Goal: Entertainment & Leisure: Browse casually

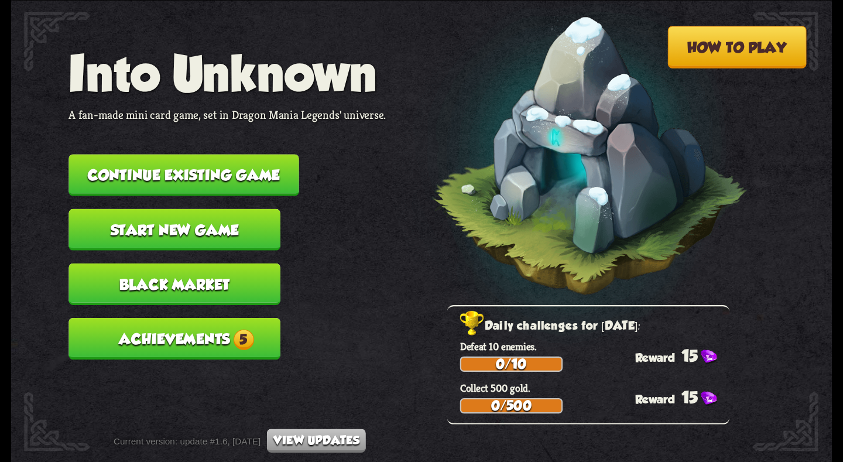
click at [249, 179] on button "Continue existing game" at bounding box center [183, 175] width 230 height 42
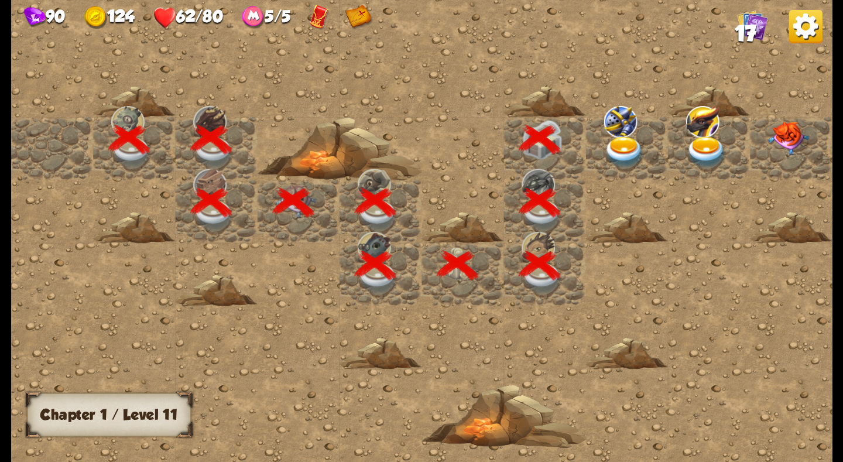
scroll to position [0, 225]
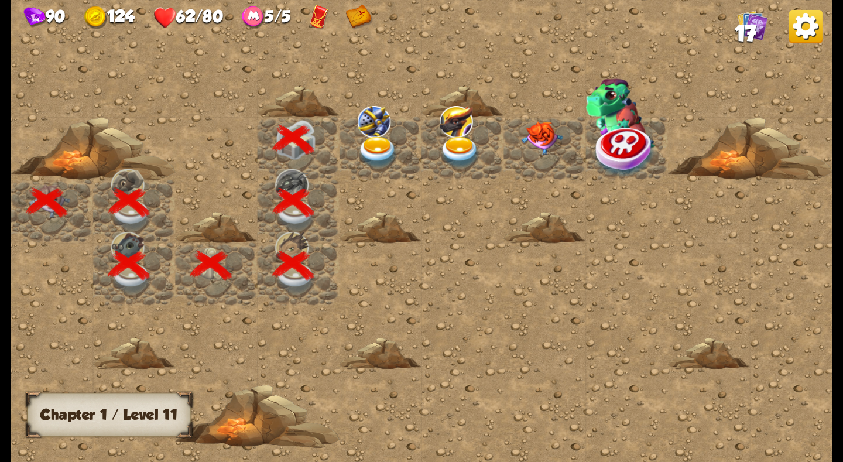
click at [369, 147] on img at bounding box center [377, 152] width 41 height 32
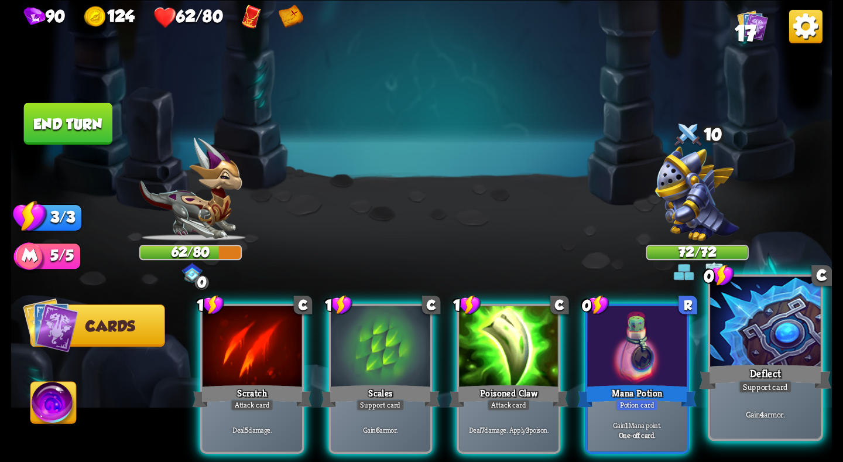
click at [746, 374] on div "Deflect" at bounding box center [765, 376] width 132 height 29
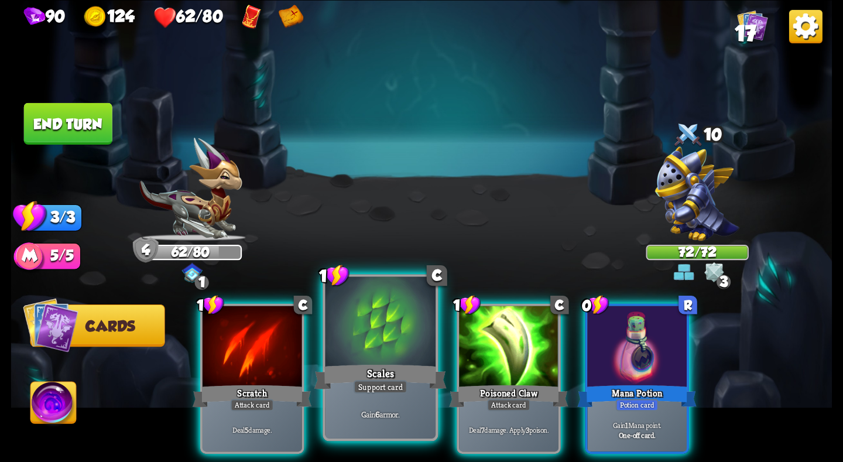
click at [393, 368] on div "Scales" at bounding box center [380, 376] width 132 height 29
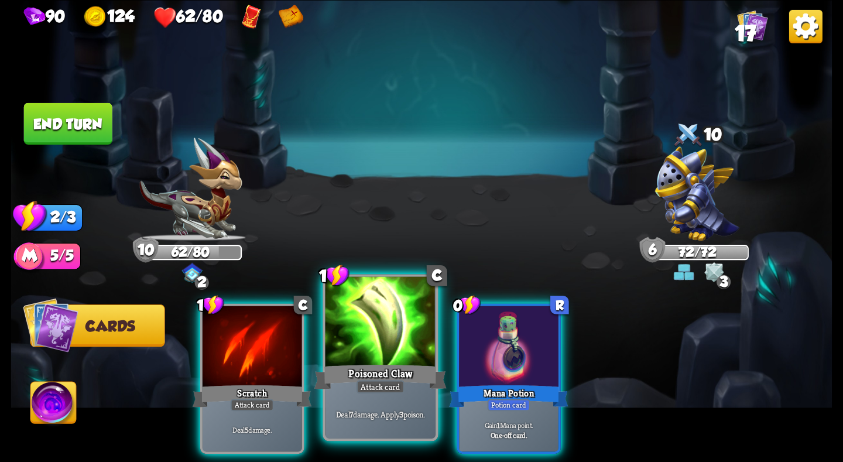
click at [406, 356] on div at bounding box center [380, 322] width 110 height 93
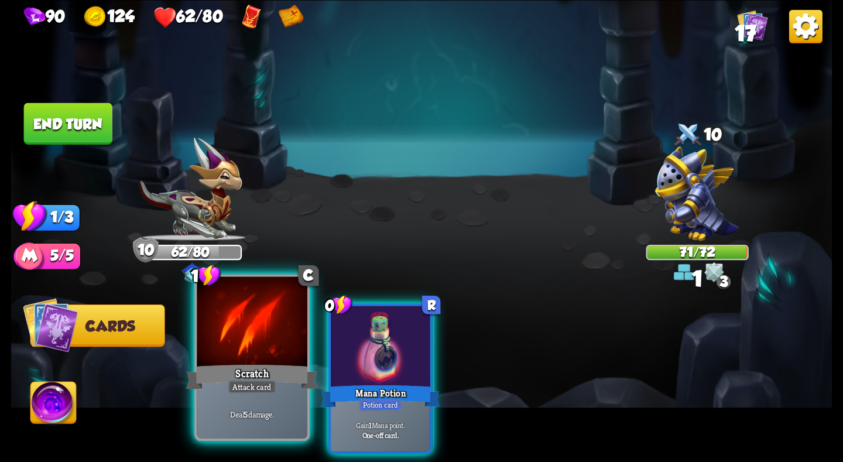
click at [268, 331] on div at bounding box center [252, 322] width 110 height 93
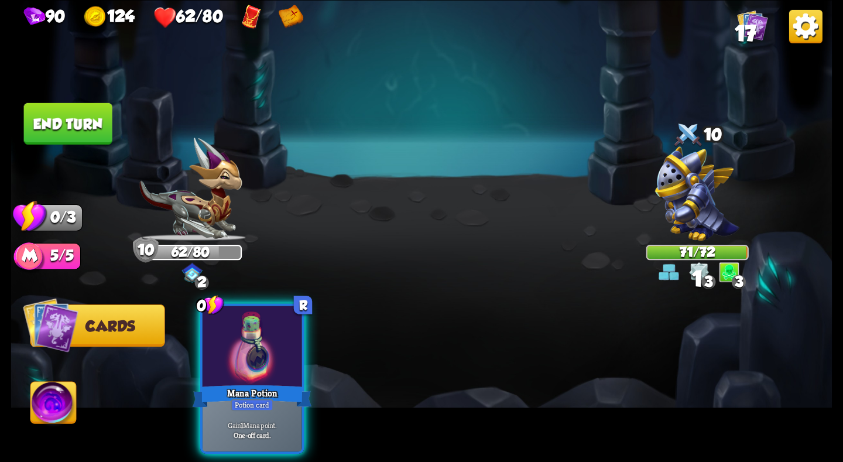
click at [77, 114] on button "End turn" at bounding box center [68, 123] width 88 height 42
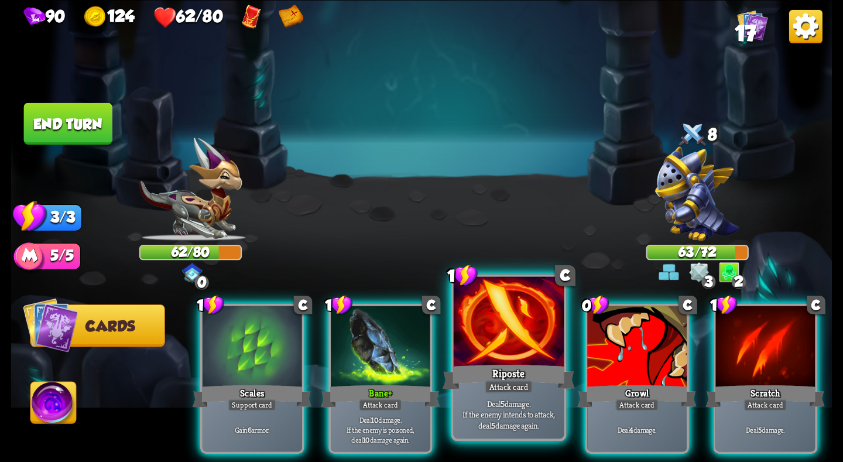
click at [477, 352] on div at bounding box center [509, 322] width 110 height 93
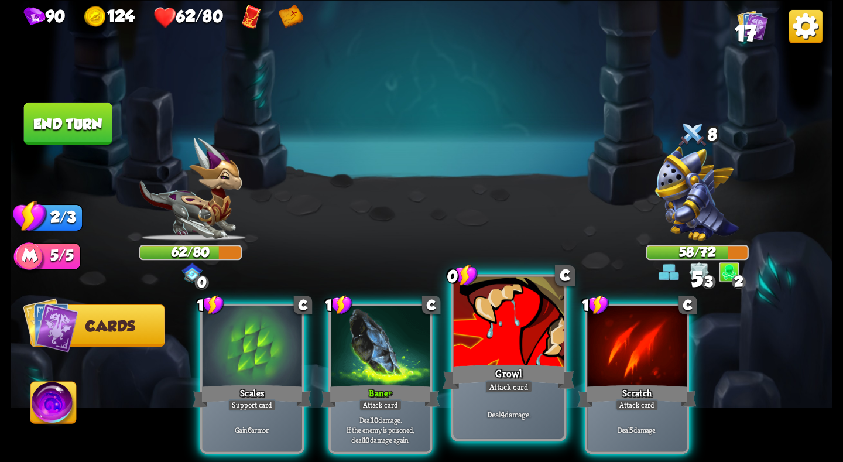
click at [466, 360] on div at bounding box center [509, 322] width 110 height 93
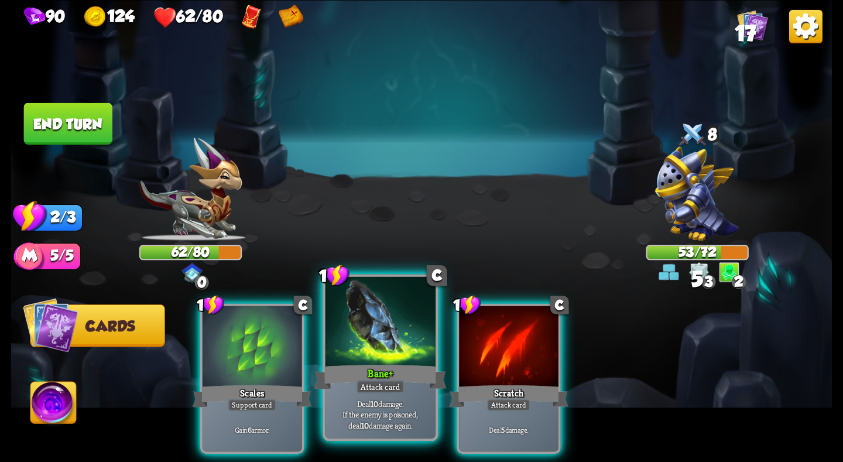
click at [385, 368] on div "Bane +" at bounding box center [380, 376] width 132 height 29
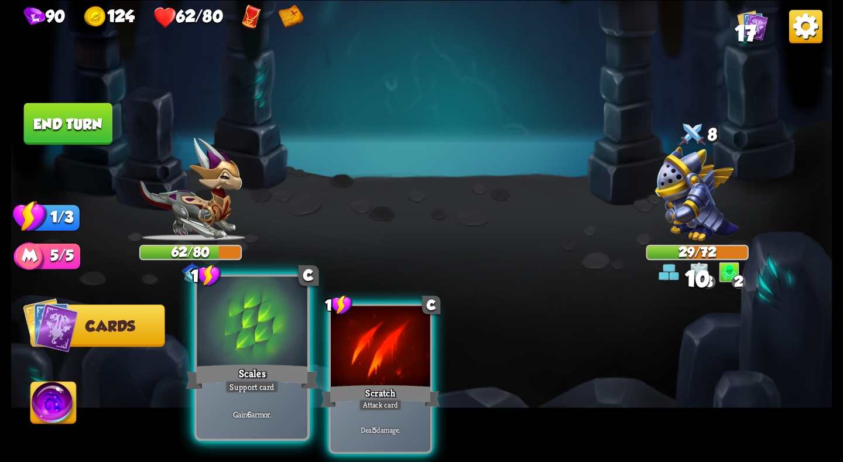
click at [257, 361] on div at bounding box center [252, 322] width 110 height 93
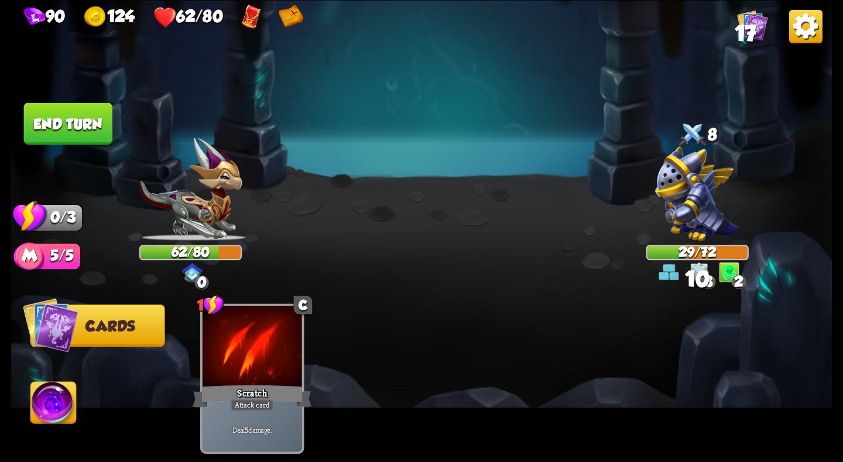
click at [84, 114] on button "End turn" at bounding box center [68, 123] width 88 height 42
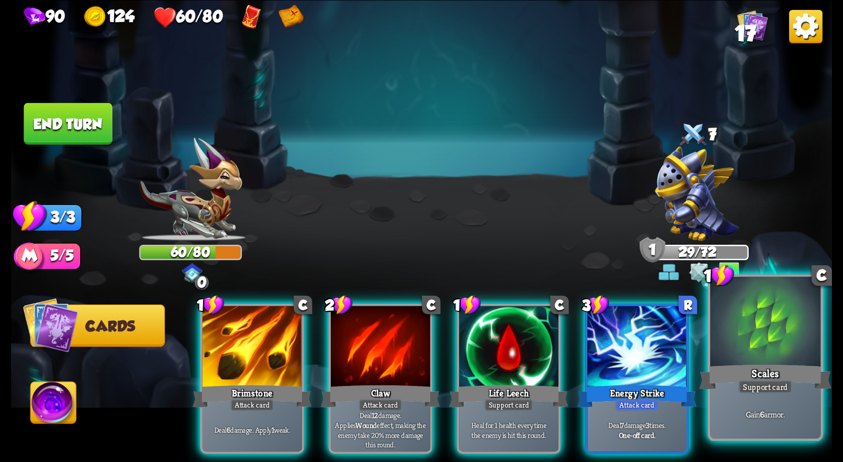
click at [739, 344] on div at bounding box center [765, 322] width 110 height 93
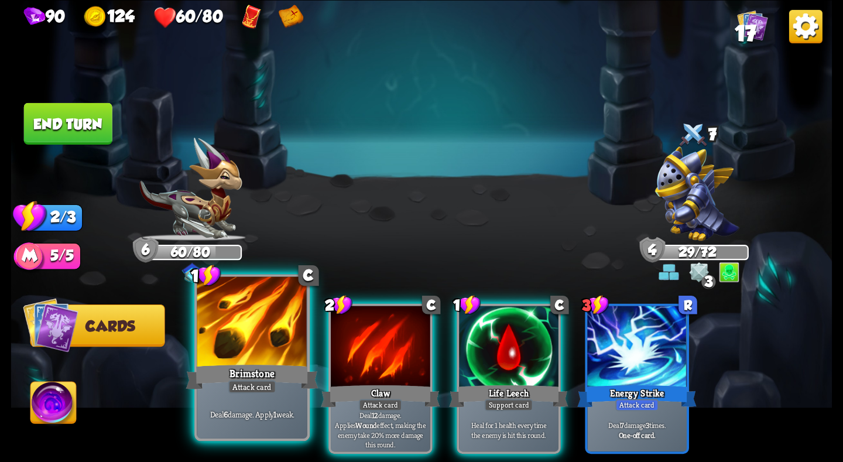
click at [267, 349] on div at bounding box center [252, 322] width 110 height 93
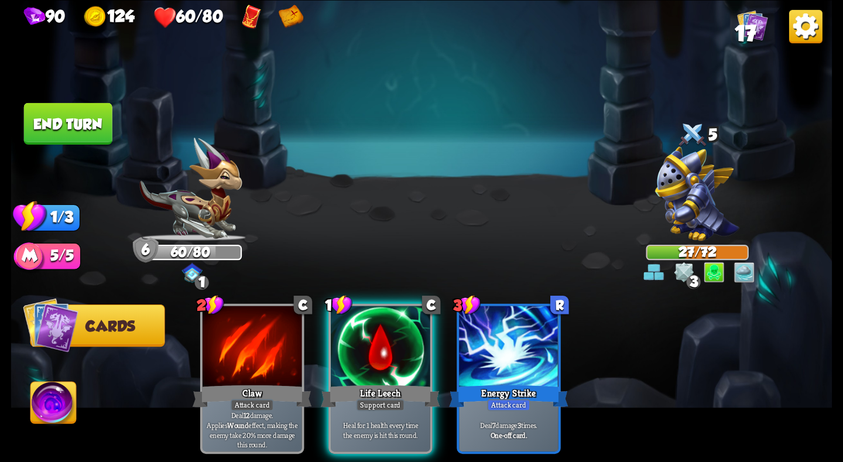
click at [42, 103] on button "End turn" at bounding box center [68, 123] width 88 height 42
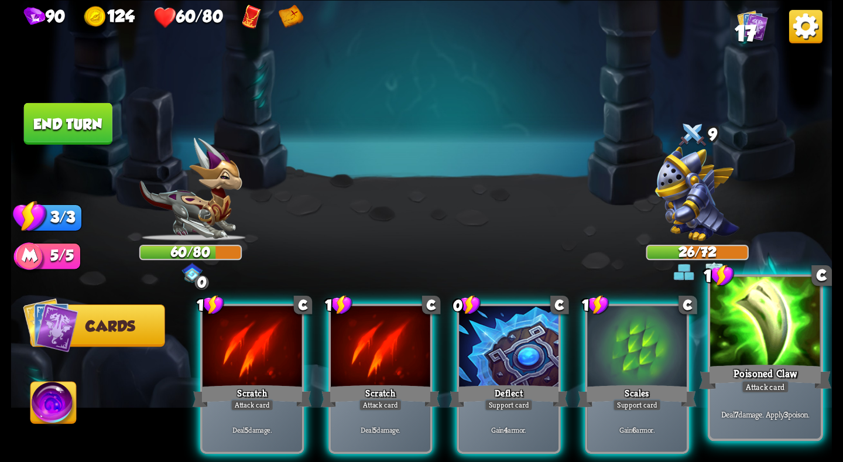
click at [742, 365] on div "Poisoned Claw" at bounding box center [765, 376] width 132 height 29
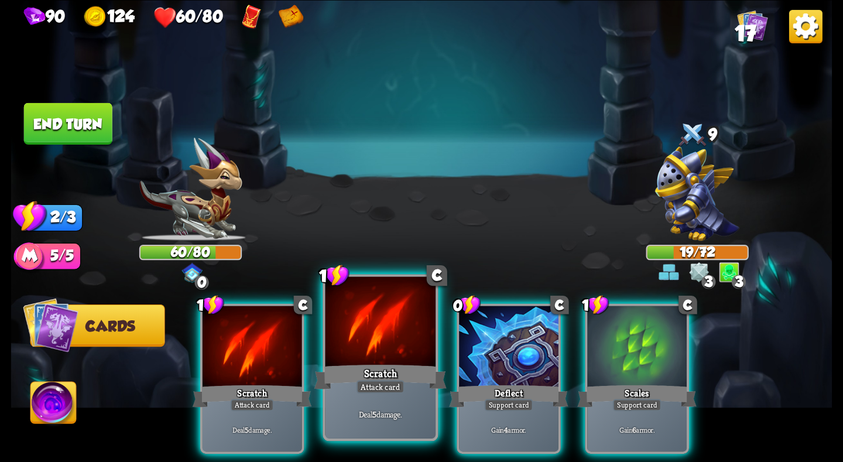
click at [387, 375] on div "Scratch" at bounding box center [380, 376] width 132 height 29
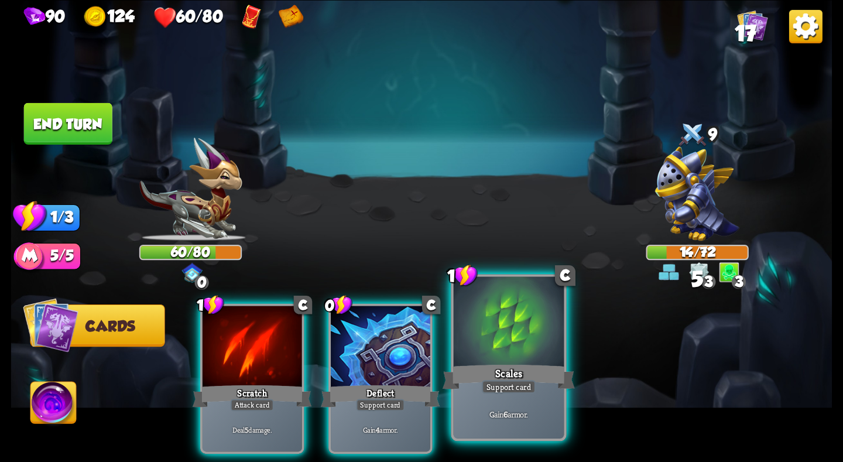
click at [491, 376] on div "Scales" at bounding box center [508, 376] width 132 height 29
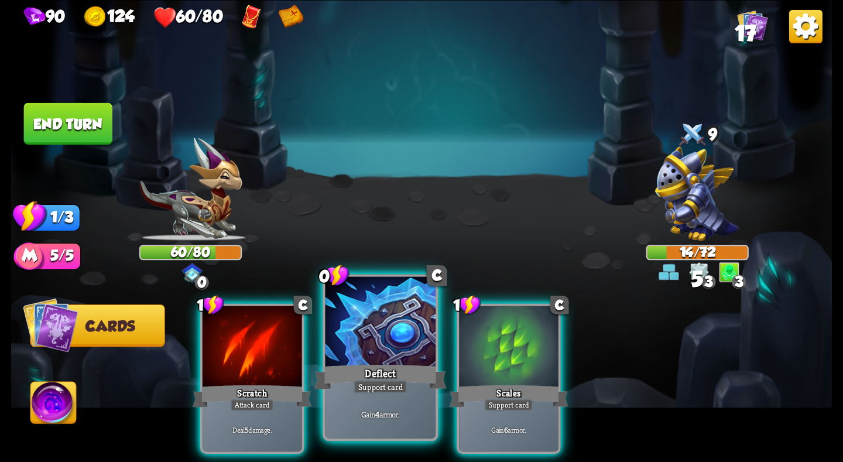
click at [403, 377] on div "Deflect" at bounding box center [380, 376] width 132 height 29
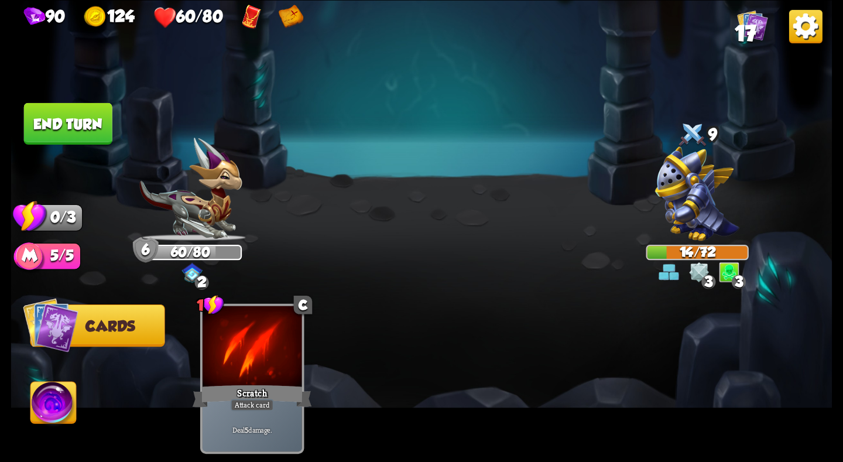
click at [73, 134] on button "End turn" at bounding box center [68, 123] width 88 height 42
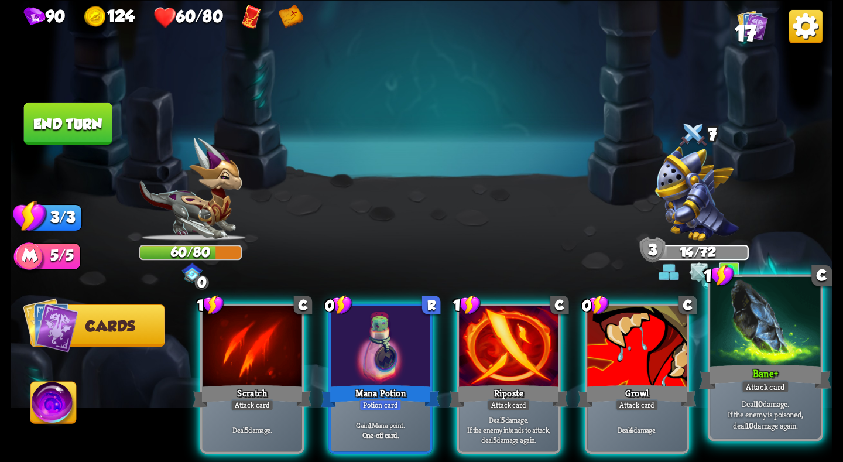
click at [742, 356] on div at bounding box center [765, 322] width 110 height 93
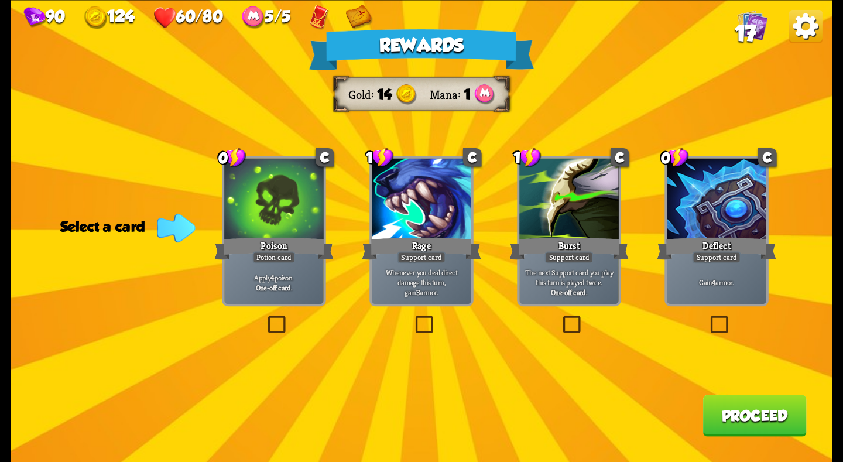
click at [691, 251] on div "Deflect" at bounding box center [716, 248] width 119 height 26
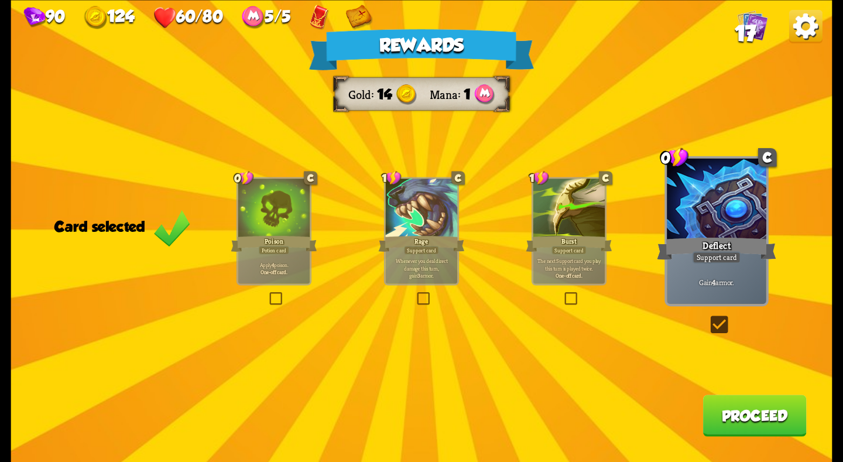
click at [748, 412] on button "Proceed" at bounding box center [755, 415] width 104 height 42
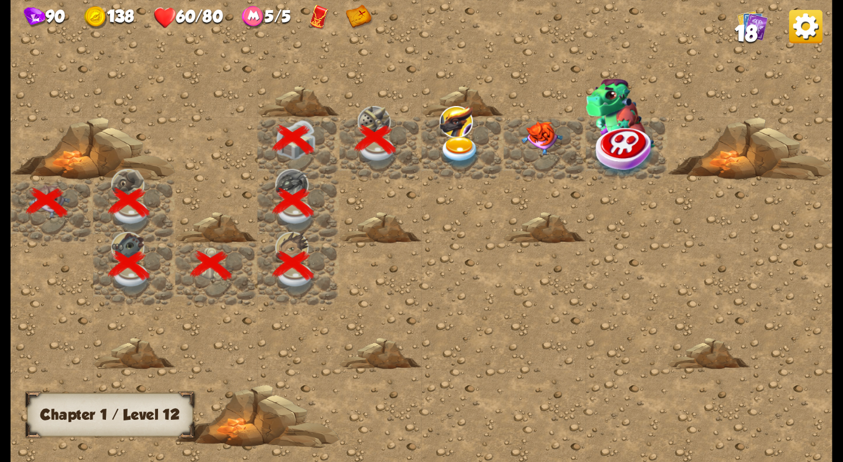
click at [464, 156] on img at bounding box center [460, 152] width 41 height 32
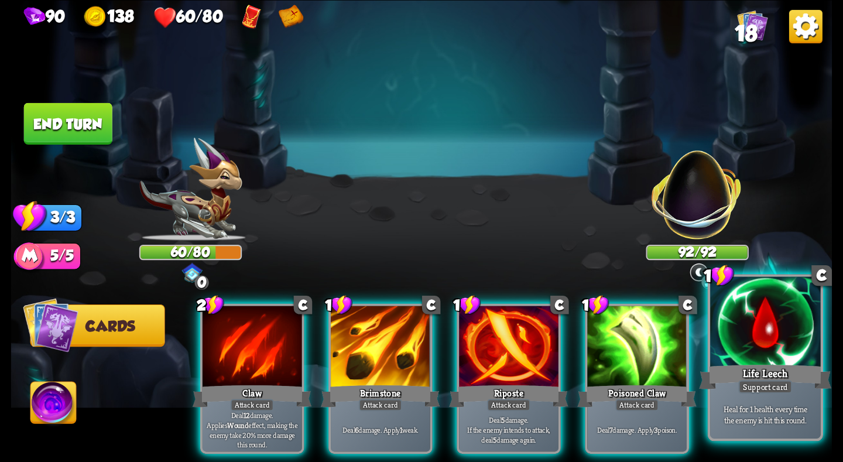
click at [790, 356] on div at bounding box center [765, 322] width 110 height 93
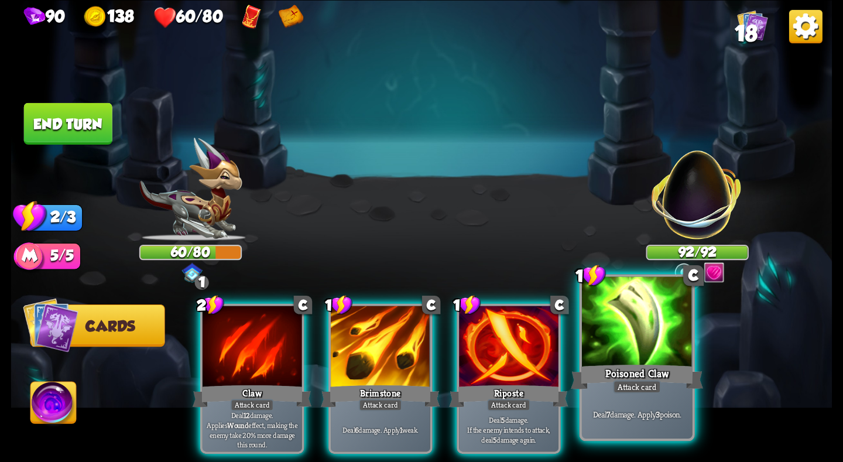
click at [606, 355] on div at bounding box center [637, 322] width 110 height 93
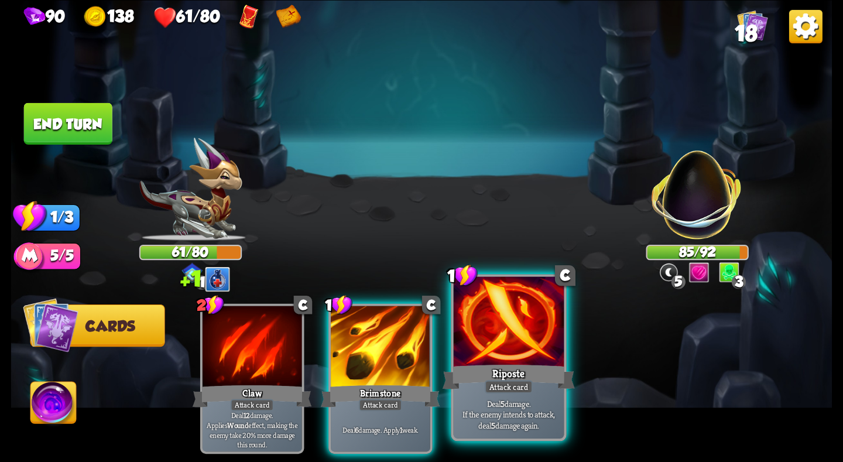
click at [470, 355] on div at bounding box center [509, 322] width 110 height 93
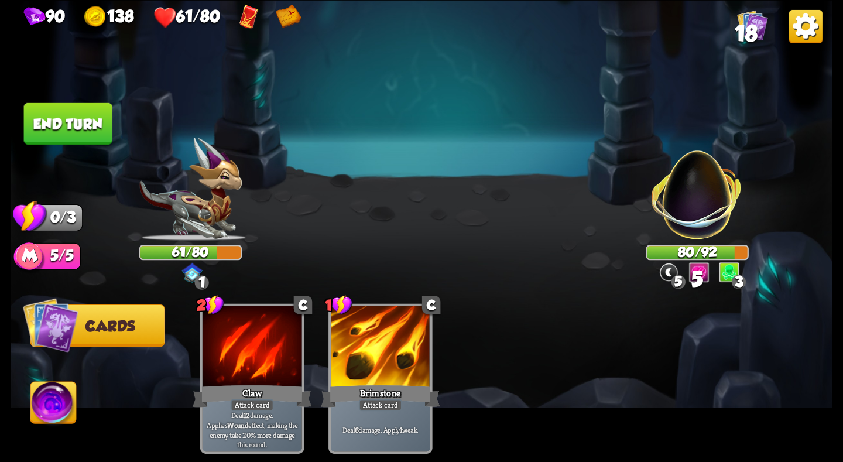
click at [66, 112] on button "End turn" at bounding box center [68, 123] width 88 height 42
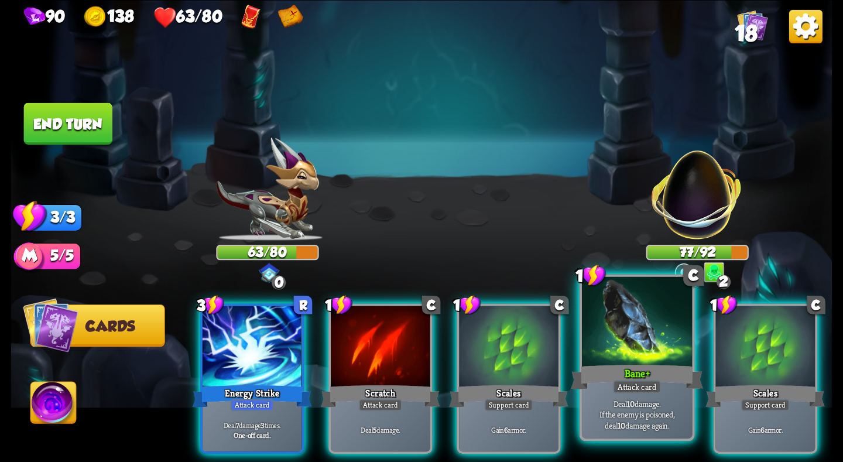
click at [631, 350] on div at bounding box center [637, 322] width 110 height 93
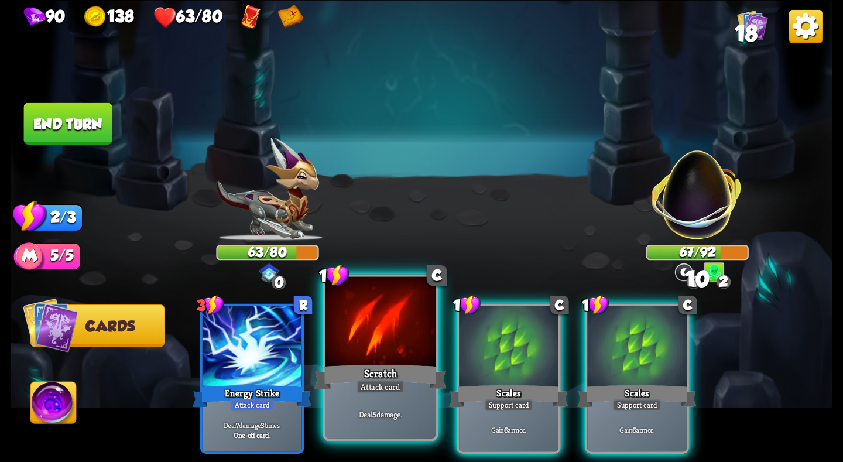
click at [390, 344] on div at bounding box center [380, 322] width 110 height 93
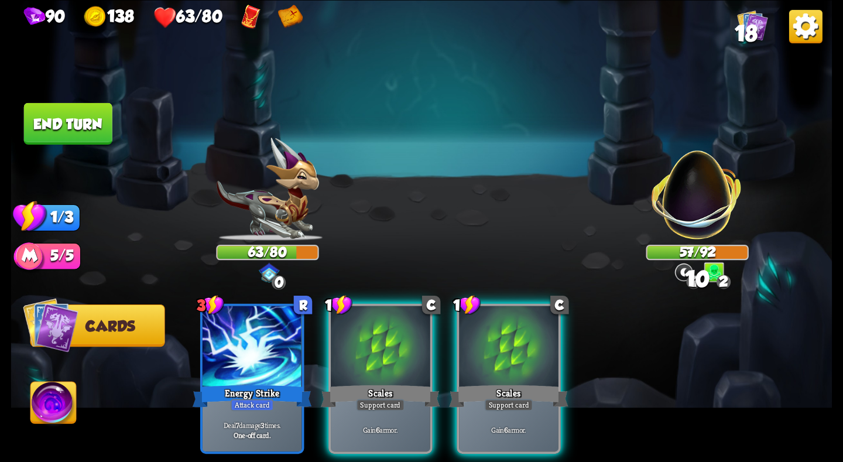
click at [61, 125] on button "End turn" at bounding box center [68, 123] width 88 height 42
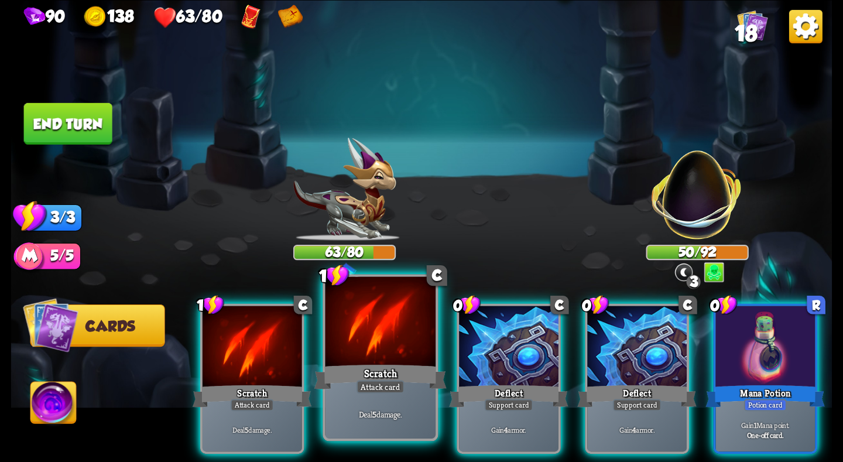
click at [388, 369] on div "Scratch" at bounding box center [380, 376] width 132 height 29
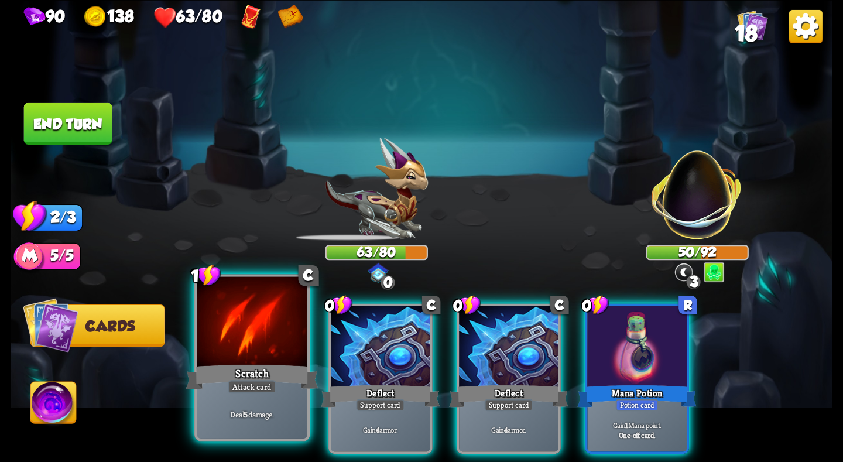
click at [246, 352] on div at bounding box center [252, 322] width 110 height 93
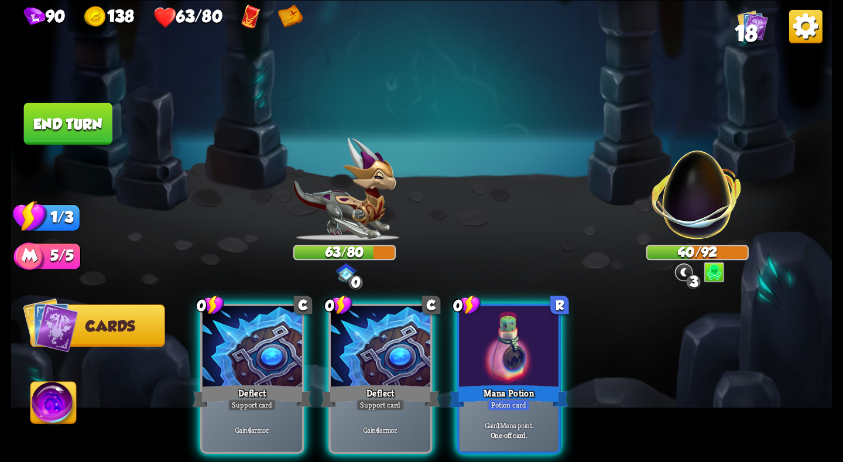
click at [65, 128] on button "End turn" at bounding box center [68, 123] width 88 height 42
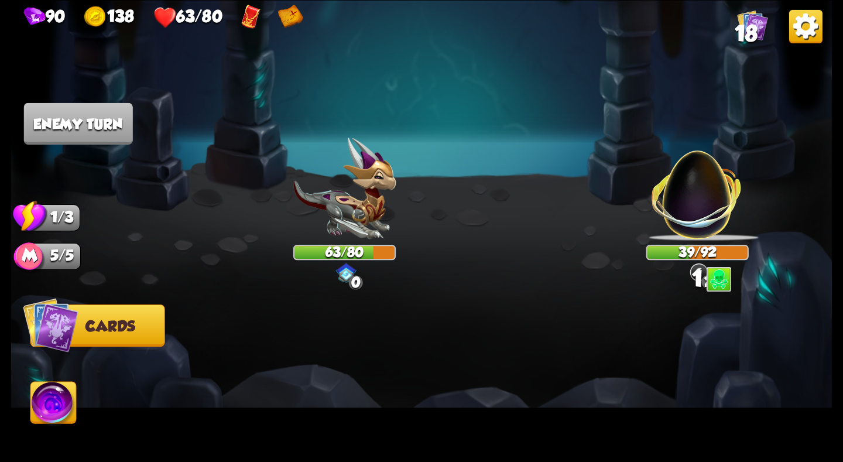
click at [687, 181] on img at bounding box center [697, 187] width 108 height 108
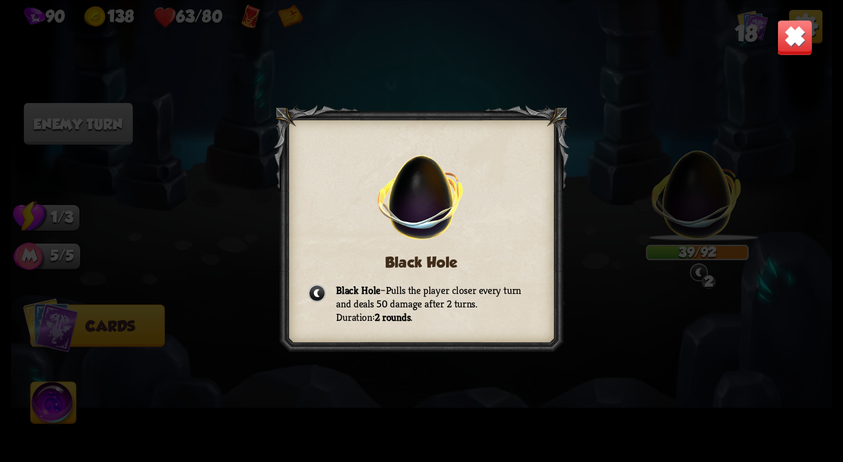
click at [793, 34] on img at bounding box center [795, 37] width 36 height 36
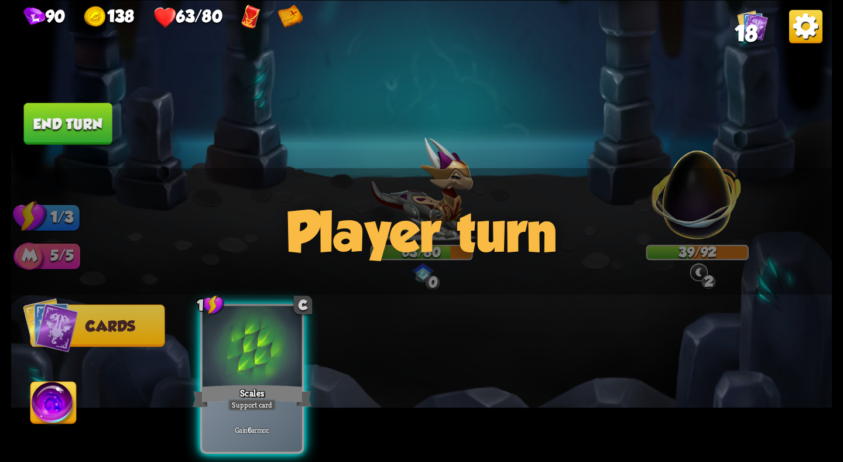
click at [698, 223] on div "Player turn" at bounding box center [421, 231] width 821 height 126
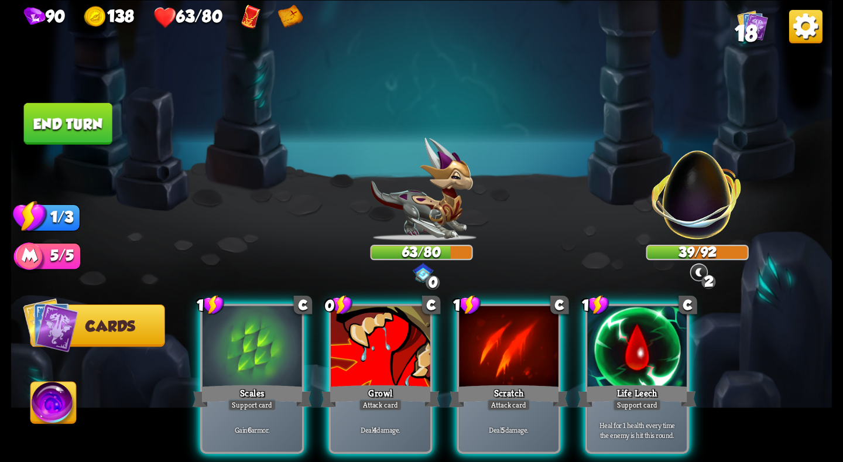
click at [698, 208] on div "Player turn" at bounding box center [421, 231] width 821 height 126
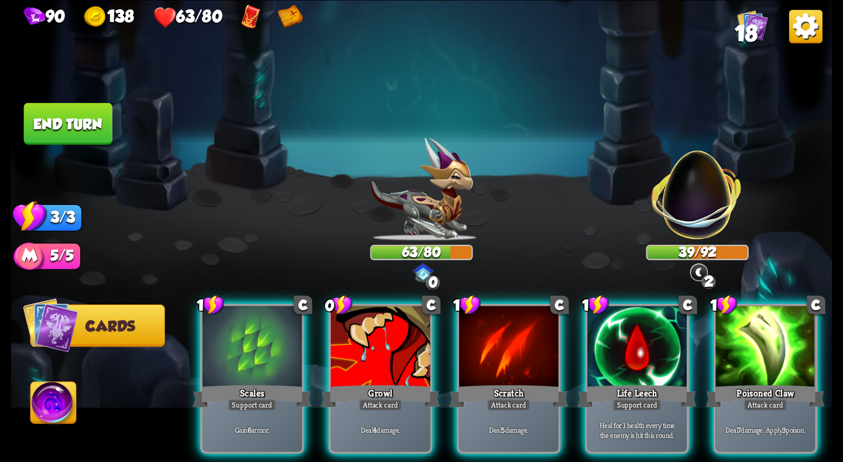
click at [698, 194] on img at bounding box center [697, 187] width 108 height 108
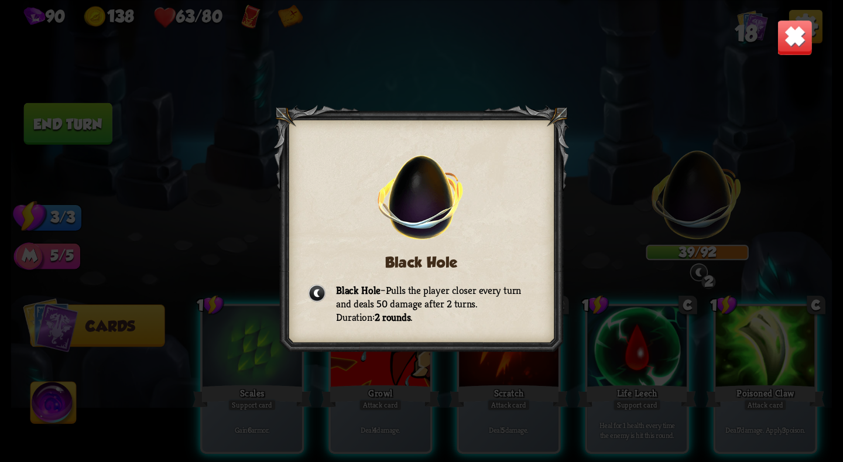
click at [792, 42] on img at bounding box center [795, 37] width 36 height 36
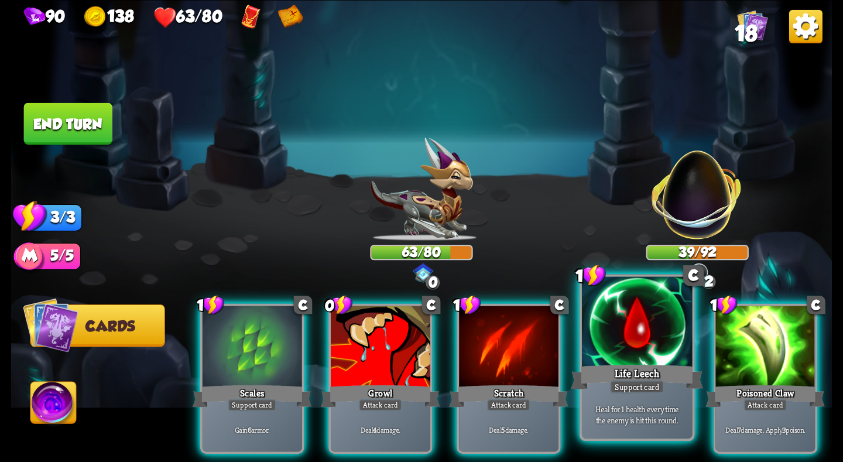
click at [665, 334] on div at bounding box center [637, 322] width 110 height 93
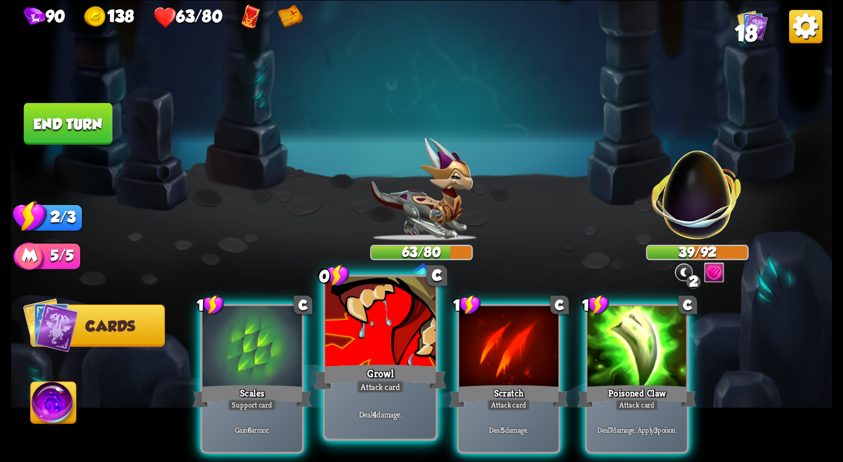
click at [385, 350] on div at bounding box center [380, 322] width 110 height 93
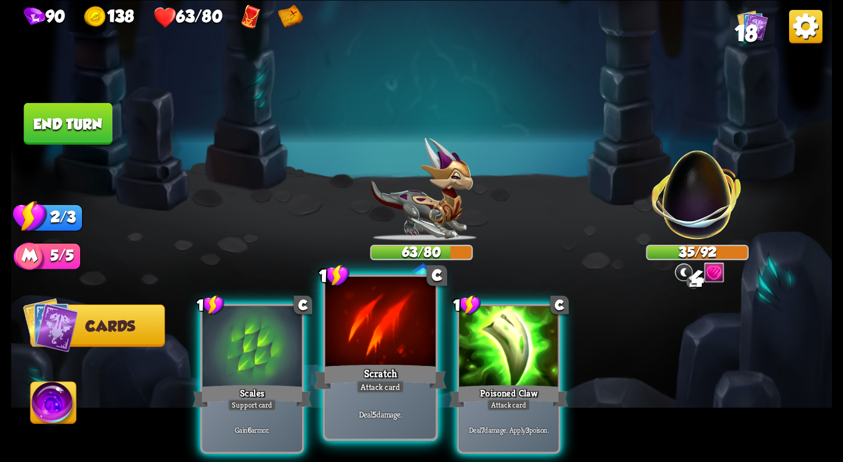
click at [383, 342] on div at bounding box center [380, 322] width 110 height 93
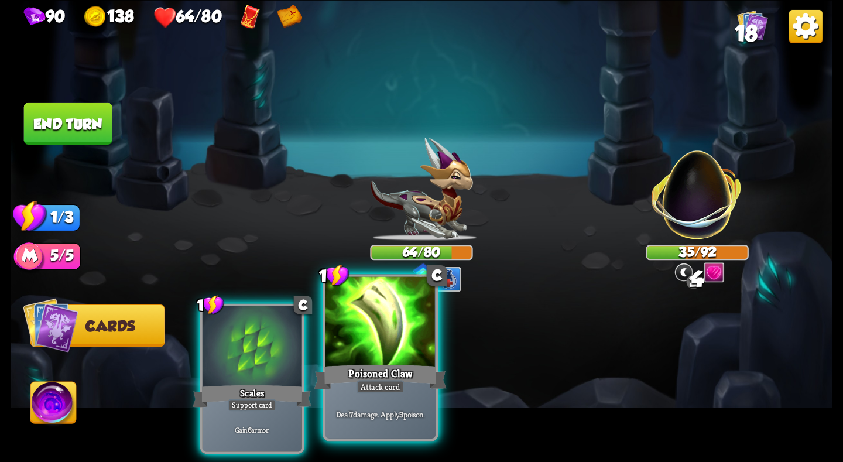
click at [383, 356] on div at bounding box center [380, 322] width 110 height 93
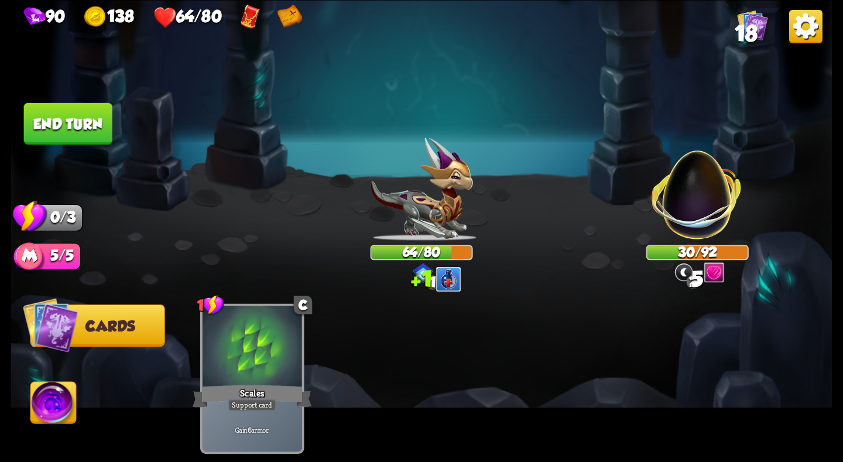
click at [63, 116] on button "End turn" at bounding box center [68, 123] width 88 height 42
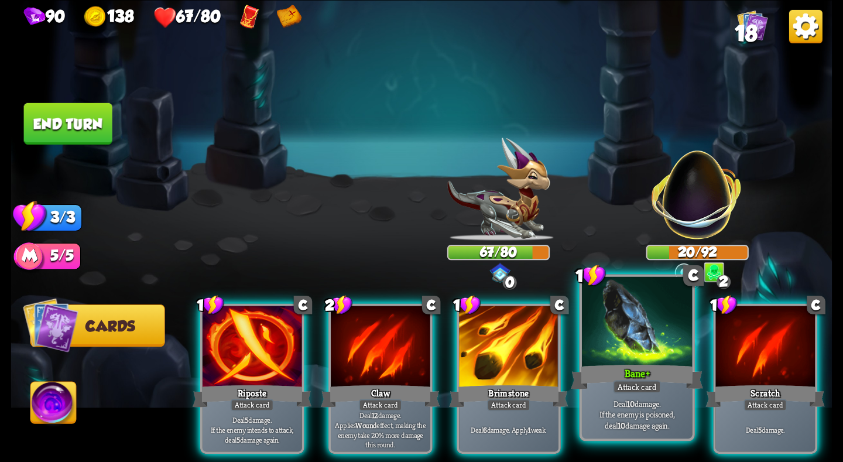
click at [639, 377] on div "Bane +" at bounding box center [637, 376] width 132 height 29
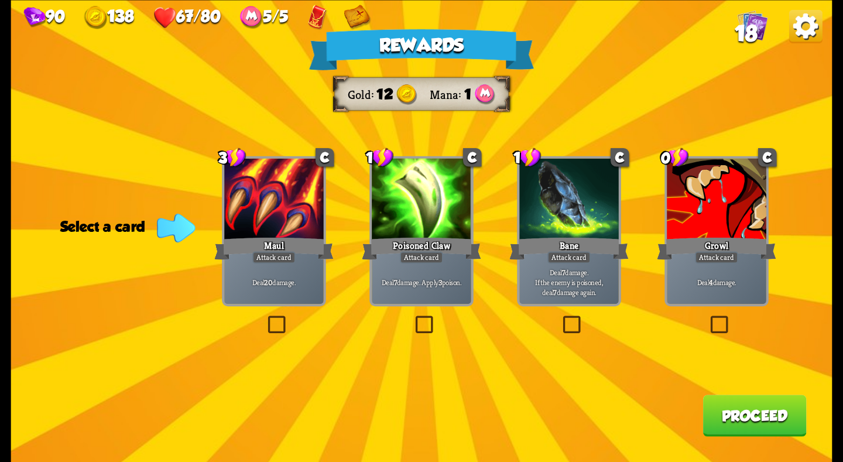
click at [536, 248] on div "Bane" at bounding box center [568, 248] width 119 height 26
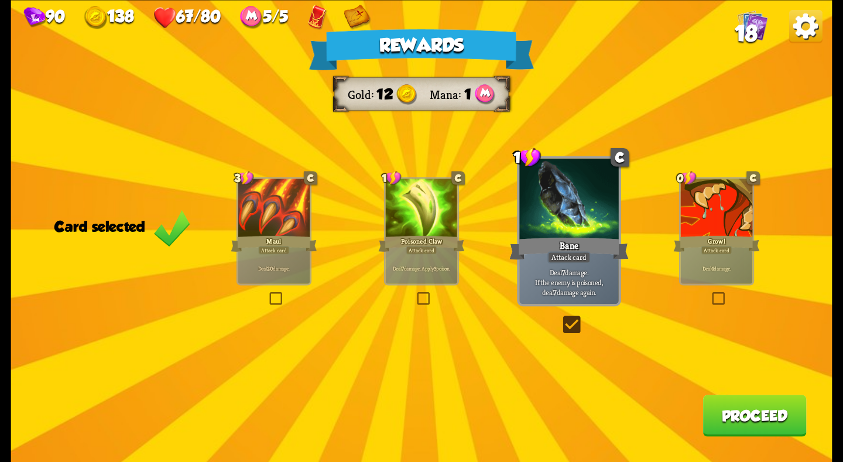
click at [709, 246] on div "Attack card" at bounding box center [716, 249] width 31 height 9
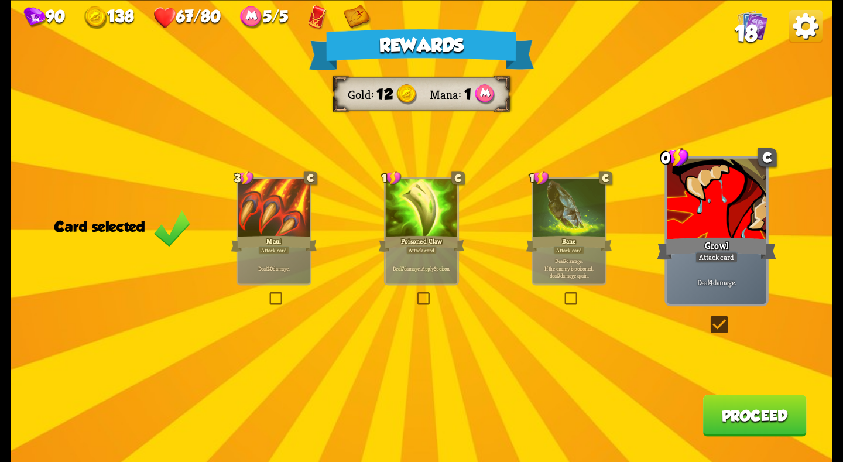
click at [247, 255] on div "Deal 20 damage." at bounding box center [274, 267] width 72 height 31
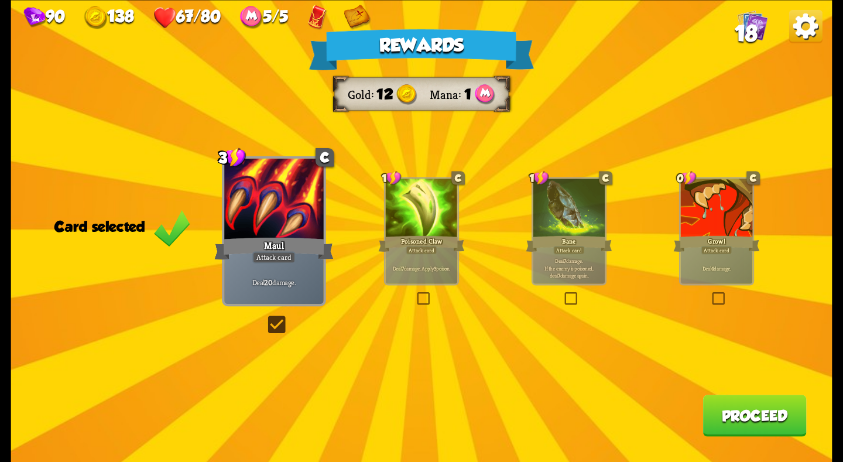
click at [455, 258] on div "Deal 7 damage. Apply 3 poison." at bounding box center [422, 267] width 72 height 31
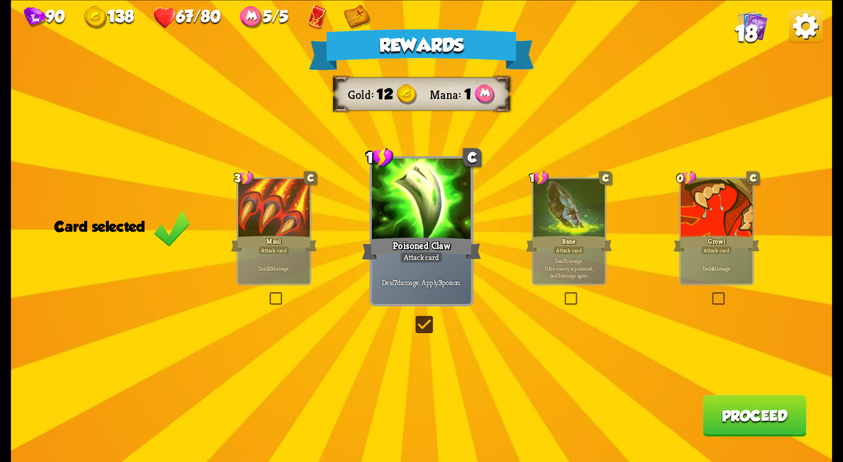
click at [735, 417] on button "Proceed" at bounding box center [755, 415] width 104 height 42
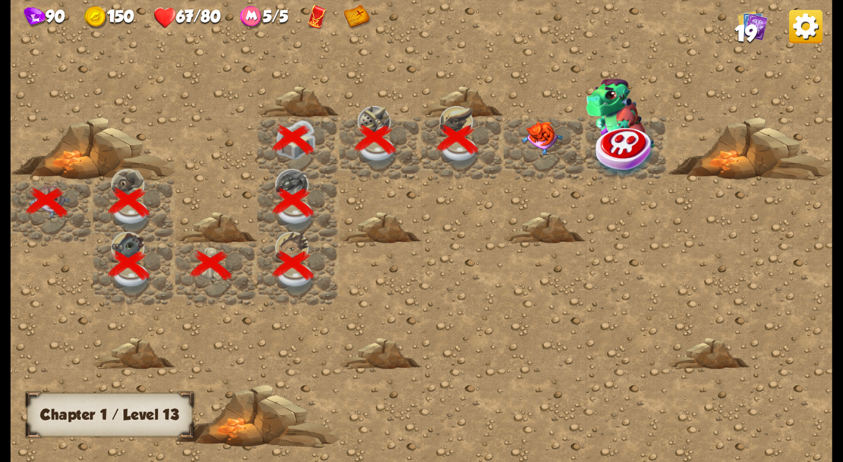
click at [536, 137] on img at bounding box center [541, 138] width 41 height 34
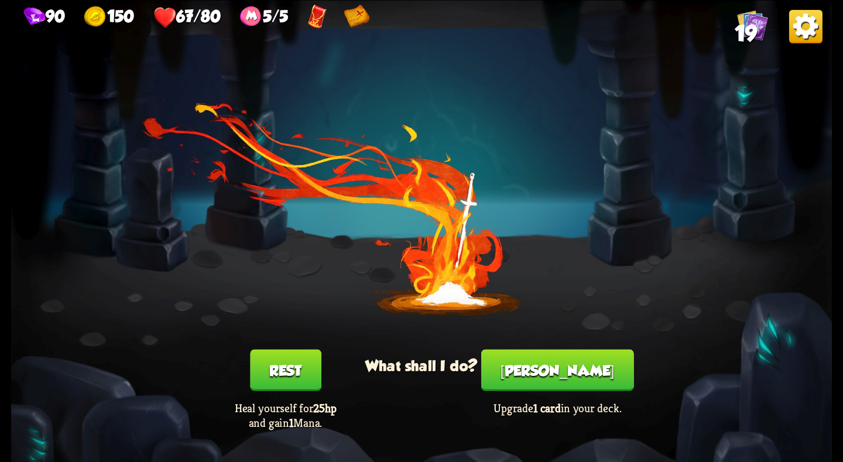
click at [540, 367] on button "[PERSON_NAME]" at bounding box center [557, 370] width 153 height 42
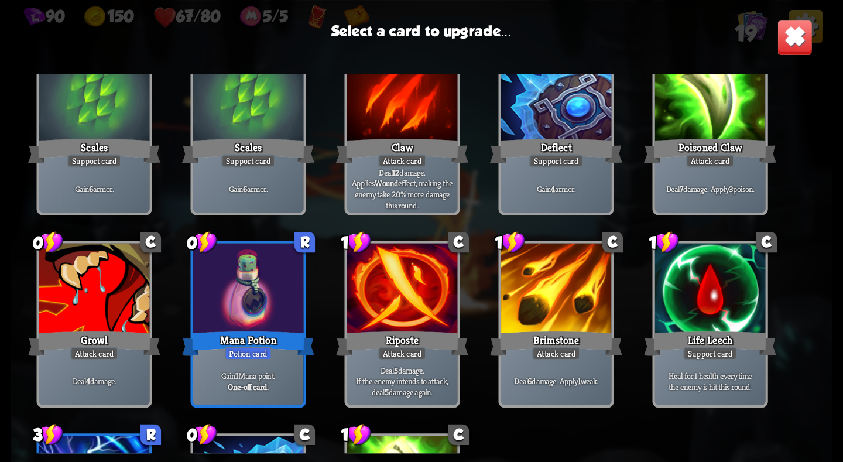
scroll to position [368, 0]
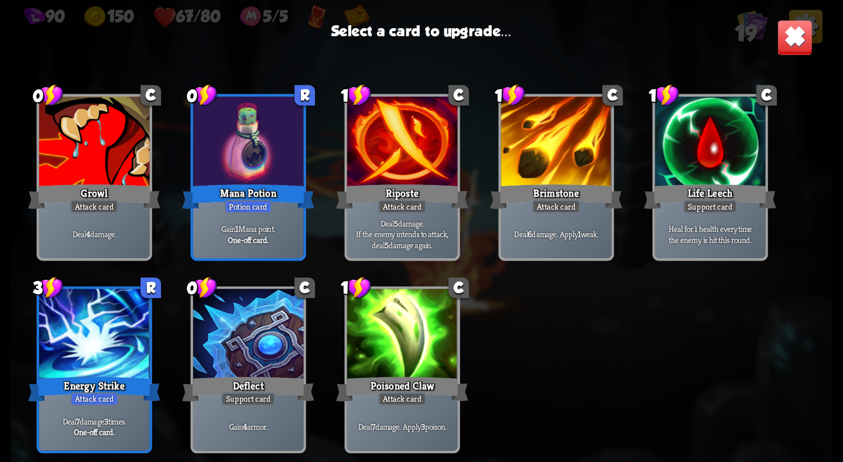
drag, startPoint x: 148, startPoint y: 318, endPoint x: 155, endPoint y: 316, distance: 6.9
click at [148, 318] on div at bounding box center [94, 335] width 110 height 93
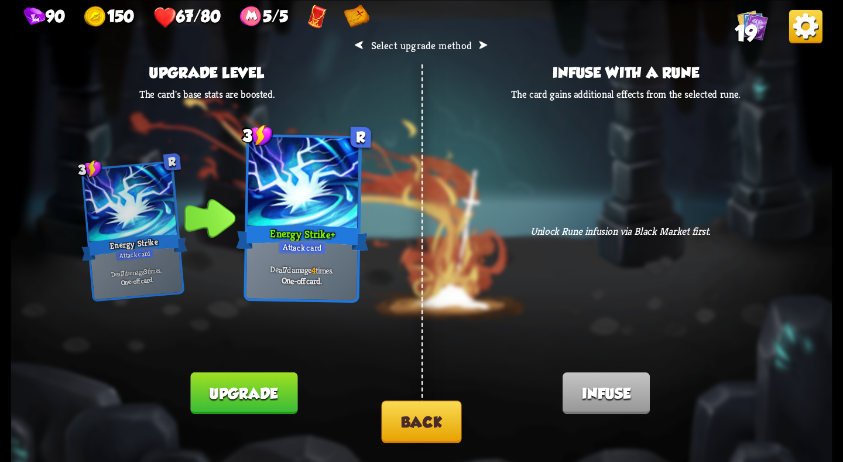
click at [390, 418] on button "Back" at bounding box center [422, 421] width 80 height 42
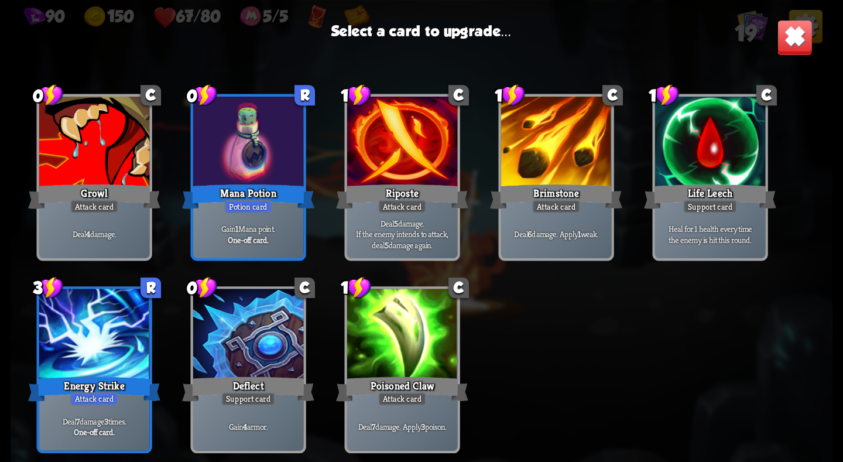
click at [675, 215] on div "Heal for 1 health every time the enemy is hit this round." at bounding box center [710, 234] width 110 height 48
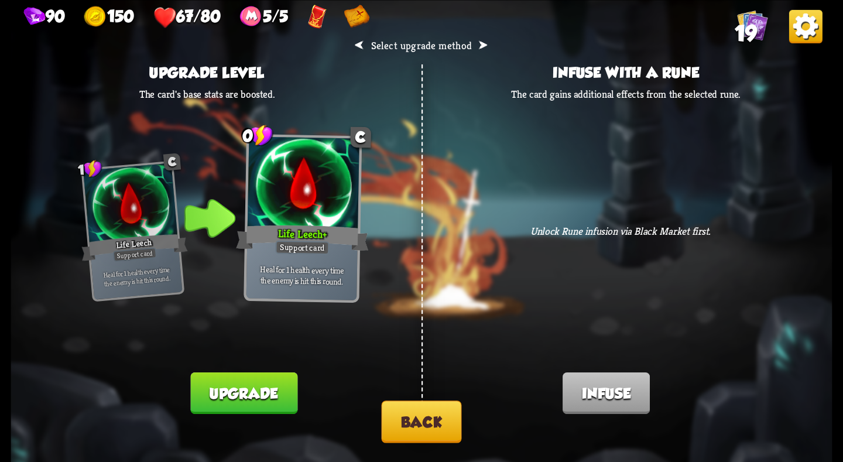
click at [269, 385] on button "Upgrade" at bounding box center [244, 393] width 107 height 42
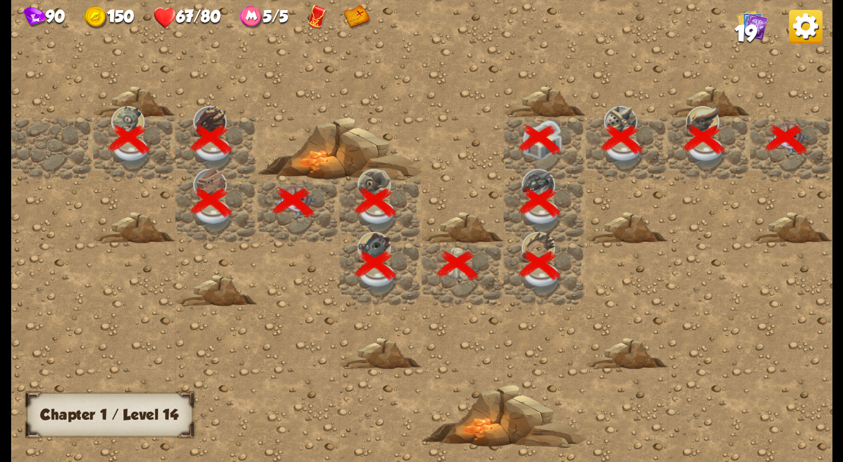
scroll to position [0, 225]
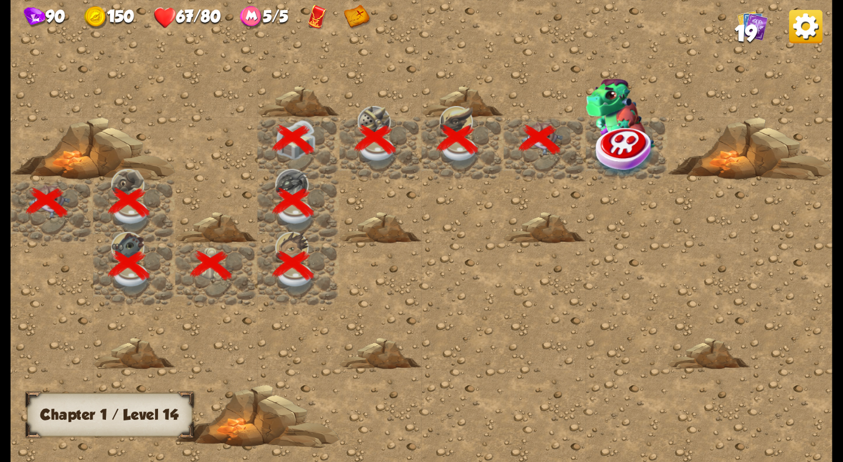
click at [619, 156] on img at bounding box center [625, 150] width 61 height 53
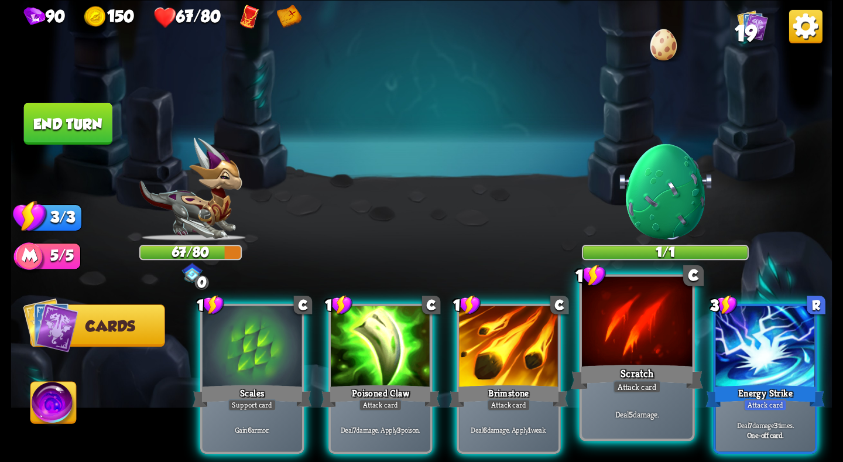
click at [626, 335] on div at bounding box center [637, 322] width 110 height 93
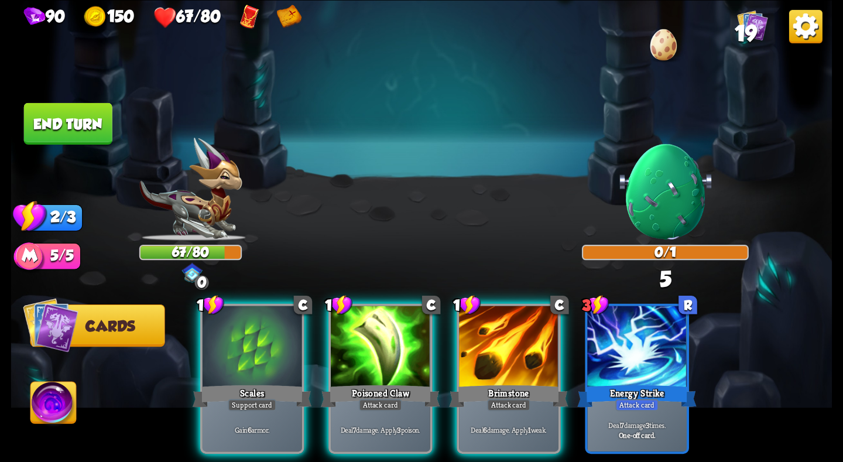
click at [86, 120] on button "End turn" at bounding box center [68, 123] width 88 height 42
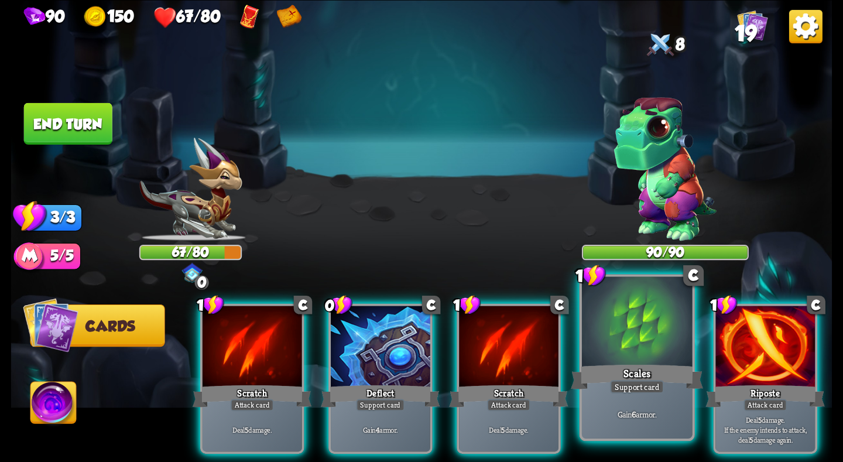
click at [636, 355] on div at bounding box center [637, 322] width 110 height 93
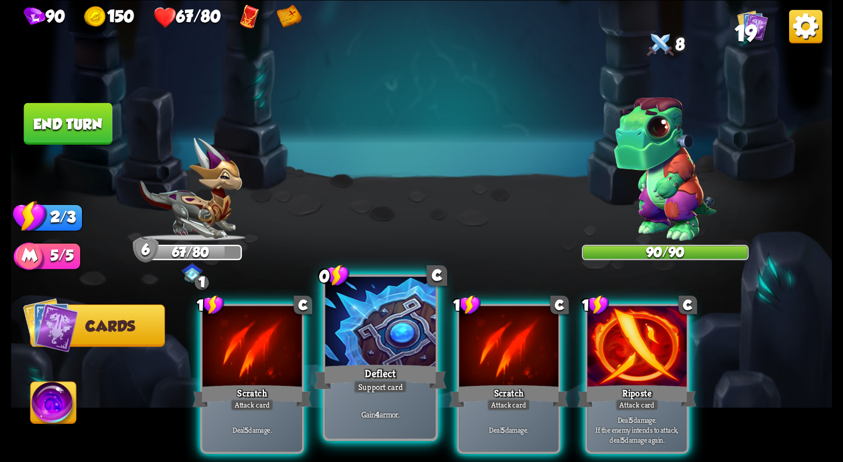
click at [378, 365] on div "Deflect" at bounding box center [380, 376] width 132 height 29
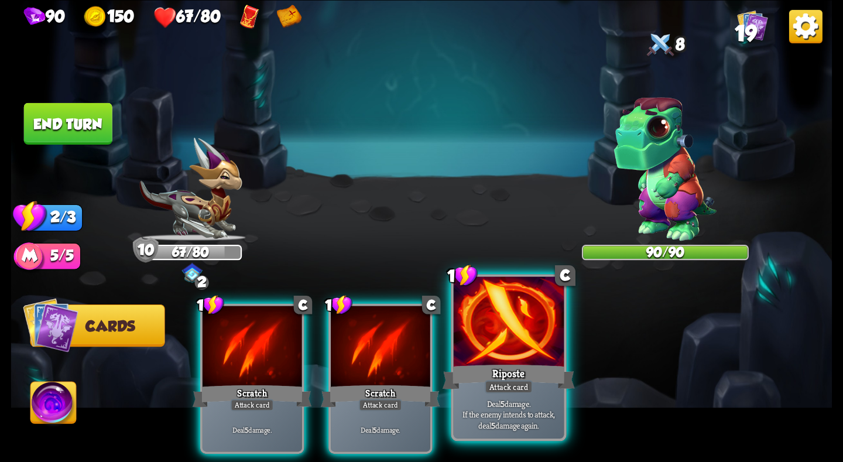
click at [519, 363] on div "Riposte" at bounding box center [508, 376] width 132 height 29
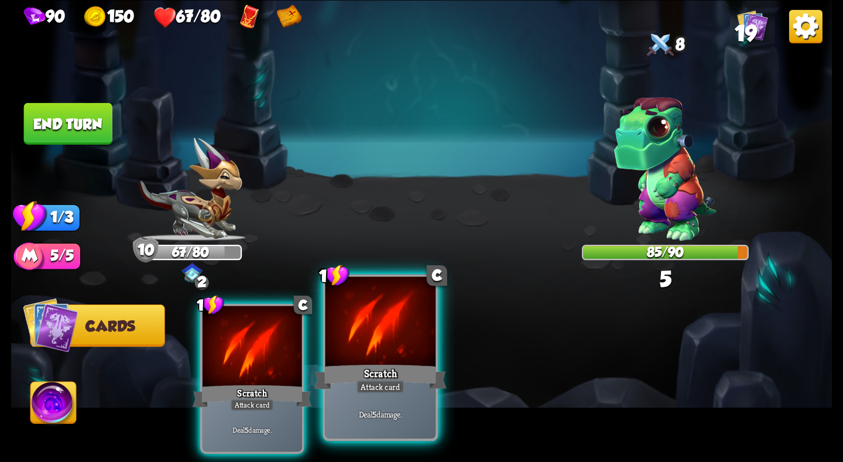
click at [393, 364] on div "Scratch" at bounding box center [380, 376] width 132 height 29
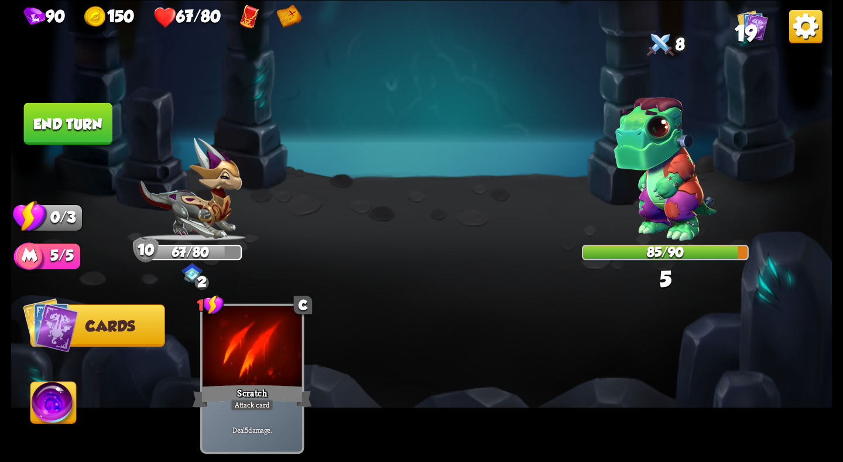
click at [88, 124] on button "End turn" at bounding box center [68, 123] width 88 height 42
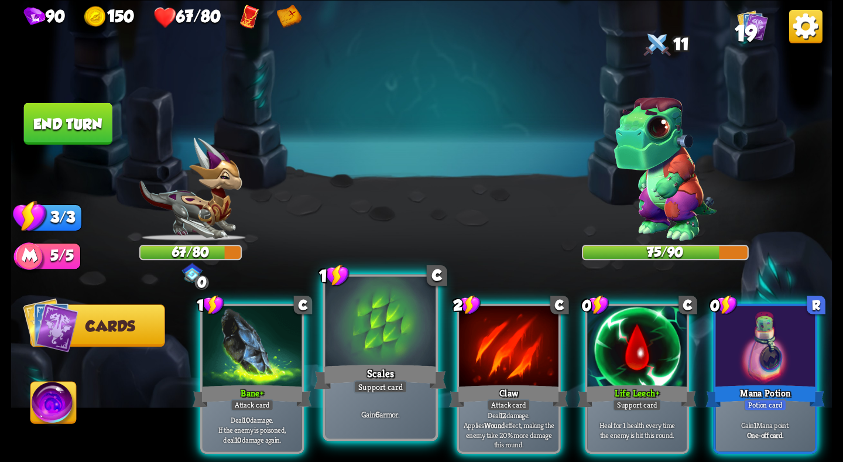
click at [376, 372] on div "Scales" at bounding box center [380, 376] width 132 height 29
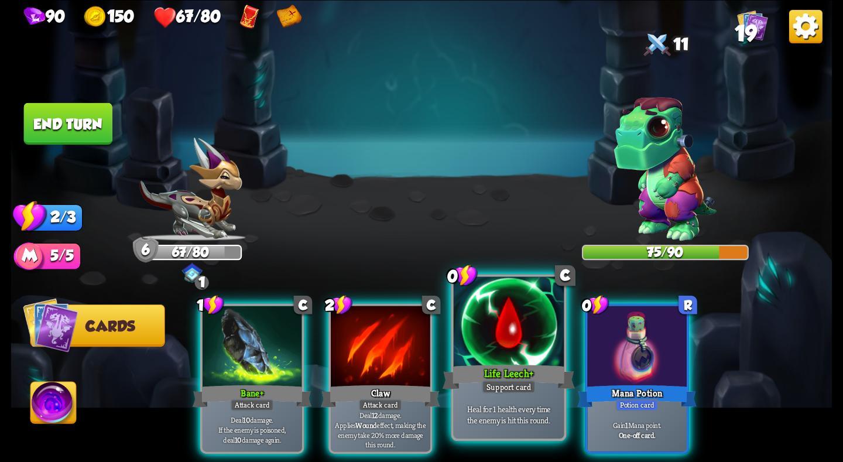
click at [519, 344] on div at bounding box center [509, 322] width 110 height 93
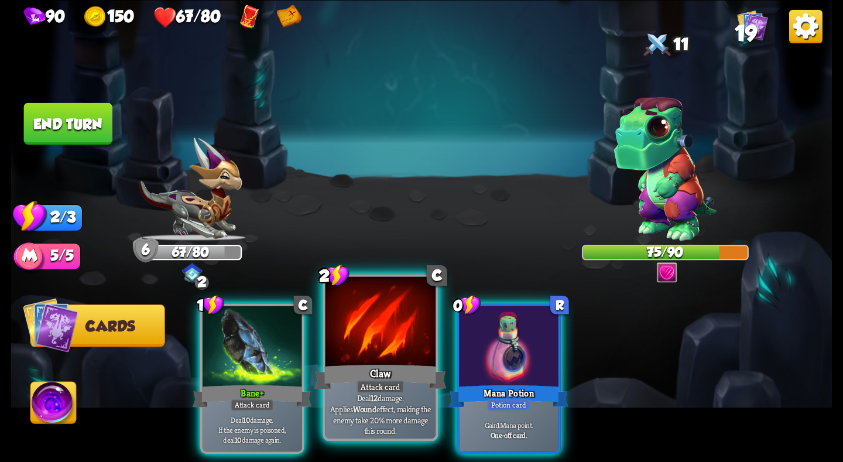
click at [342, 346] on div at bounding box center [380, 322] width 110 height 93
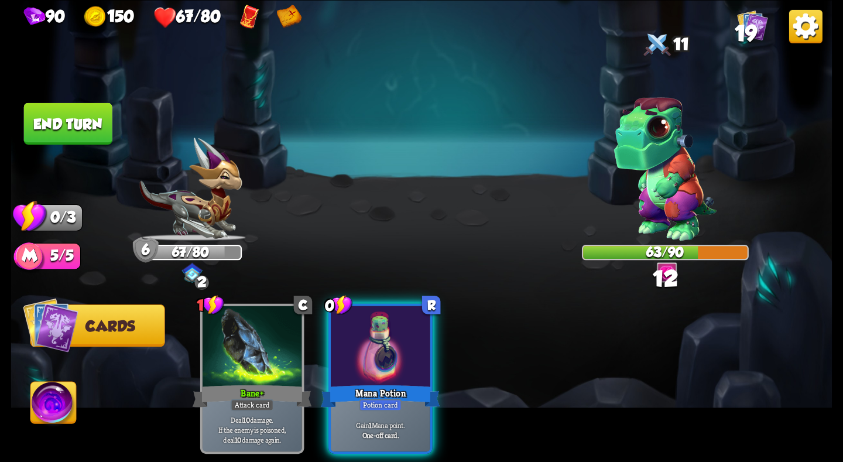
click at [80, 121] on button "End turn" at bounding box center [68, 123] width 88 height 42
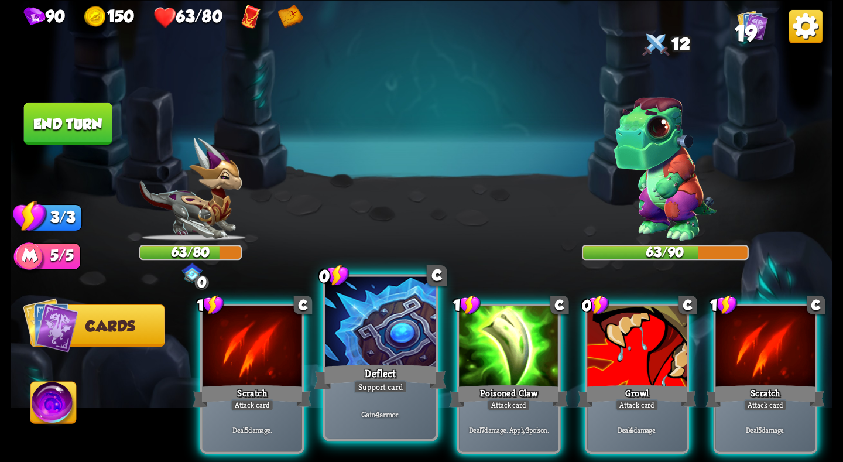
click at [383, 354] on div at bounding box center [380, 322] width 110 height 93
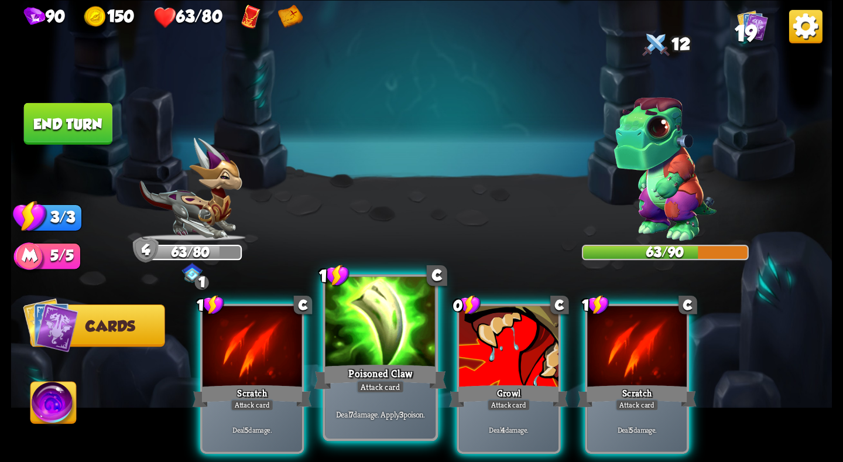
click at [402, 365] on div "Poisoned Claw" at bounding box center [380, 376] width 132 height 29
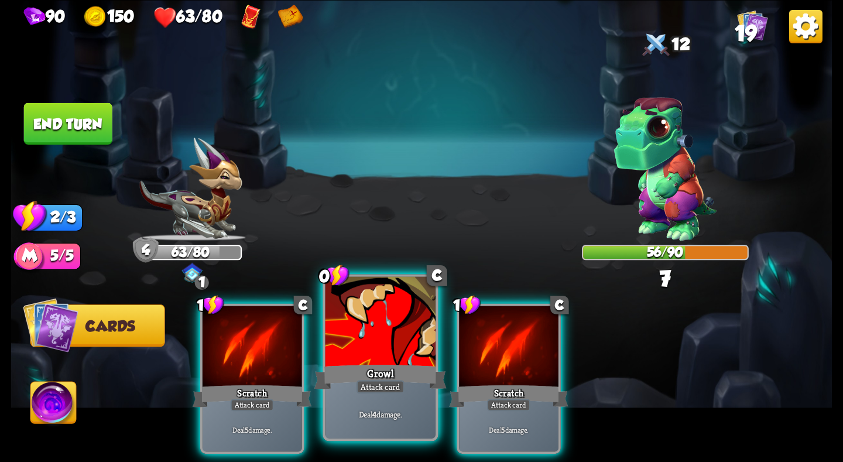
click at [388, 353] on div at bounding box center [380, 322] width 110 height 93
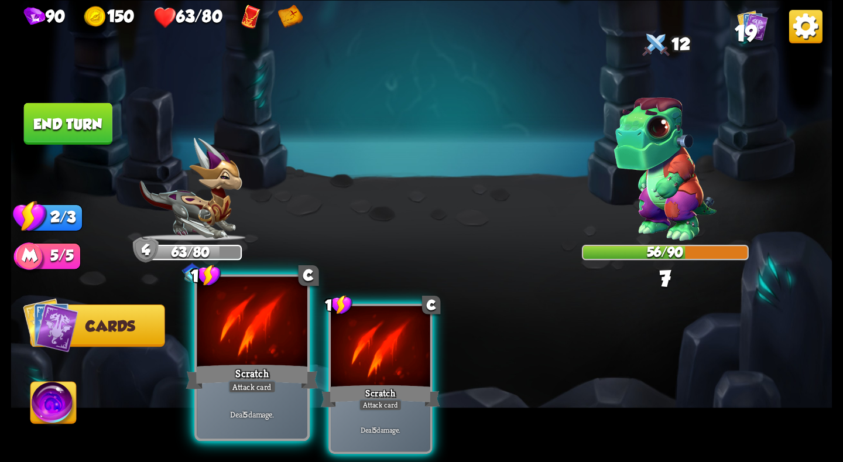
click at [260, 355] on div at bounding box center [252, 322] width 110 height 93
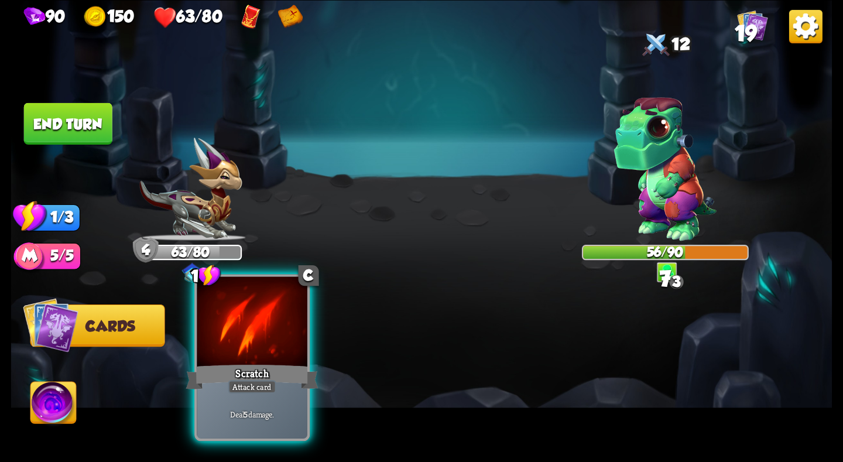
click at [260, 355] on div at bounding box center [252, 322] width 110 height 93
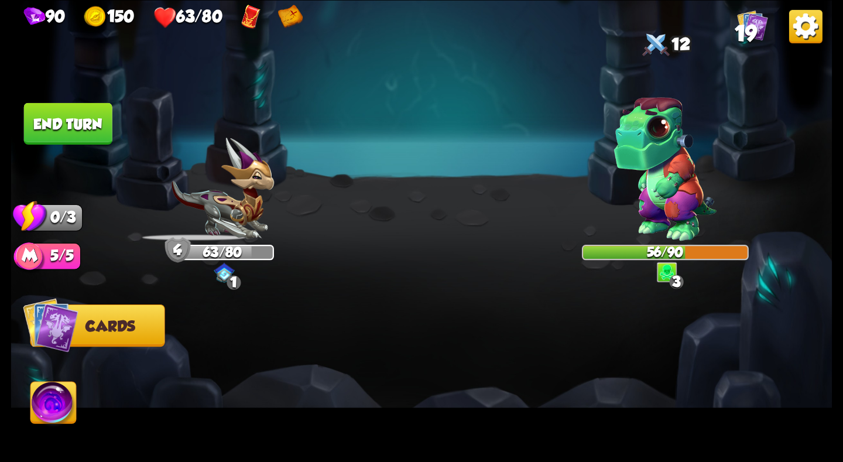
click at [57, 119] on button "End turn" at bounding box center [68, 123] width 88 height 42
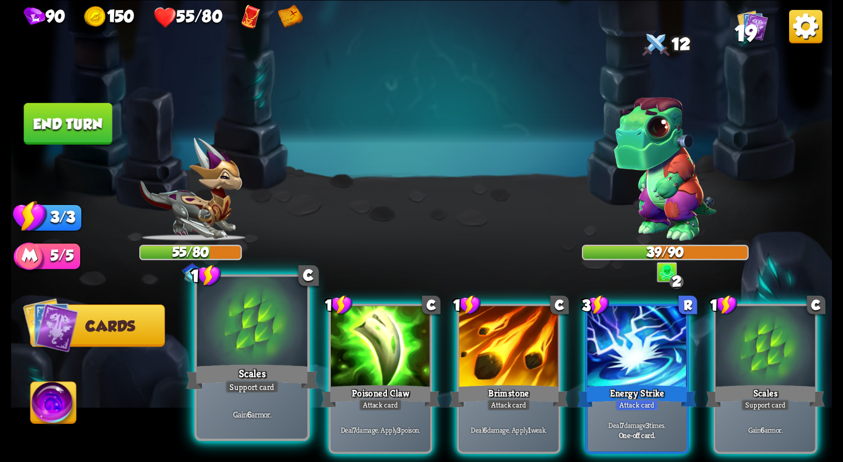
click at [256, 351] on div at bounding box center [252, 322] width 110 height 93
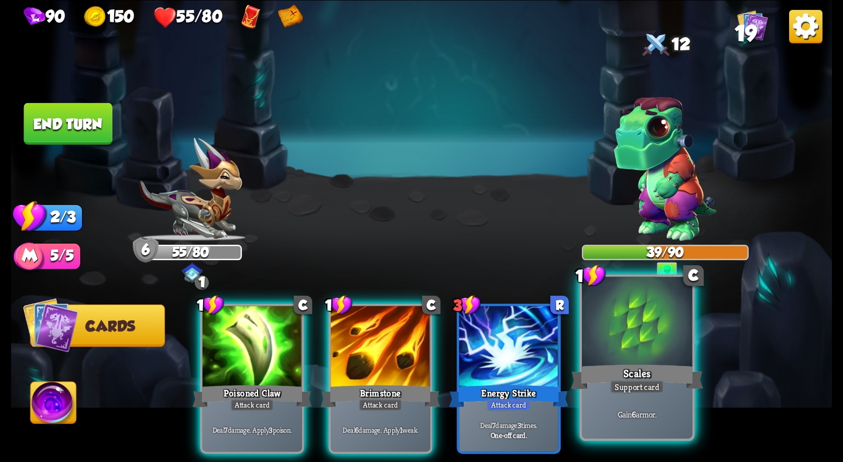
click at [639, 359] on div at bounding box center [637, 322] width 110 height 93
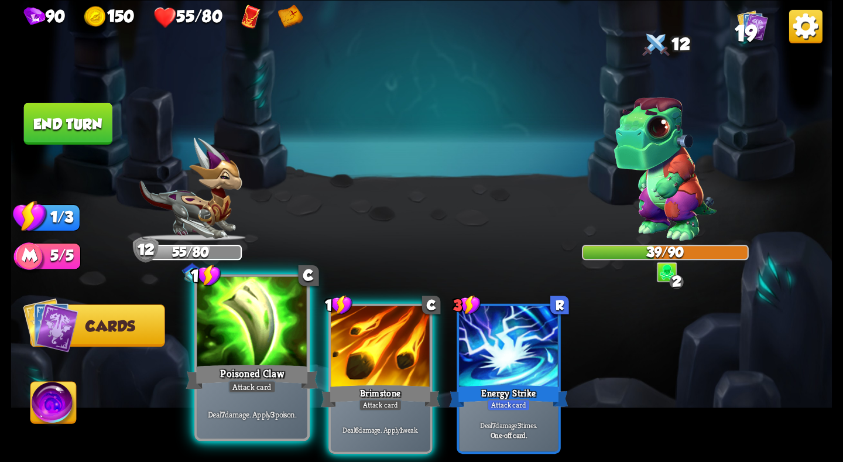
click at [266, 351] on div at bounding box center [252, 322] width 110 height 93
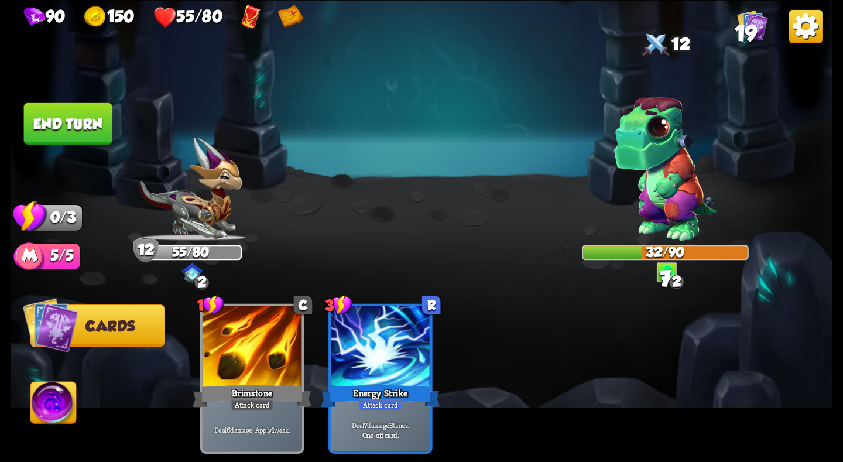
click at [75, 116] on button "End turn" at bounding box center [68, 123] width 88 height 42
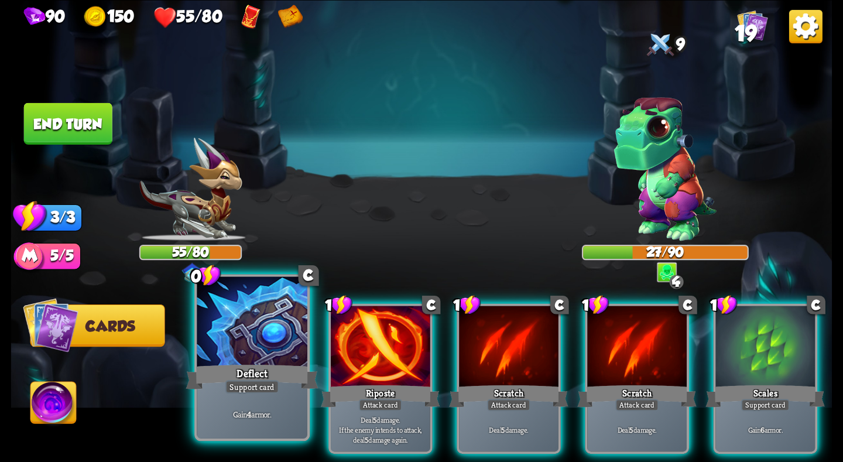
click at [267, 369] on div "Deflect" at bounding box center [252, 376] width 132 height 29
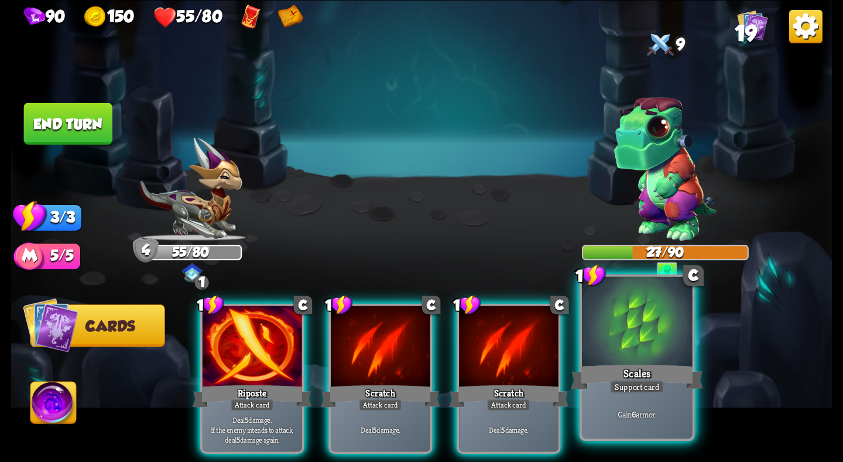
click at [658, 360] on div at bounding box center [637, 322] width 110 height 93
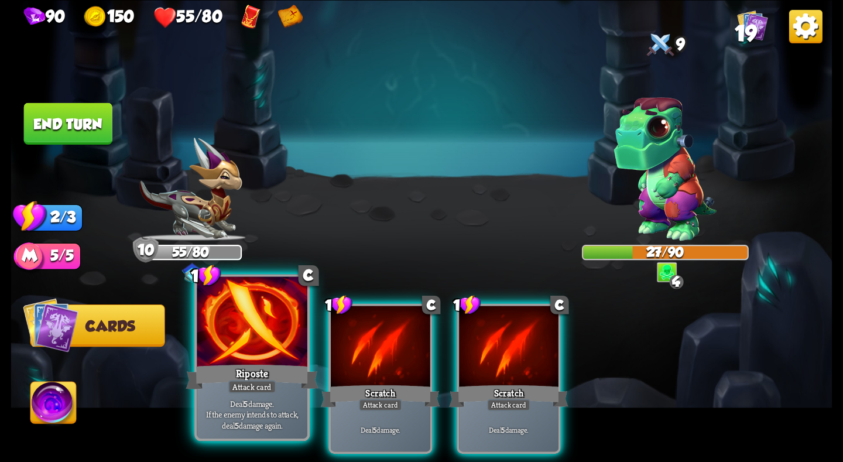
click at [282, 348] on div at bounding box center [252, 322] width 110 height 93
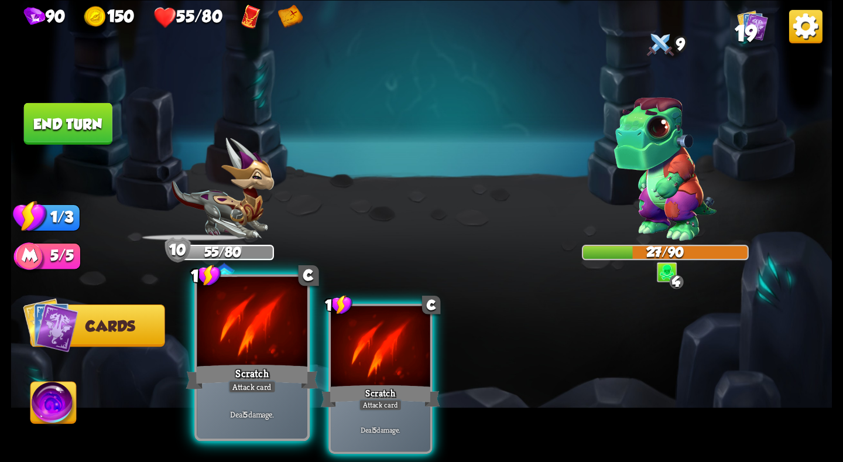
click at [267, 341] on div at bounding box center [252, 322] width 110 height 93
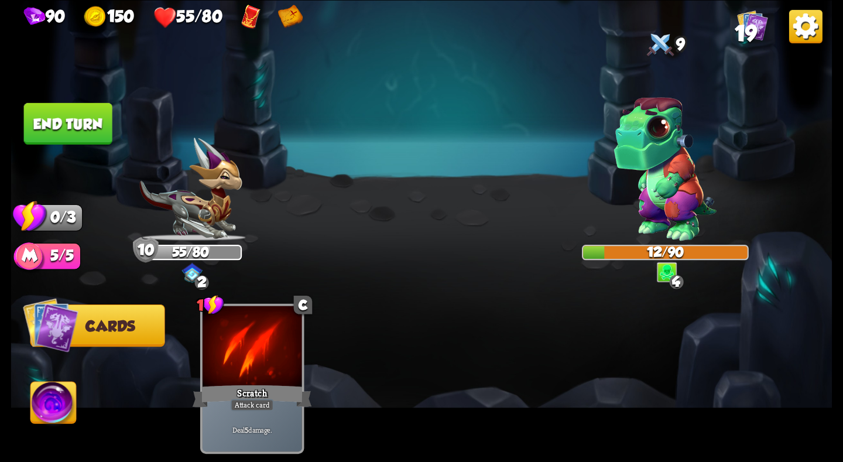
click at [76, 115] on button "End turn" at bounding box center [68, 123] width 88 height 42
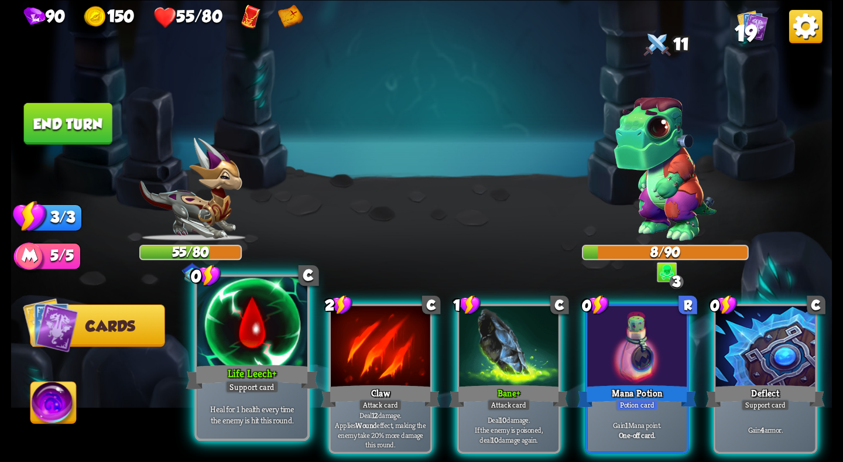
click at [265, 348] on div at bounding box center [252, 322] width 110 height 93
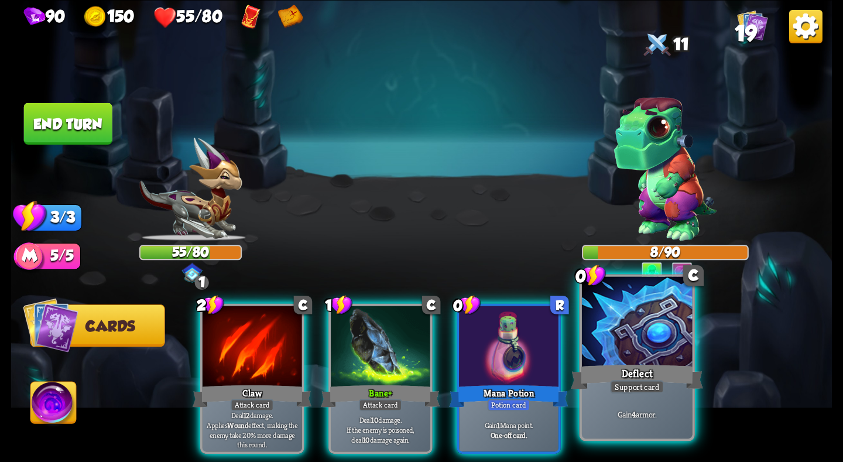
click at [640, 373] on div "Deflect" at bounding box center [637, 376] width 132 height 29
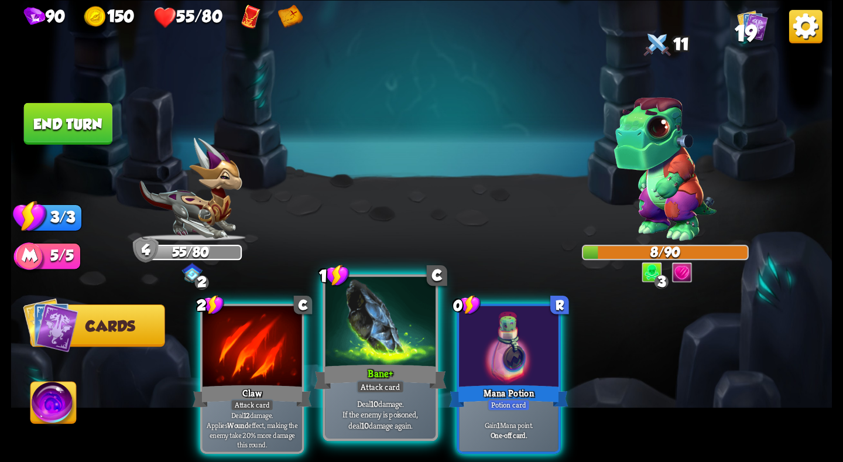
click at [369, 373] on div "Bane +" at bounding box center [380, 376] width 132 height 29
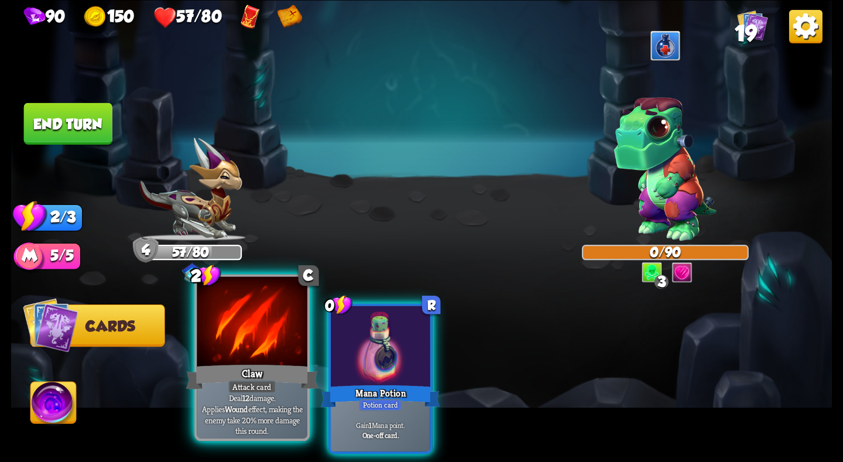
click at [243, 341] on div at bounding box center [252, 322] width 110 height 93
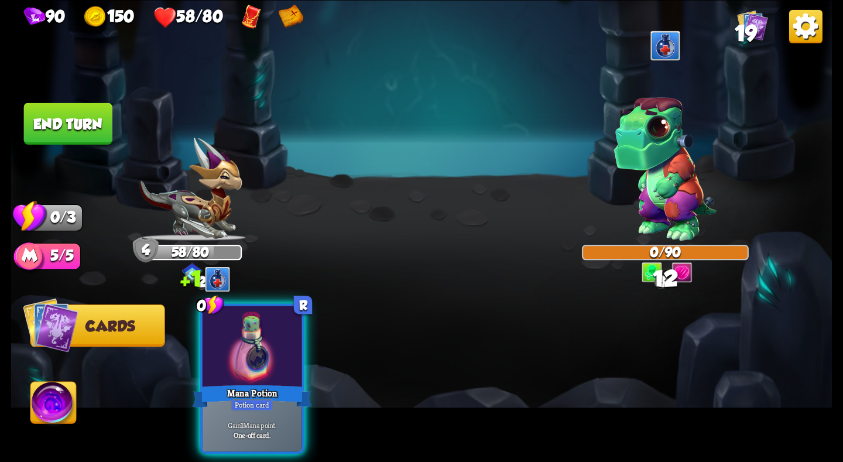
click at [81, 123] on button "End turn" at bounding box center [68, 123] width 88 height 42
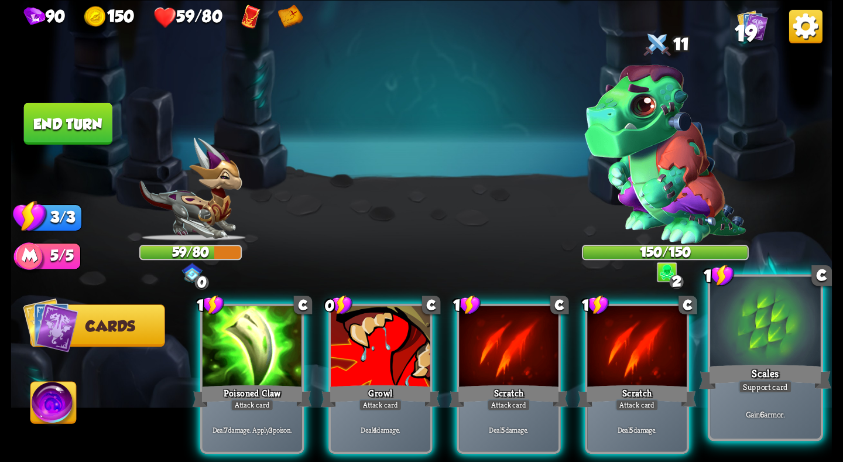
click at [788, 386] on div "Support card" at bounding box center [765, 386] width 54 height 13
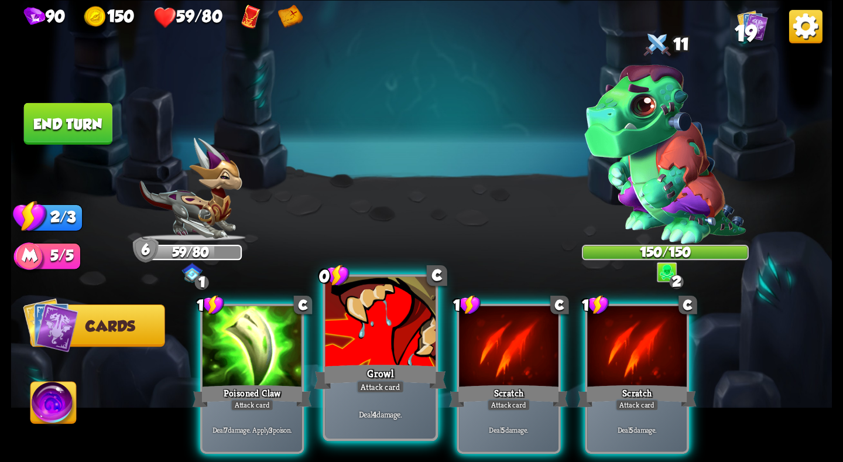
click at [358, 372] on div "Growl" at bounding box center [380, 376] width 132 height 29
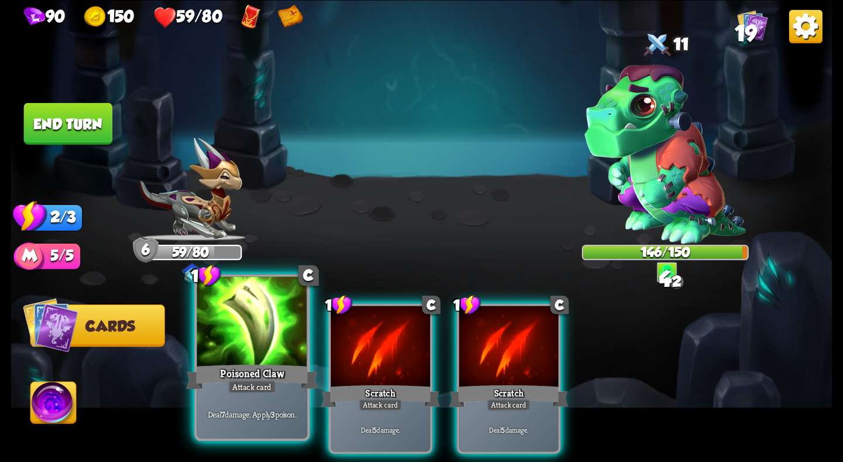
click at [270, 358] on div at bounding box center [252, 322] width 110 height 93
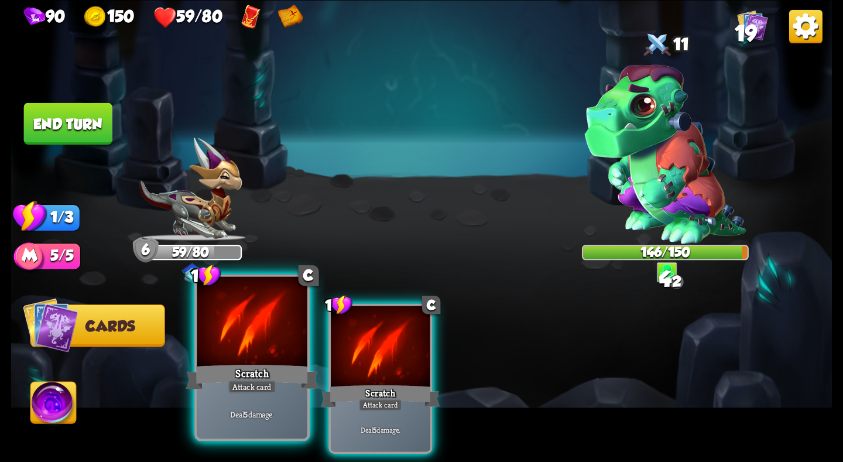
click at [270, 358] on div at bounding box center [252, 322] width 110 height 93
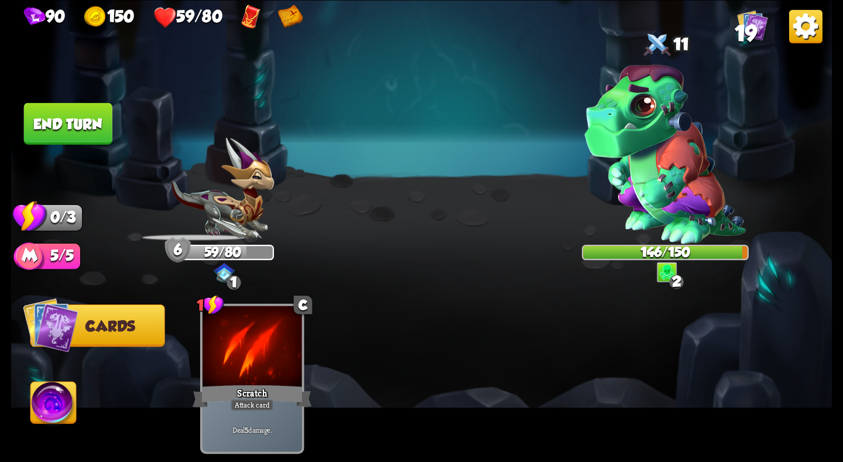
click at [92, 116] on button "End turn" at bounding box center [68, 123] width 88 height 42
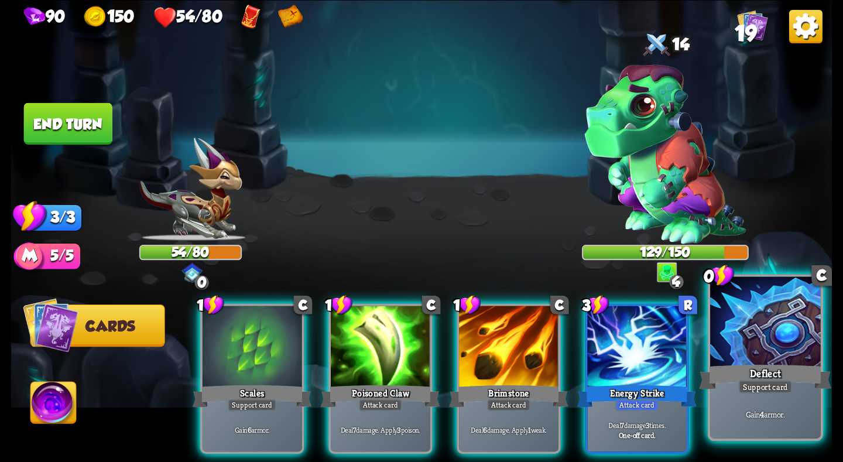
click at [737, 339] on div at bounding box center [765, 322] width 110 height 93
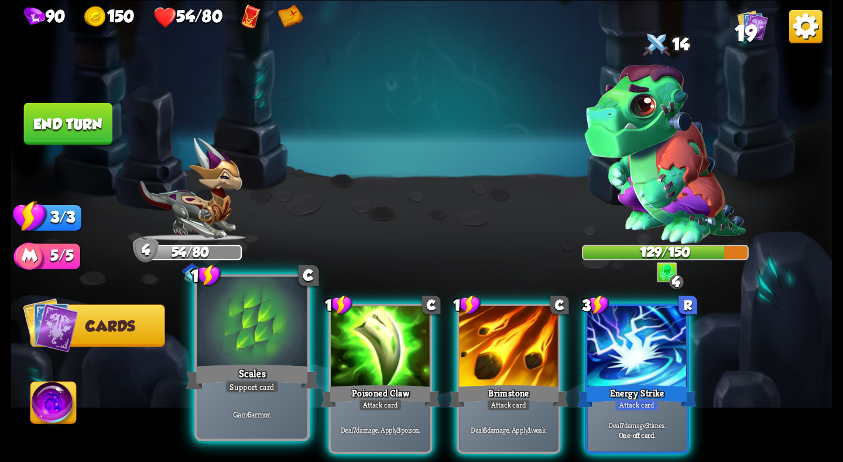
click at [224, 334] on div at bounding box center [252, 322] width 110 height 93
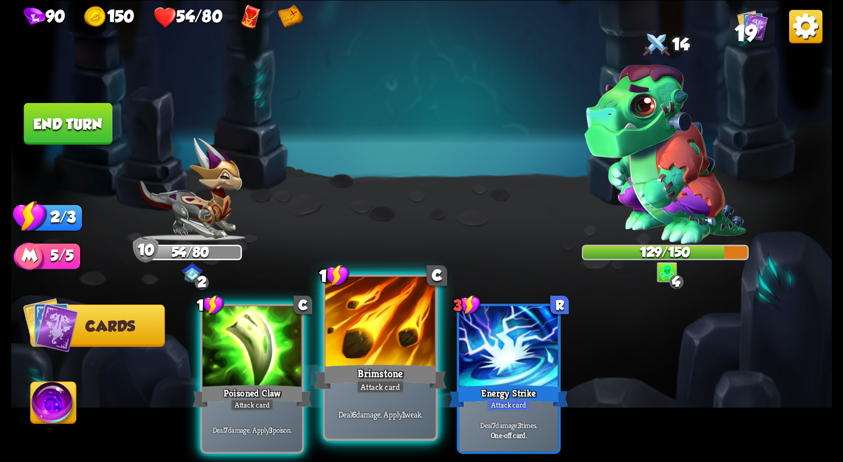
click at [348, 333] on div at bounding box center [380, 322] width 110 height 93
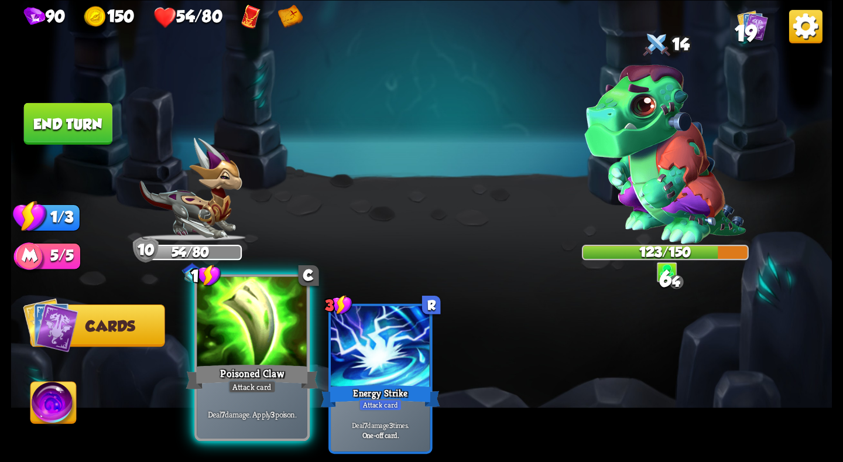
click at [259, 334] on div at bounding box center [252, 322] width 110 height 93
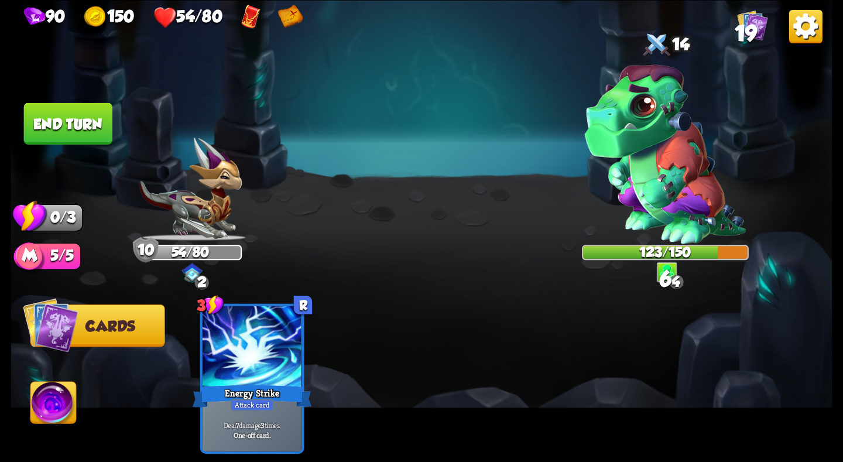
click at [94, 125] on button "End turn" at bounding box center [68, 123] width 88 height 42
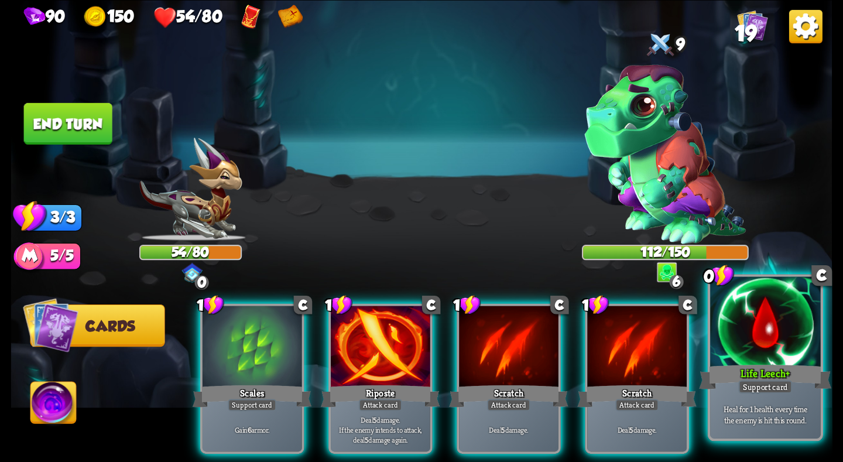
click at [777, 394] on div "Heal for 1 health every time the enemy is hit this round." at bounding box center [765, 414] width 110 height 48
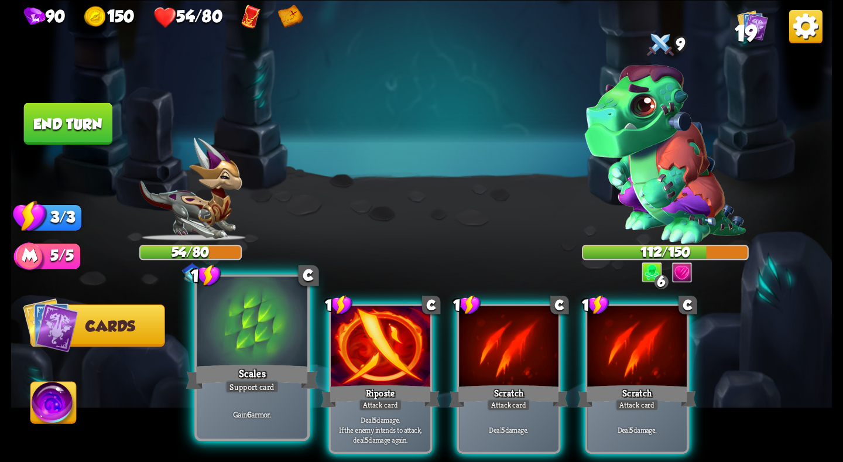
click at [261, 351] on div at bounding box center [252, 322] width 110 height 93
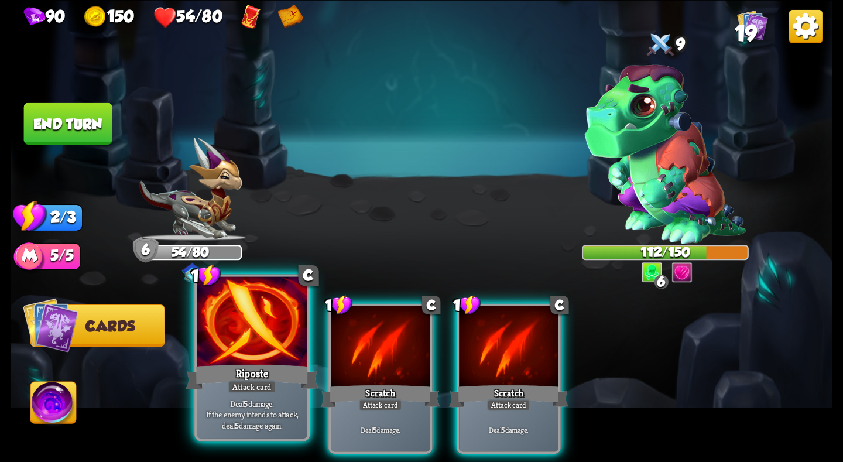
click at [261, 349] on div at bounding box center [252, 322] width 110 height 93
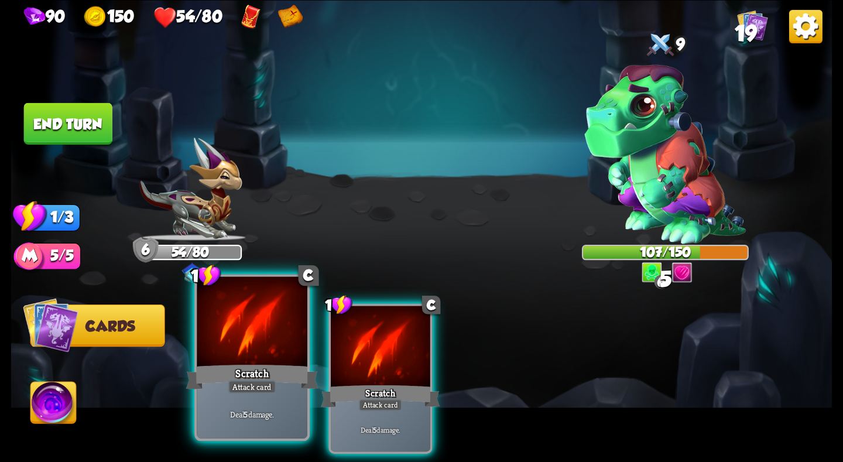
click at [261, 349] on div at bounding box center [252, 322] width 110 height 93
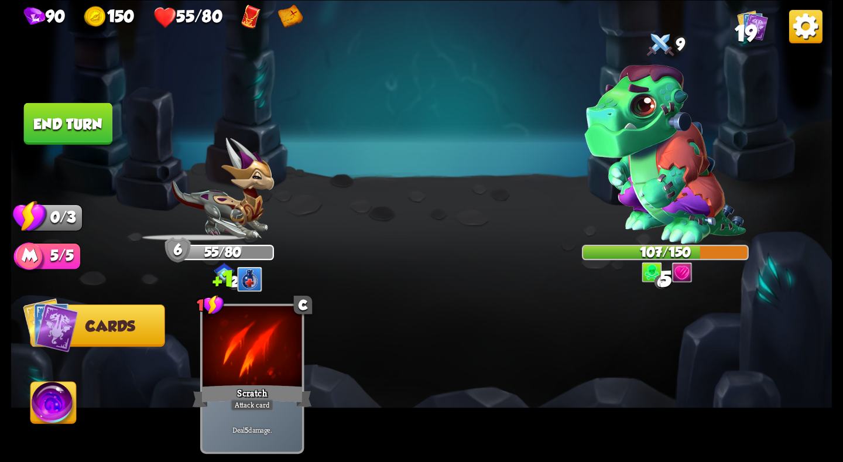
click at [90, 115] on button "End turn" at bounding box center [68, 123] width 88 height 42
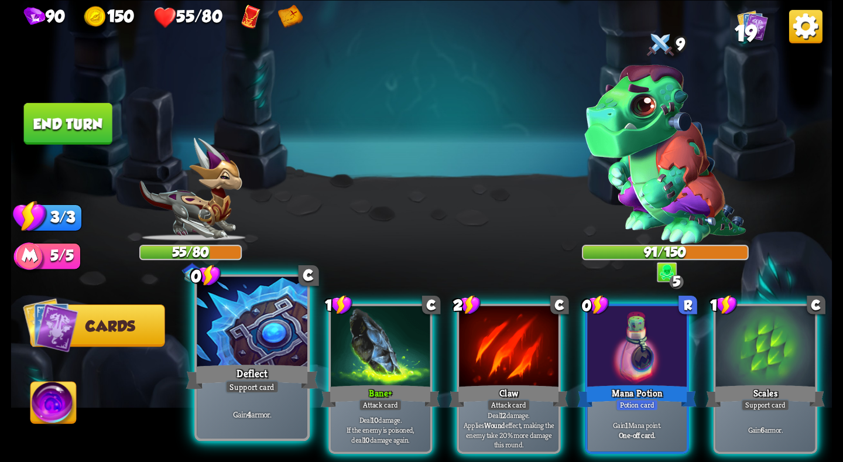
click at [248, 369] on div "Deflect" at bounding box center [252, 376] width 132 height 29
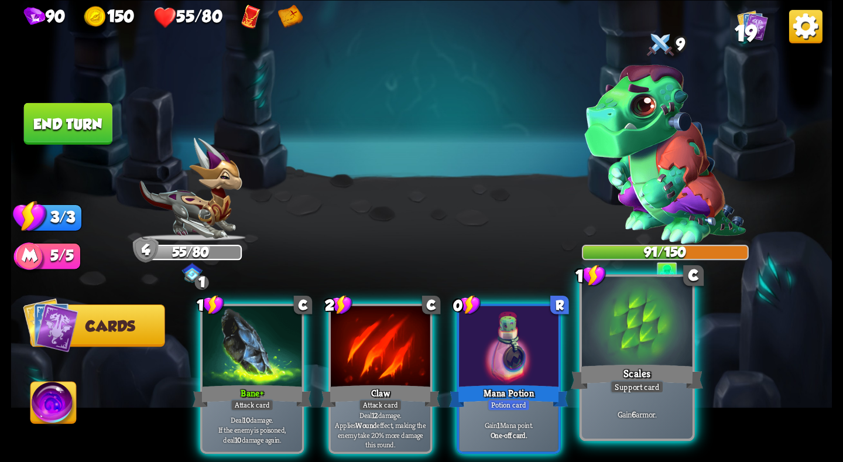
click at [657, 346] on div at bounding box center [637, 322] width 110 height 93
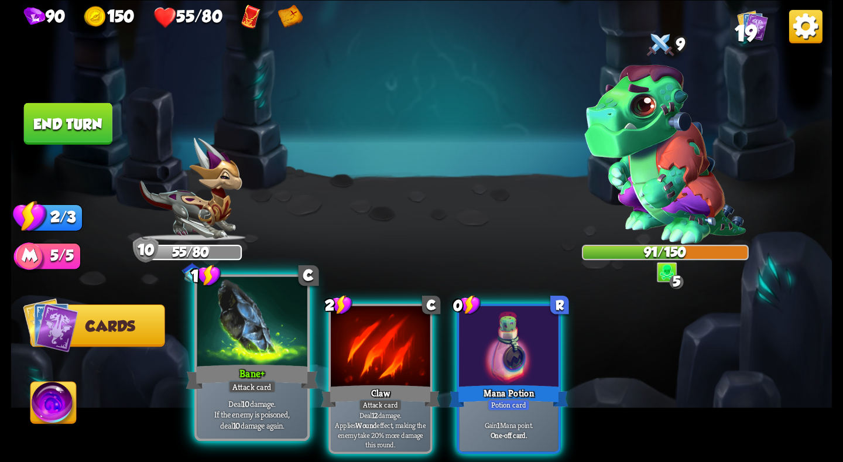
click at [257, 329] on div at bounding box center [252, 322] width 110 height 93
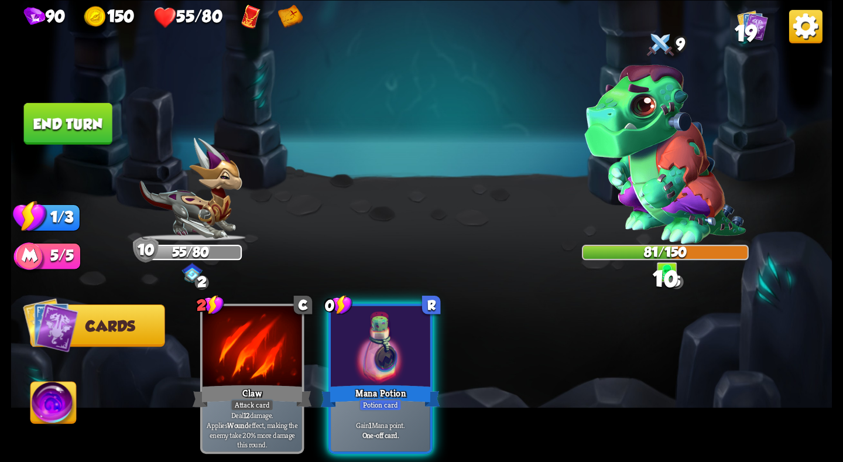
click at [80, 123] on button "End turn" at bounding box center [68, 123] width 88 height 42
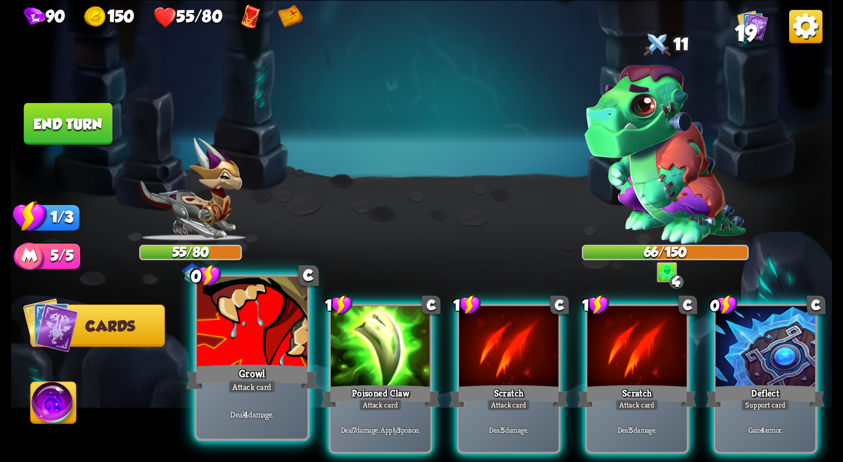
click at [272, 363] on div "Growl" at bounding box center [252, 376] width 132 height 29
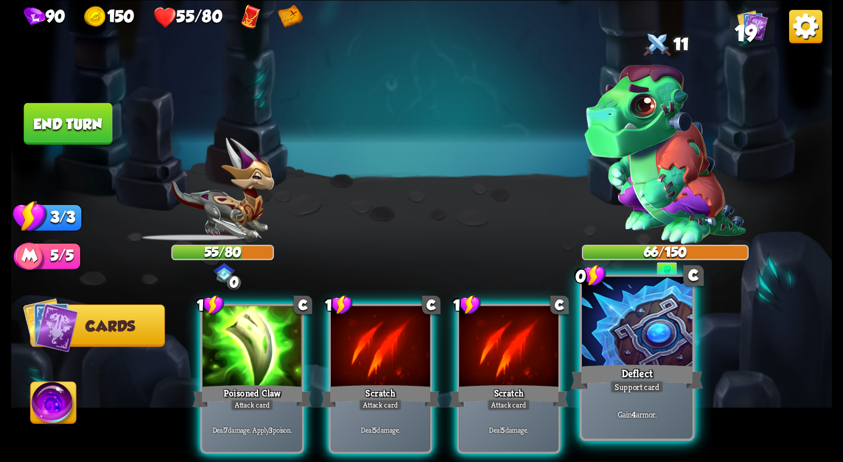
click at [622, 340] on div at bounding box center [637, 322] width 110 height 93
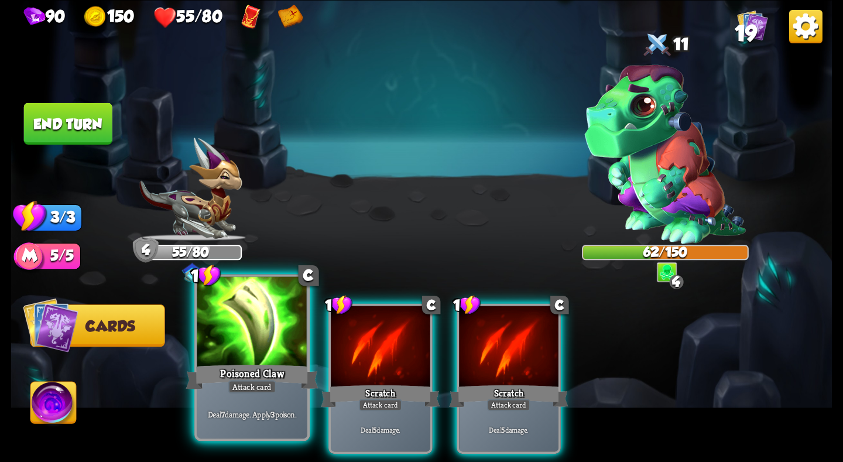
click at [261, 341] on div at bounding box center [252, 322] width 110 height 93
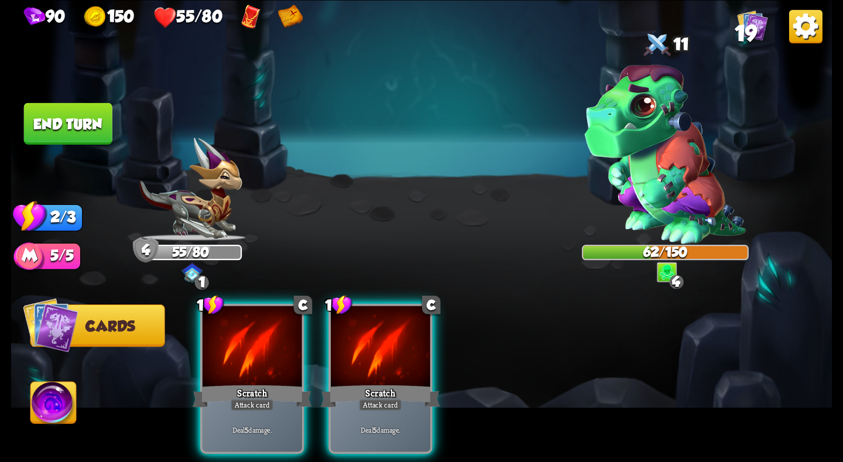
click at [261, 341] on div at bounding box center [251, 348] width 99 height 84
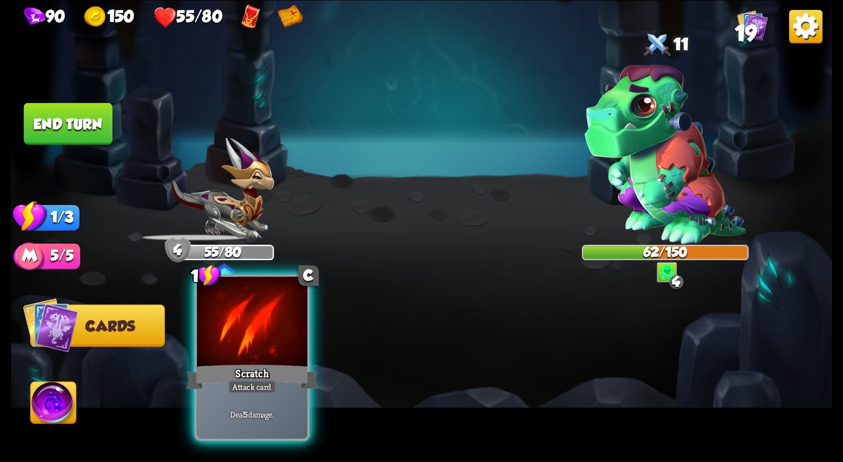
click at [261, 341] on div at bounding box center [252, 322] width 110 height 93
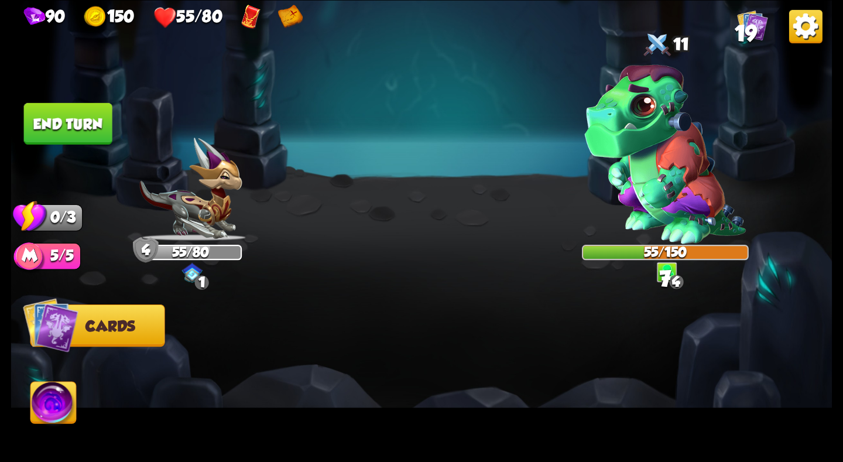
click at [75, 117] on button "End turn" at bounding box center [68, 123] width 88 height 42
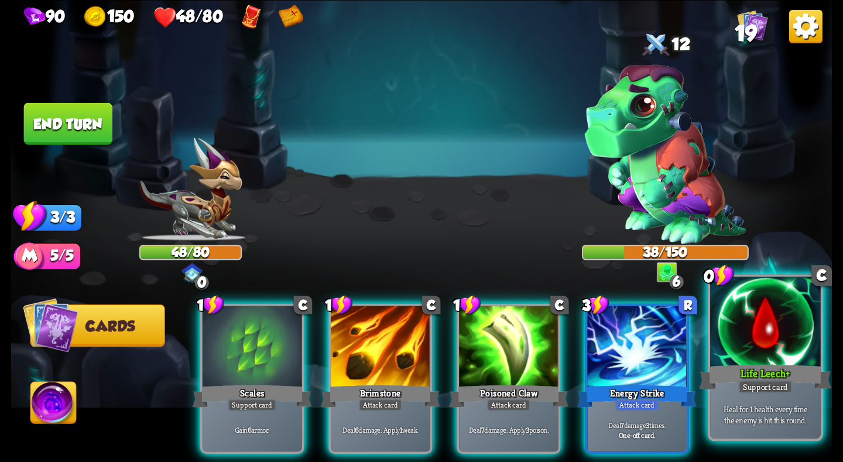
click at [785, 361] on div at bounding box center [765, 322] width 110 height 93
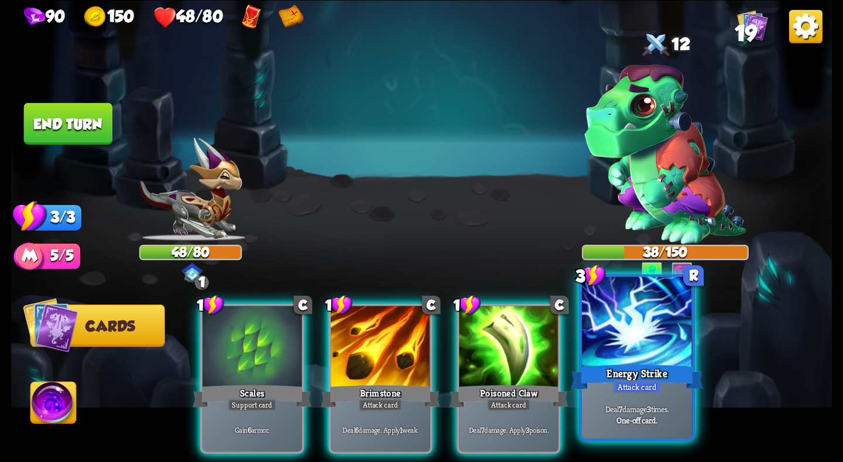
click at [628, 351] on div at bounding box center [637, 322] width 110 height 93
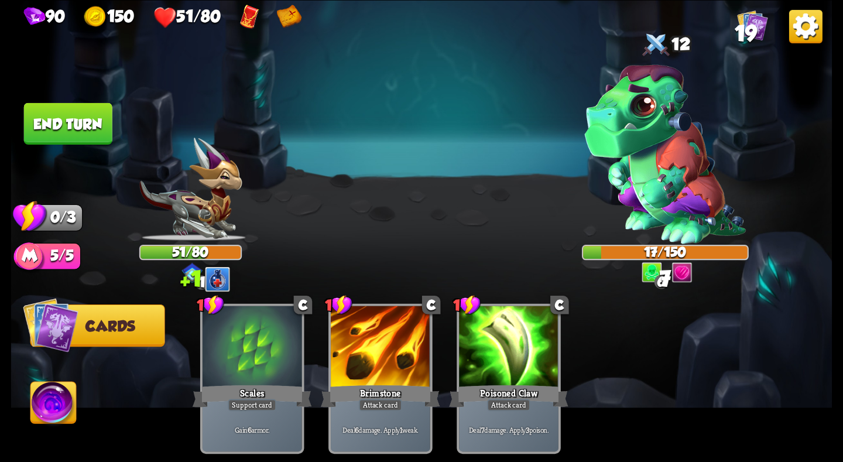
click at [73, 126] on button "End turn" at bounding box center [68, 123] width 88 height 42
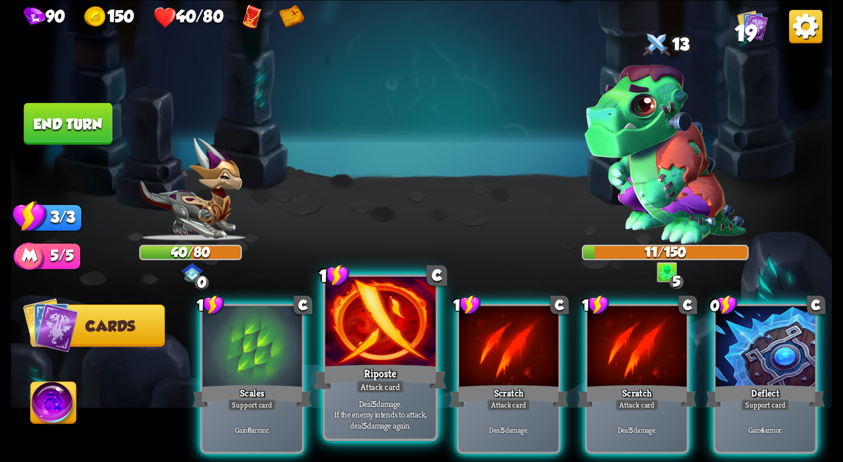
click at [385, 345] on div at bounding box center [380, 322] width 110 height 93
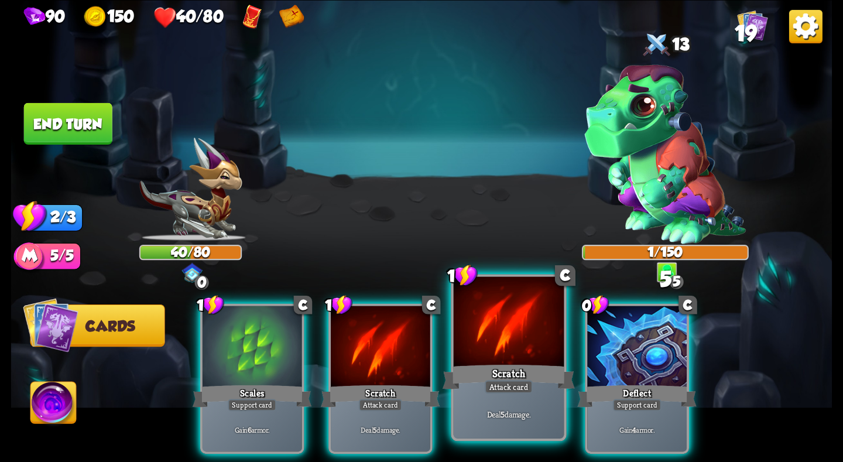
click at [503, 355] on div at bounding box center [509, 322] width 110 height 93
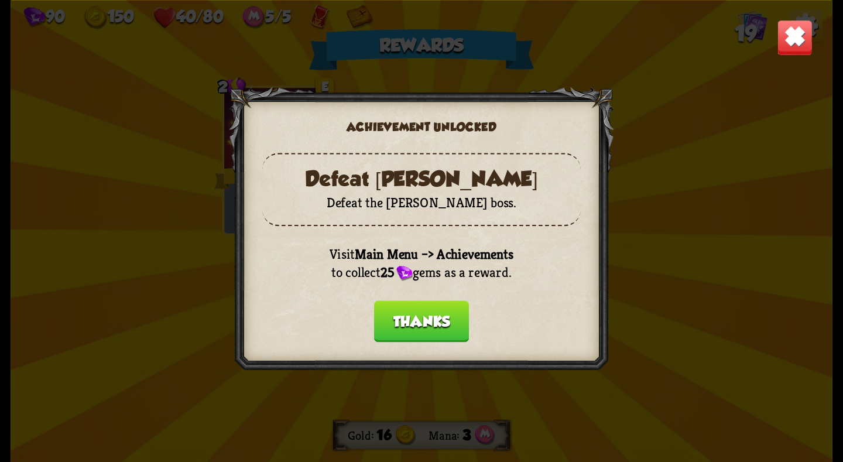
click at [417, 312] on button "Thanks" at bounding box center [421, 321] width 95 height 42
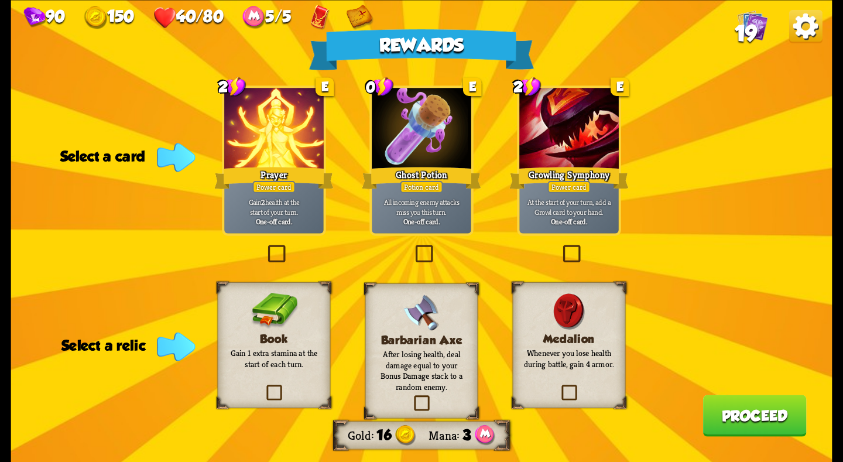
click at [271, 153] on div at bounding box center [273, 130] width 99 height 84
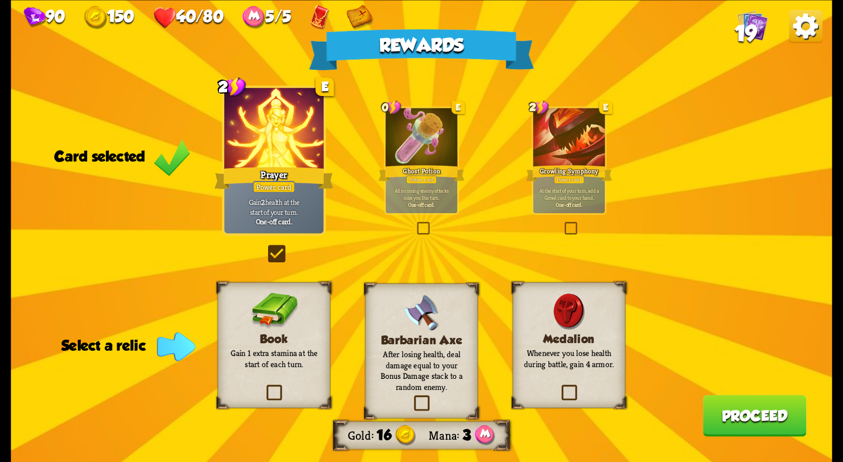
click at [250, 331] on div "Book Gain 1 extra stamina at the start of each turn." at bounding box center [274, 345] width 113 height 126
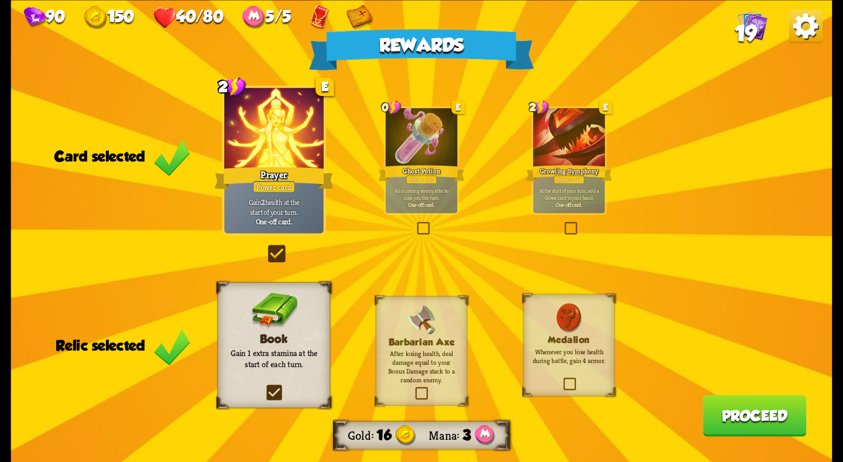
click at [565, 340] on h3 "Medalion" at bounding box center [569, 339] width 74 height 11
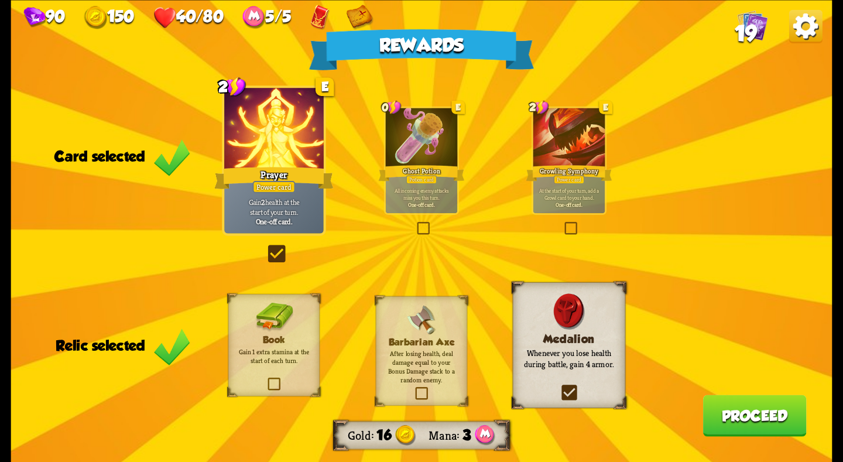
click at [399, 135] on div at bounding box center [422, 138] width 72 height 60
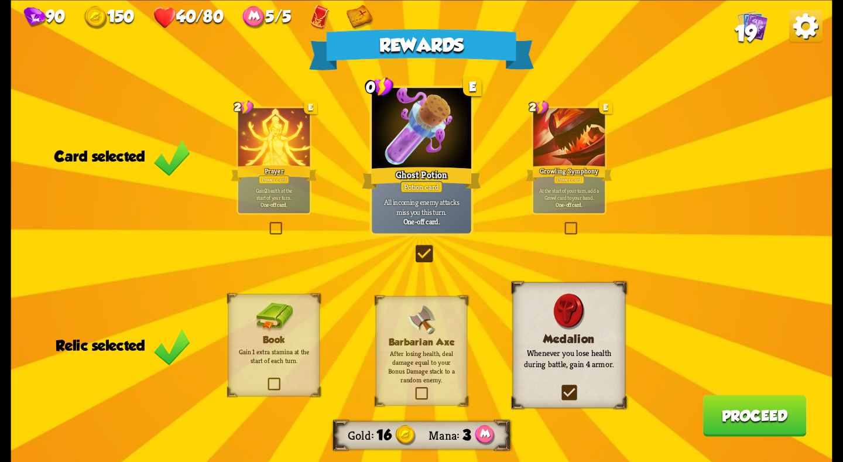
click at [241, 142] on div at bounding box center [274, 138] width 72 height 60
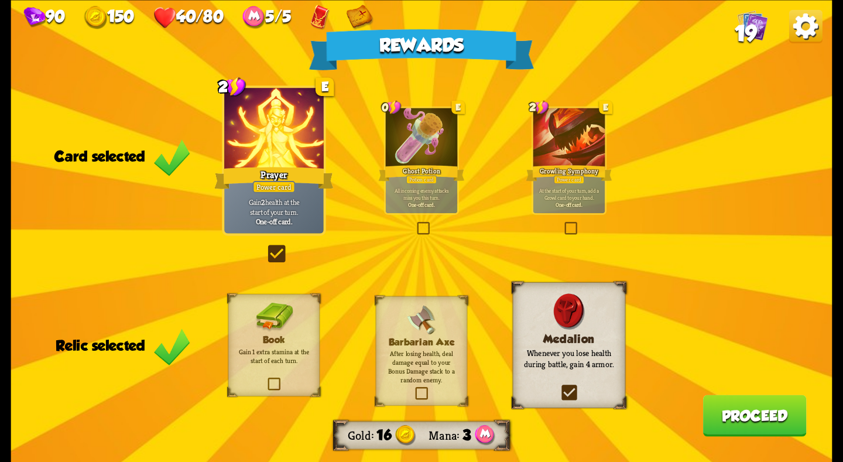
click at [430, 154] on div at bounding box center [422, 138] width 72 height 60
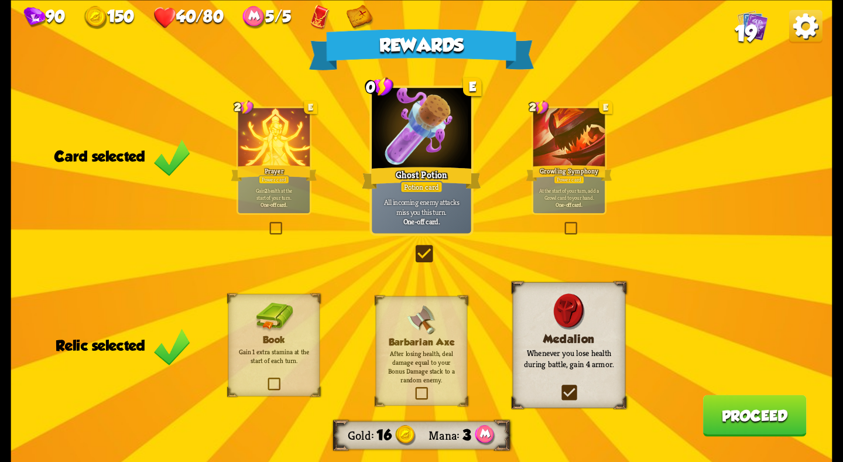
click at [308, 136] on div at bounding box center [274, 138] width 72 height 60
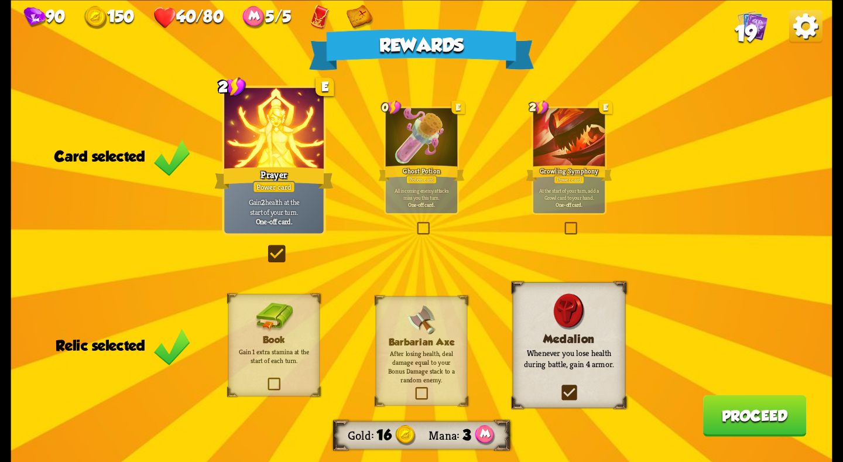
click at [424, 135] on div at bounding box center [422, 138] width 72 height 60
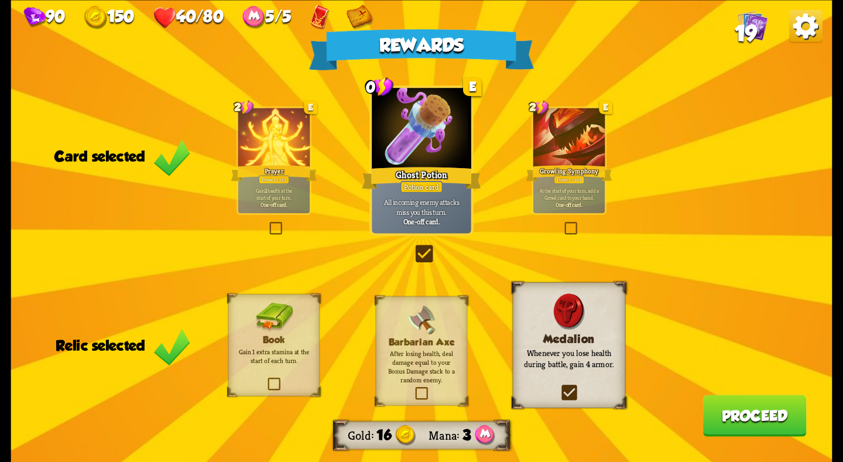
drag, startPoint x: 267, startPoint y: 159, endPoint x: 385, endPoint y: 150, distance: 117.9
click at [272, 159] on div at bounding box center [274, 138] width 72 height 60
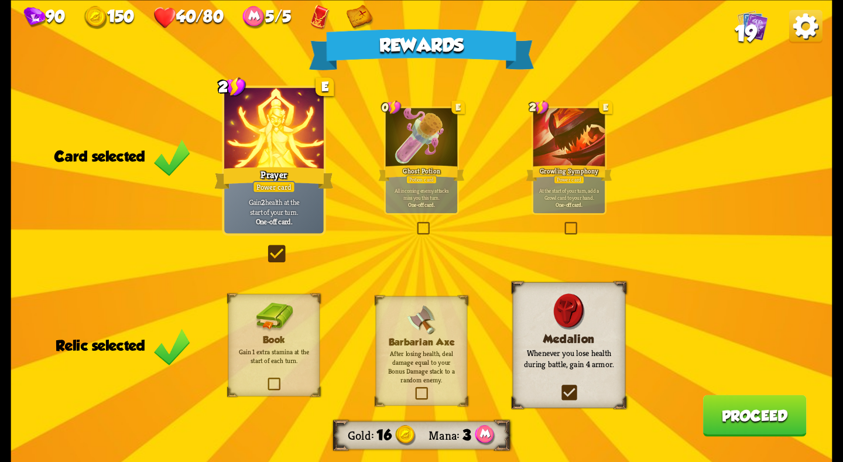
click at [422, 146] on div at bounding box center [422, 138] width 72 height 60
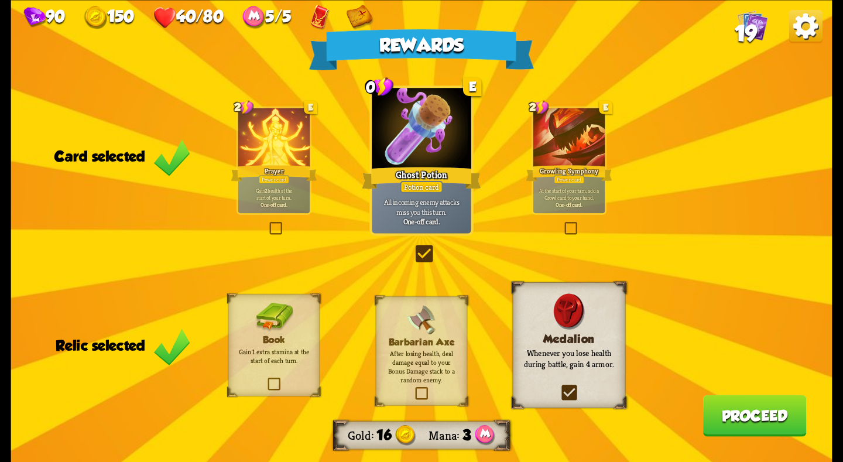
click at [284, 156] on div at bounding box center [274, 138] width 72 height 60
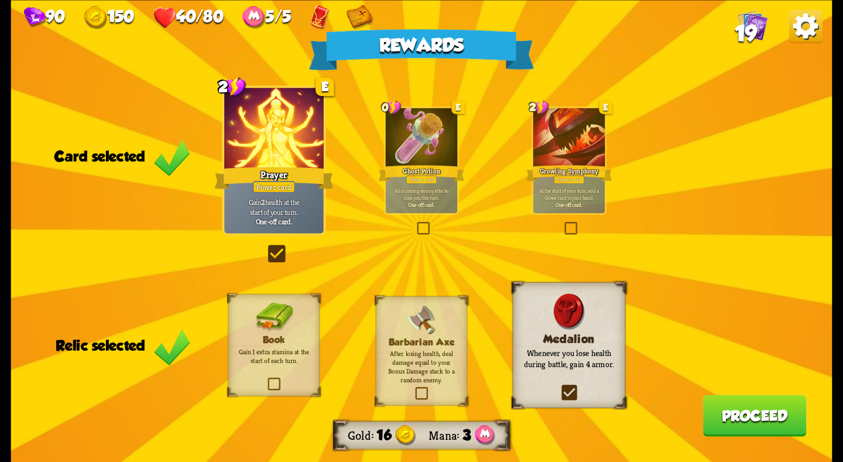
click at [439, 136] on div at bounding box center [422, 138] width 72 height 60
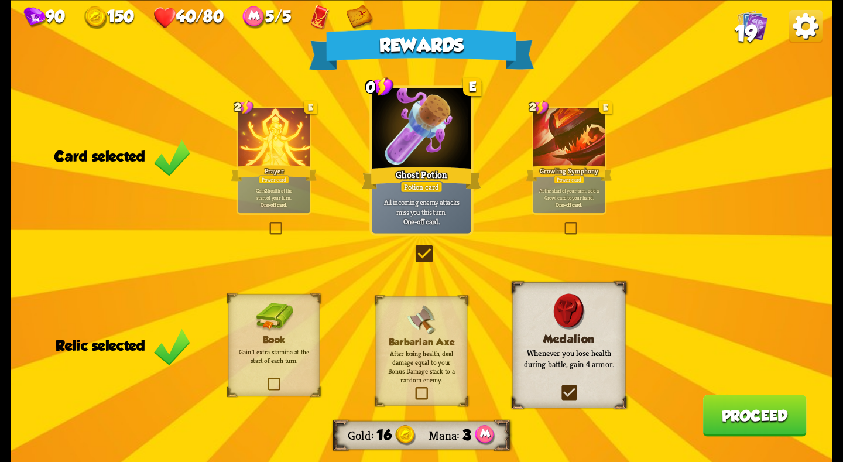
click at [254, 153] on div at bounding box center [274, 138] width 72 height 60
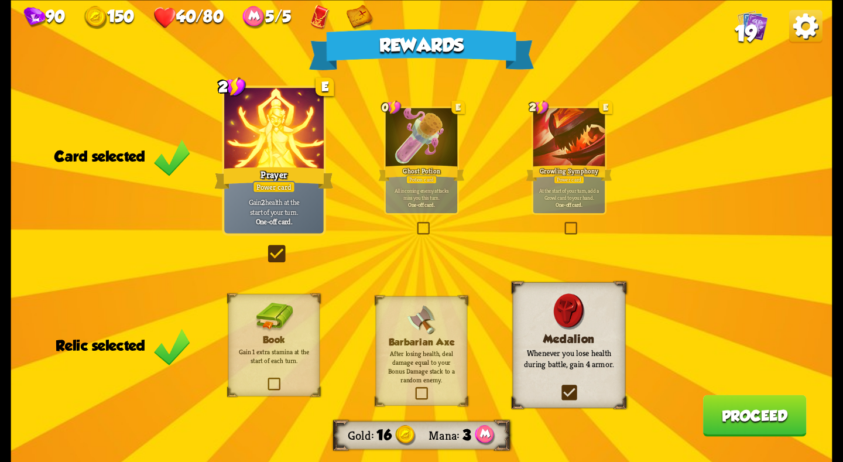
click at [386, 156] on div at bounding box center [422, 138] width 72 height 60
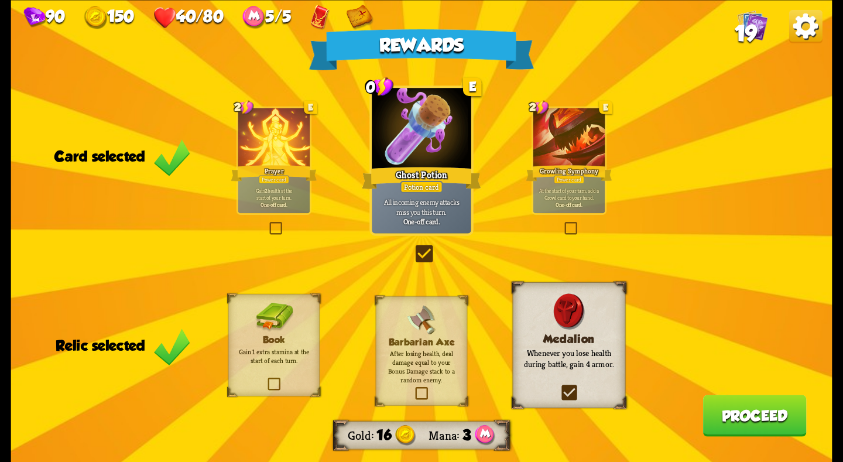
click at [278, 158] on div at bounding box center [274, 138] width 72 height 60
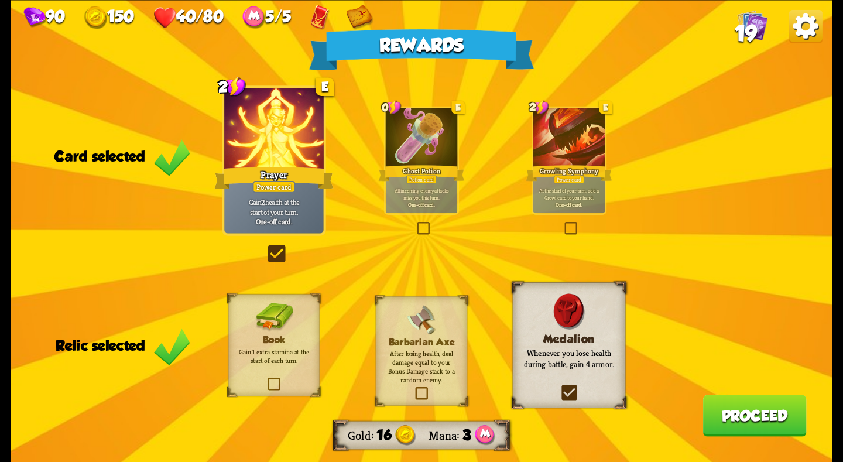
click at [413, 150] on div at bounding box center [422, 138] width 72 height 60
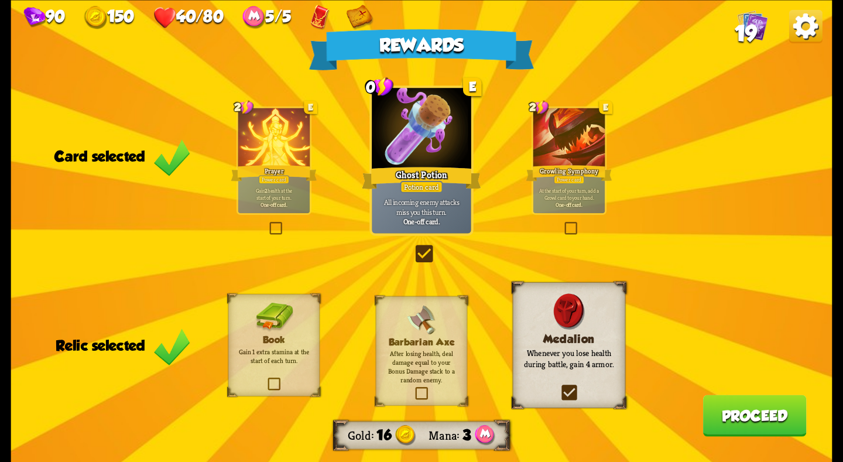
click at [282, 154] on div at bounding box center [274, 138] width 72 height 60
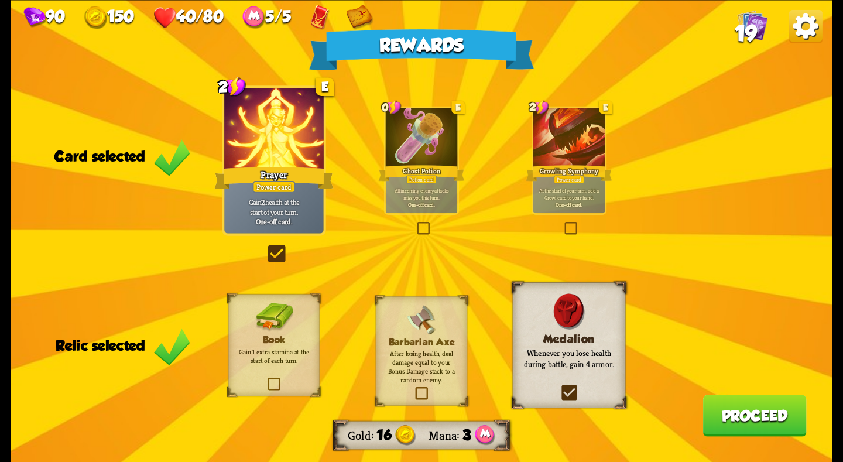
click at [729, 404] on button "Proceed" at bounding box center [755, 415] width 104 height 42
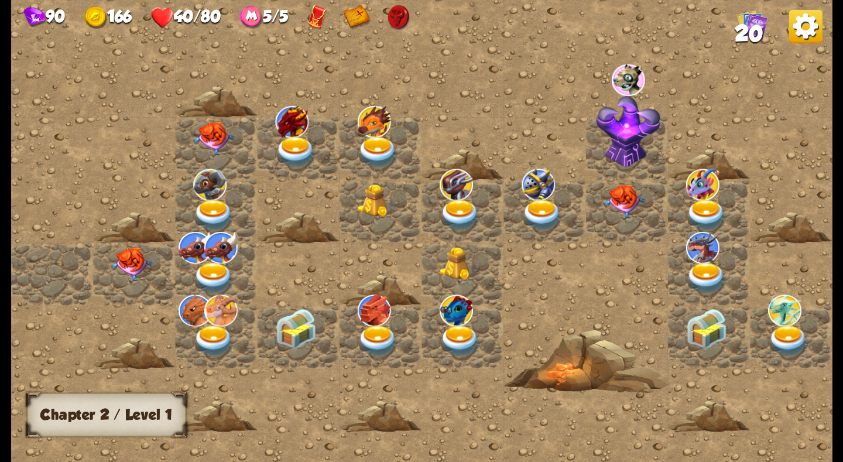
click at [122, 253] on img at bounding box center [131, 263] width 41 height 34
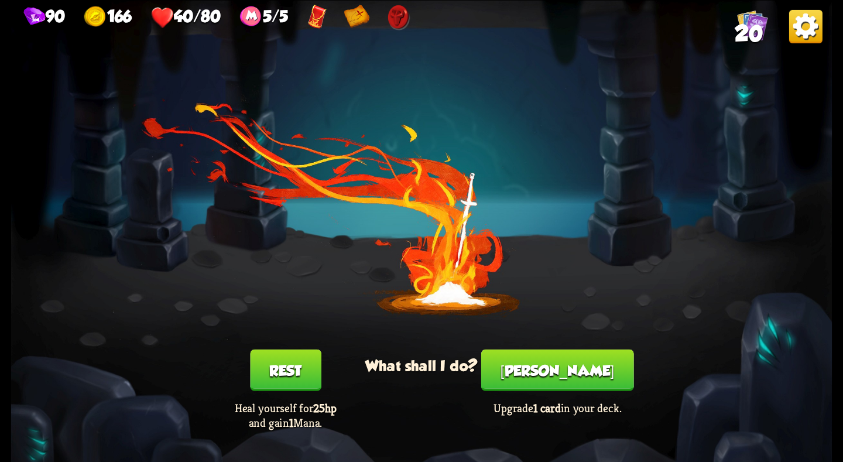
click at [537, 373] on button "[PERSON_NAME]" at bounding box center [557, 370] width 153 height 42
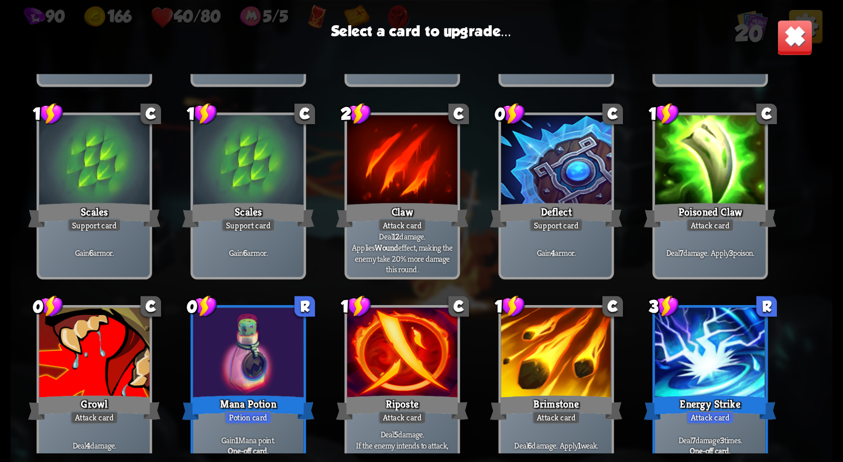
scroll to position [368, 0]
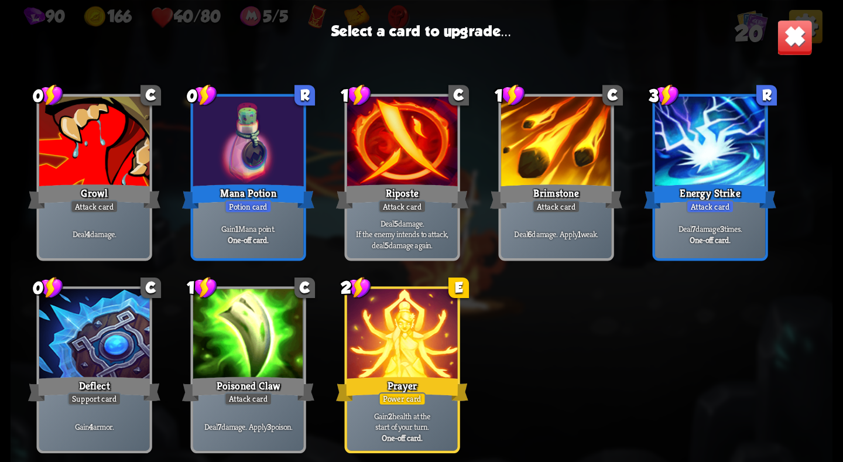
click at [385, 339] on div at bounding box center [402, 335] width 110 height 93
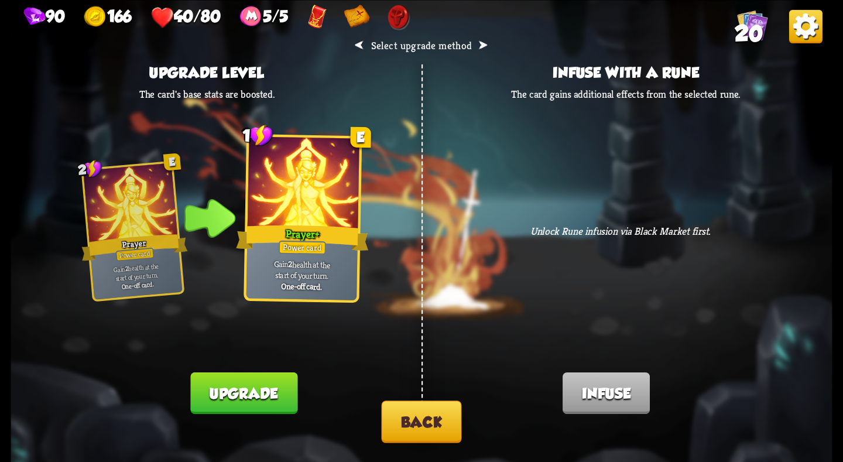
click at [242, 387] on button "Upgrade" at bounding box center [244, 393] width 107 height 42
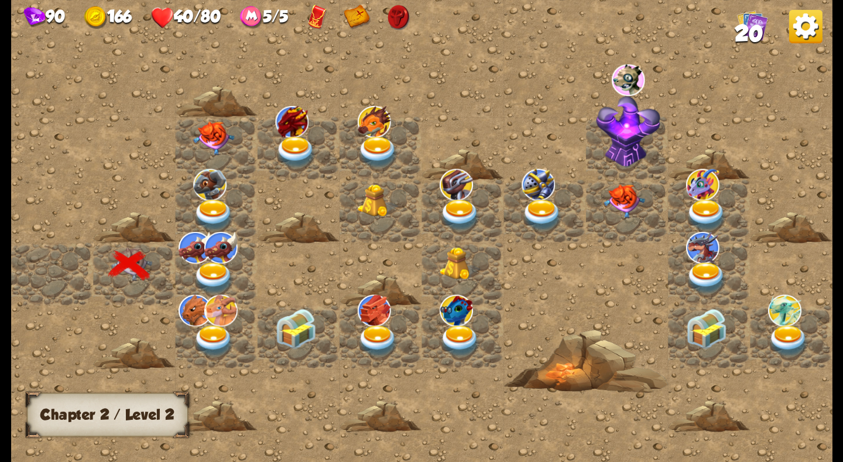
click at [754, 23] on span "20" at bounding box center [748, 32] width 28 height 25
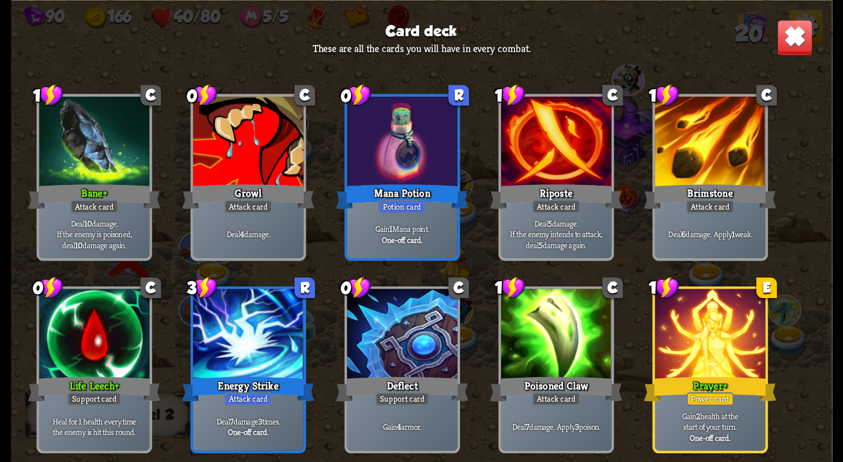
click at [791, 42] on img at bounding box center [795, 37] width 36 height 36
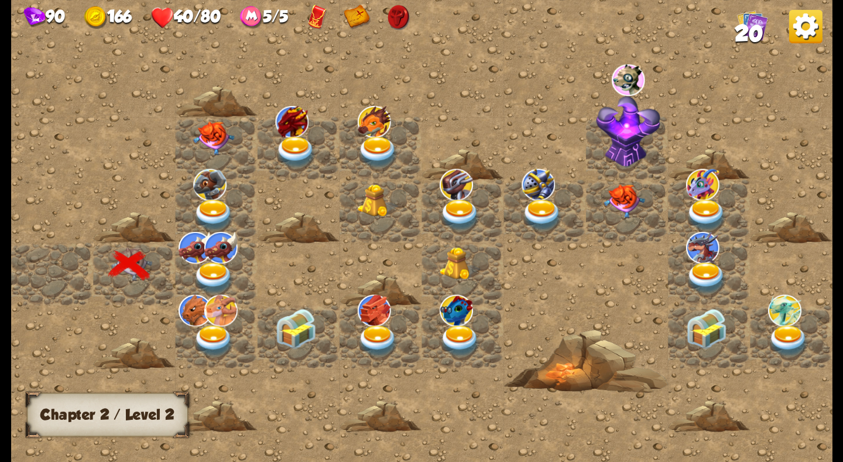
click at [209, 266] on img at bounding box center [213, 278] width 41 height 32
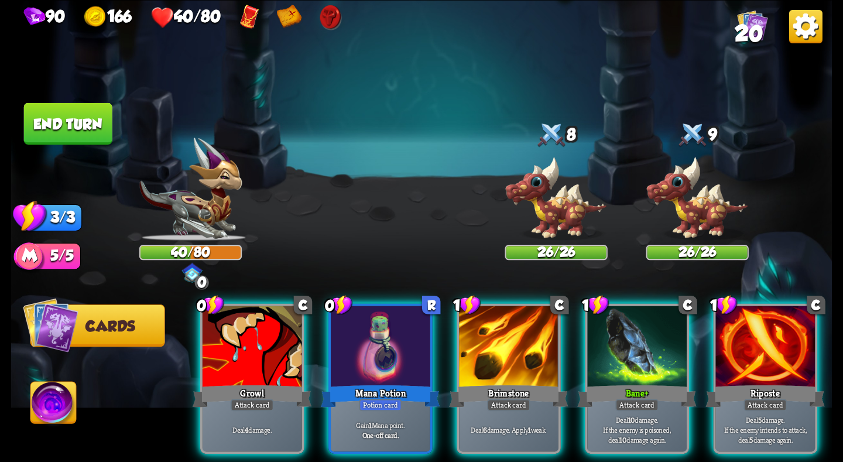
click at [46, 411] on img at bounding box center [54, 405] width 46 height 46
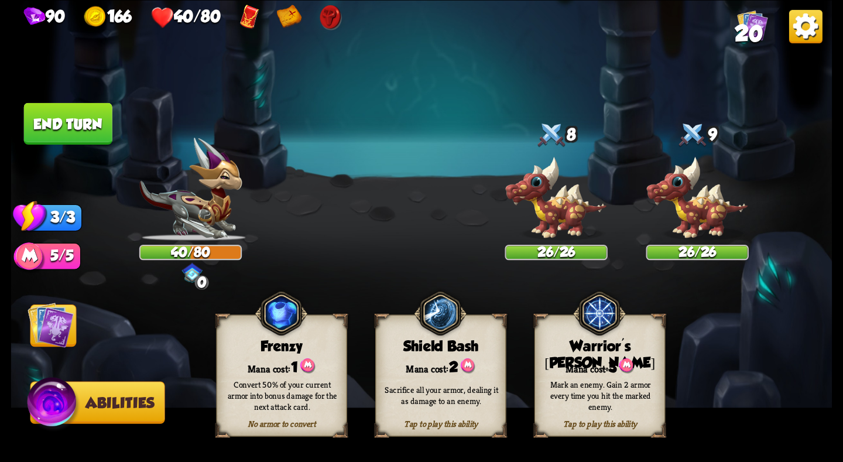
click at [600, 370] on div "Mark an enemy. Gain 2 armor every time you hit the marked enemy." at bounding box center [600, 395] width 131 height 52
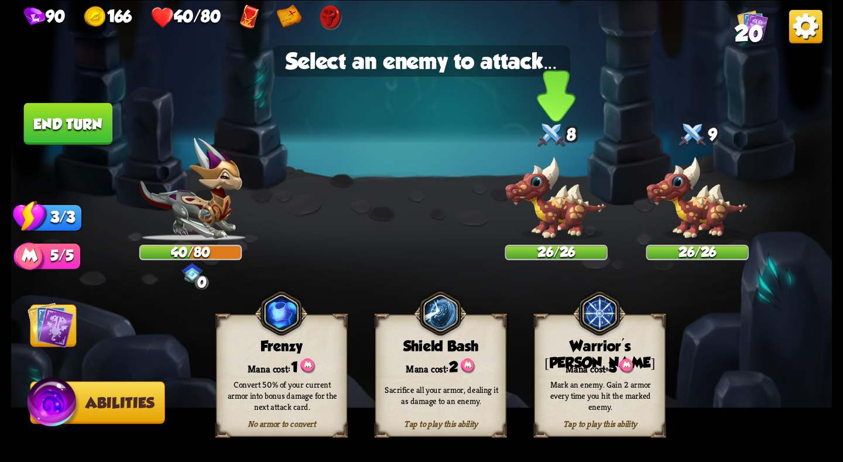
click at [540, 201] on img at bounding box center [555, 198] width 102 height 85
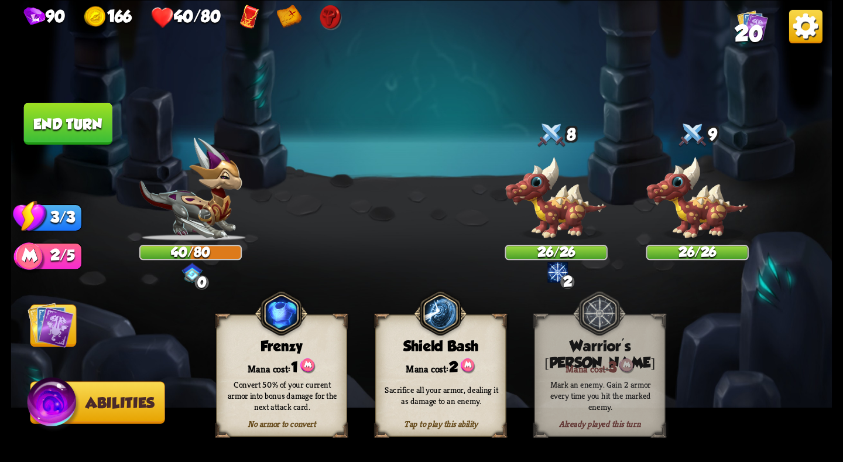
click at [40, 323] on img at bounding box center [51, 324] width 46 height 46
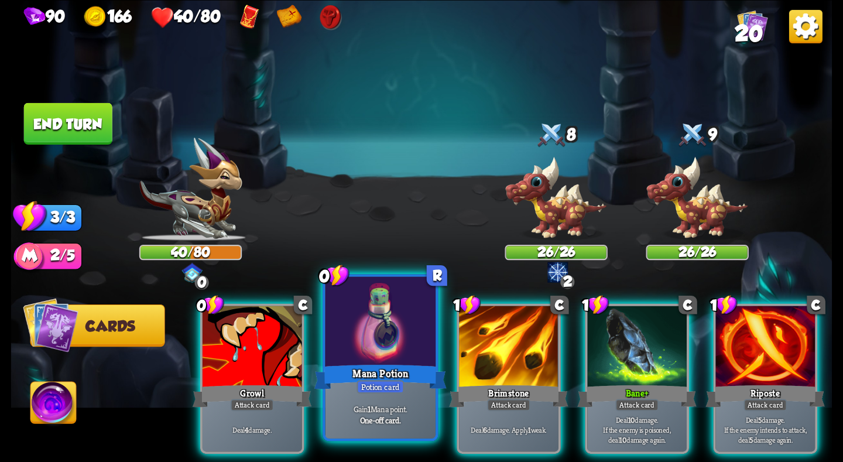
click at [409, 342] on div at bounding box center [380, 322] width 110 height 93
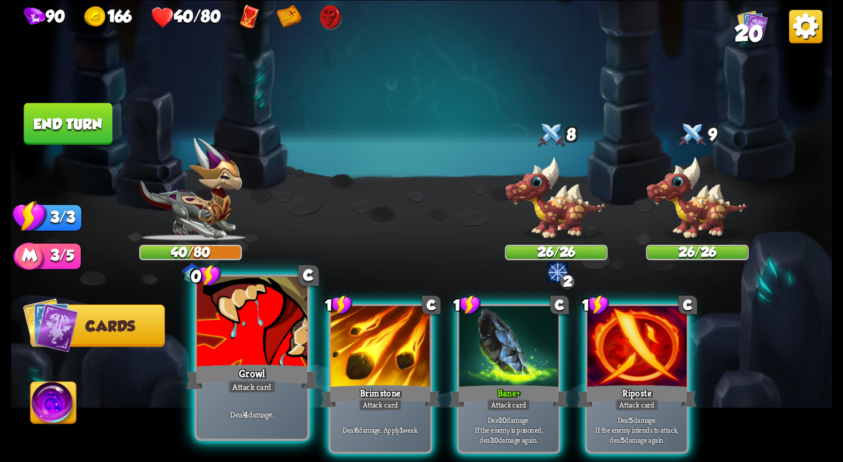
click at [239, 331] on div at bounding box center [252, 322] width 110 height 93
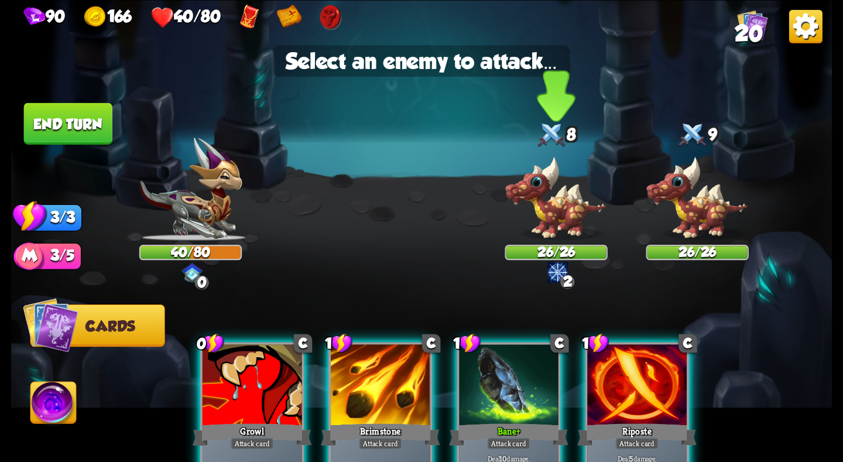
click at [548, 213] on img at bounding box center [555, 198] width 102 height 85
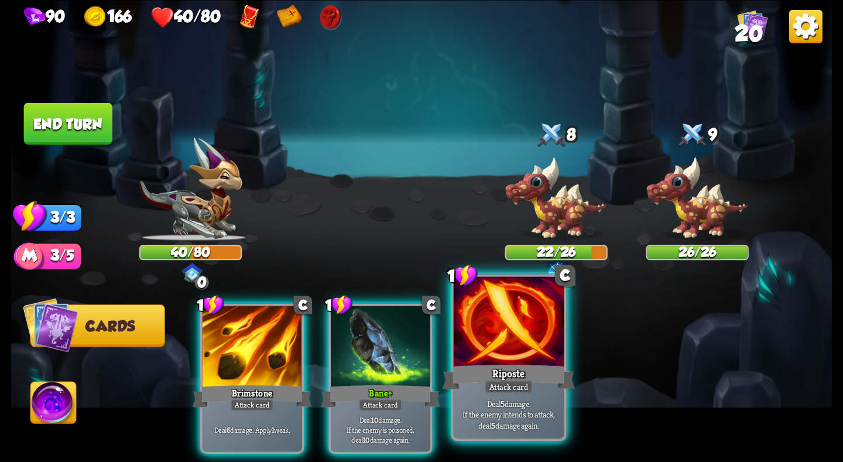
drag, startPoint x: 489, startPoint y: 392, endPoint x: 495, endPoint y: 376, distance: 17.4
click at [489, 392] on div "Attack card" at bounding box center [509, 386] width 48 height 13
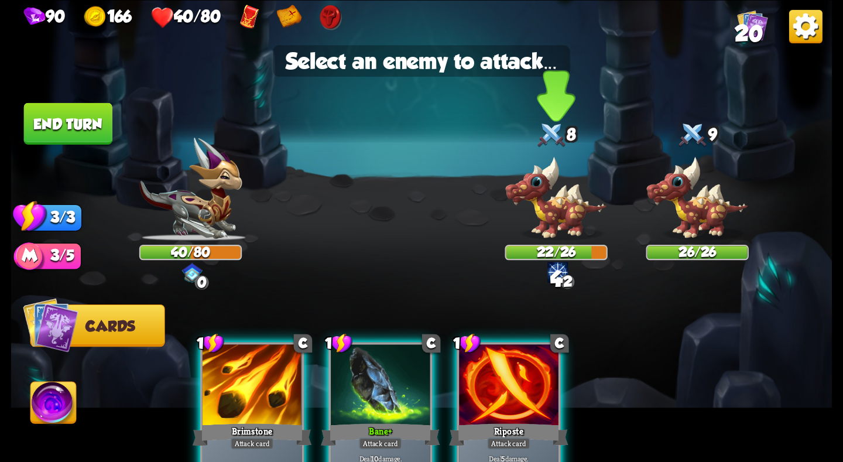
click at [540, 224] on img at bounding box center [555, 198] width 102 height 85
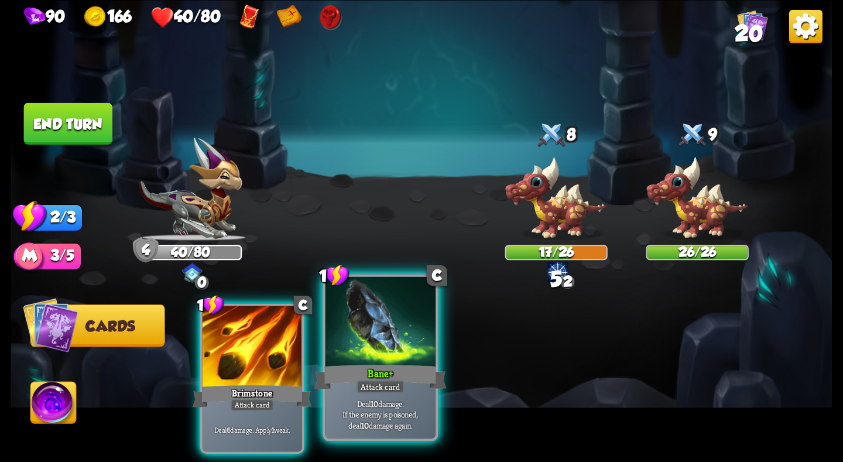
click at [385, 362] on div "Bane +" at bounding box center [380, 376] width 132 height 29
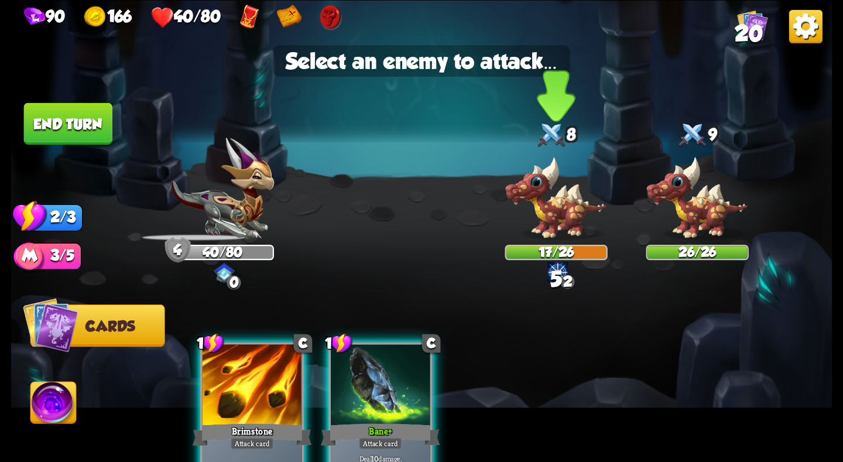
click at [550, 217] on img at bounding box center [555, 198] width 102 height 85
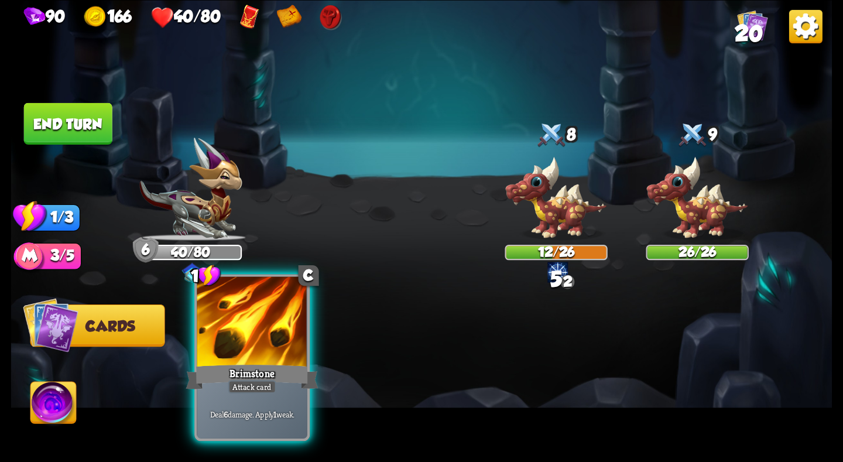
click at [268, 358] on div at bounding box center [252, 322] width 110 height 93
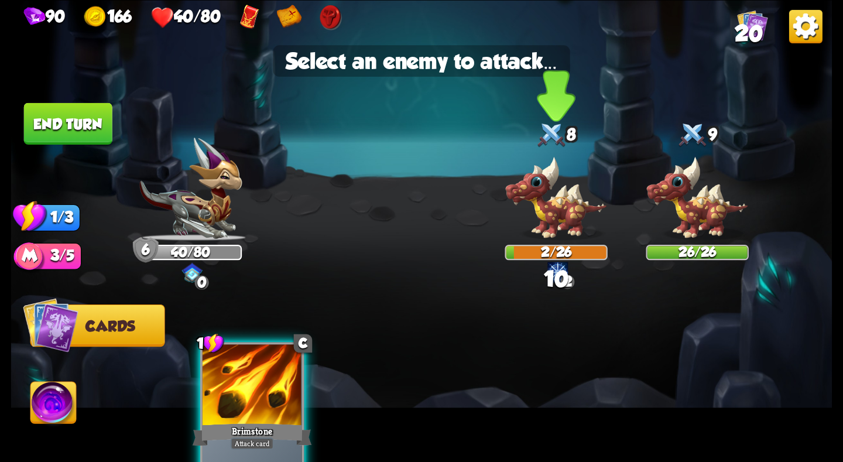
click at [549, 211] on img at bounding box center [555, 198] width 102 height 85
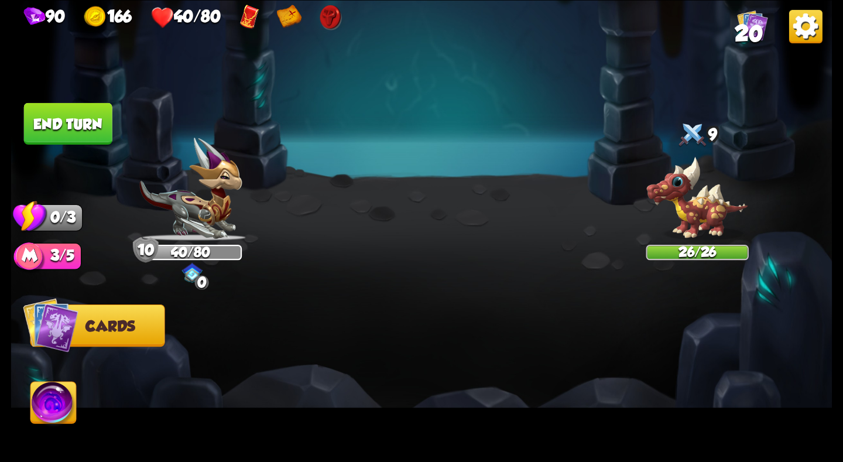
click at [24, 116] on button "End turn" at bounding box center [68, 123] width 88 height 42
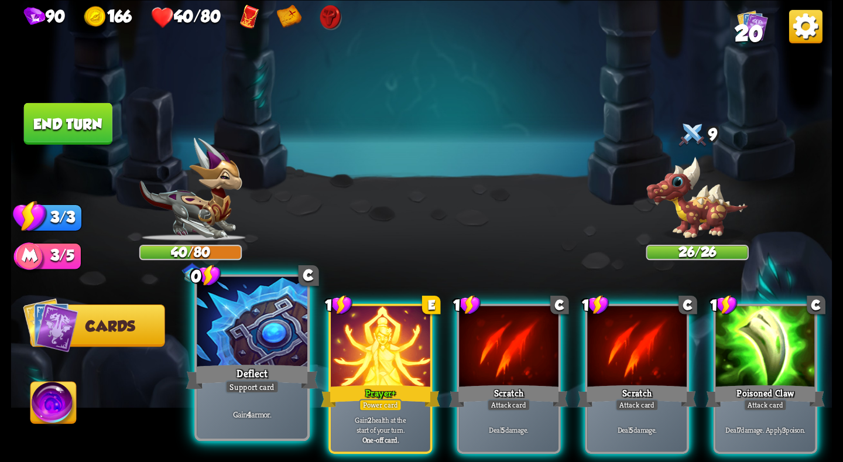
click at [288, 370] on div "Deflect" at bounding box center [252, 376] width 132 height 29
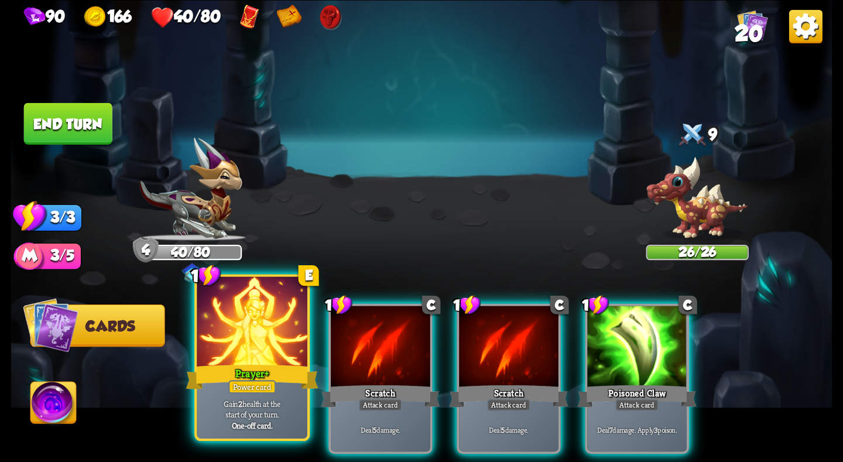
click at [266, 349] on div at bounding box center [252, 322] width 110 height 93
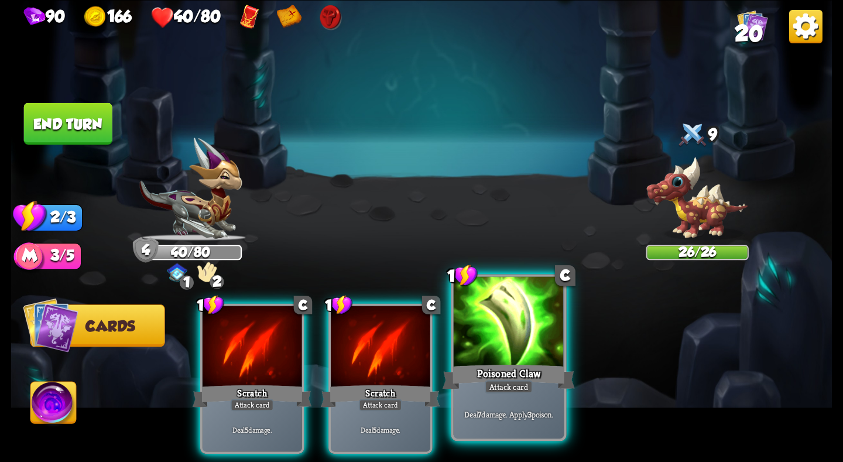
click at [499, 367] on div "Poisoned Claw" at bounding box center [508, 376] width 132 height 29
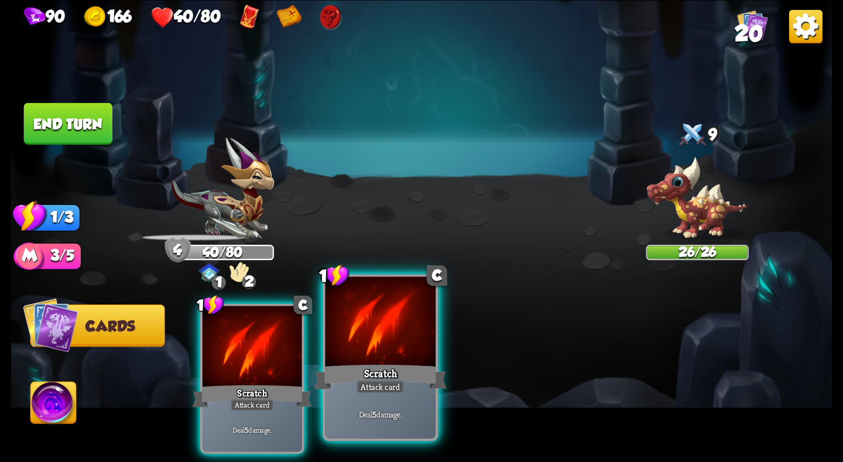
click at [379, 368] on div "Scratch" at bounding box center [380, 376] width 132 height 29
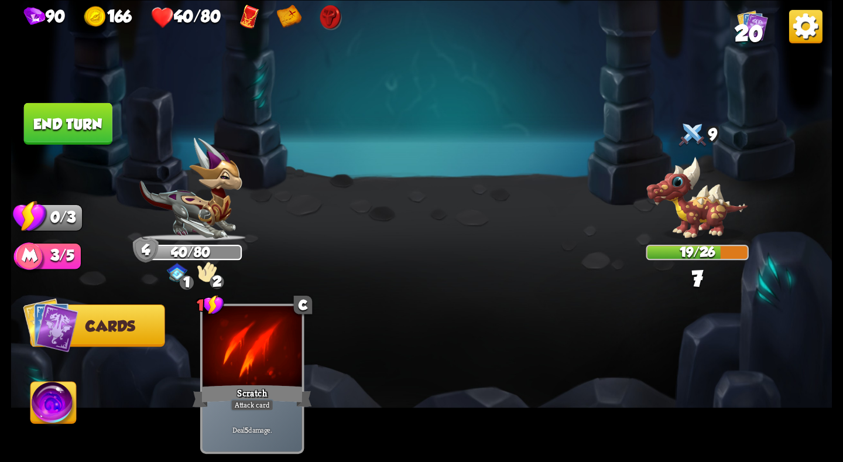
click at [58, 105] on button "End turn" at bounding box center [68, 123] width 88 height 42
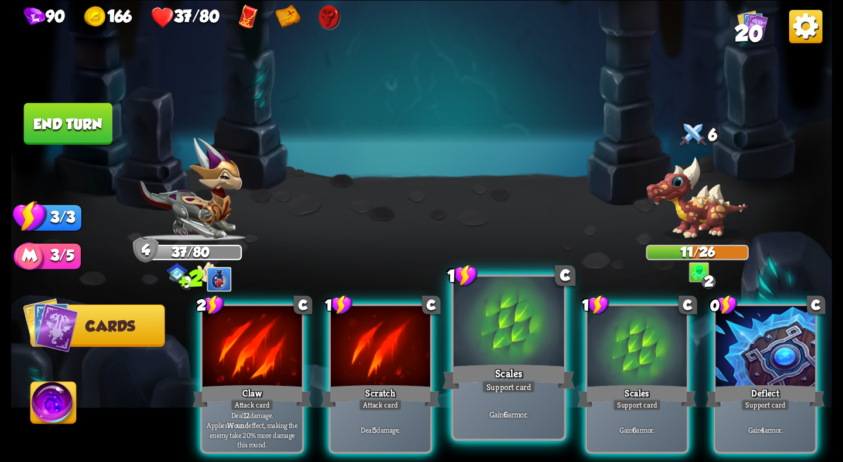
click at [494, 359] on div at bounding box center [509, 322] width 110 height 93
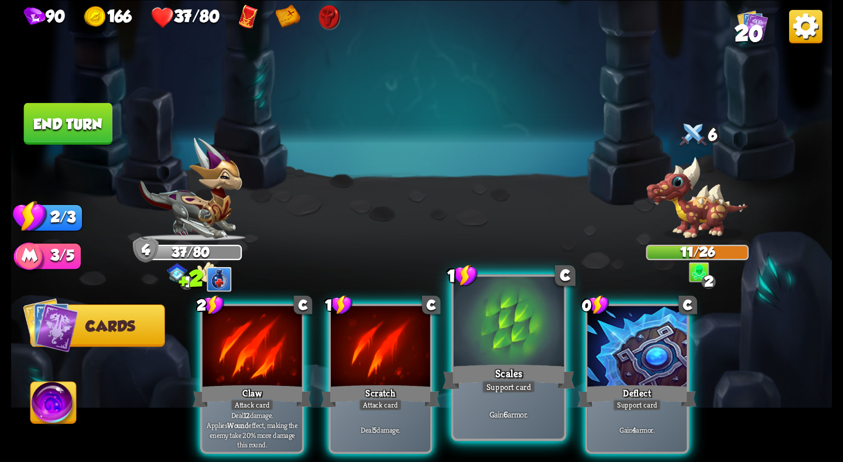
click at [494, 359] on div at bounding box center [509, 322] width 110 height 93
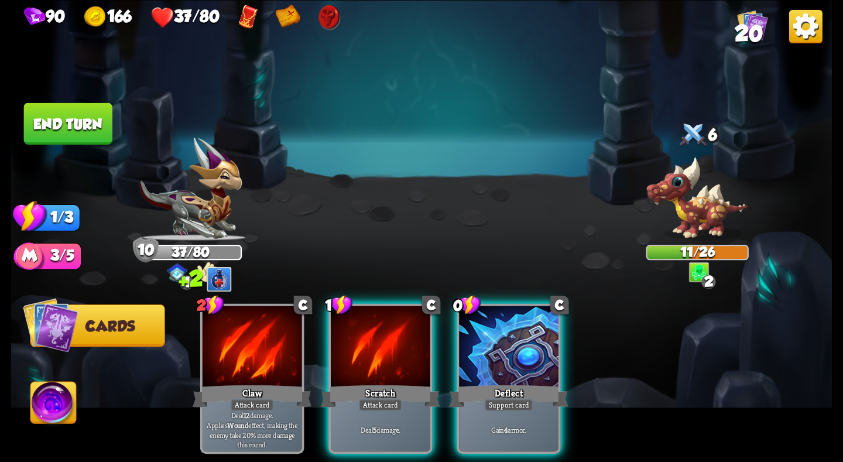
click at [494, 359] on div at bounding box center [508, 348] width 99 height 84
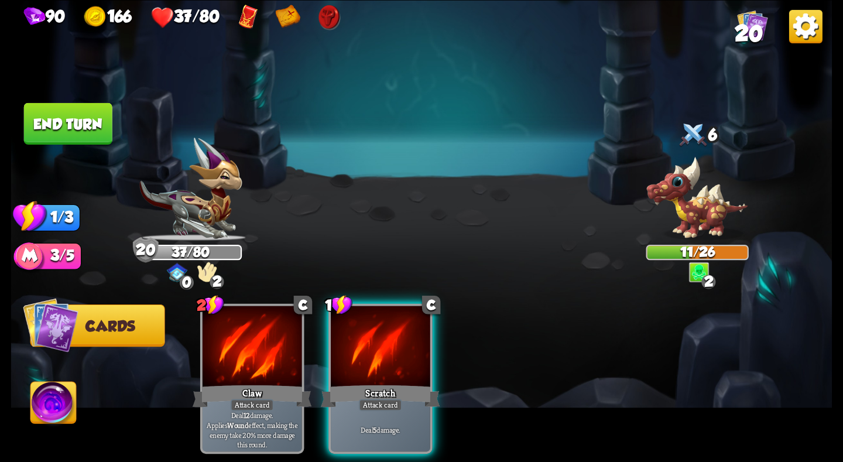
click at [65, 113] on button "End turn" at bounding box center [68, 123] width 88 height 42
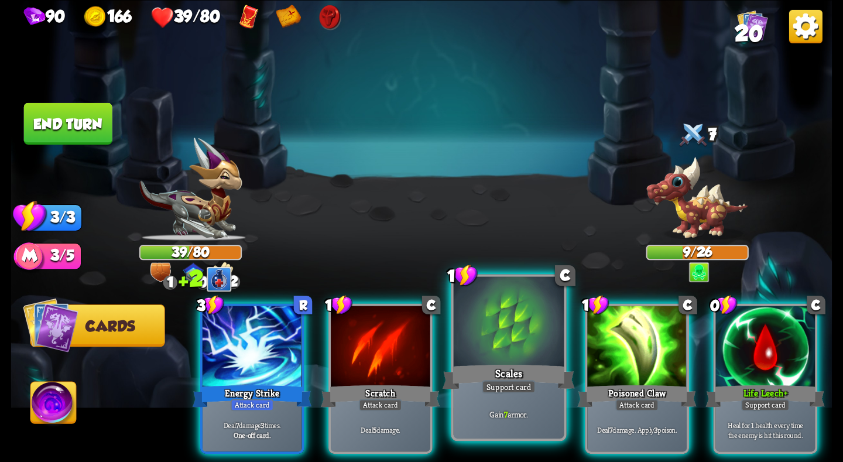
click at [525, 363] on div "Scales" at bounding box center [508, 376] width 132 height 29
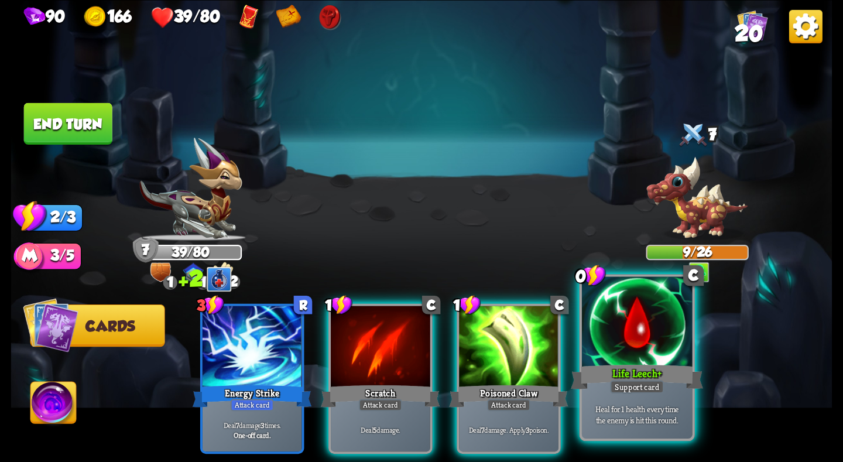
click at [634, 359] on div at bounding box center [637, 322] width 110 height 93
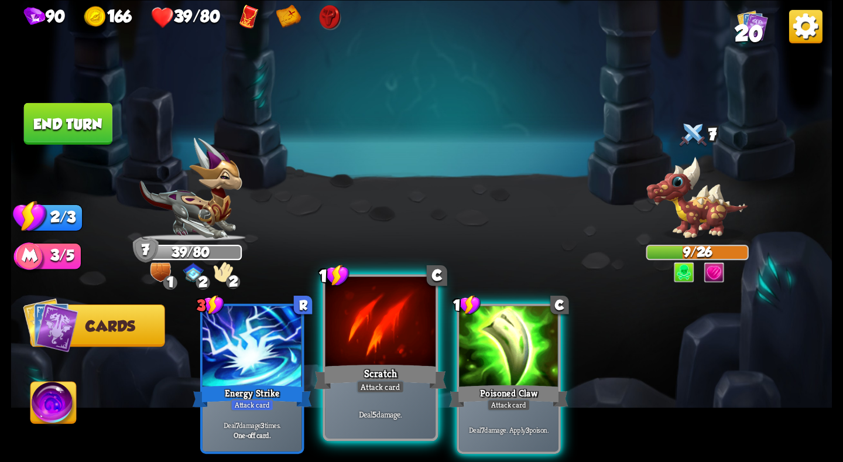
click at [409, 325] on div at bounding box center [380, 322] width 110 height 93
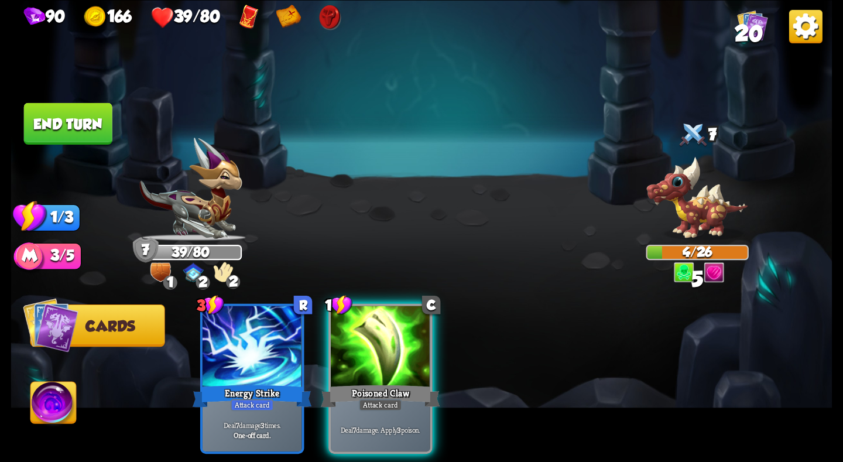
click at [59, 116] on button "End turn" at bounding box center [68, 123] width 88 height 42
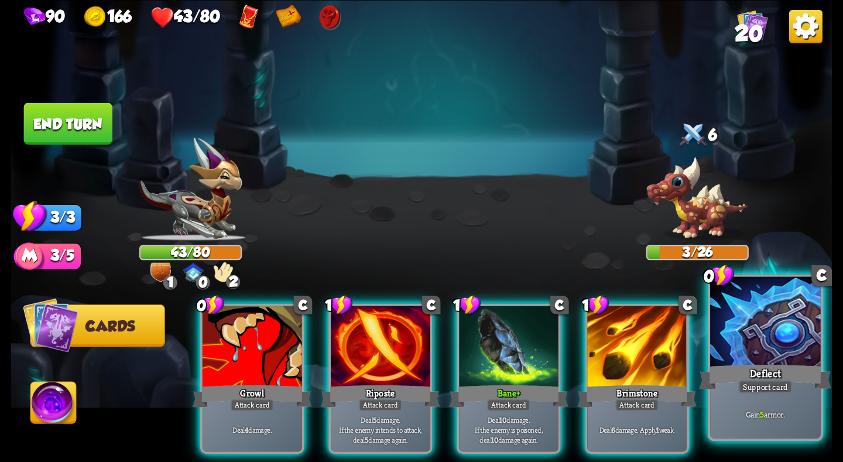
click at [750, 362] on div "Deflect" at bounding box center [765, 376] width 132 height 29
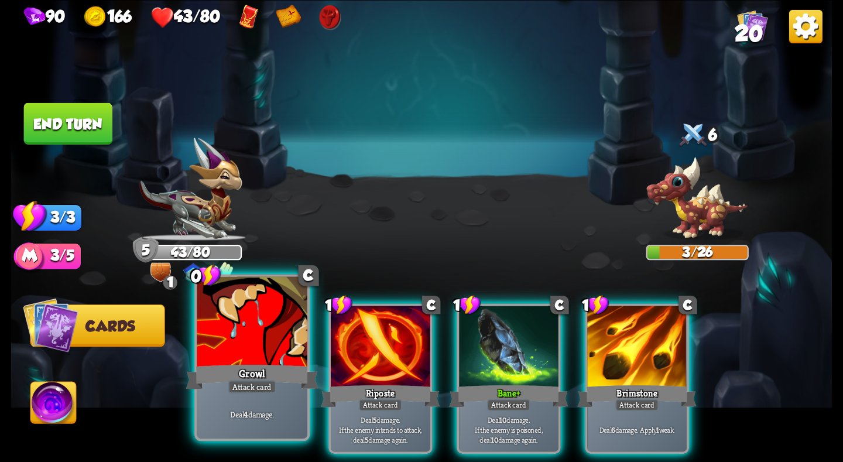
click at [238, 361] on div at bounding box center [252, 322] width 110 height 93
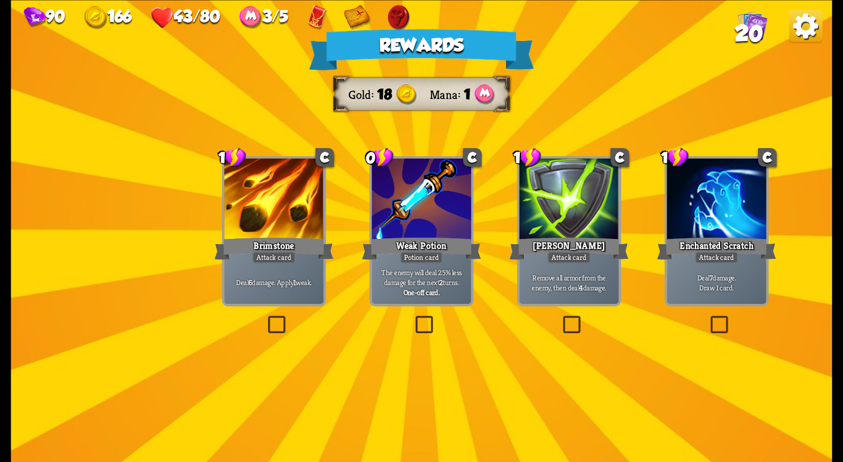
click at [557, 239] on div "[PERSON_NAME]" at bounding box center [568, 248] width 119 height 26
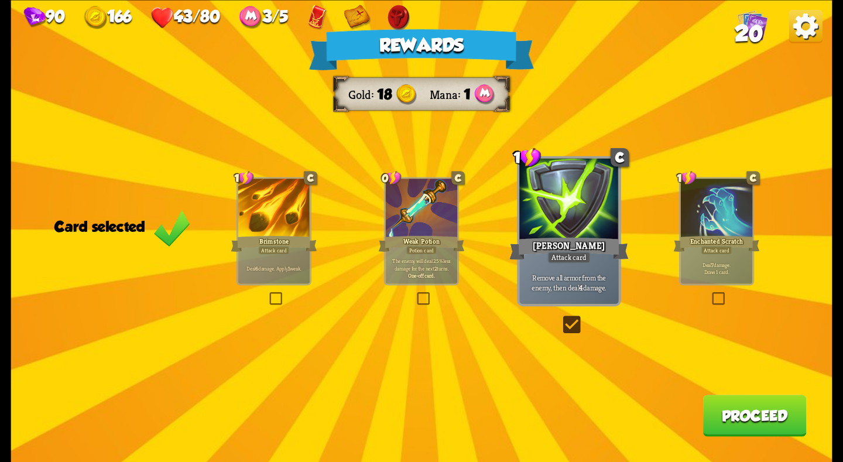
click at [758, 416] on button "Proceed" at bounding box center [755, 415] width 104 height 42
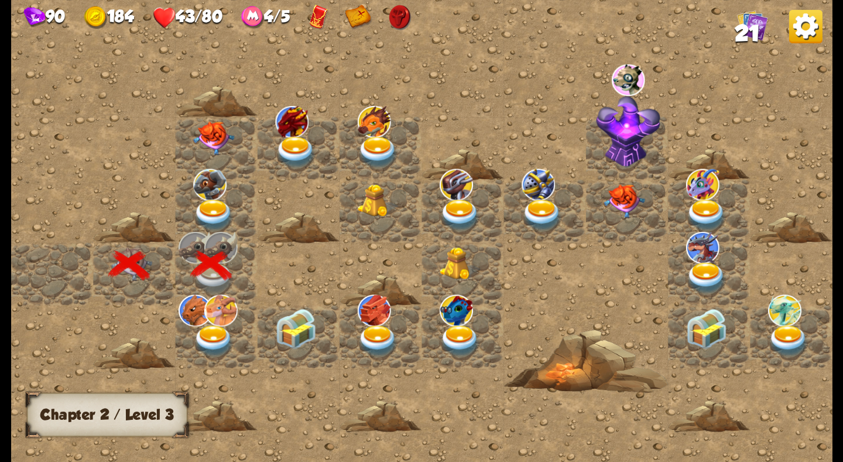
click at [216, 338] on img at bounding box center [213, 341] width 41 height 32
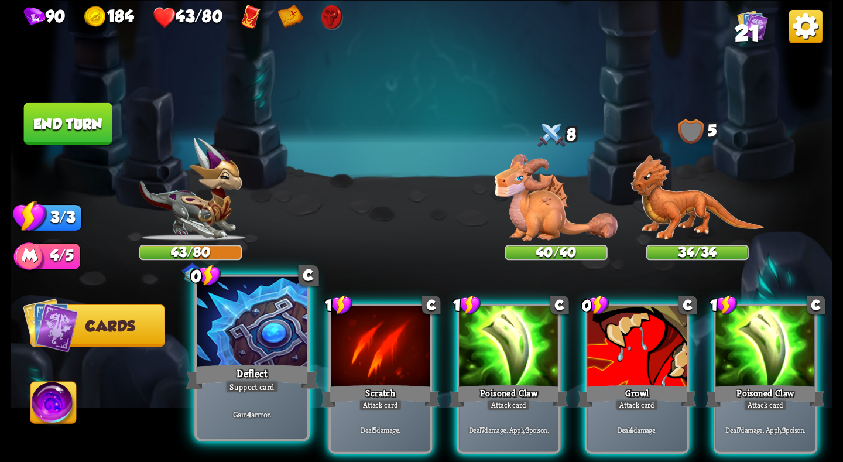
click at [272, 365] on div "Deflect" at bounding box center [252, 376] width 132 height 29
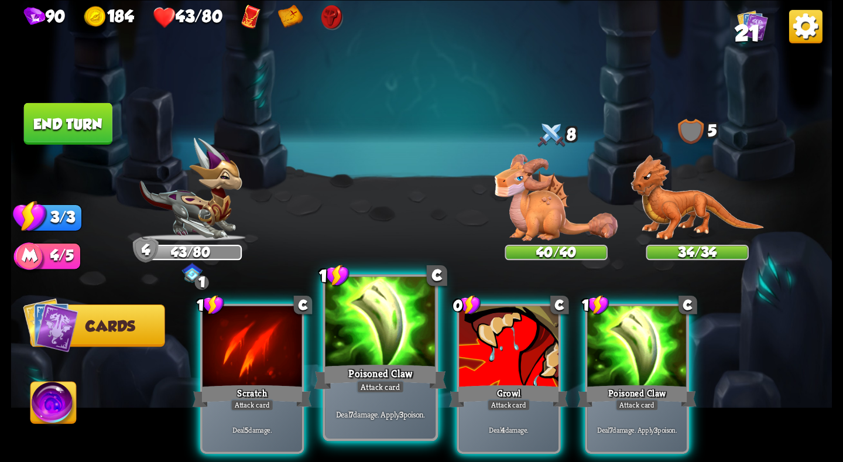
click at [400, 346] on div at bounding box center [380, 322] width 110 height 93
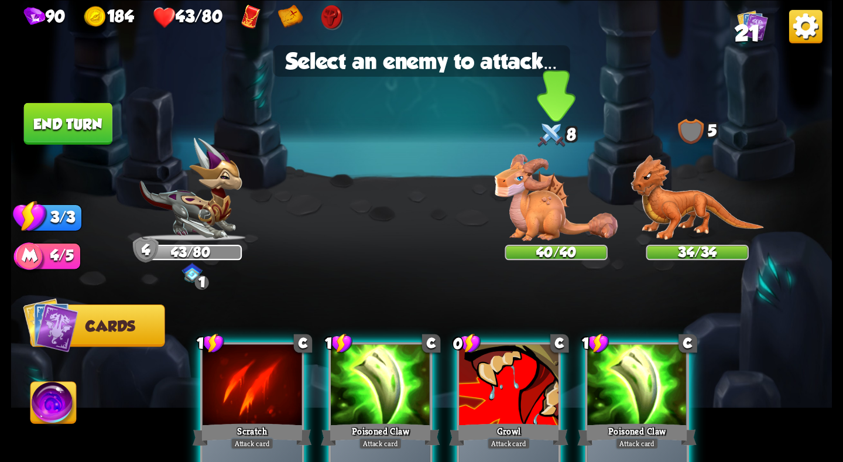
click at [520, 224] on img at bounding box center [556, 197] width 123 height 87
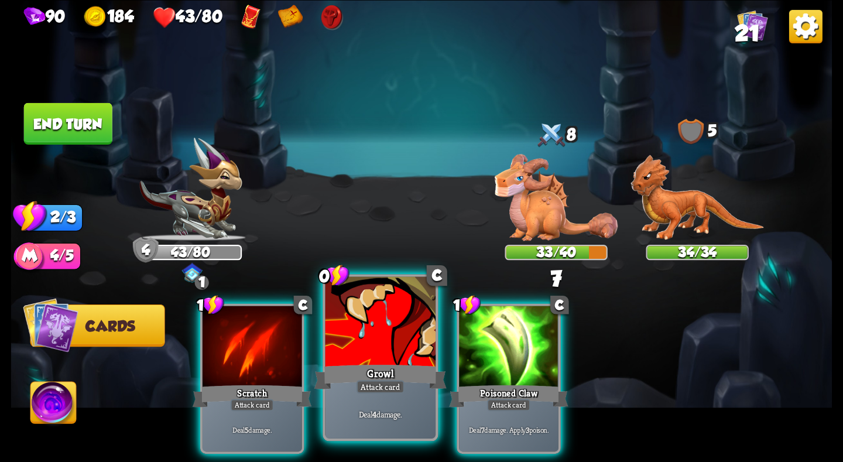
click at [389, 346] on div at bounding box center [380, 322] width 110 height 93
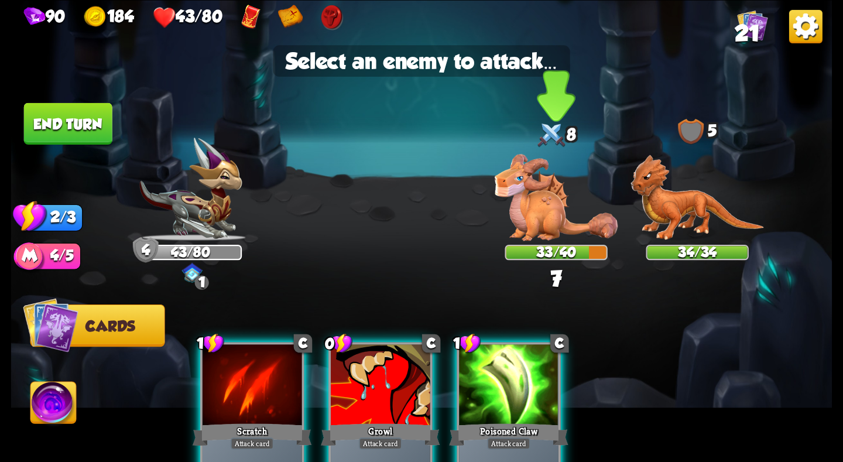
click at [517, 221] on img at bounding box center [556, 197] width 123 height 87
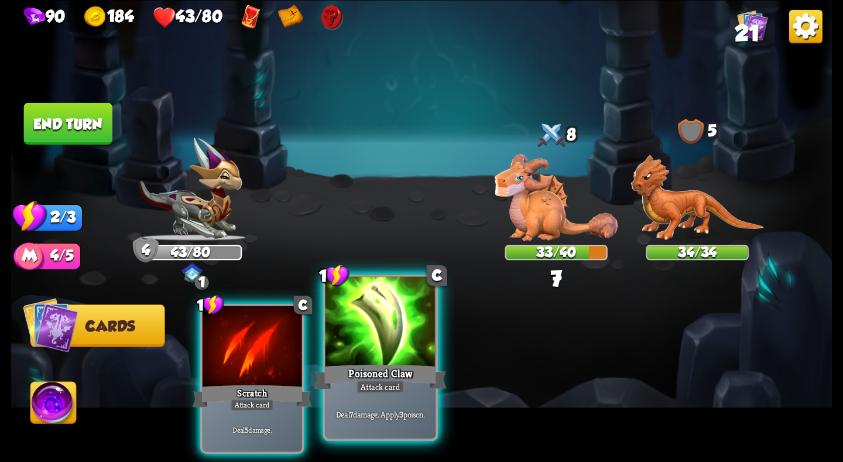
click at [399, 360] on div at bounding box center [380, 322] width 110 height 93
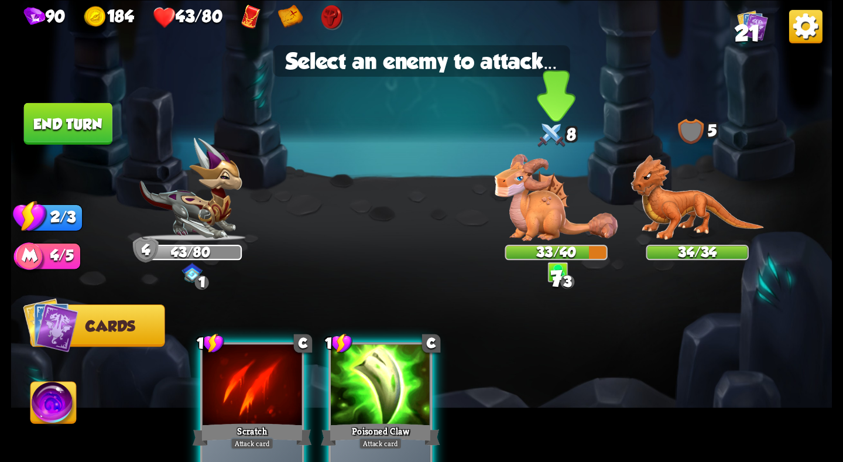
click at [545, 201] on img at bounding box center [556, 197] width 123 height 87
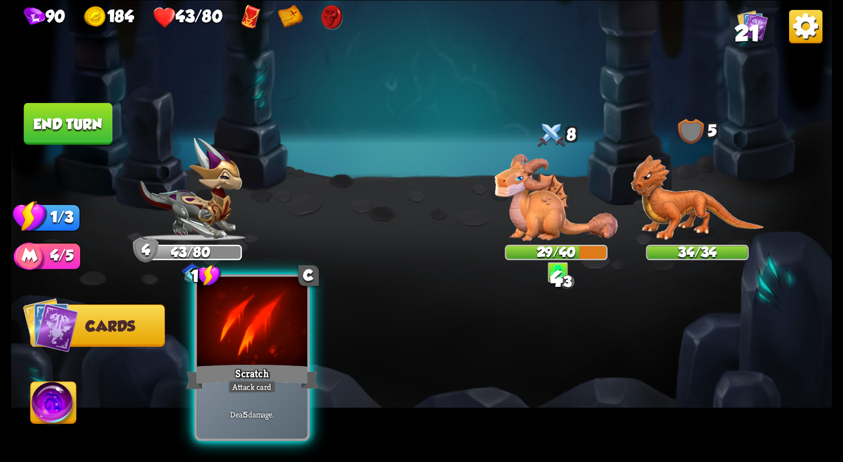
click at [295, 366] on div "Scratch" at bounding box center [252, 376] width 132 height 29
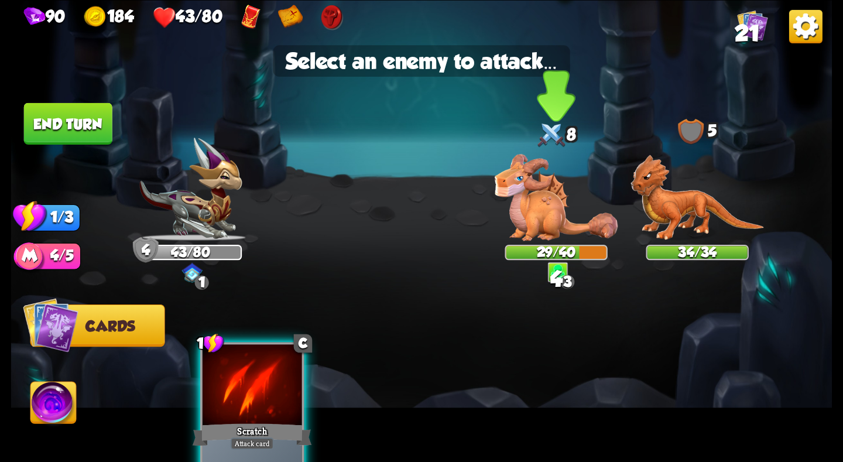
click at [531, 212] on img at bounding box center [556, 197] width 123 height 87
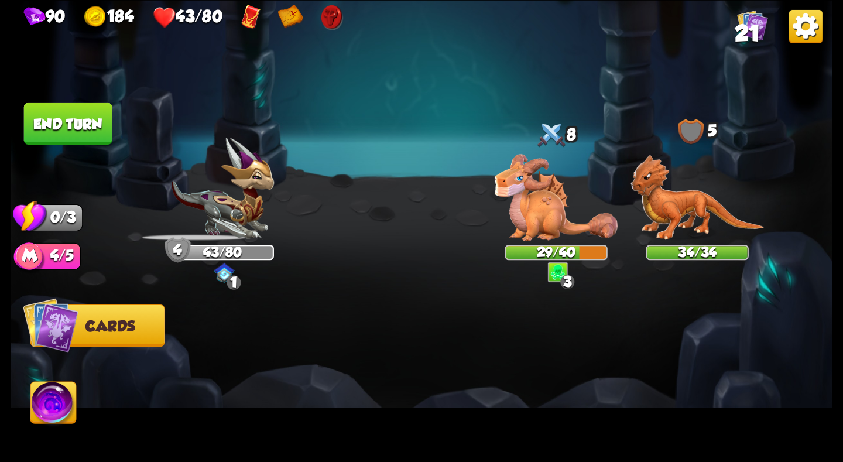
click at [86, 116] on button "End turn" at bounding box center [68, 123] width 88 height 42
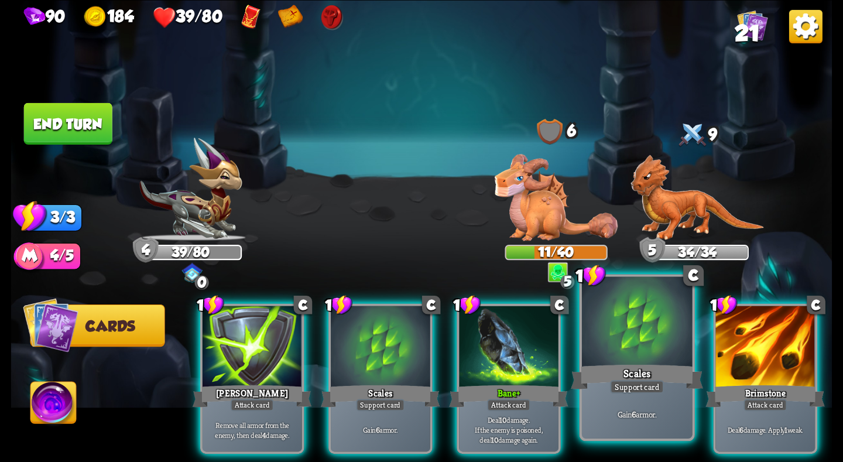
click at [633, 364] on div "Scales" at bounding box center [637, 376] width 132 height 29
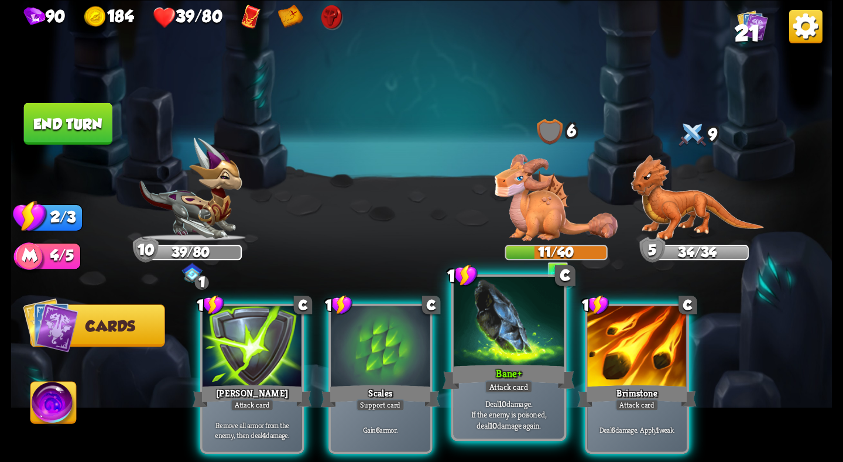
click at [495, 363] on div "Bane +" at bounding box center [508, 376] width 132 height 29
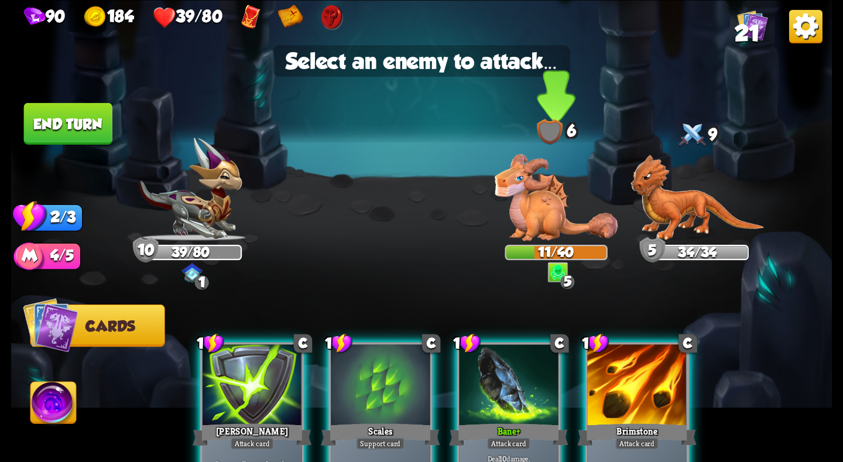
click at [526, 224] on img at bounding box center [556, 197] width 123 height 87
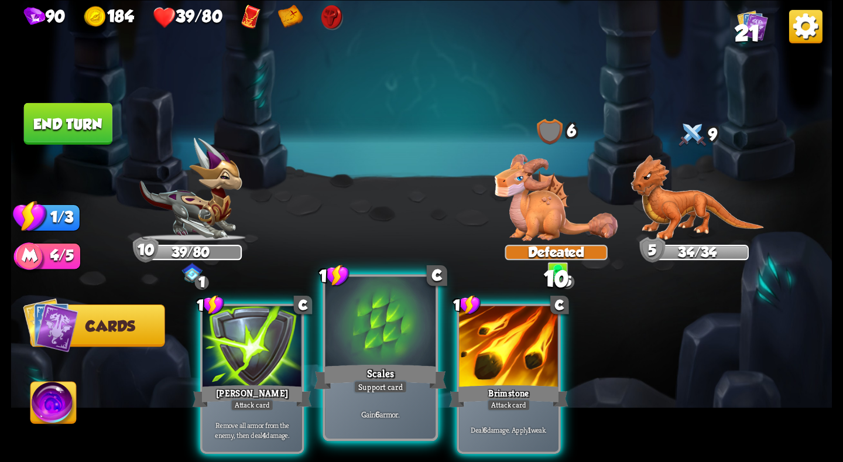
click at [394, 365] on div "Scales" at bounding box center [380, 376] width 132 height 29
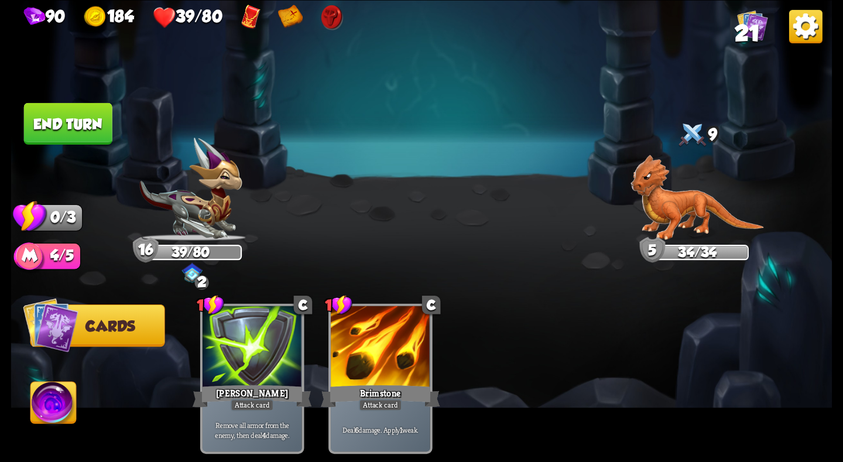
click at [84, 132] on button "End turn" at bounding box center [68, 123] width 88 height 42
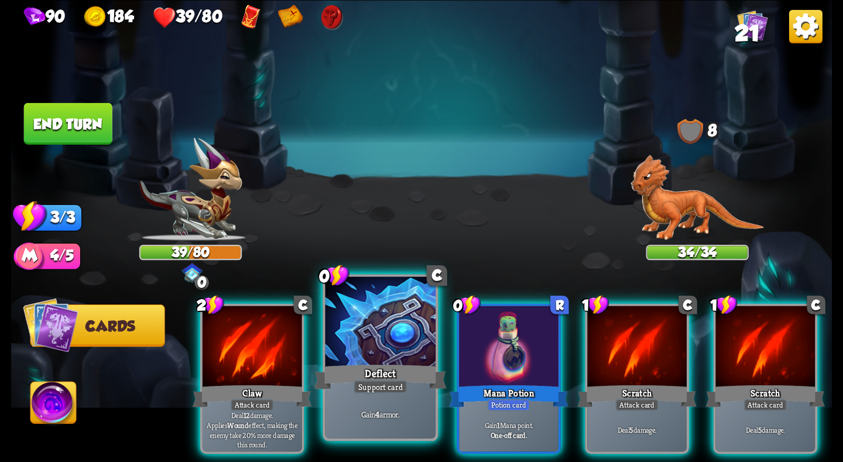
click at [399, 348] on div at bounding box center [380, 322] width 110 height 93
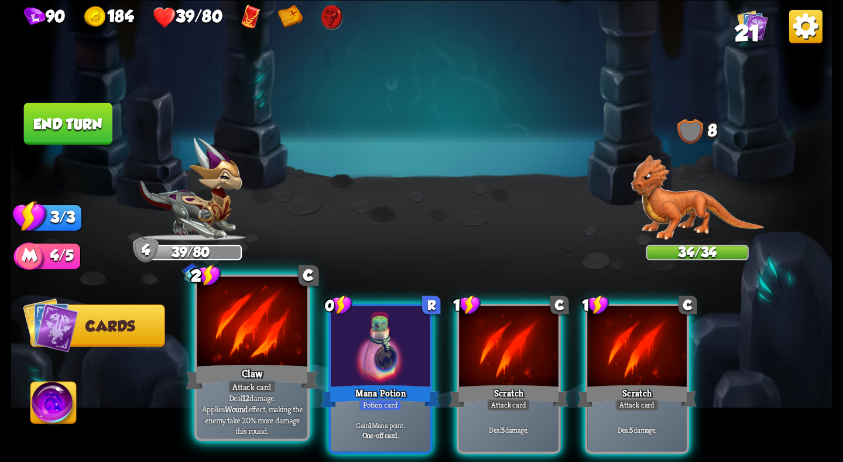
click at [252, 331] on div at bounding box center [252, 322] width 110 height 93
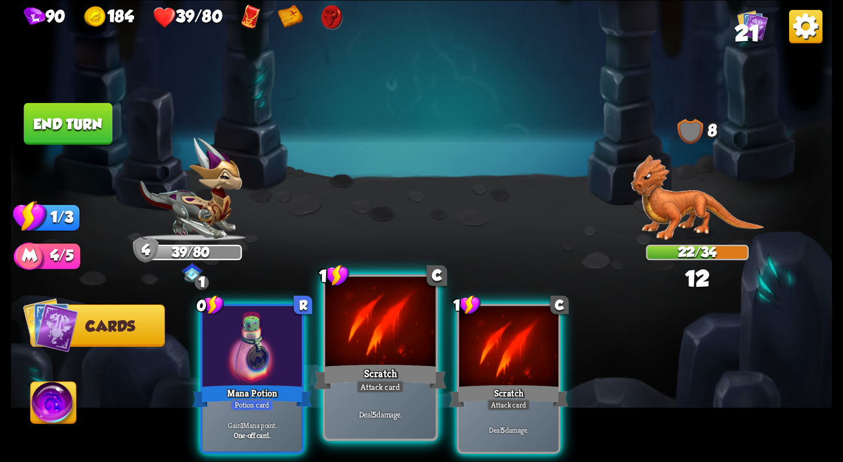
click at [393, 367] on div "Scratch" at bounding box center [380, 376] width 132 height 29
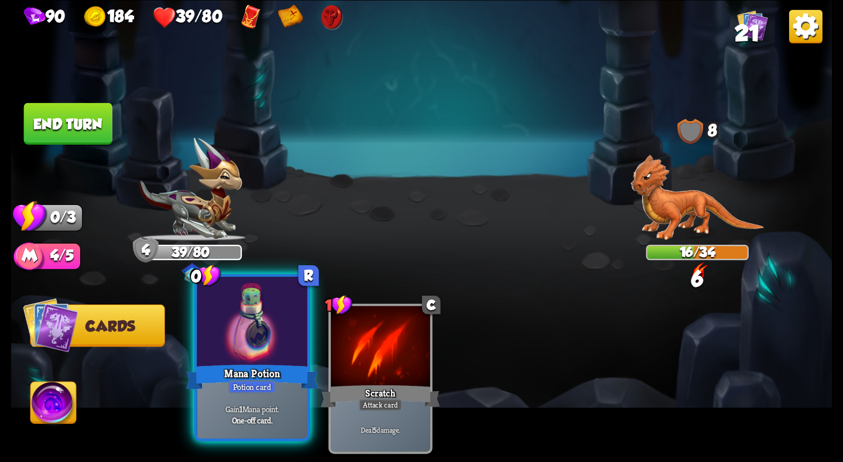
click at [239, 329] on div at bounding box center [252, 322] width 110 height 93
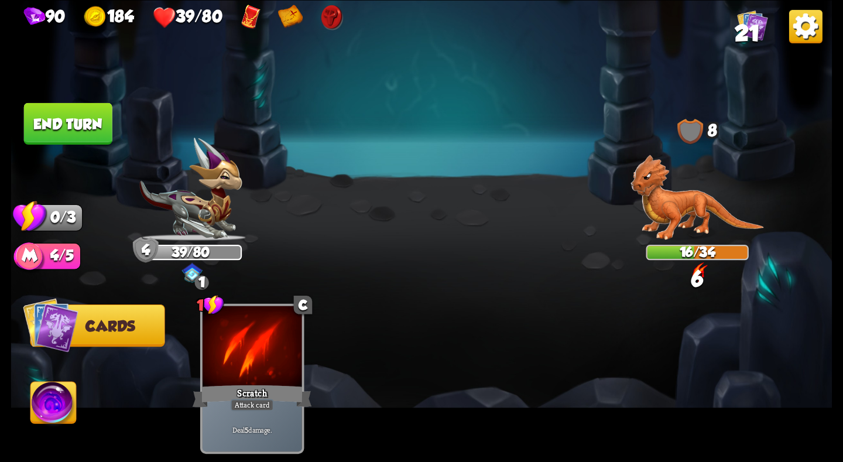
click at [84, 124] on button "End turn" at bounding box center [68, 123] width 88 height 42
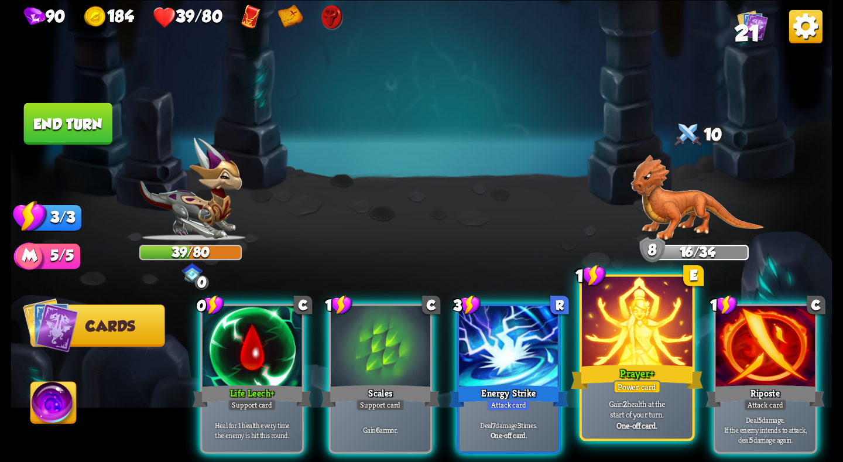
click at [609, 381] on div "Prayer +" at bounding box center [637, 376] width 132 height 29
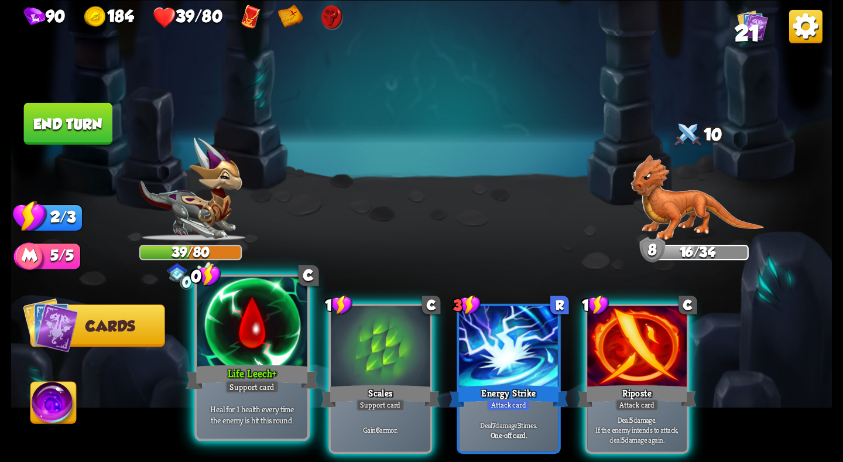
click at [218, 365] on div "Life Leech +" at bounding box center [252, 376] width 132 height 29
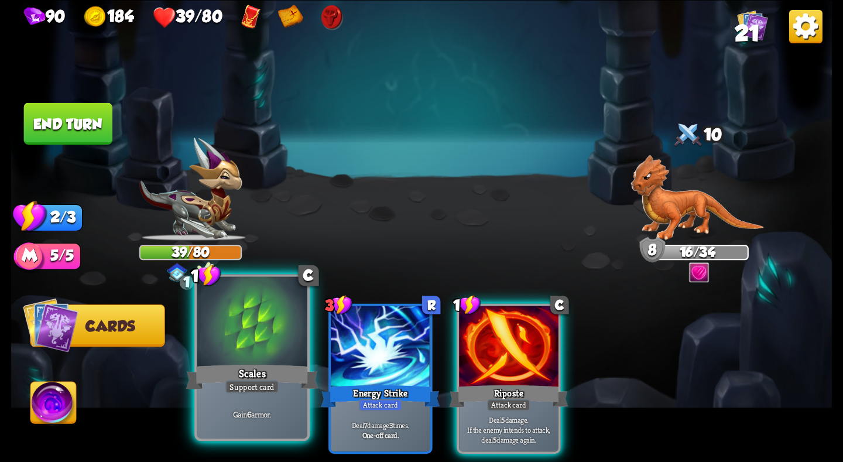
click at [249, 338] on div at bounding box center [252, 322] width 110 height 93
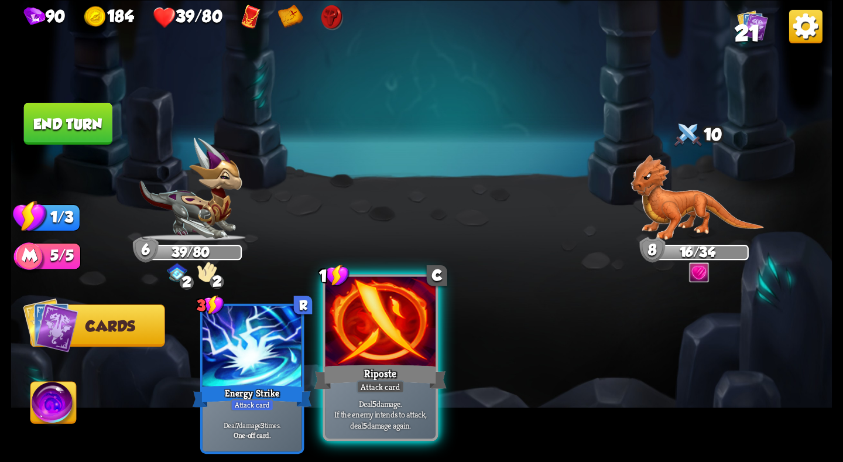
click at [400, 351] on div at bounding box center [380, 322] width 110 height 93
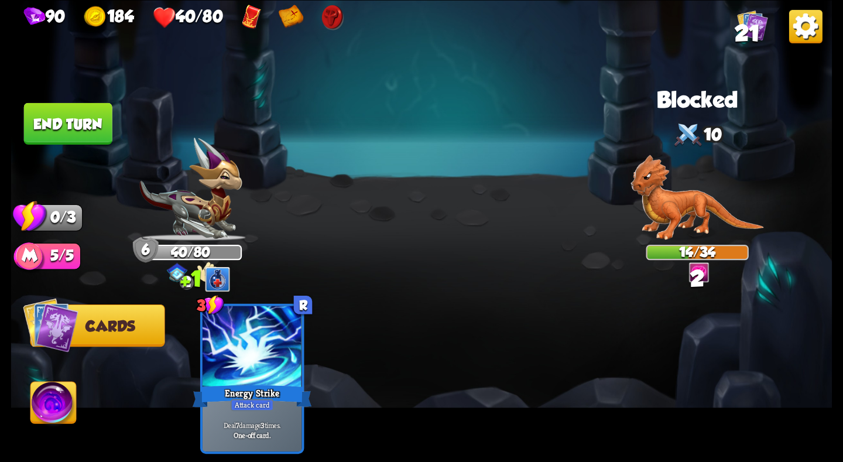
click at [77, 119] on button "End turn" at bounding box center [68, 123] width 88 height 42
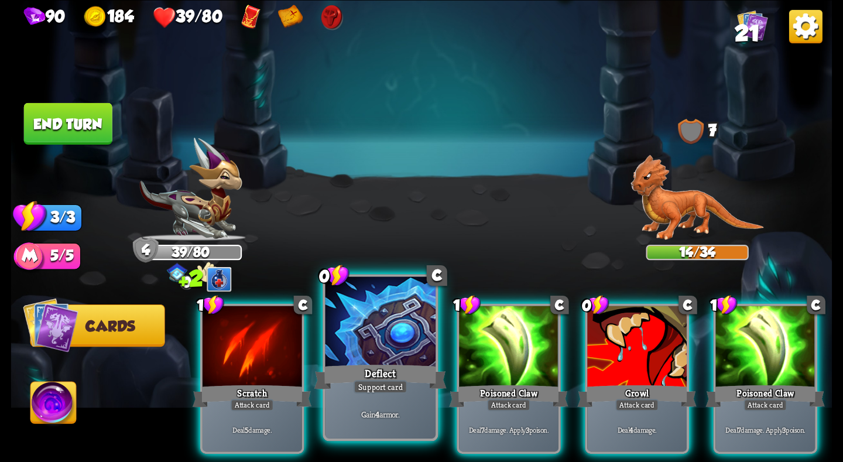
click at [368, 368] on div "Deflect" at bounding box center [380, 376] width 132 height 29
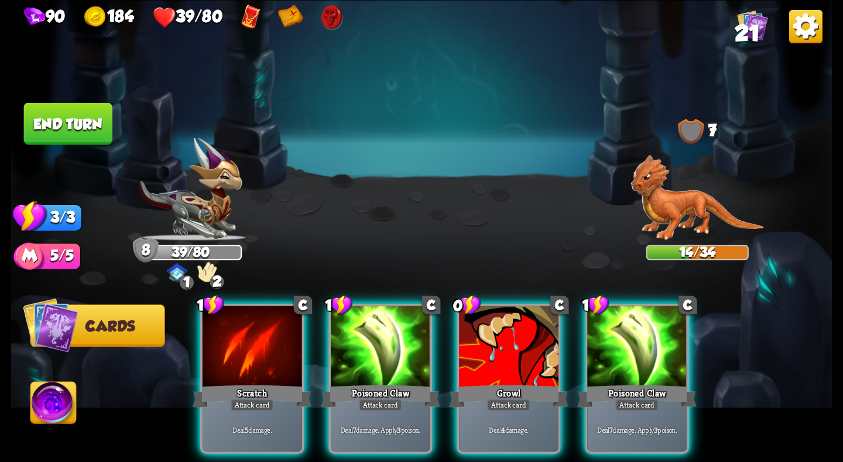
click at [81, 126] on button "End turn" at bounding box center [68, 123] width 88 height 42
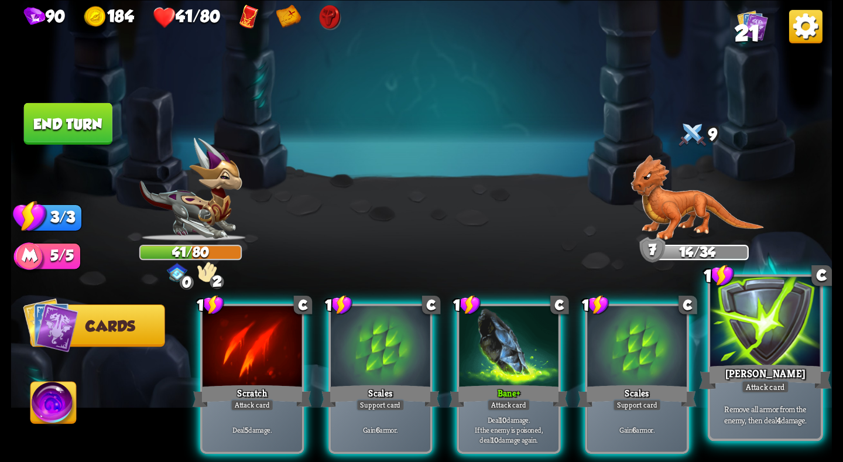
click at [778, 338] on div at bounding box center [765, 322] width 110 height 93
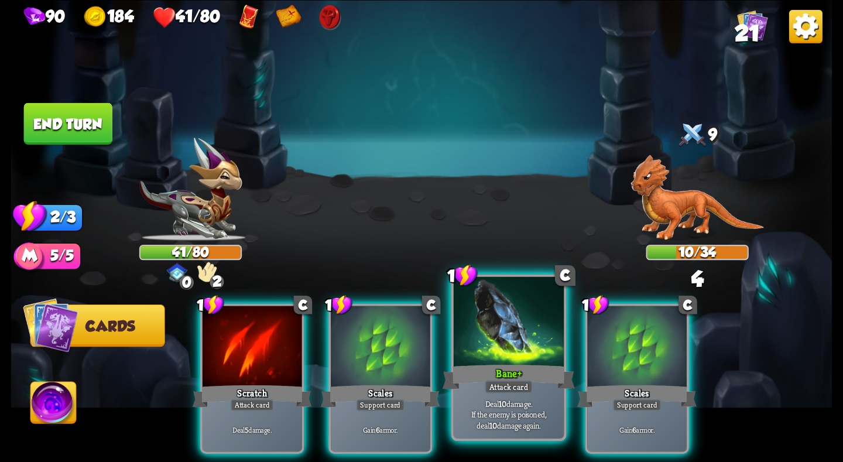
click at [541, 362] on div "Bane +" at bounding box center [508, 376] width 132 height 29
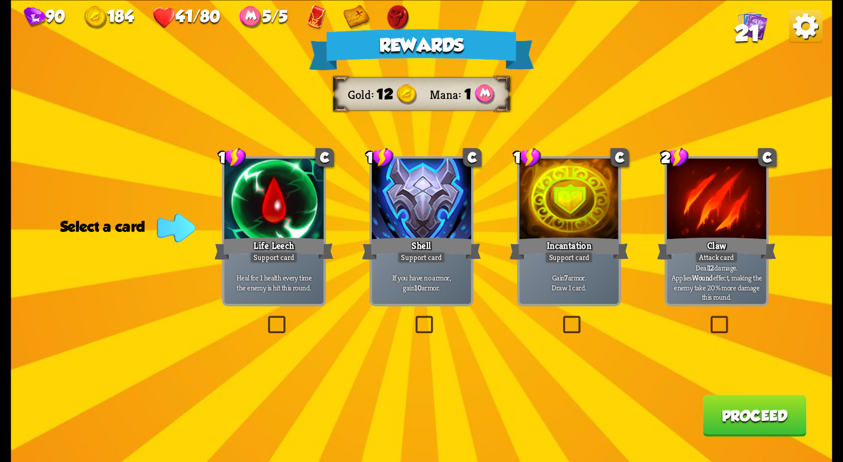
click at [415, 232] on div at bounding box center [421, 200] width 99 height 84
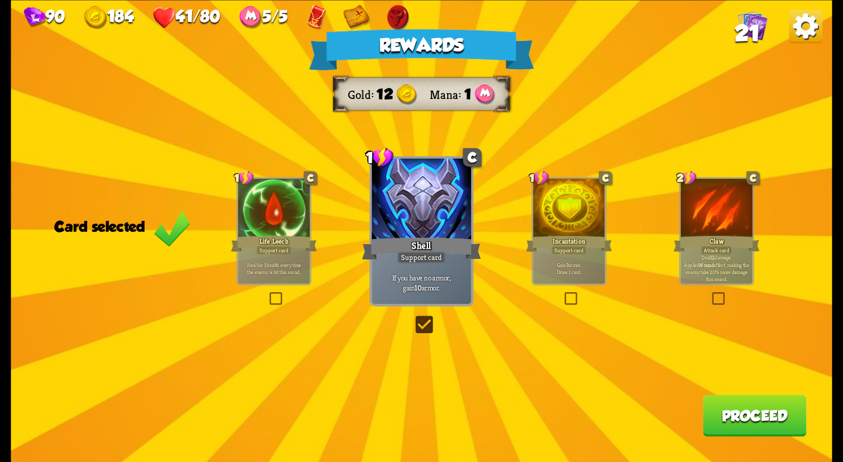
click at [746, 415] on button "Proceed" at bounding box center [755, 415] width 104 height 42
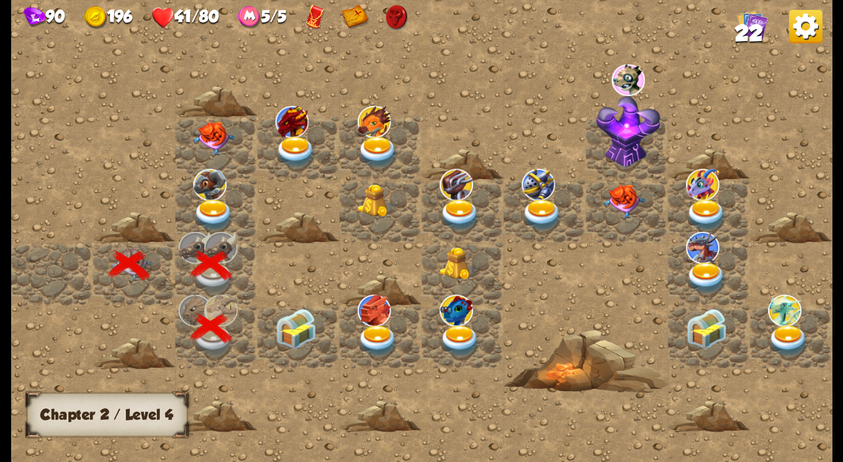
click at [296, 329] on img at bounding box center [295, 328] width 41 height 41
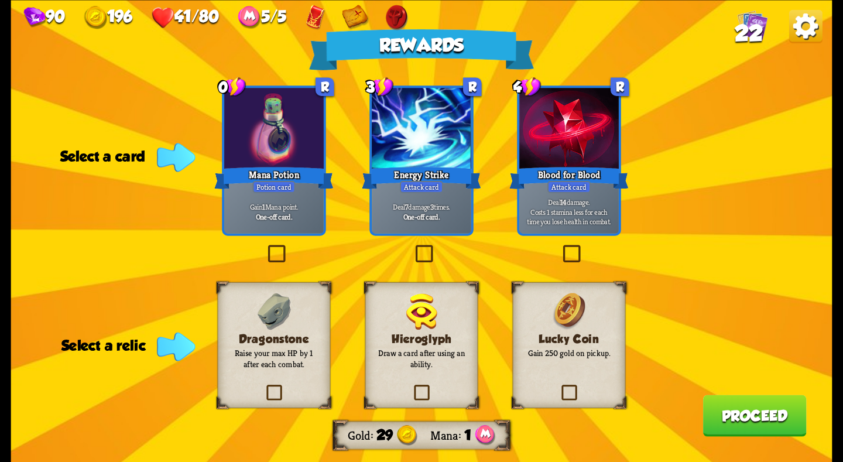
click at [278, 349] on p "Raise your max HP by 1 after each combat." at bounding box center [273, 359] width 91 height 22
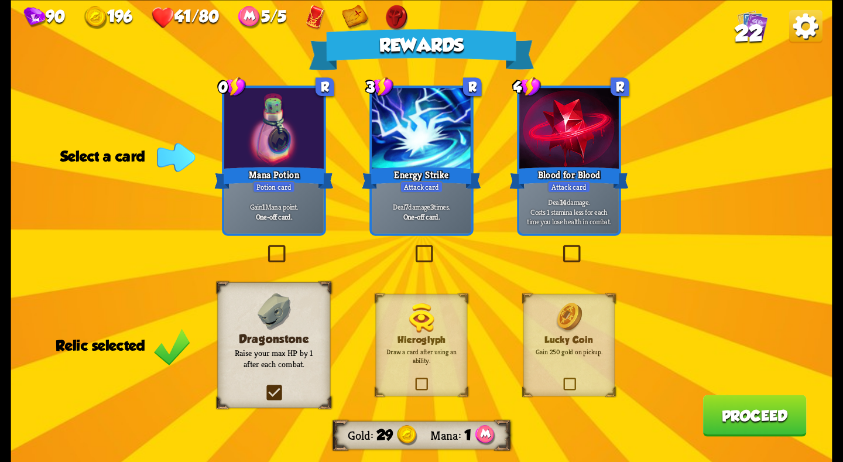
click at [415, 164] on div at bounding box center [421, 130] width 99 height 84
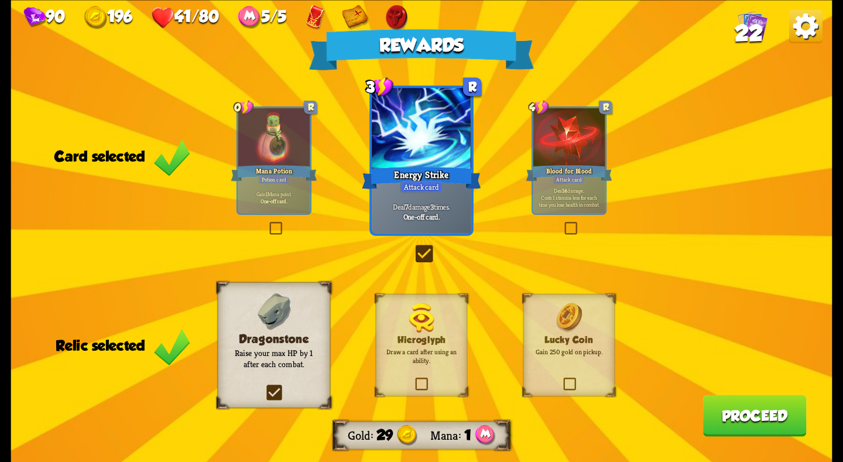
click at [567, 190] on b "14" at bounding box center [564, 190] width 5 height 7
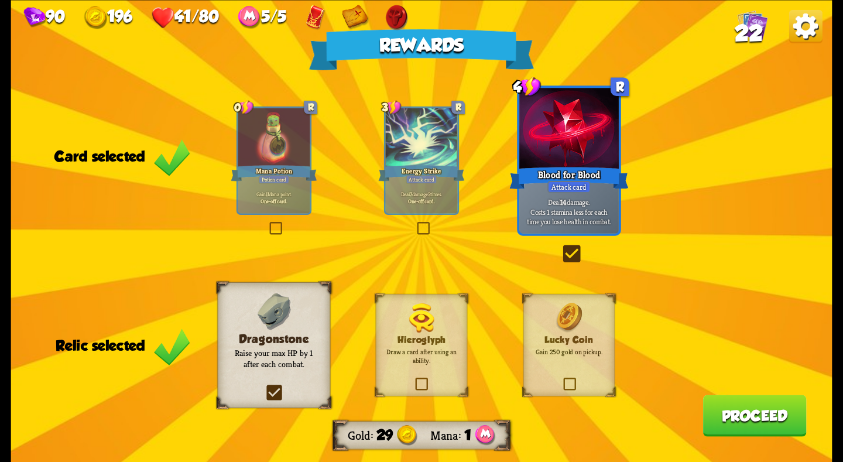
click at [733, 416] on button "Proceed" at bounding box center [755, 415] width 104 height 42
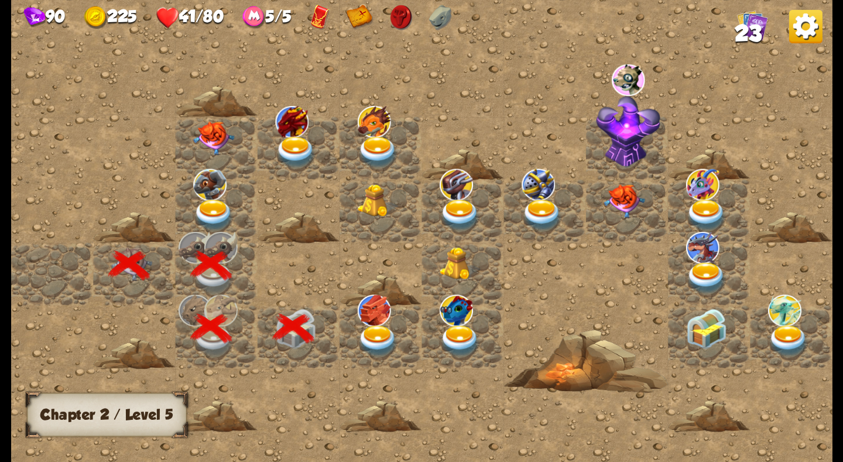
click at [380, 328] on img at bounding box center [377, 341] width 41 height 32
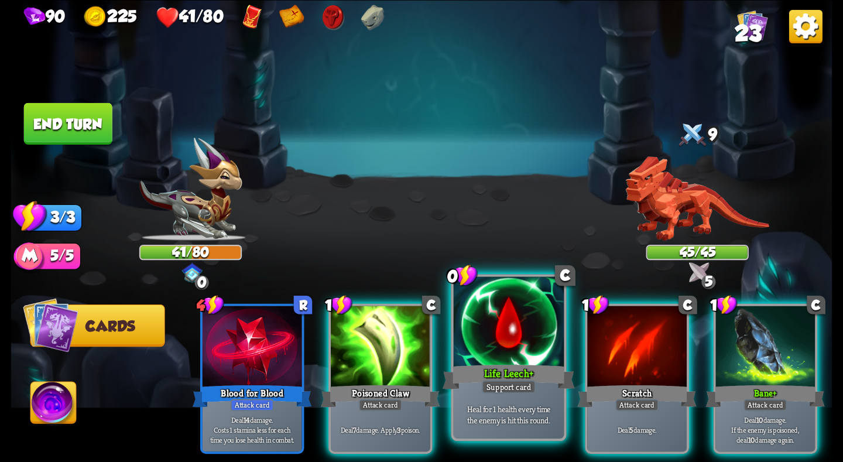
click at [528, 377] on div "Life Leech +" at bounding box center [508, 376] width 132 height 29
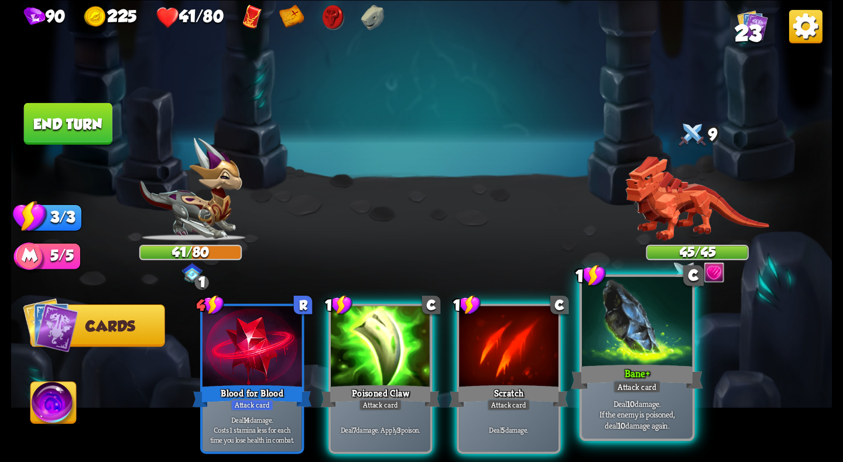
click at [616, 370] on div "Bane +" at bounding box center [637, 376] width 132 height 29
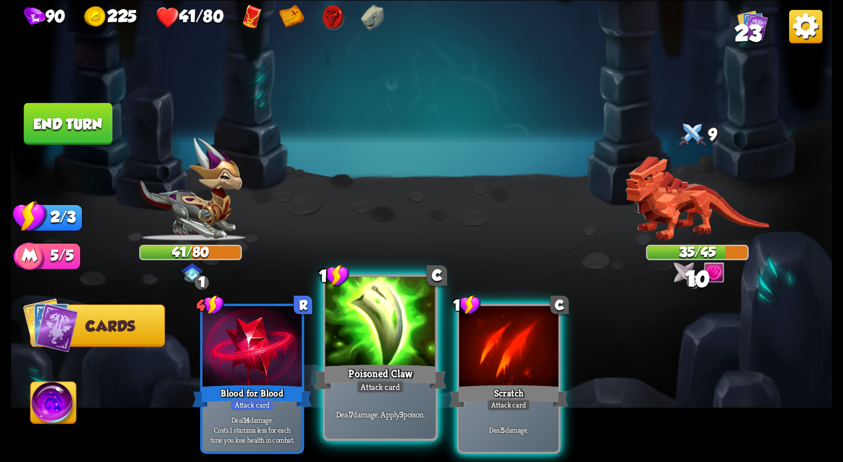
click at [413, 362] on div "Poisoned Claw" at bounding box center [380, 376] width 132 height 29
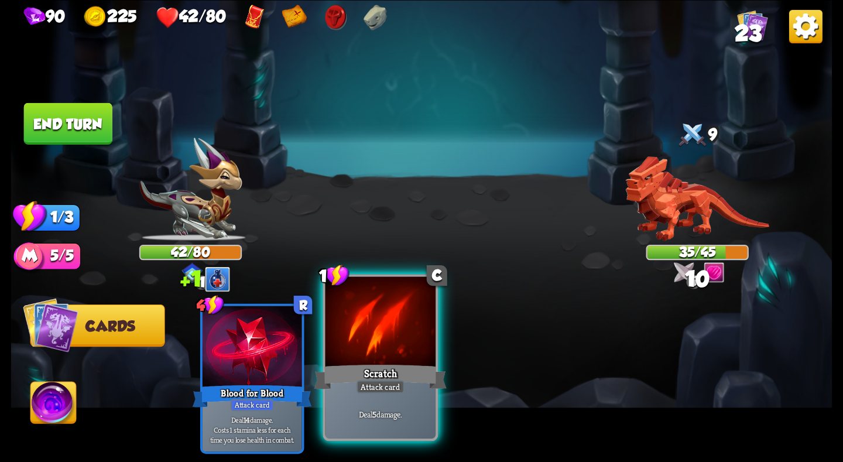
click at [394, 350] on div at bounding box center [380, 322] width 110 height 93
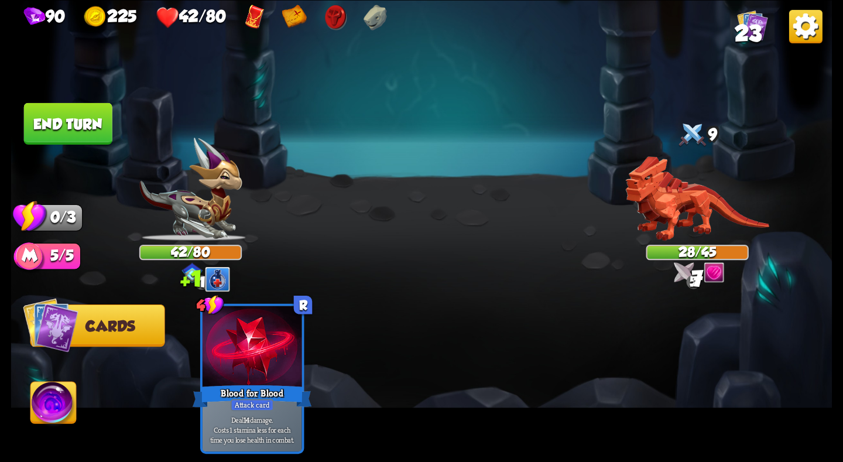
click at [73, 121] on button "End turn" at bounding box center [68, 123] width 88 height 42
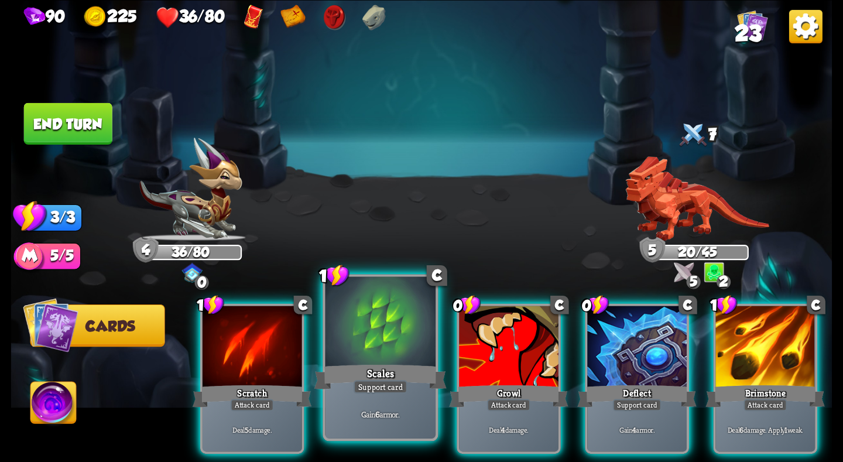
click at [394, 344] on div at bounding box center [380, 322] width 110 height 93
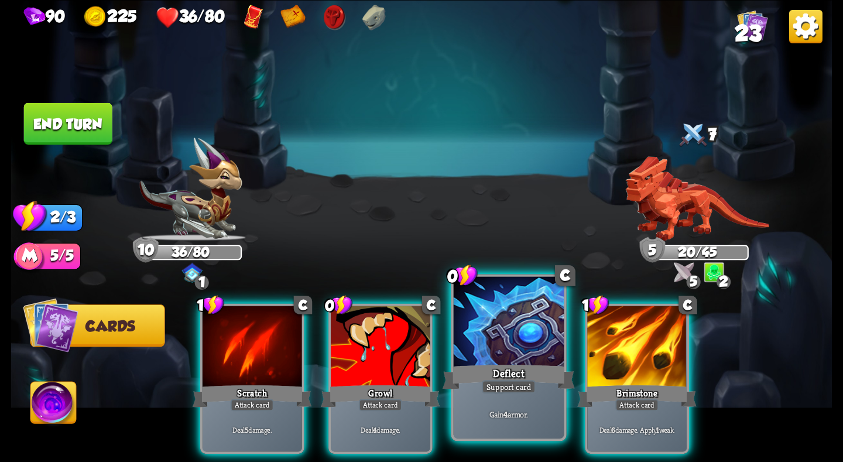
click at [482, 344] on div at bounding box center [509, 322] width 110 height 93
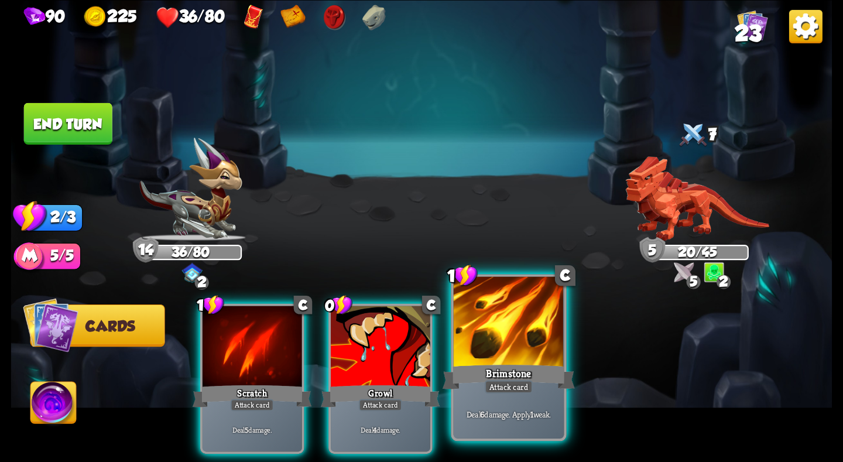
click at [495, 344] on div at bounding box center [509, 322] width 110 height 93
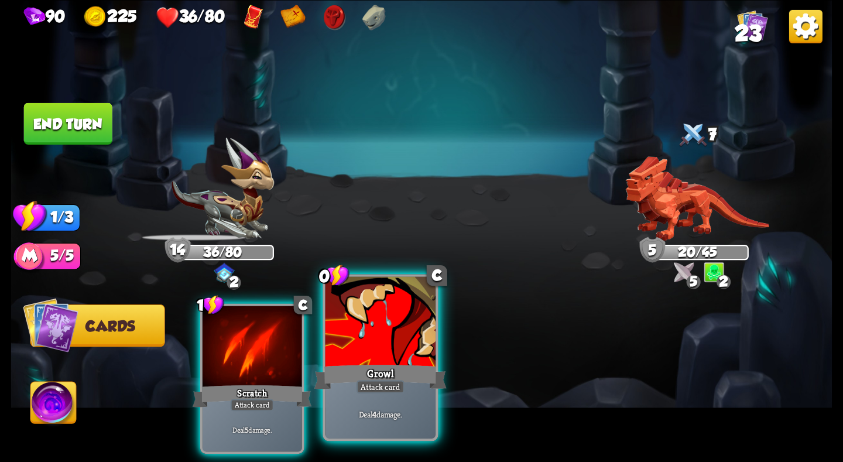
click at [409, 362] on div "Growl" at bounding box center [380, 376] width 132 height 29
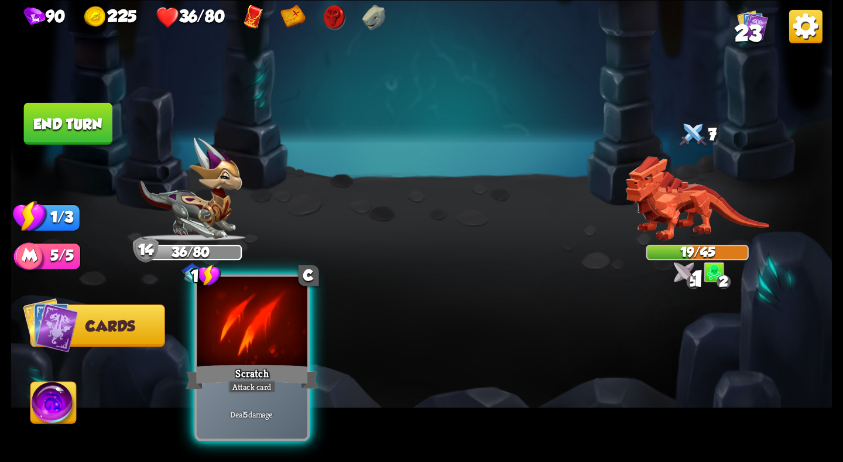
click at [263, 318] on div at bounding box center [252, 322] width 110 height 93
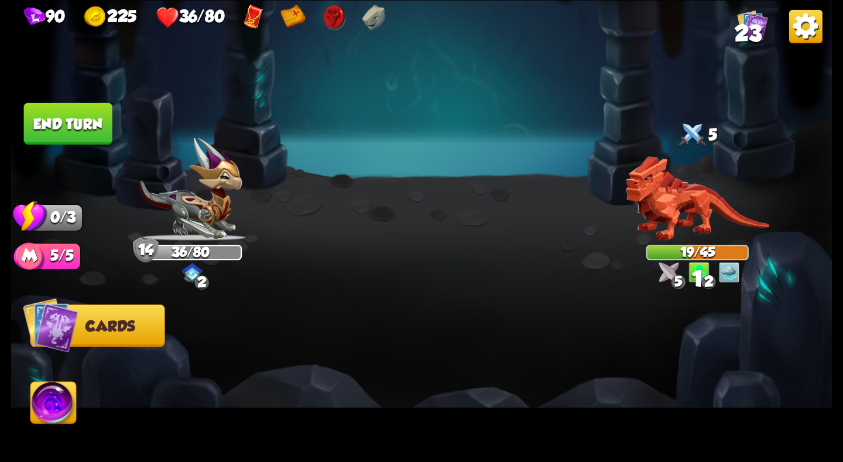
click at [70, 107] on button "End turn" at bounding box center [68, 123] width 88 height 42
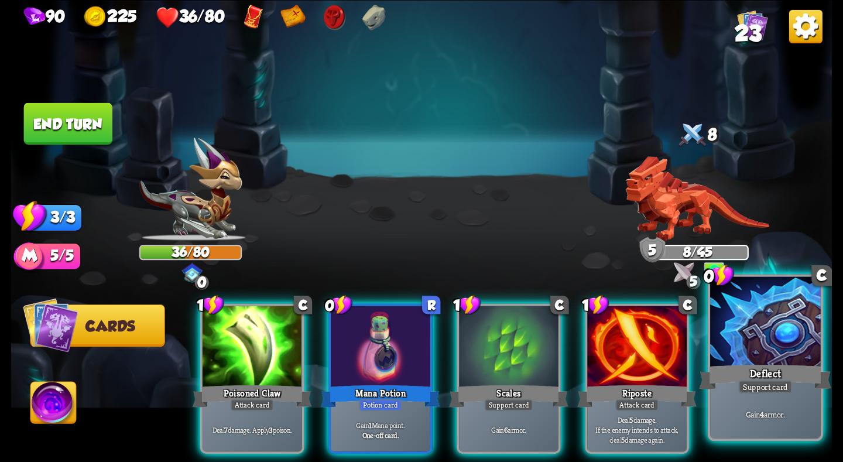
click at [754, 352] on div at bounding box center [765, 322] width 110 height 93
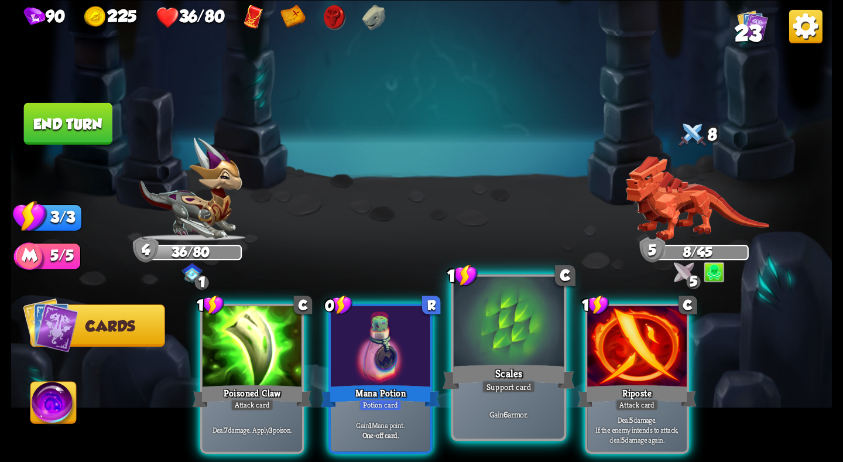
click at [494, 334] on div at bounding box center [509, 322] width 110 height 93
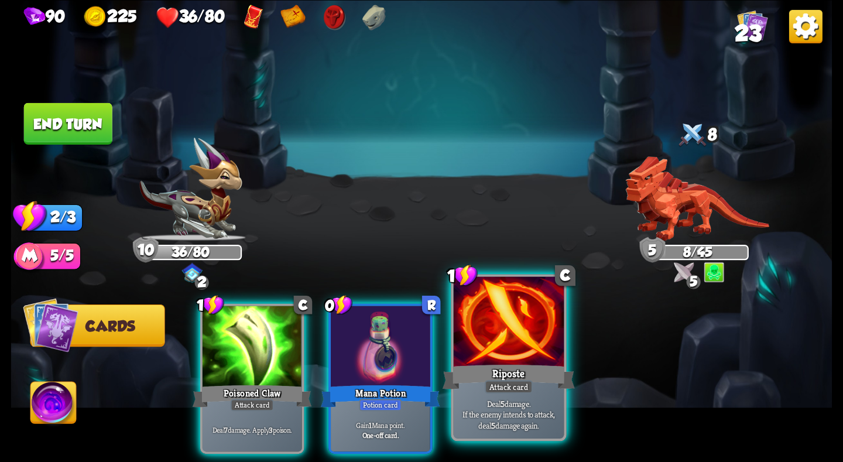
click at [495, 336] on div at bounding box center [509, 322] width 110 height 93
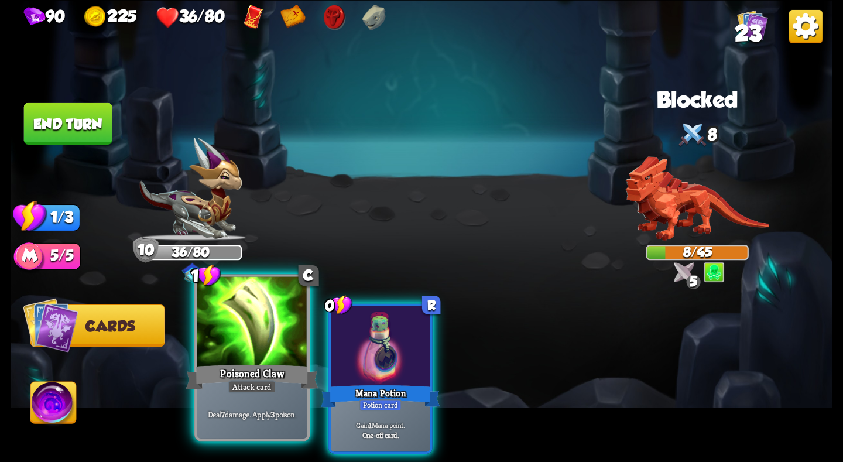
click at [259, 349] on div at bounding box center [252, 322] width 110 height 93
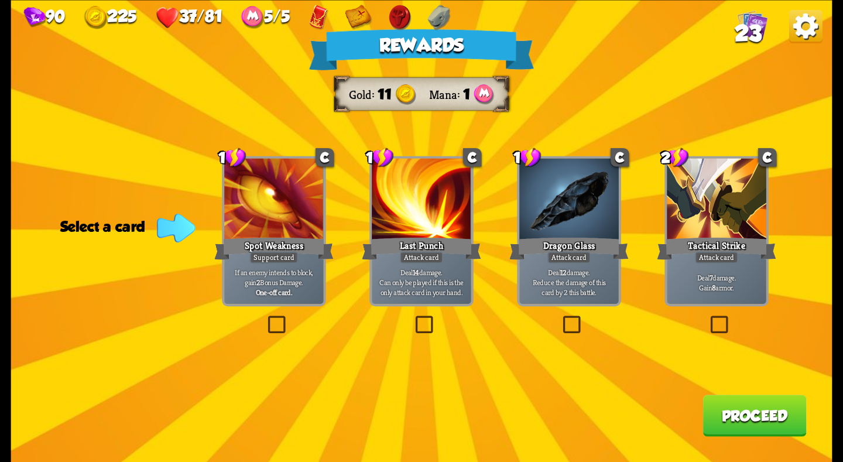
click at [695, 235] on div "Tactical Strike" at bounding box center [716, 248] width 119 height 26
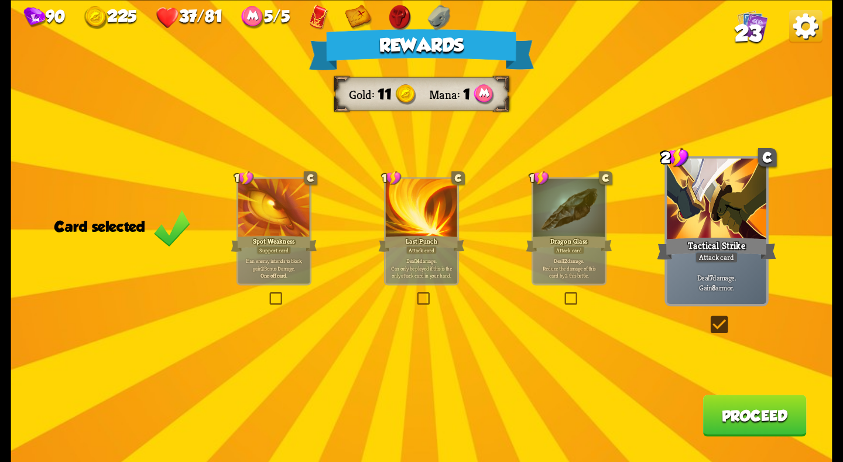
click at [729, 409] on button "Proceed" at bounding box center [755, 415] width 104 height 42
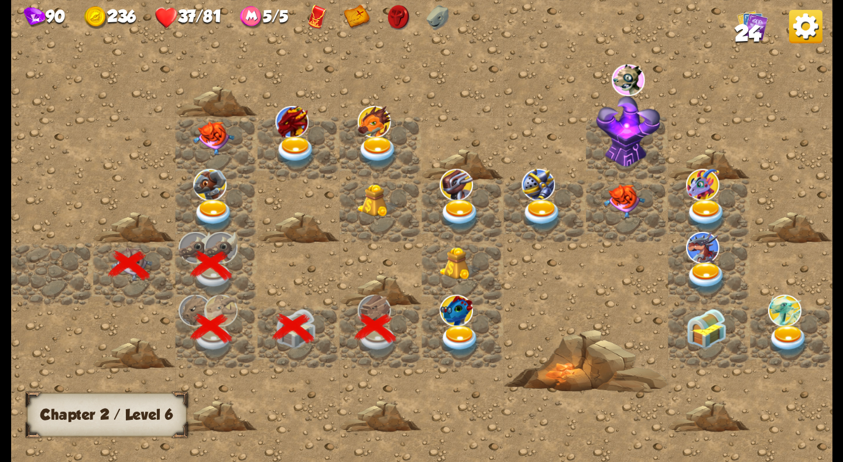
click at [466, 335] on img at bounding box center [460, 341] width 41 height 32
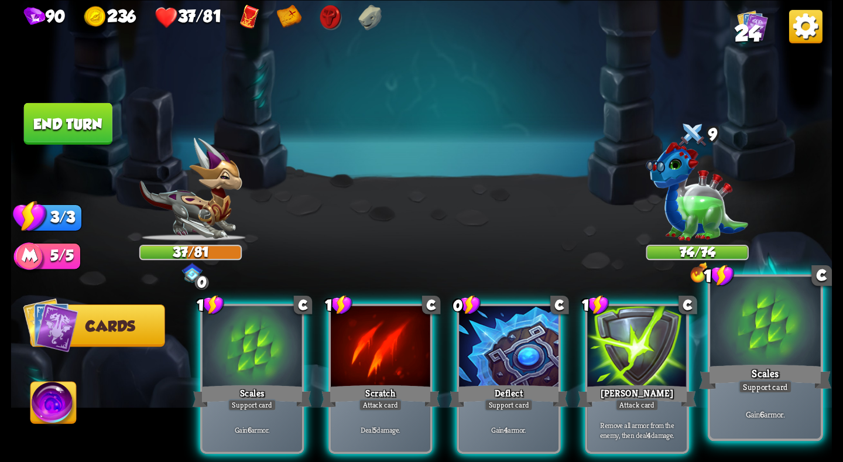
click at [740, 356] on div at bounding box center [765, 322] width 110 height 93
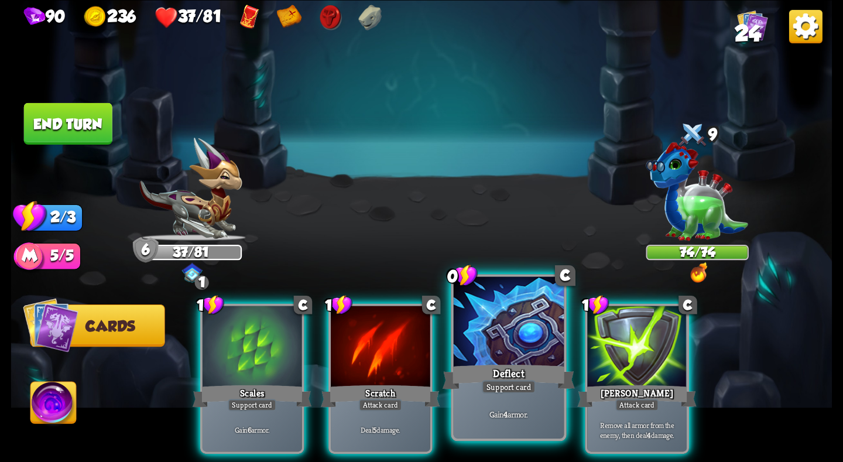
click at [502, 359] on div at bounding box center [509, 322] width 110 height 93
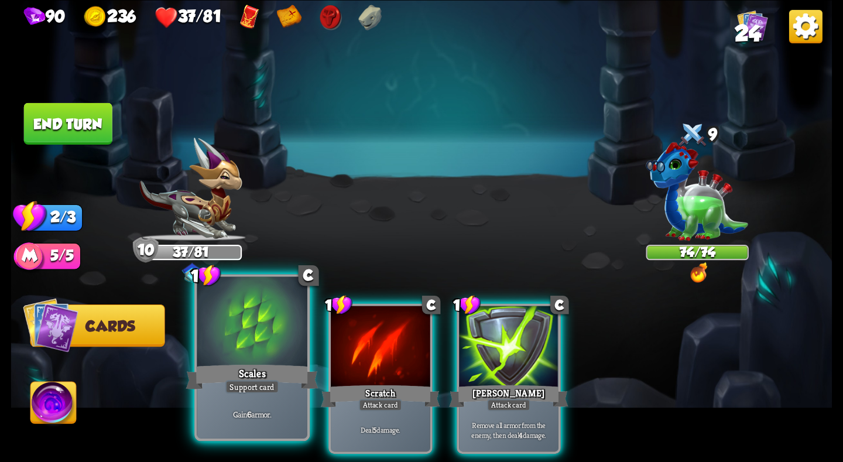
click at [249, 348] on div at bounding box center [252, 322] width 110 height 93
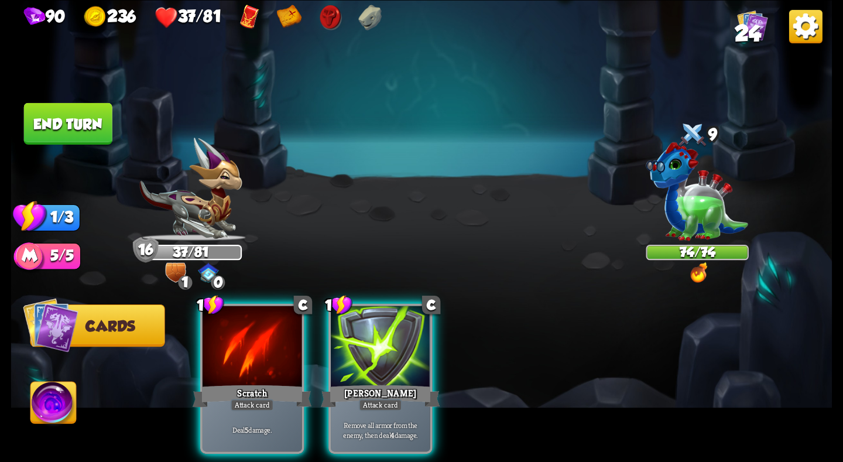
click at [94, 122] on button "End turn" at bounding box center [68, 123] width 88 height 42
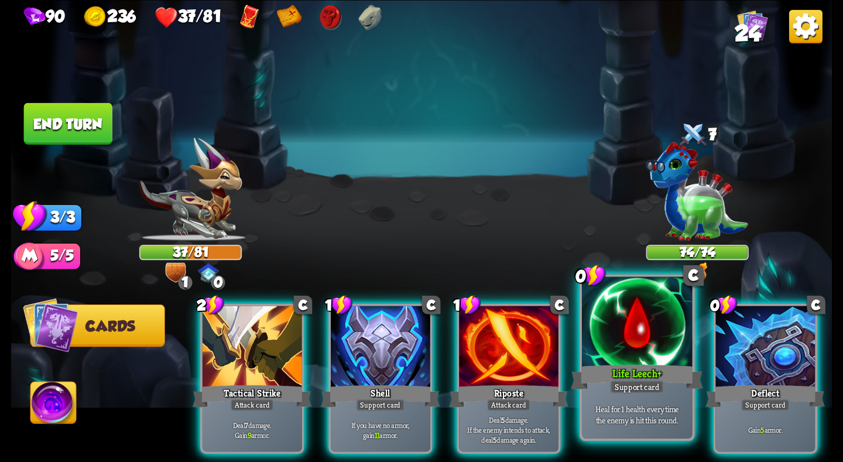
click at [638, 345] on div at bounding box center [637, 322] width 110 height 93
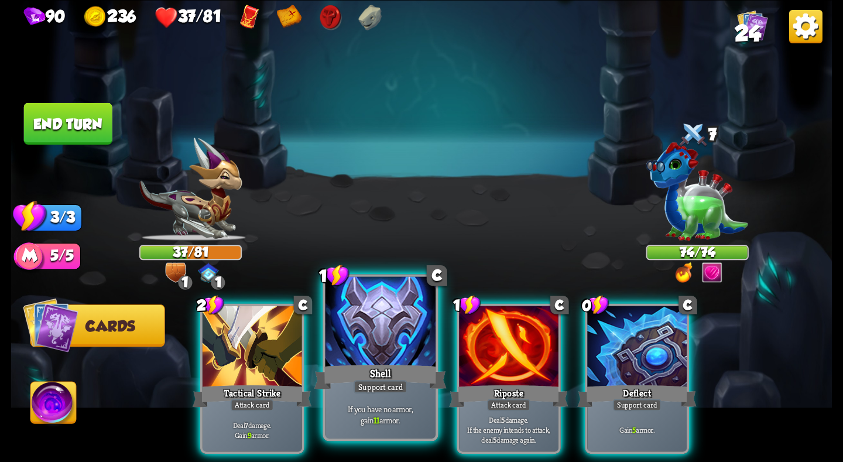
click at [359, 331] on div at bounding box center [380, 322] width 110 height 93
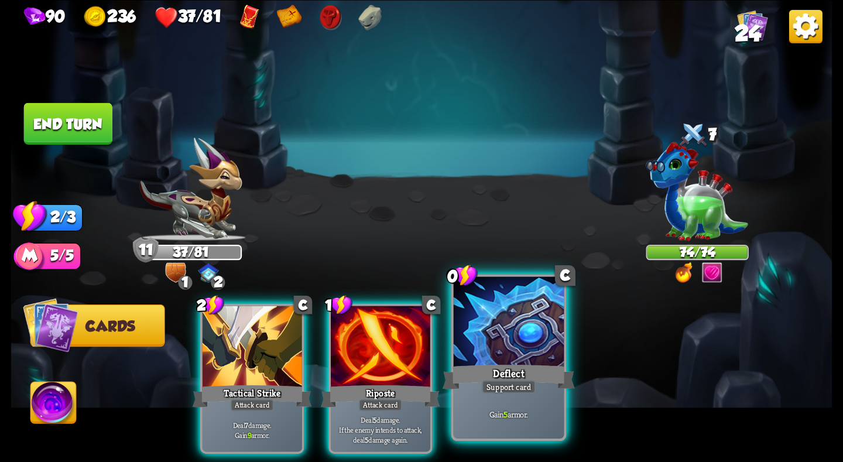
click at [499, 338] on div at bounding box center [509, 322] width 110 height 93
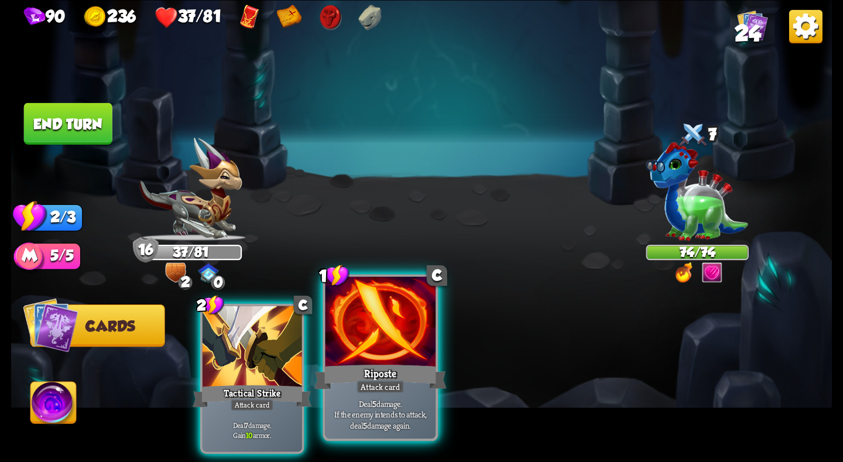
click at [358, 338] on div at bounding box center [380, 322] width 110 height 93
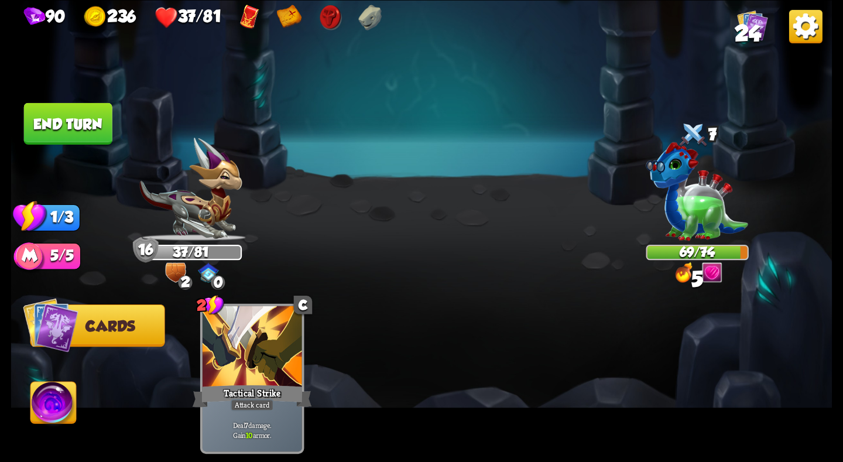
click at [109, 137] on button "End turn" at bounding box center [68, 123] width 88 height 42
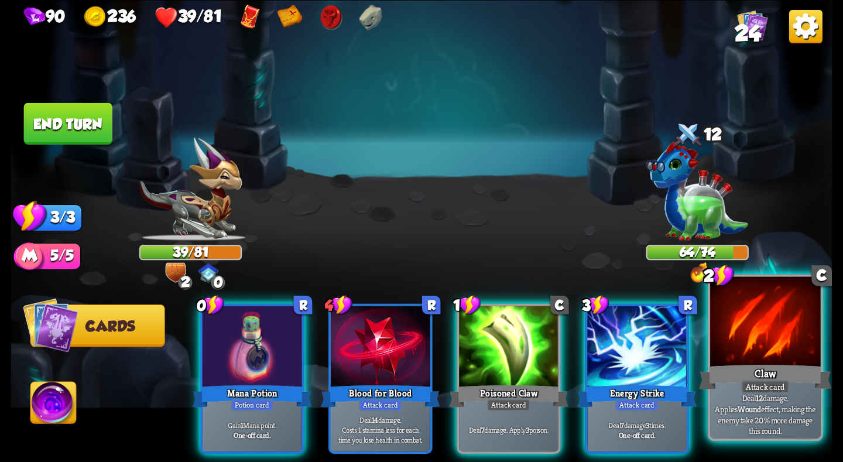
click at [730, 363] on div "Claw" at bounding box center [765, 376] width 132 height 29
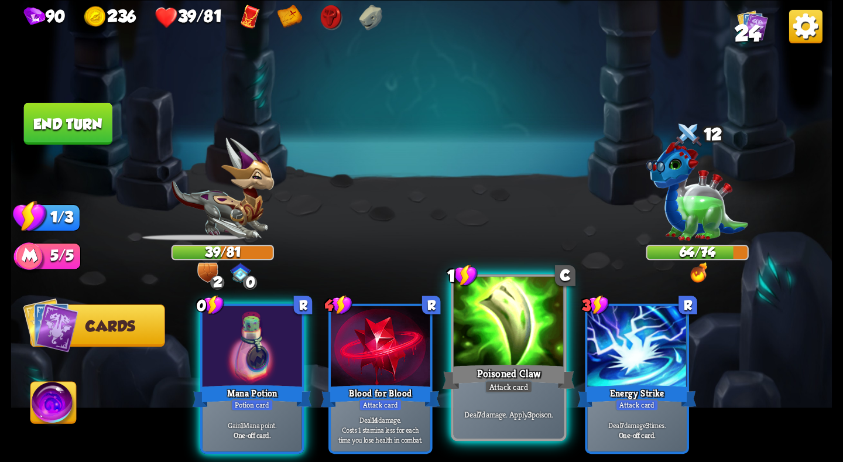
click at [501, 362] on div "Poisoned Claw" at bounding box center [508, 376] width 132 height 29
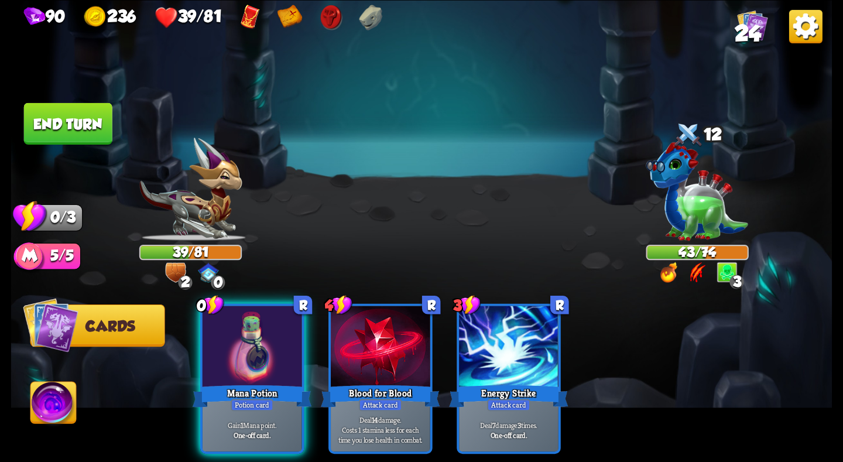
click at [81, 125] on button "End turn" at bounding box center [68, 123] width 88 height 42
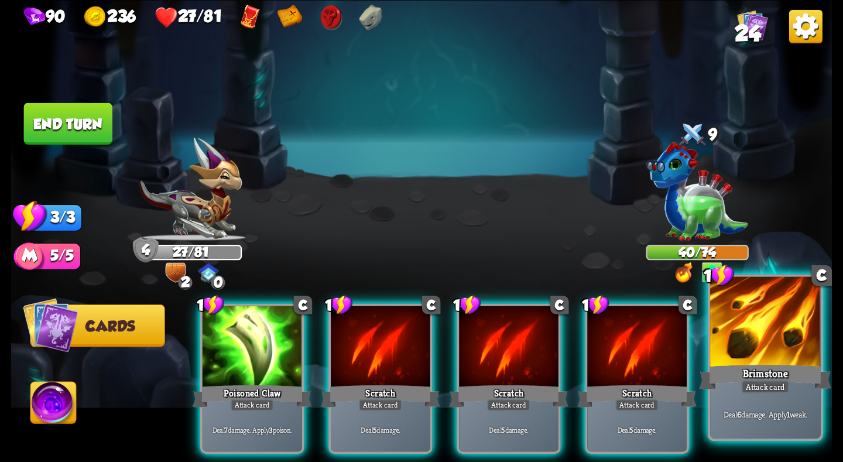
click at [761, 372] on div "Brimstone" at bounding box center [765, 376] width 132 height 29
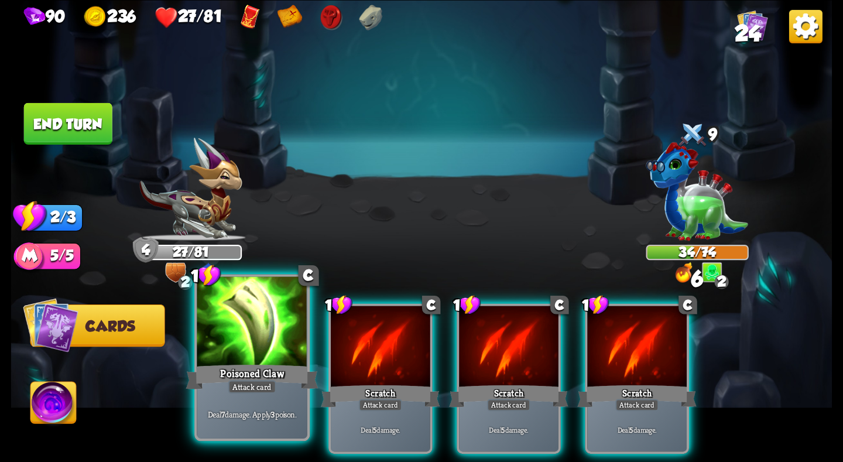
click at [260, 355] on div at bounding box center [252, 322] width 110 height 93
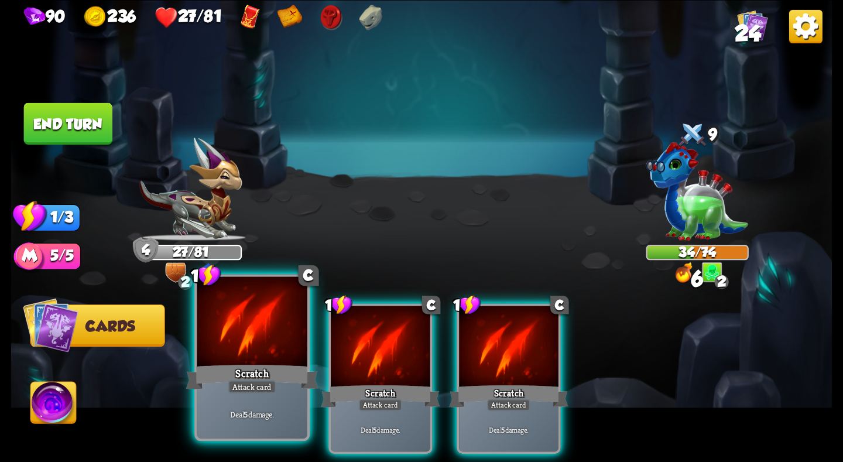
click at [272, 353] on div at bounding box center [252, 322] width 110 height 93
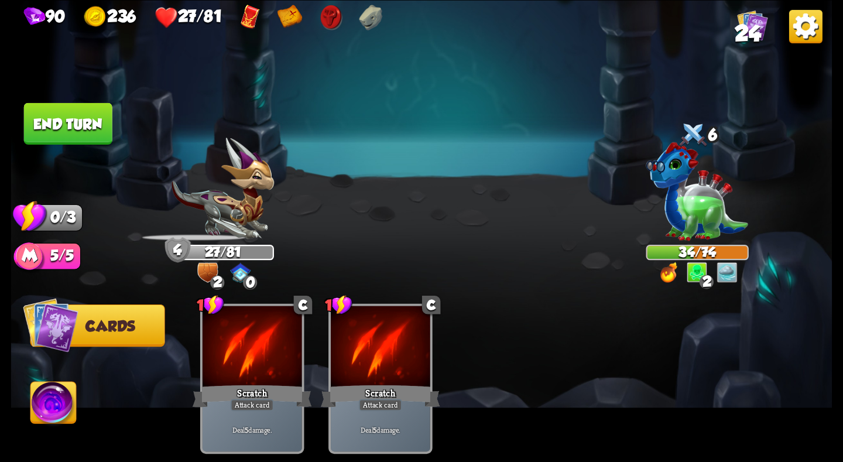
click at [82, 121] on button "End turn" at bounding box center [68, 123] width 88 height 42
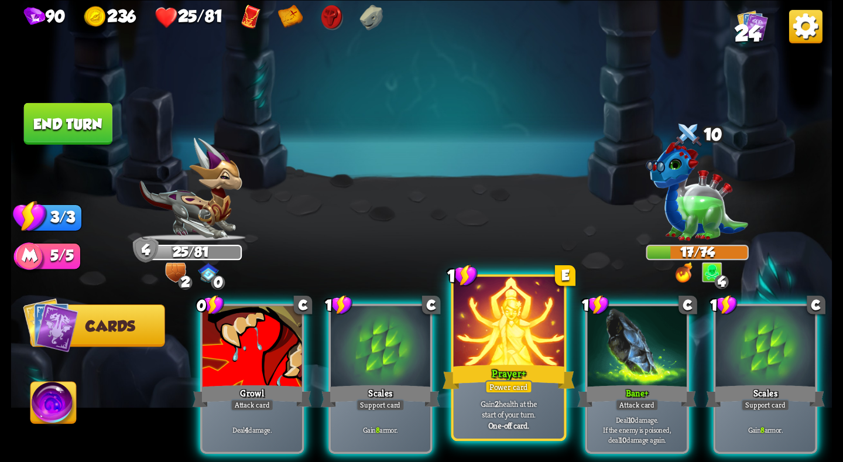
click at [506, 366] on div "Prayer +" at bounding box center [508, 376] width 132 height 29
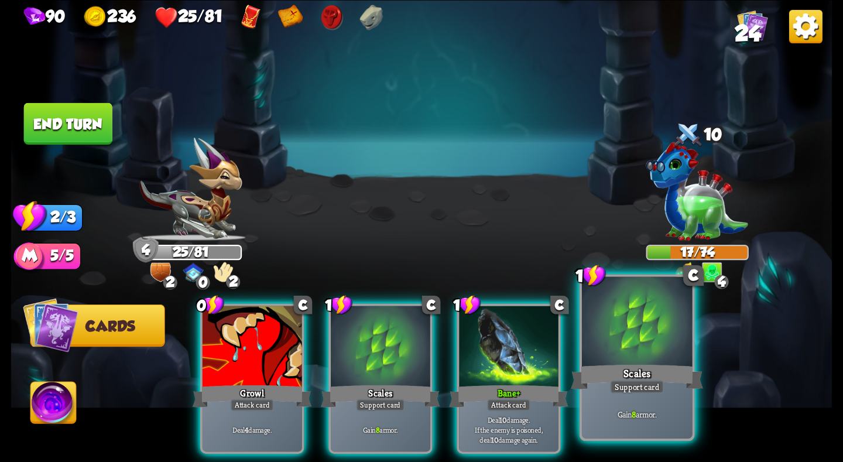
click at [607, 348] on div at bounding box center [637, 322] width 110 height 93
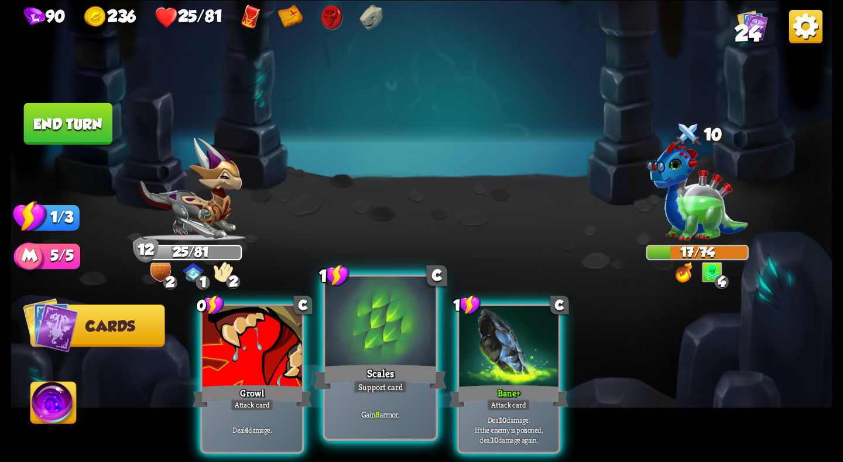
click at [380, 357] on div at bounding box center [380, 322] width 110 height 93
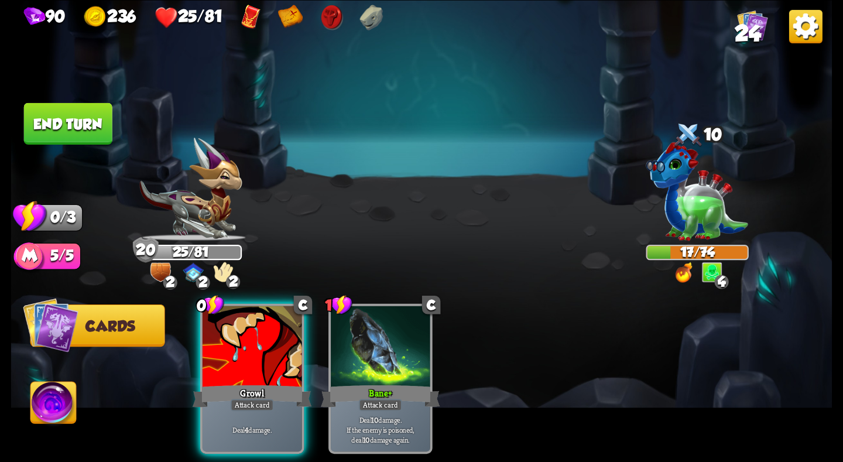
click at [69, 112] on button "End turn" at bounding box center [68, 123] width 88 height 42
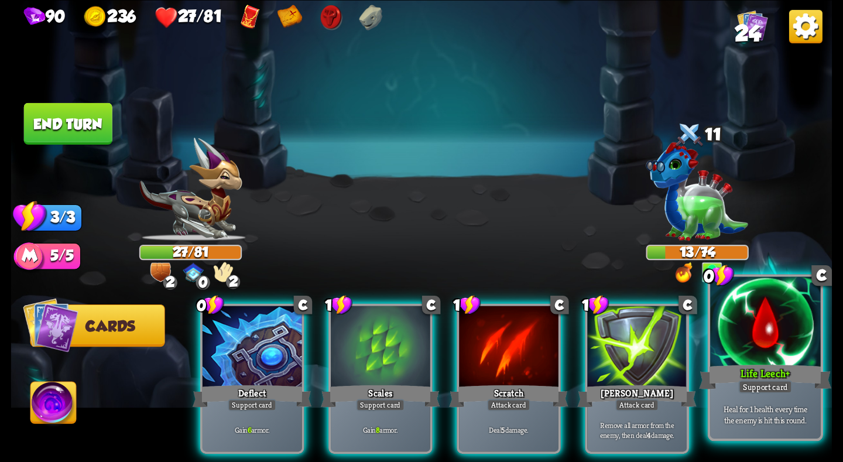
click at [791, 384] on div "Support card" at bounding box center [765, 386] width 54 height 13
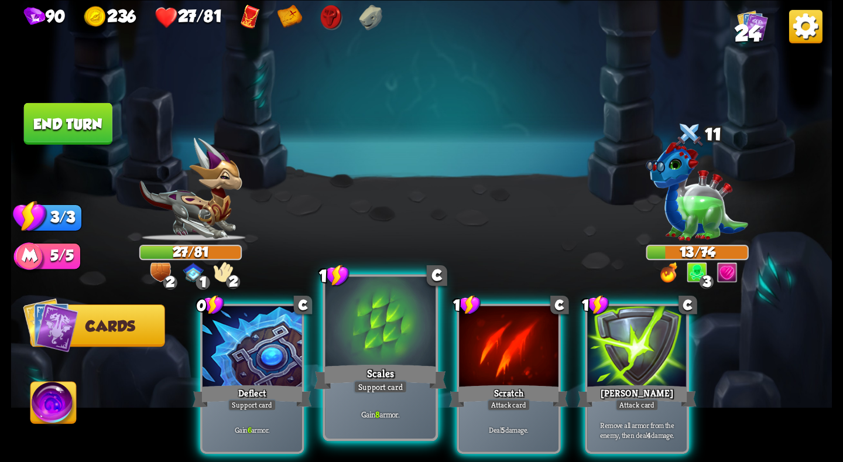
click at [362, 368] on div "Scales" at bounding box center [380, 376] width 132 height 29
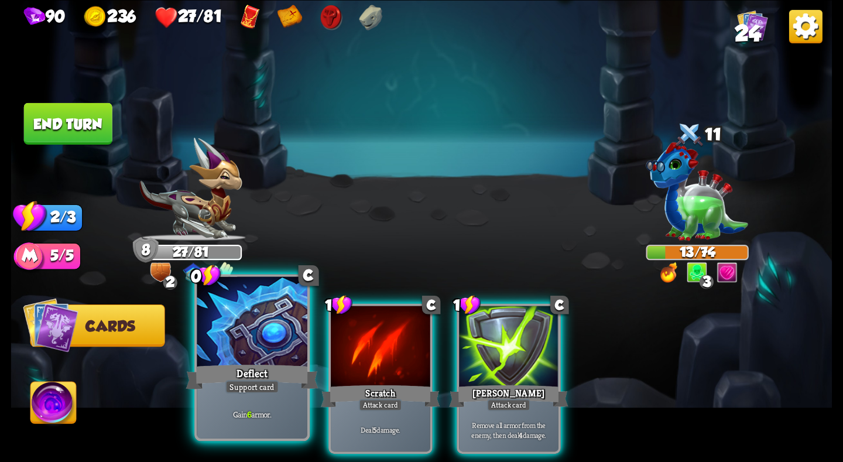
click at [245, 361] on div at bounding box center [252, 322] width 110 height 93
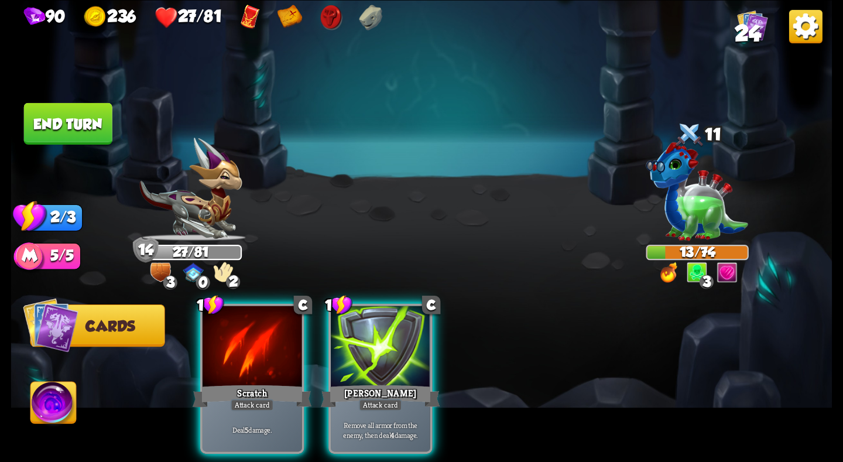
click at [46, 114] on button "End turn" at bounding box center [68, 123] width 88 height 42
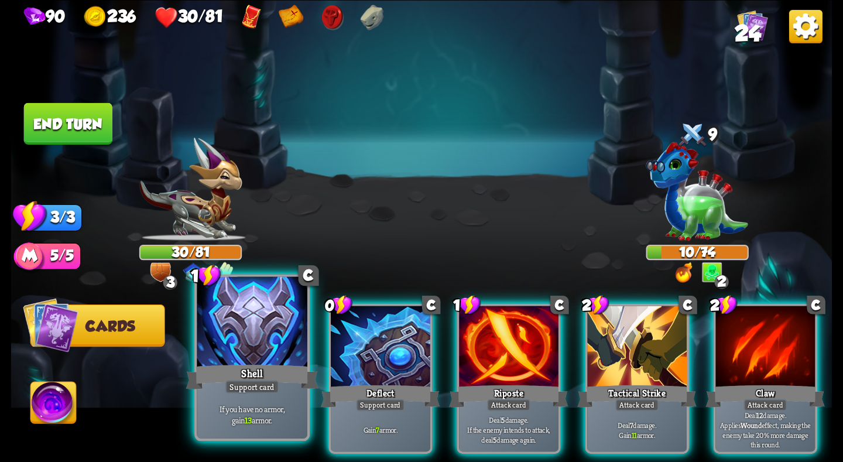
click at [252, 325] on div at bounding box center [252, 322] width 110 height 93
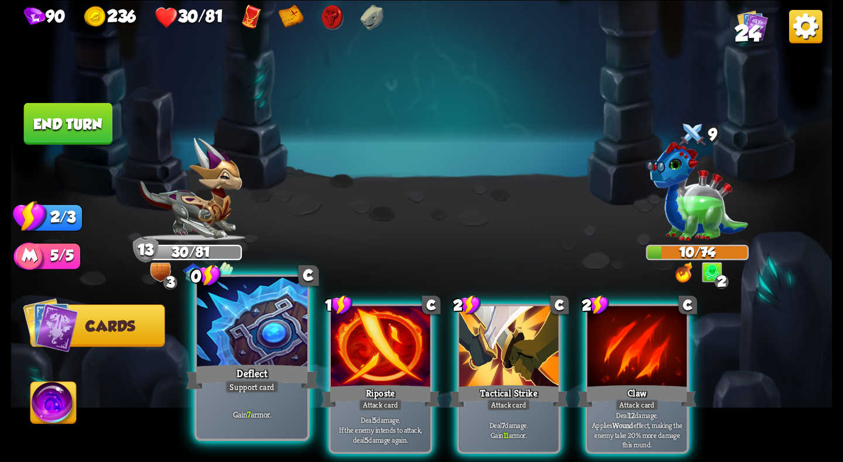
click at [277, 356] on div at bounding box center [252, 322] width 110 height 93
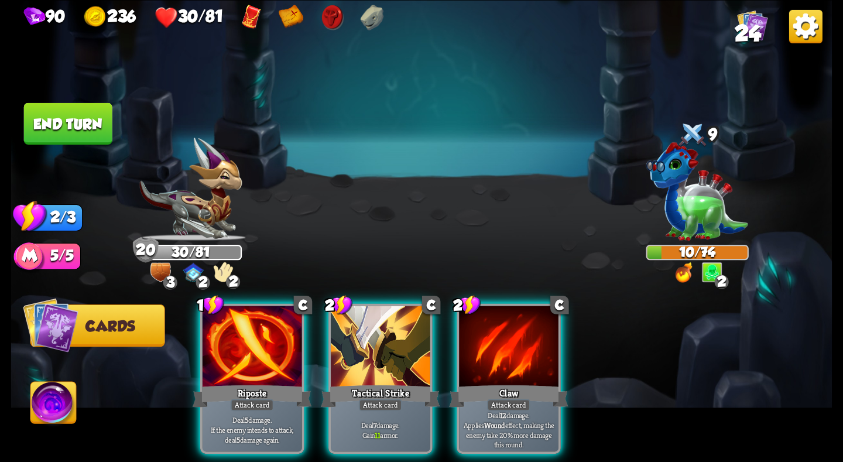
click at [87, 122] on button "End turn" at bounding box center [68, 123] width 88 height 42
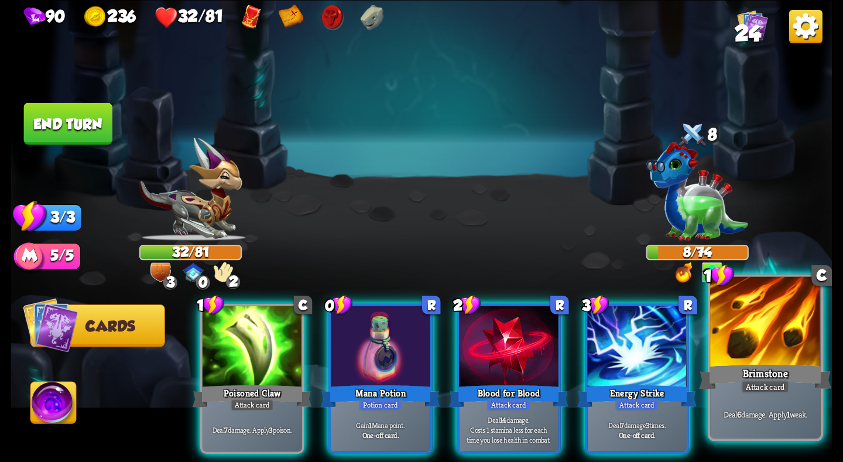
click at [773, 345] on div at bounding box center [765, 322] width 110 height 93
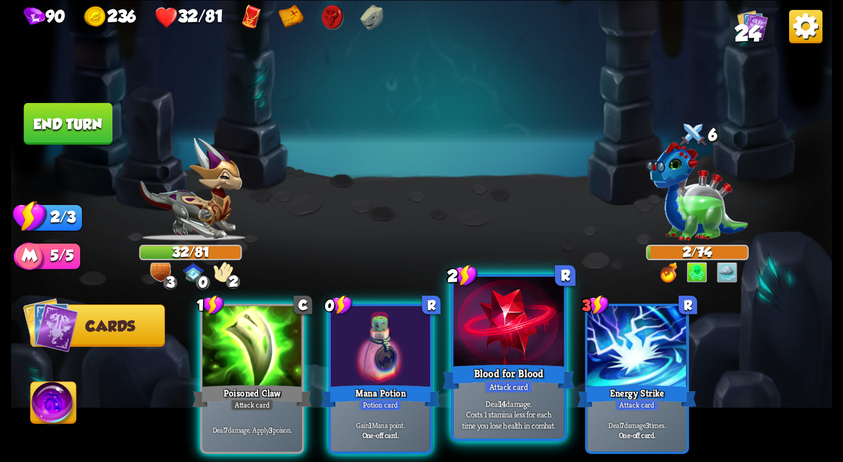
click at [472, 361] on div at bounding box center [509, 322] width 110 height 93
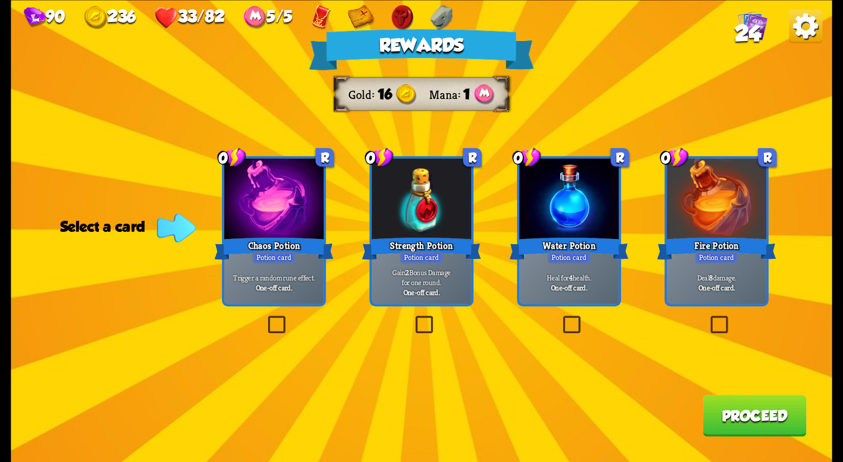
click at [548, 259] on div "Potion card" at bounding box center [569, 257] width 43 height 12
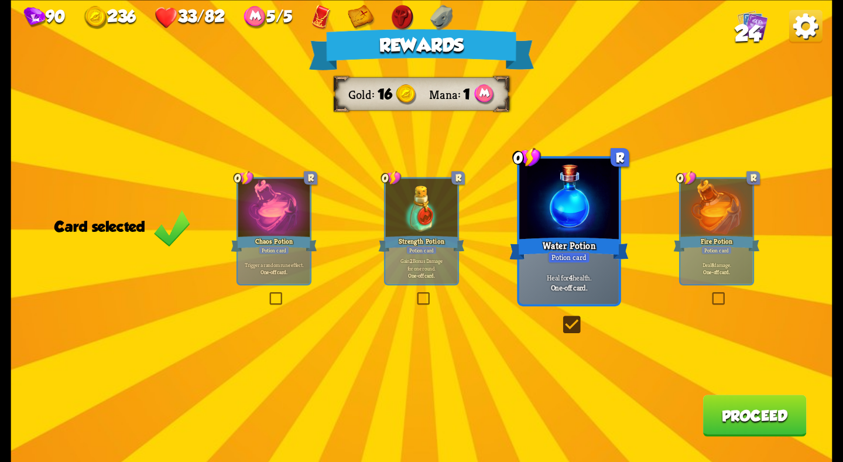
click at [739, 405] on button "Proceed" at bounding box center [755, 415] width 104 height 42
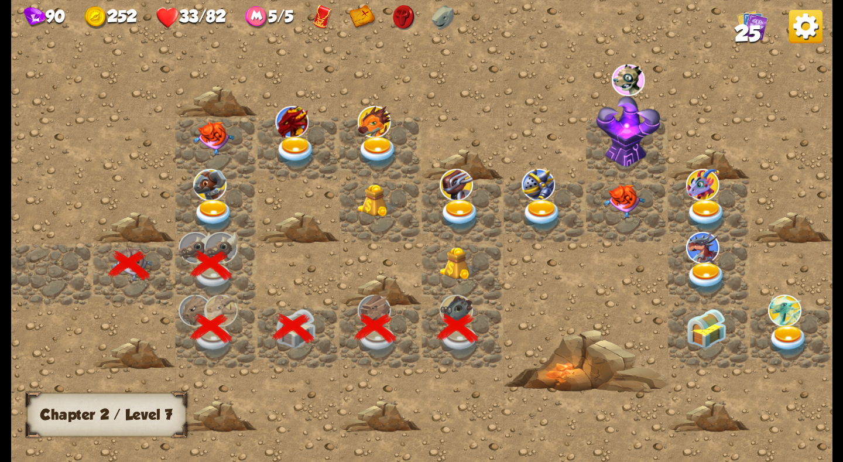
click at [464, 259] on img at bounding box center [460, 262] width 41 height 33
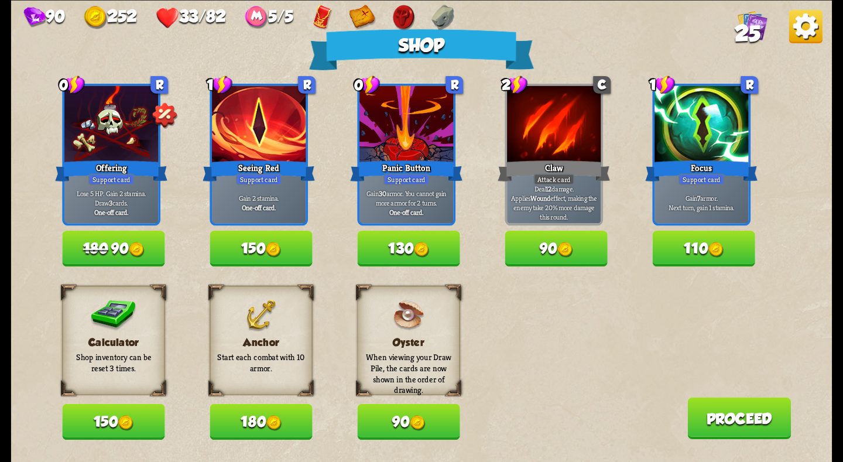
click at [257, 429] on button "180" at bounding box center [261, 422] width 102 height 36
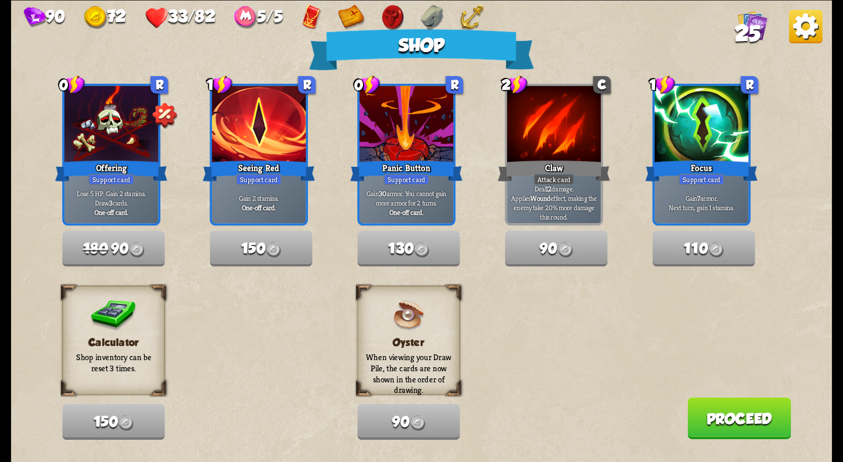
click at [750, 415] on button "Proceed" at bounding box center [739, 418] width 104 height 42
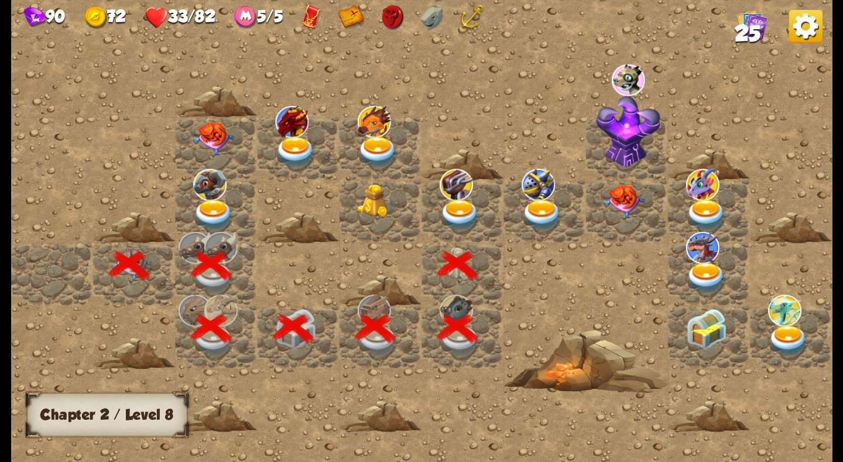
click at [463, 213] on img at bounding box center [460, 215] width 41 height 32
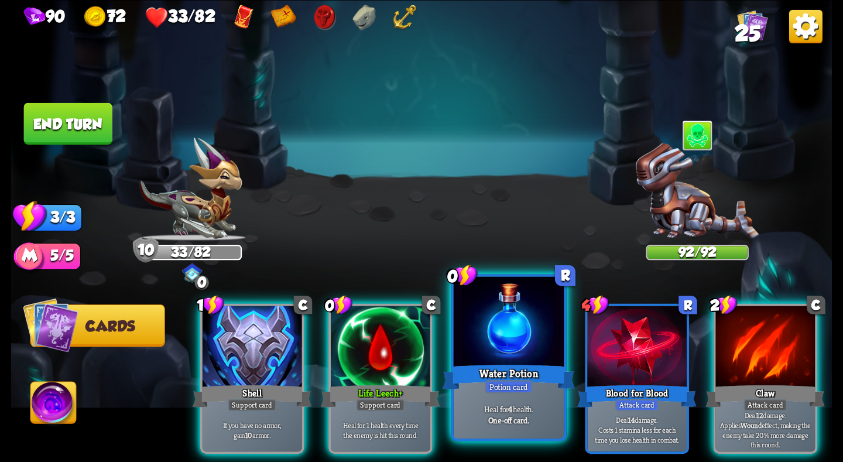
click at [464, 337] on div at bounding box center [509, 322] width 110 height 93
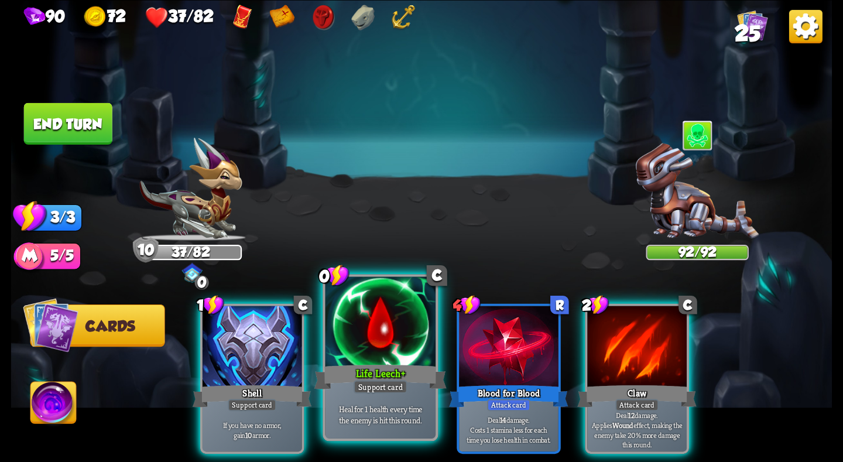
click at [405, 363] on div "Life Leech +" at bounding box center [380, 376] width 132 height 29
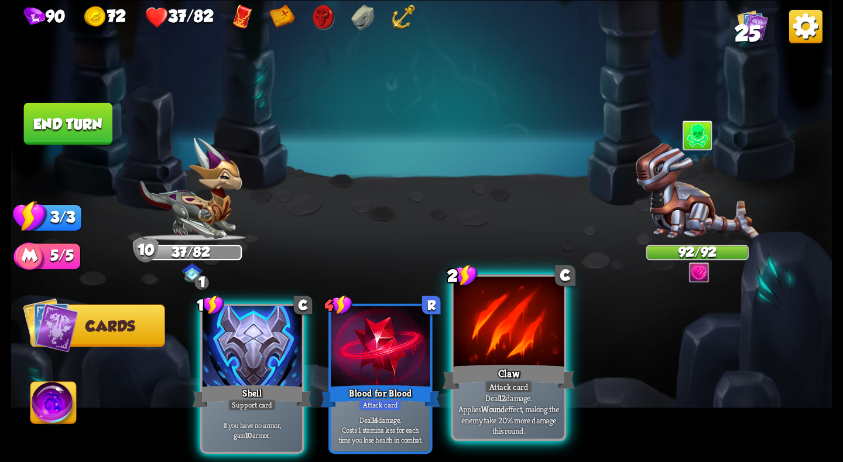
click at [528, 349] on div at bounding box center [509, 322] width 110 height 93
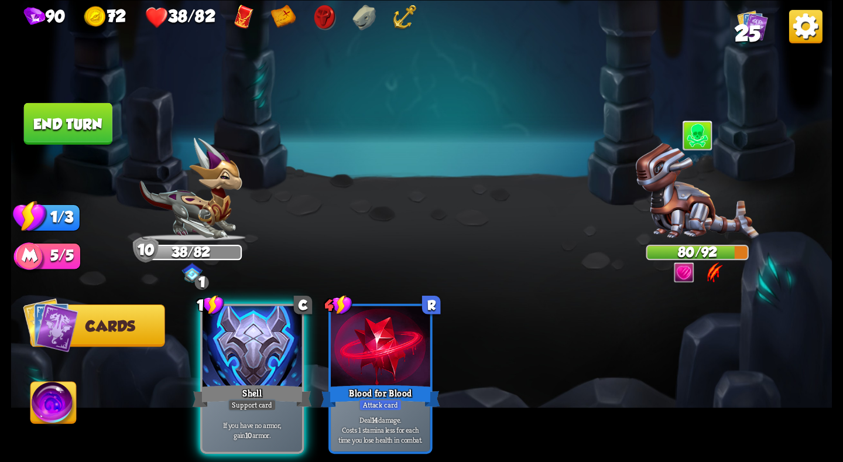
click at [53, 121] on button "End turn" at bounding box center [68, 123] width 88 height 42
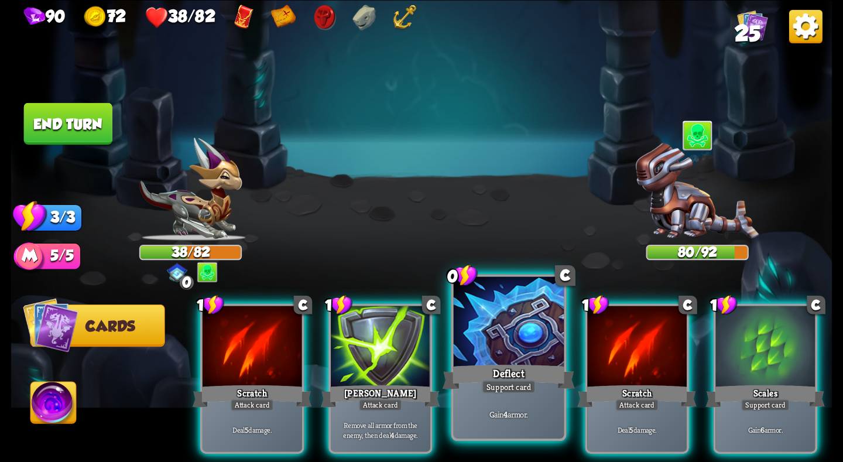
click at [497, 342] on div at bounding box center [509, 322] width 110 height 93
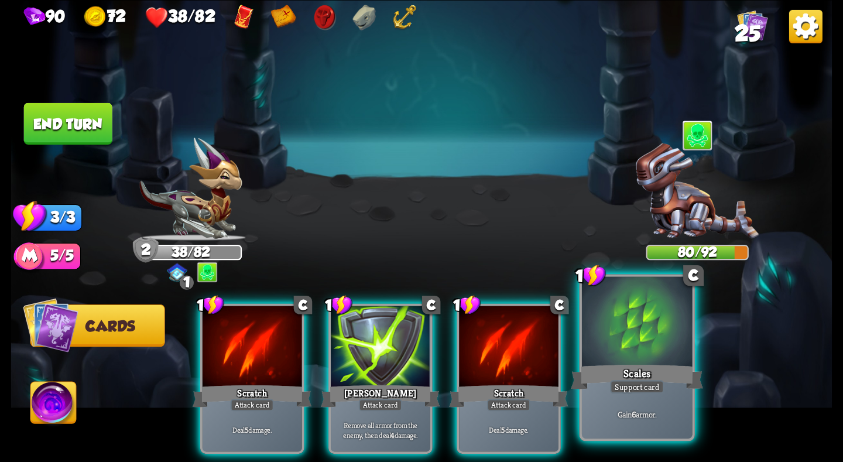
click at [664, 340] on div at bounding box center [637, 322] width 110 height 93
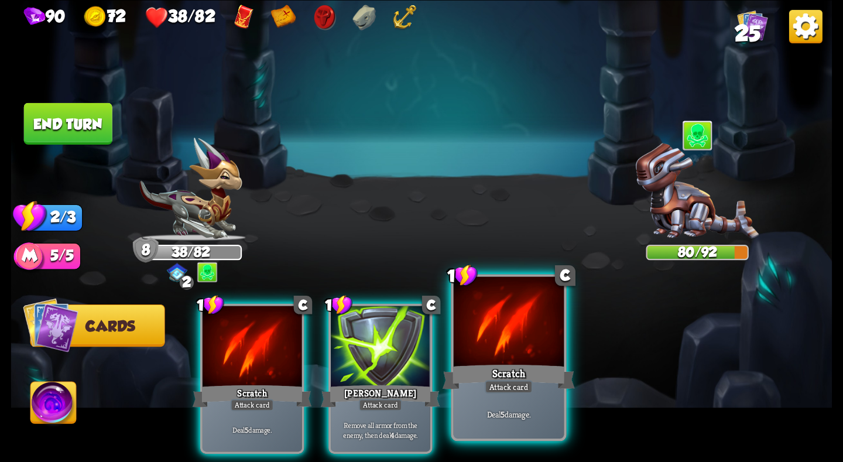
click at [525, 361] on div at bounding box center [509, 322] width 110 height 93
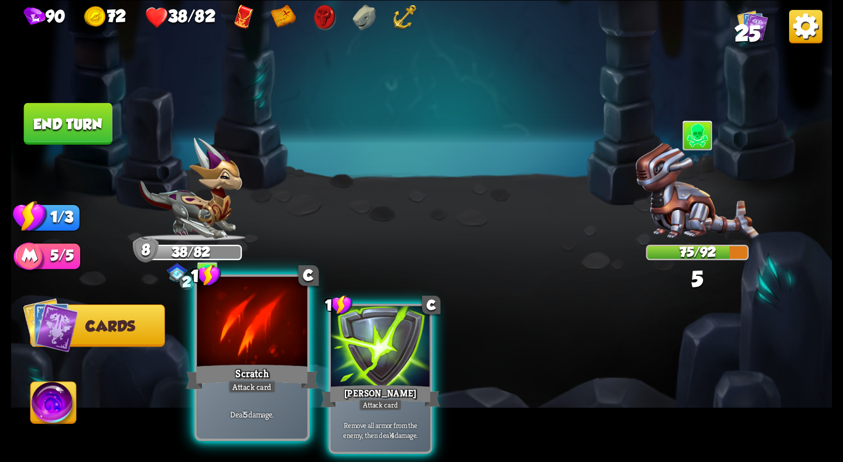
click at [272, 355] on div at bounding box center [252, 322] width 110 height 93
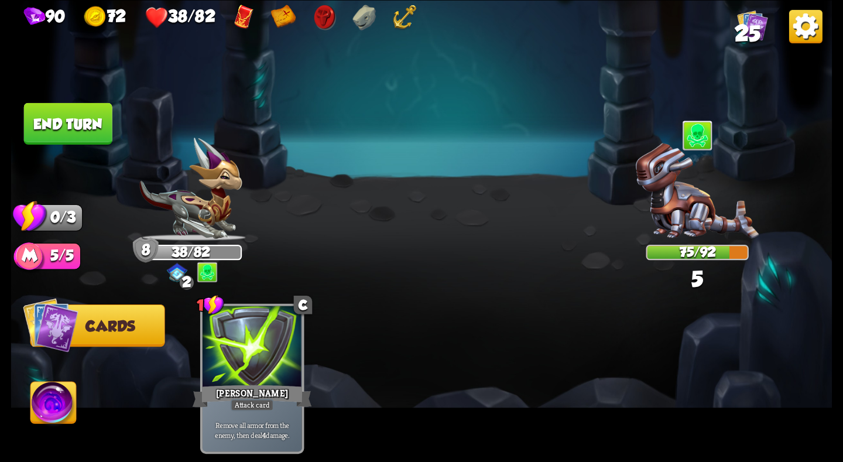
click at [58, 121] on button "End turn" at bounding box center [68, 123] width 88 height 42
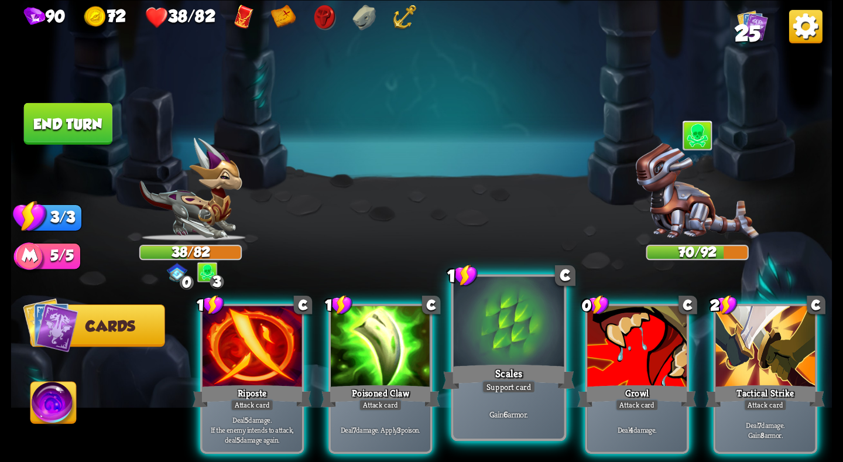
click at [495, 358] on div at bounding box center [509, 322] width 110 height 93
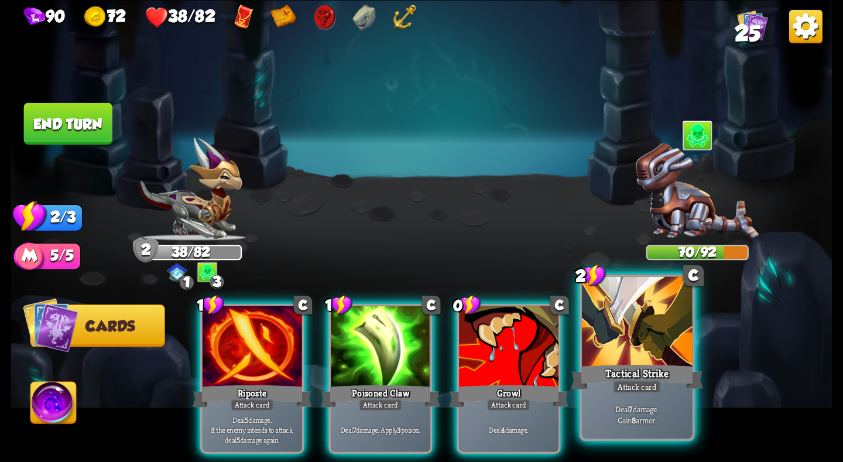
click at [629, 356] on div at bounding box center [637, 322] width 110 height 93
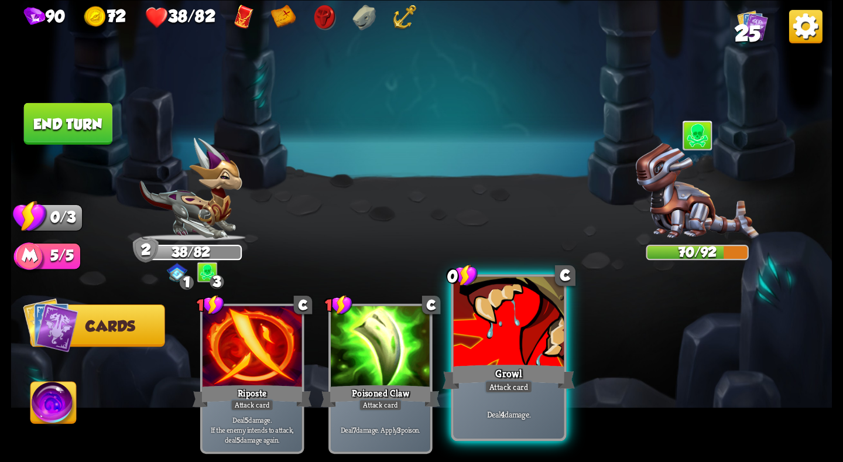
click at [540, 370] on div "Growl" at bounding box center [508, 376] width 132 height 29
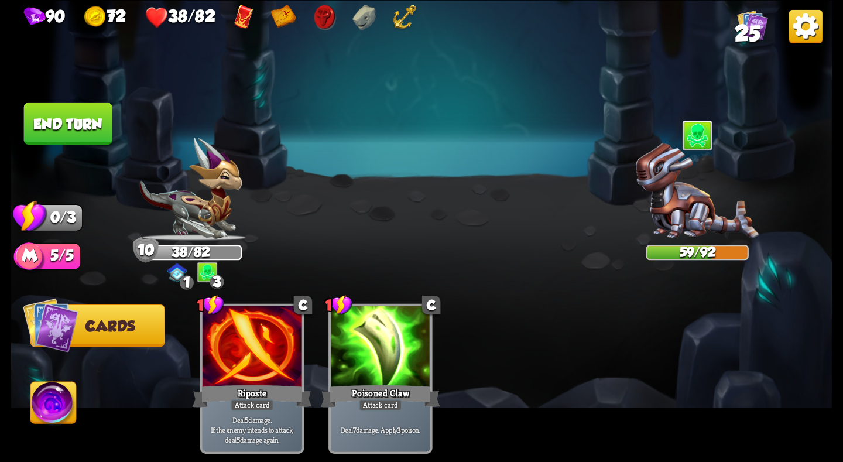
click at [63, 114] on button "End turn" at bounding box center [68, 123] width 88 height 42
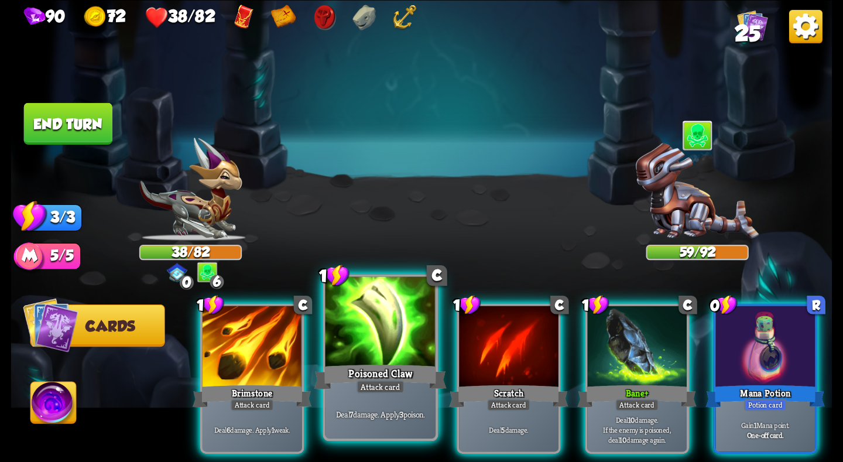
click at [420, 345] on div at bounding box center [380, 322] width 110 height 93
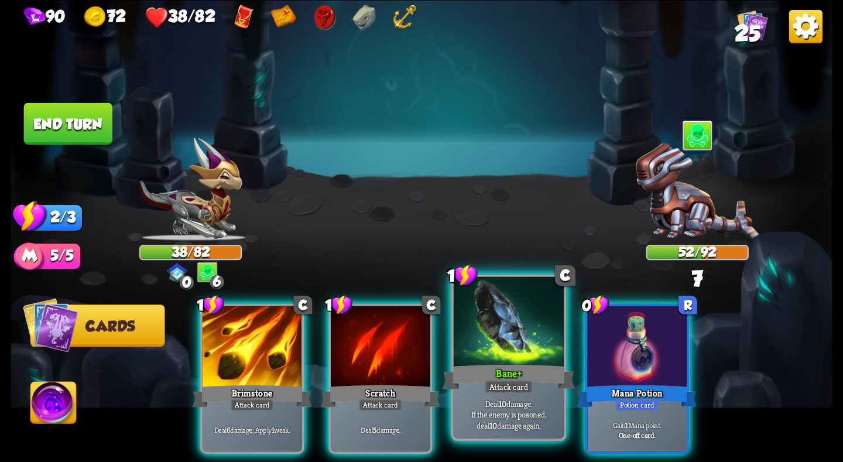
click at [495, 348] on div at bounding box center [509, 322] width 110 height 93
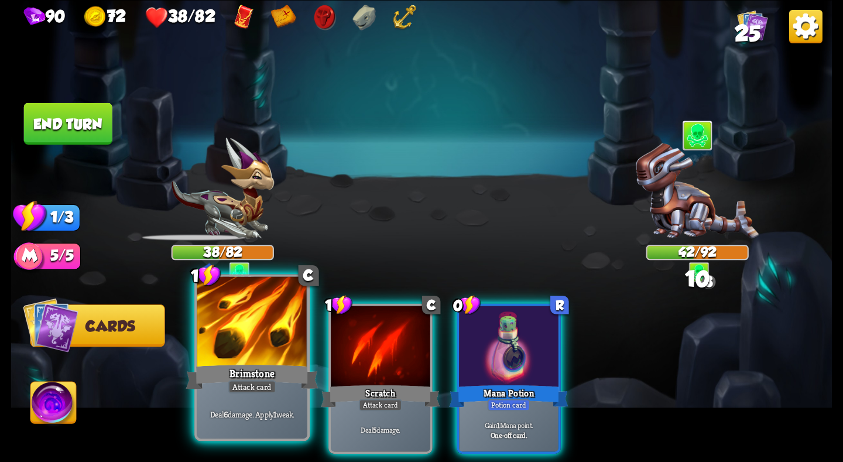
click at [267, 362] on div "Brimstone" at bounding box center [252, 376] width 132 height 29
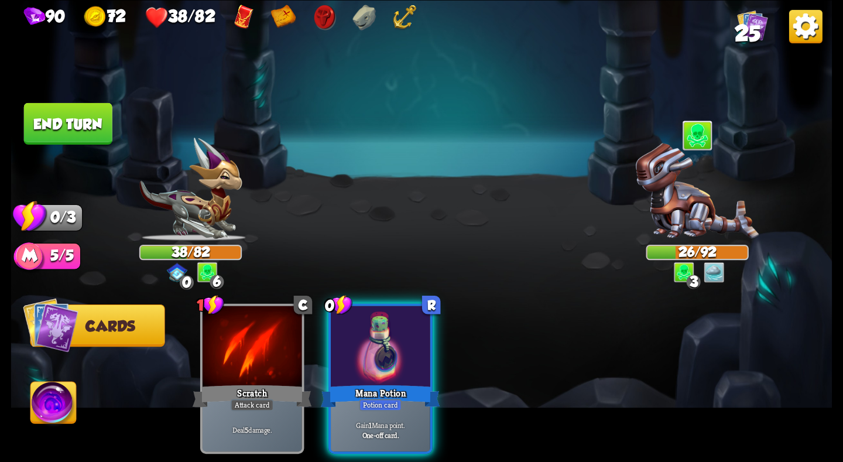
click at [84, 131] on button "End turn" at bounding box center [68, 123] width 88 height 42
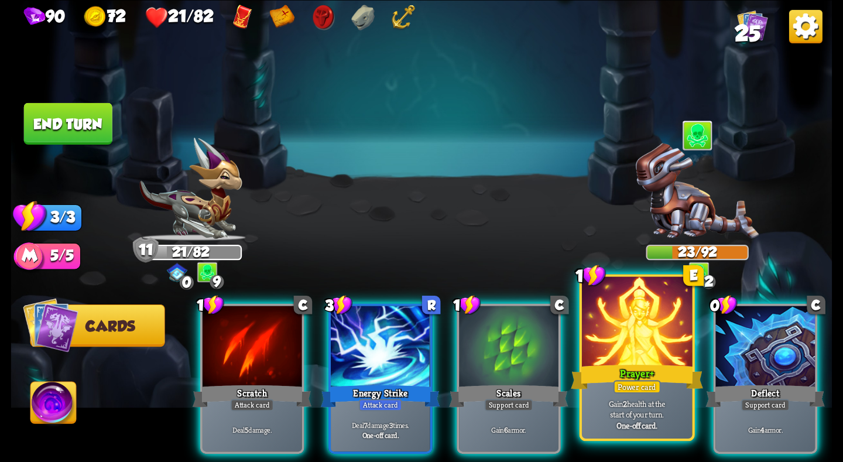
click at [616, 344] on div at bounding box center [637, 322] width 110 height 93
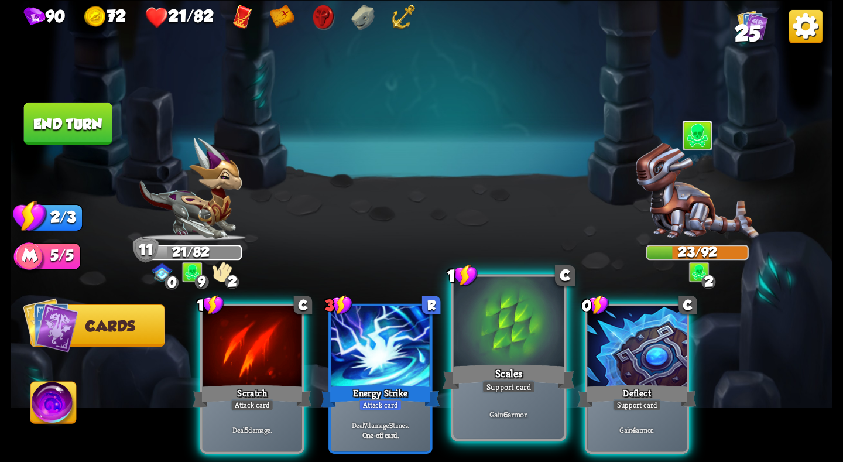
click at [519, 372] on div "Scales" at bounding box center [508, 376] width 132 height 29
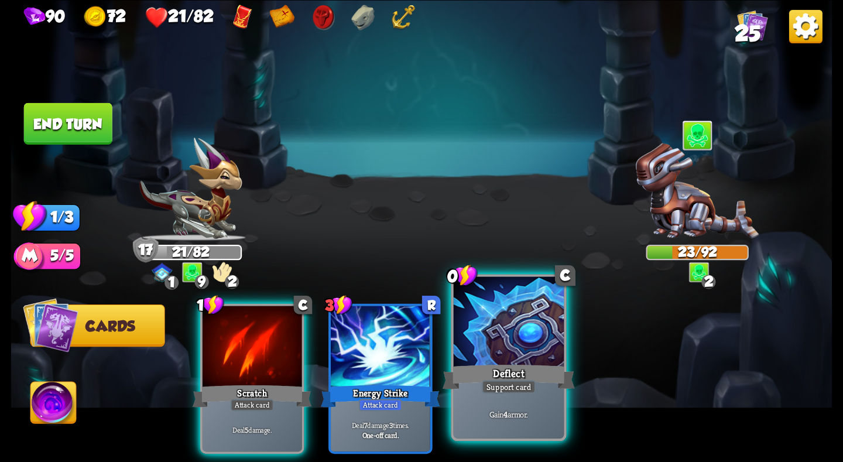
click at [506, 363] on div "Deflect" at bounding box center [508, 376] width 132 height 29
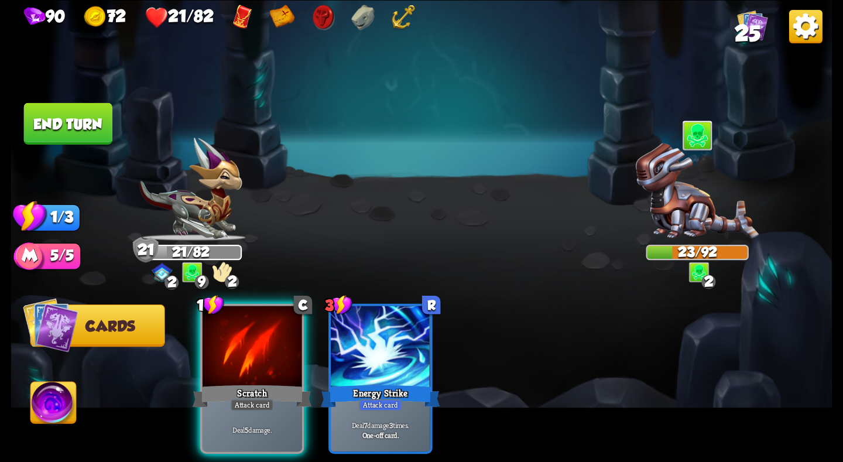
click at [66, 131] on button "End turn" at bounding box center [68, 123] width 88 height 42
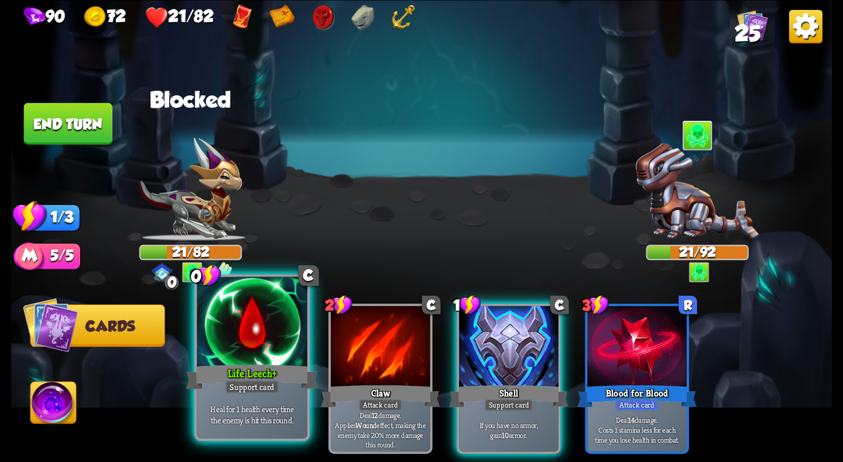
click at [266, 383] on div "Support card" at bounding box center [252, 386] width 54 height 13
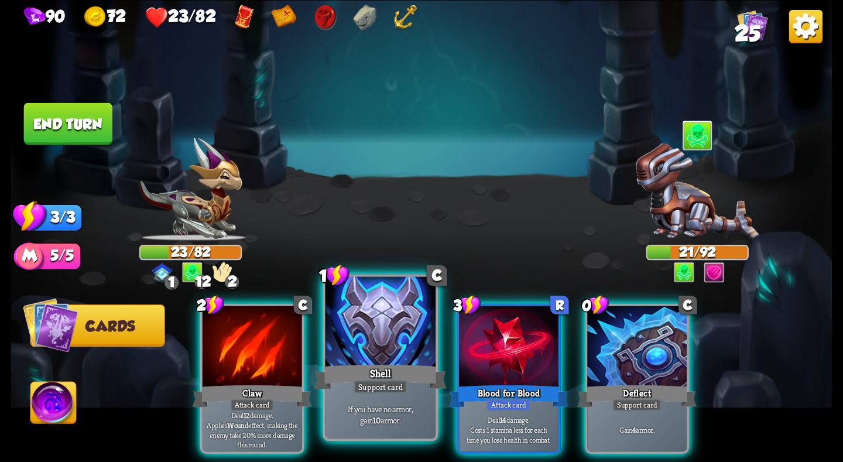
click at [411, 342] on div at bounding box center [380, 322] width 110 height 93
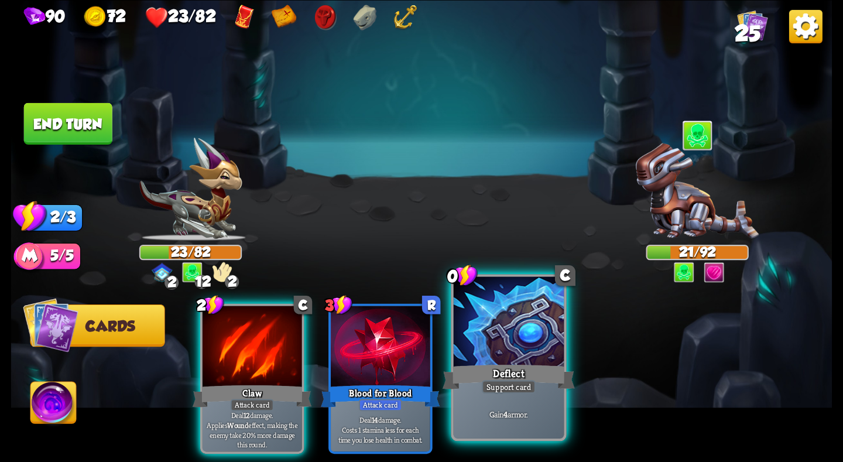
click at [505, 344] on div at bounding box center [509, 322] width 110 height 93
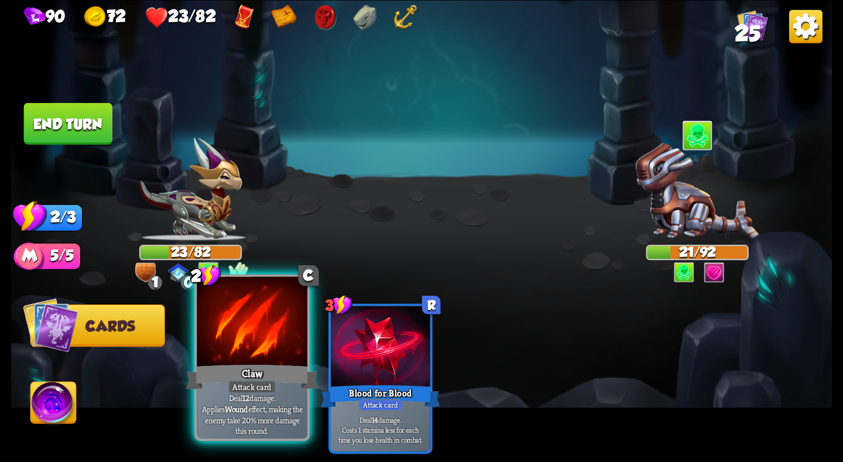
click at [270, 342] on div at bounding box center [252, 322] width 110 height 93
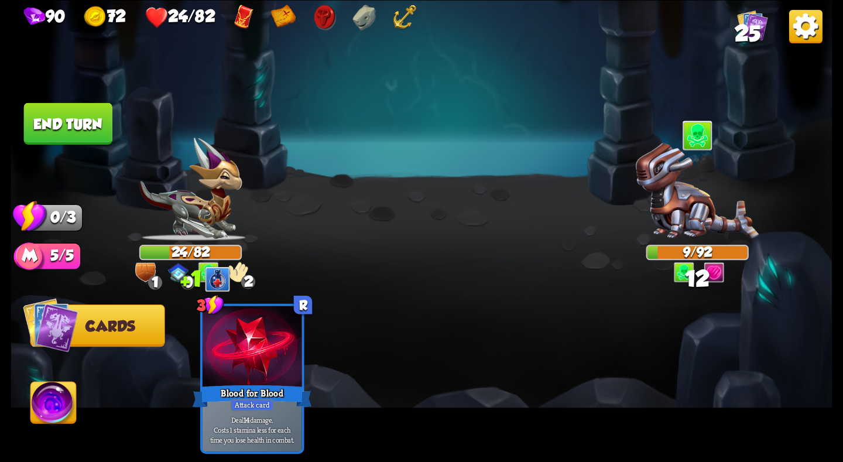
click at [90, 131] on button "End turn" at bounding box center [68, 123] width 88 height 42
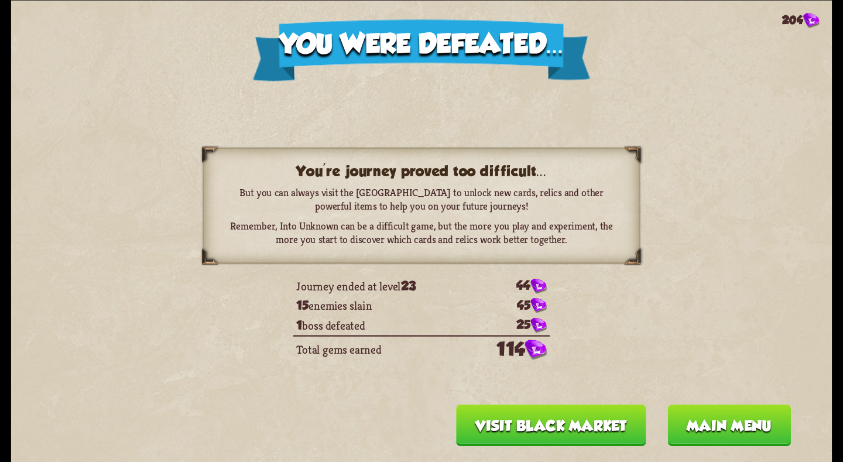
click at [708, 425] on button "Main menu" at bounding box center [728, 425] width 123 height 42
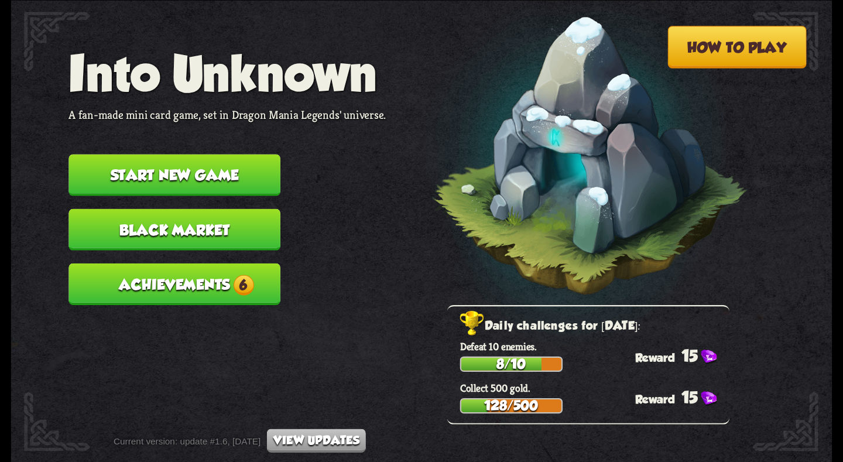
click at [225, 238] on button "Black Market" at bounding box center [174, 229] width 212 height 42
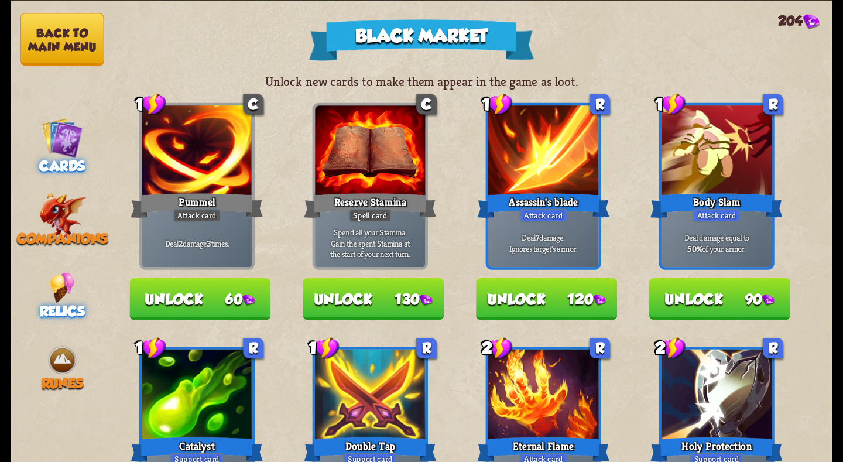
click at [68, 306] on span "Relics" at bounding box center [62, 311] width 45 height 16
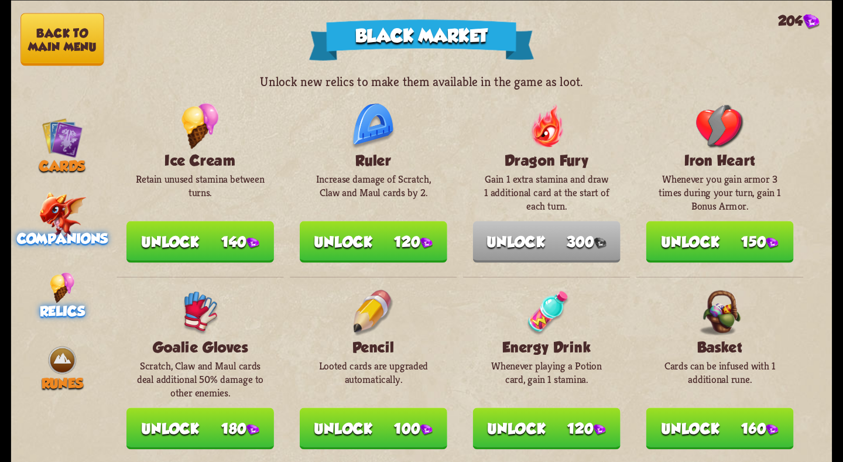
click at [66, 240] on span "Companions" at bounding box center [62, 238] width 91 height 16
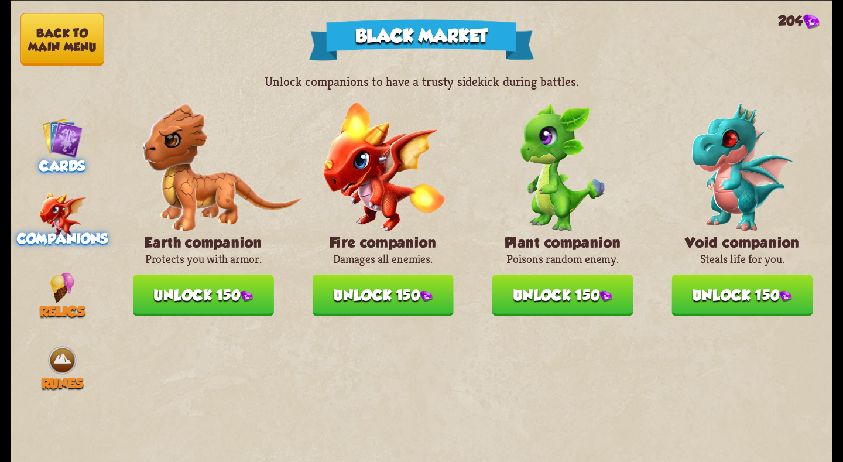
click at [62, 158] on span "Cards" at bounding box center [62, 166] width 46 height 16
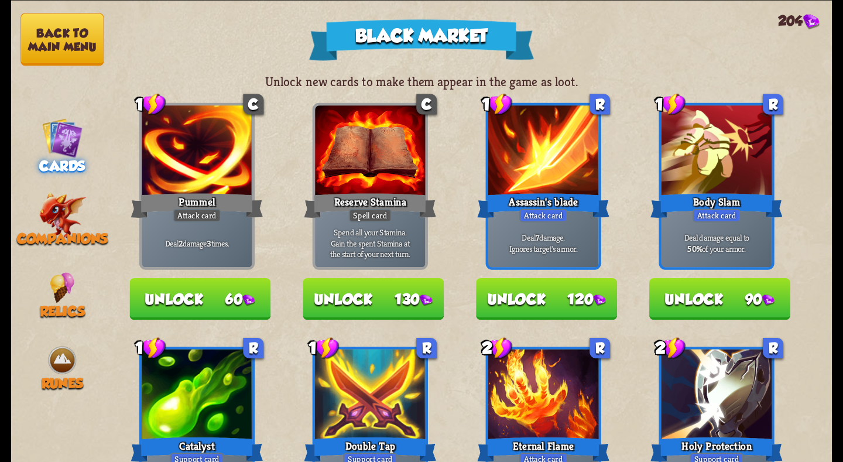
click at [63, 34] on button "Back to main menu" at bounding box center [61, 39] width 83 height 53
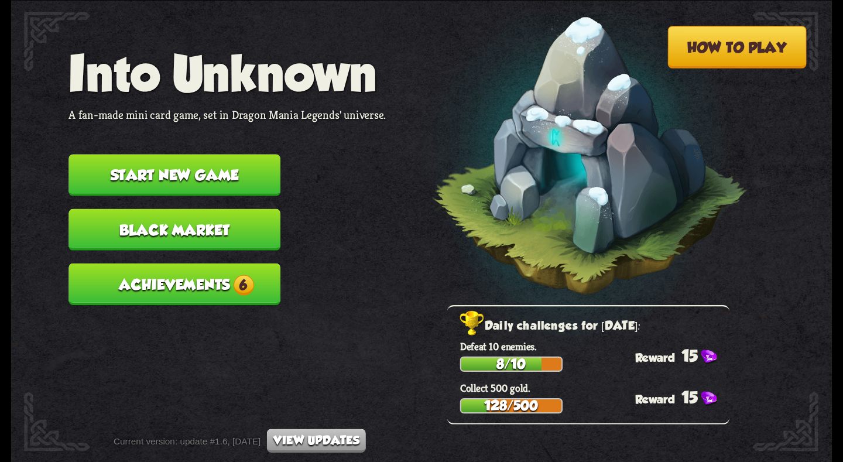
click at [188, 169] on button "Start new game" at bounding box center [174, 175] width 212 height 42
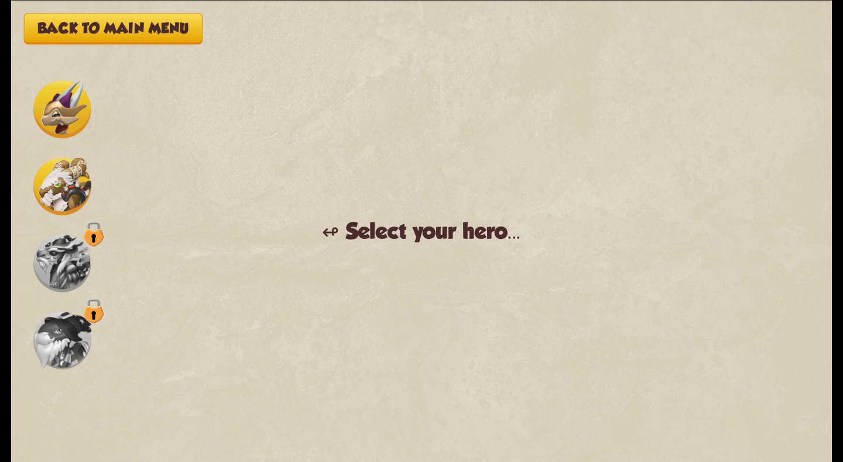
click at [68, 177] on img at bounding box center [62, 186] width 58 height 58
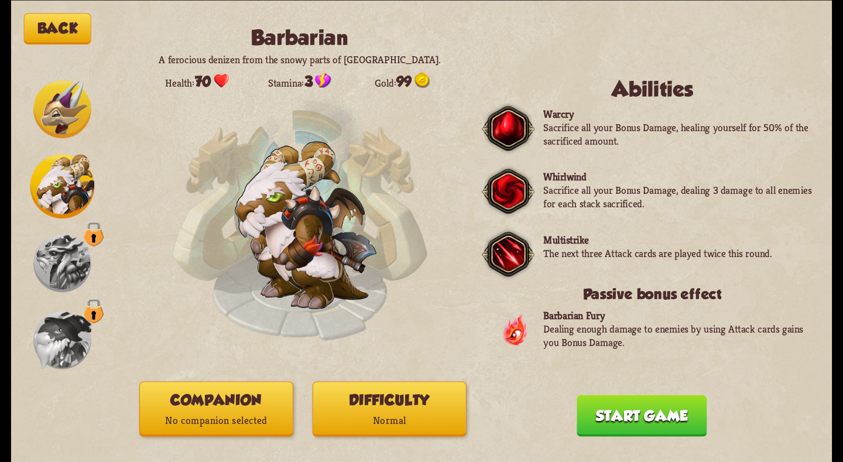
click at [375, 421] on p "Normal" at bounding box center [389, 420] width 153 height 20
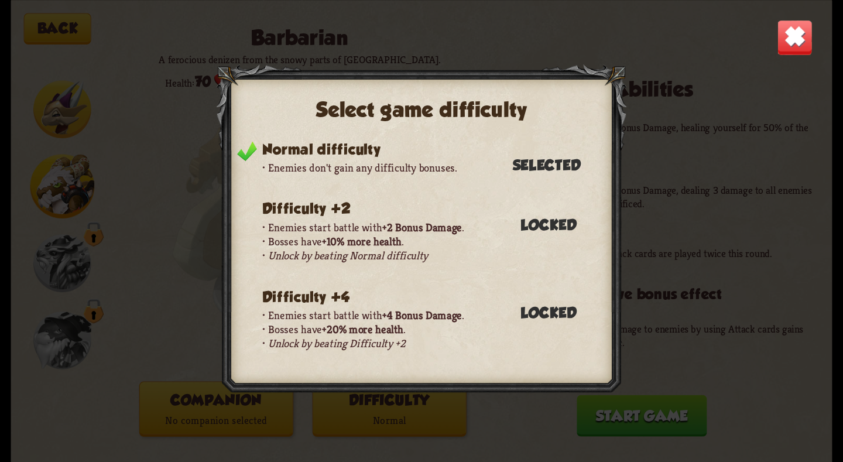
click at [788, 35] on img at bounding box center [795, 37] width 36 height 36
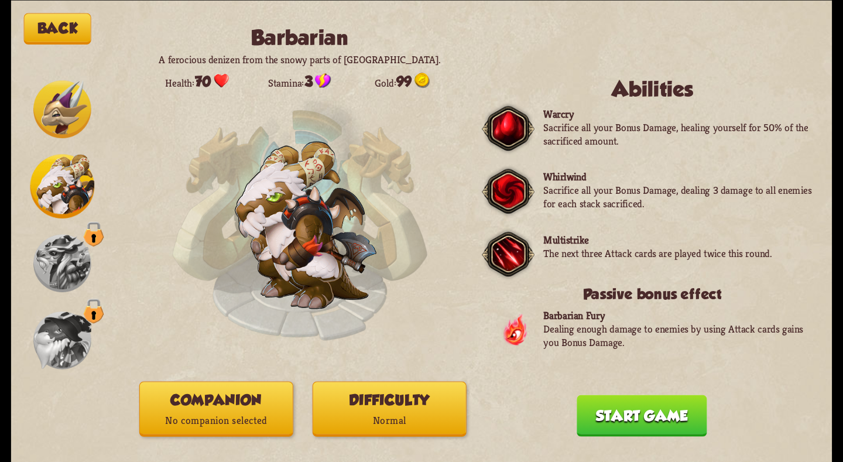
click at [631, 400] on button "Start game" at bounding box center [641, 415] width 130 height 42
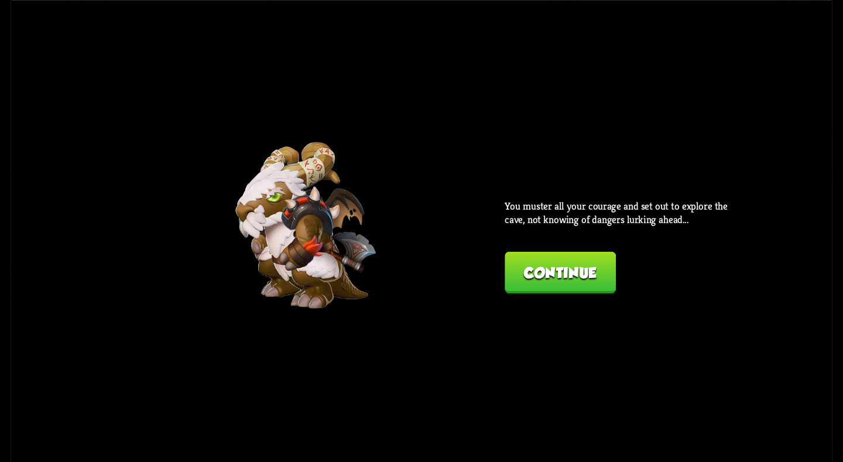
click at [563, 253] on button "Continue" at bounding box center [559, 273] width 111 height 42
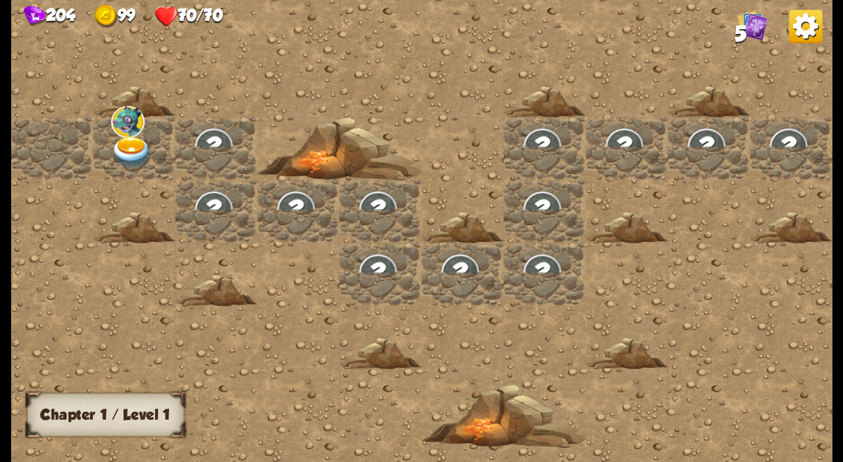
click at [109, 140] on div at bounding box center [134, 147] width 82 height 63
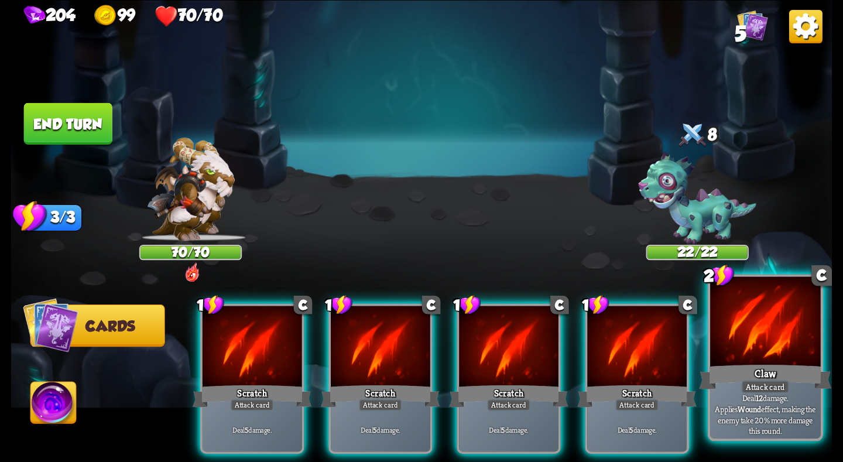
click at [745, 362] on div "Claw" at bounding box center [765, 376] width 132 height 29
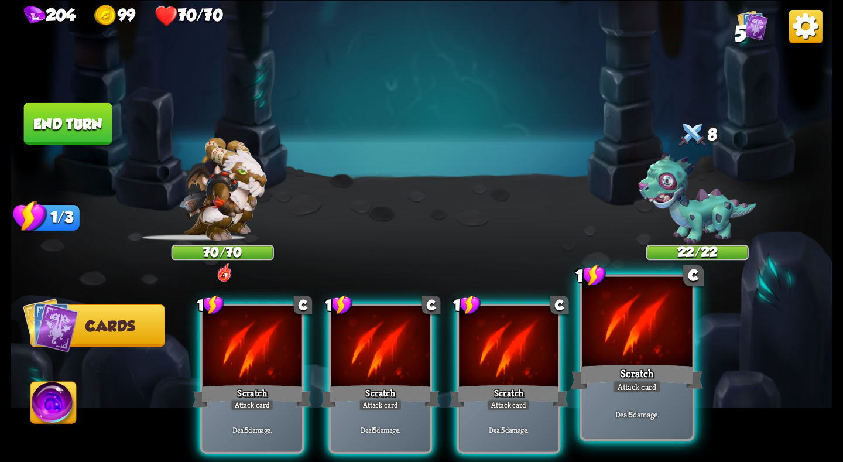
click at [631, 358] on div at bounding box center [637, 322] width 110 height 93
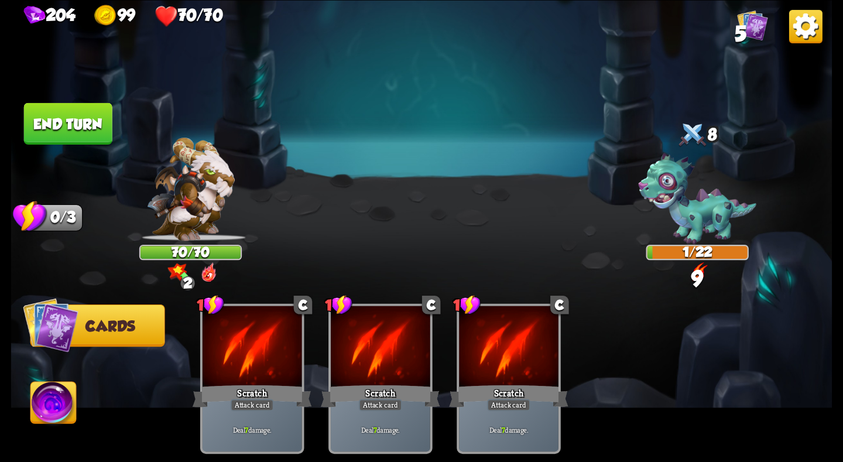
click at [87, 125] on button "End turn" at bounding box center [68, 123] width 88 height 42
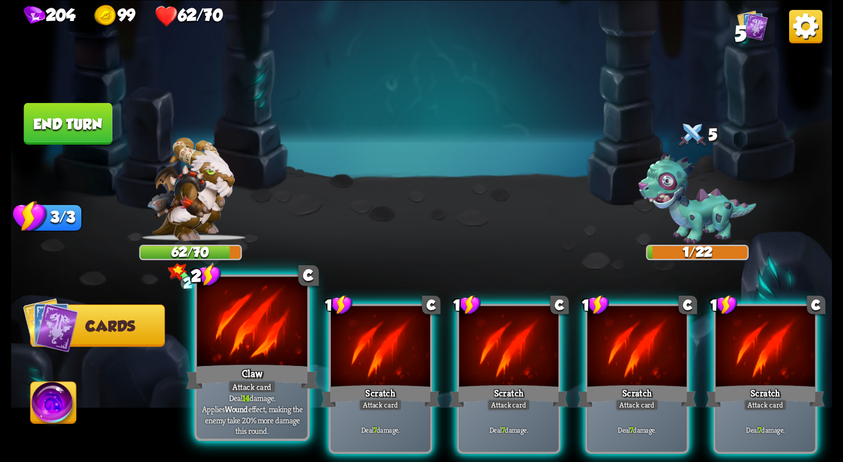
click at [217, 370] on div "Claw" at bounding box center [252, 376] width 132 height 29
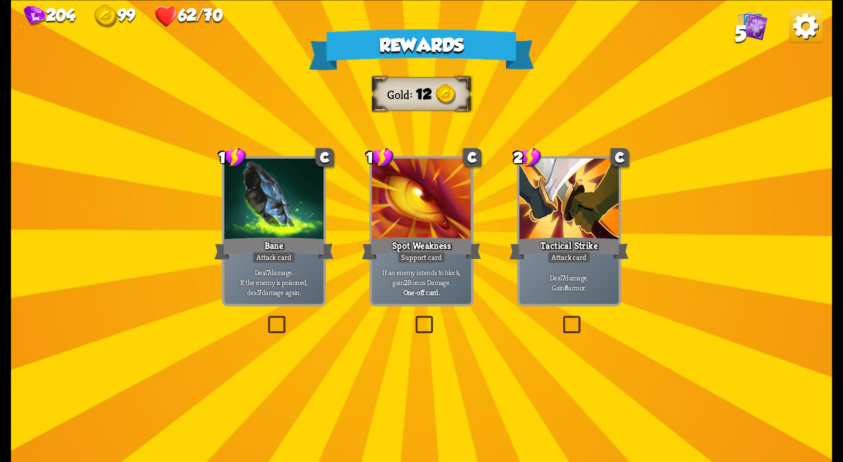
click at [566, 250] on div "Tactical Strike" at bounding box center [568, 248] width 119 height 26
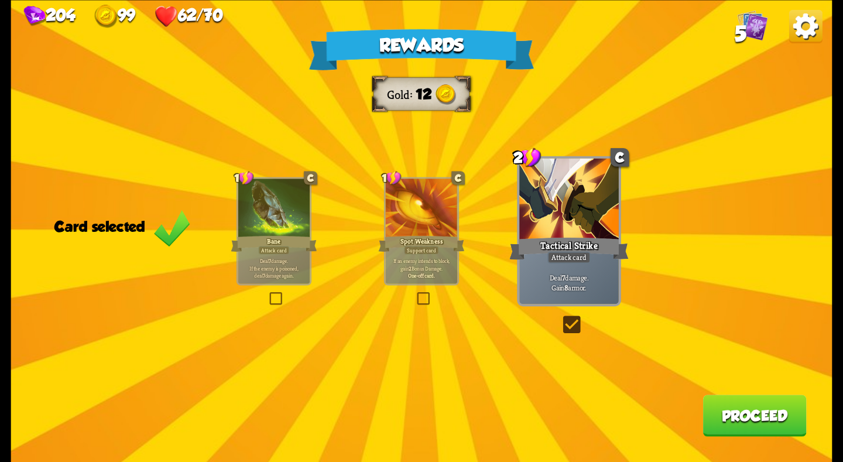
click at [739, 404] on button "Proceed" at bounding box center [755, 415] width 104 height 42
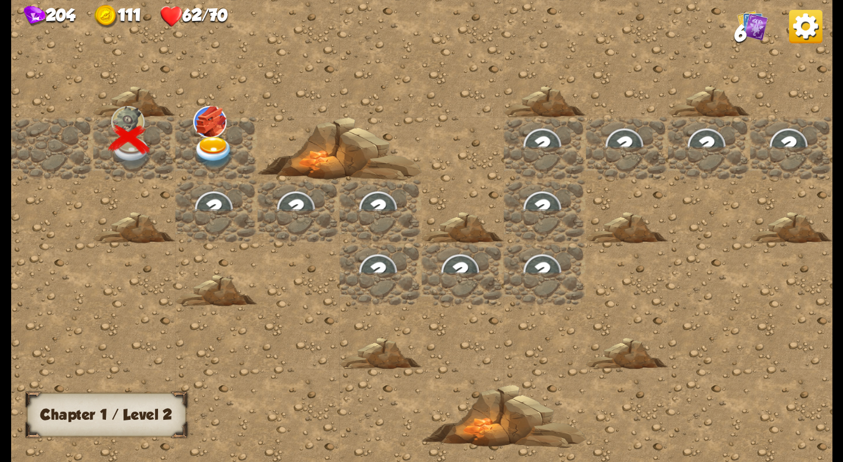
click at [210, 156] on img at bounding box center [213, 152] width 41 height 32
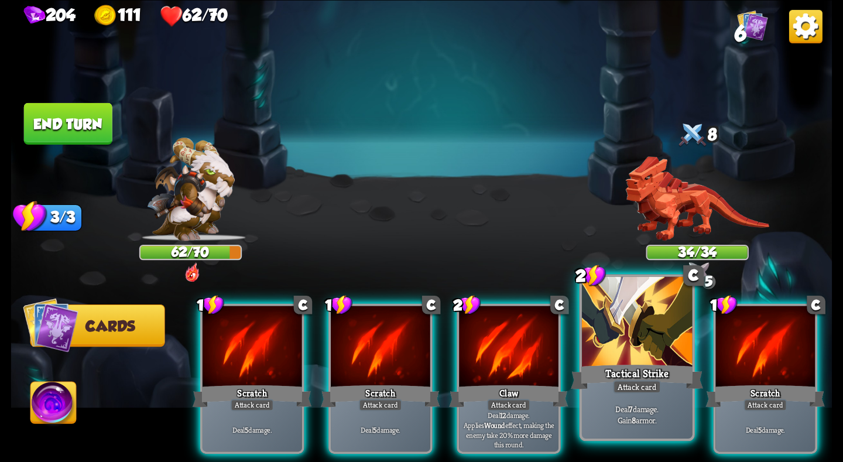
click at [627, 362] on div "Tactical Strike" at bounding box center [637, 376] width 132 height 29
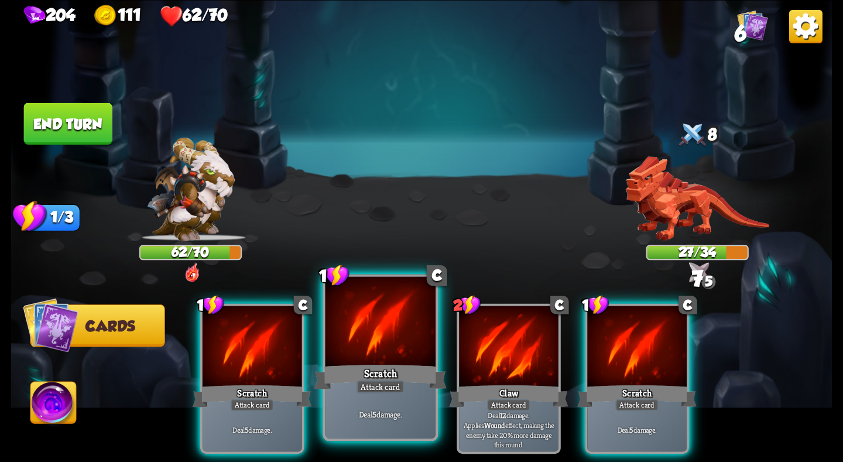
click at [400, 362] on div "Scratch" at bounding box center [380, 376] width 132 height 29
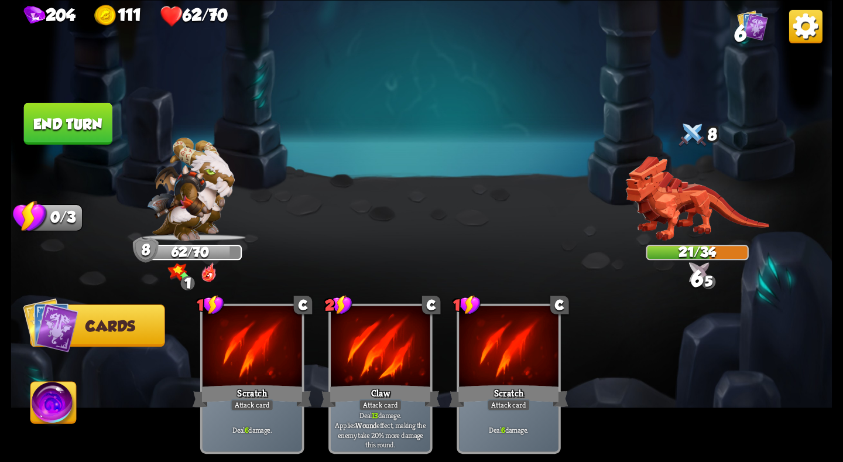
drag, startPoint x: 111, startPoint y: 118, endPoint x: 104, endPoint y: 122, distance: 8.1
click at [104, 122] on button "End turn" at bounding box center [68, 123] width 88 height 42
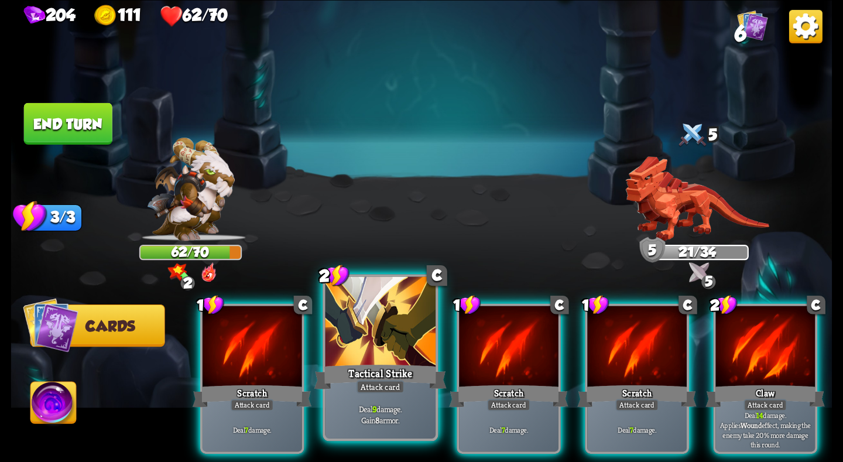
click at [357, 349] on div at bounding box center [380, 322] width 110 height 93
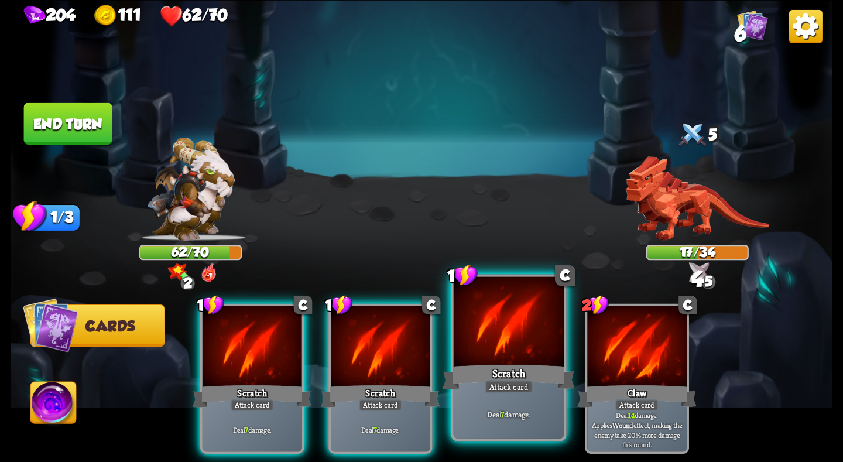
click at [530, 351] on div at bounding box center [509, 322] width 110 height 93
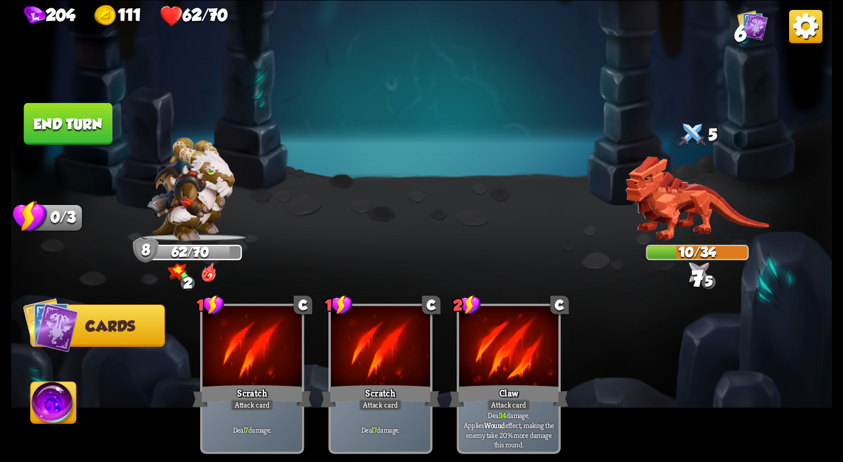
click at [71, 117] on button "End turn" at bounding box center [68, 123] width 88 height 42
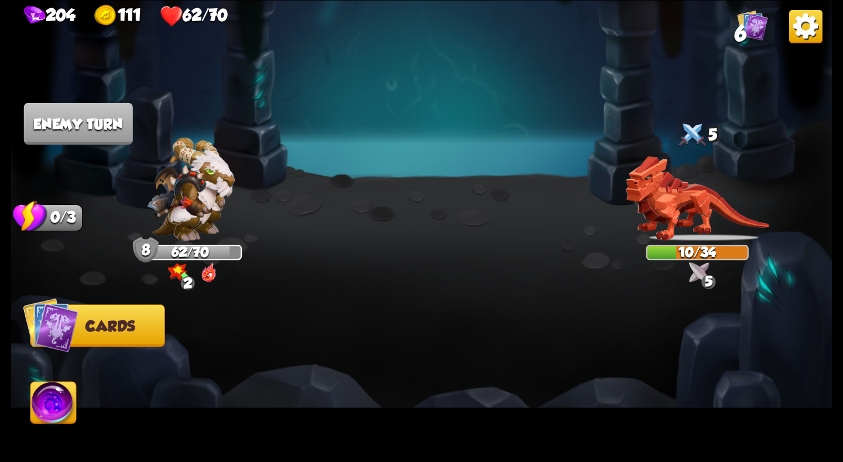
click at [203, 291] on div at bounding box center [503, 358] width 657 height 205
click at [175, 275] on img at bounding box center [178, 272] width 20 height 18
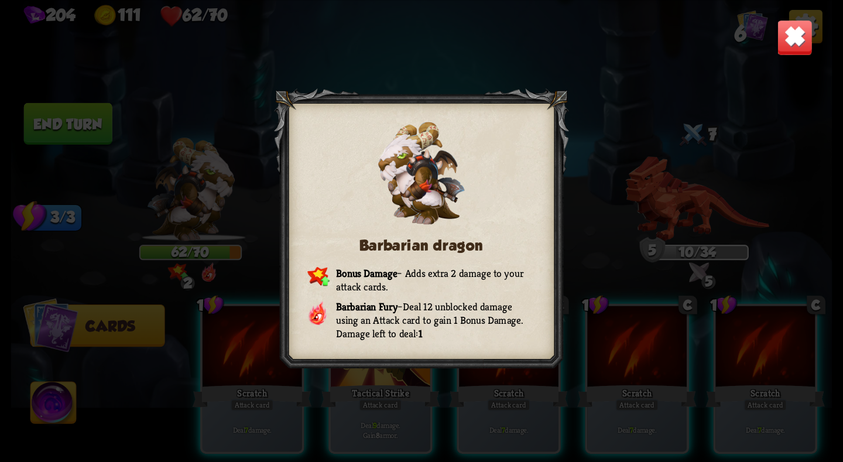
click at [798, 36] on img at bounding box center [795, 37] width 36 height 36
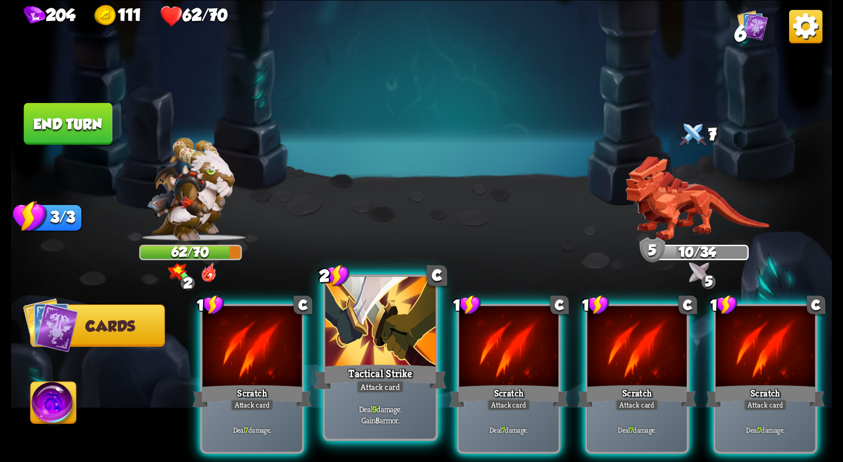
click at [400, 362] on div "Tactical Strike" at bounding box center [380, 376] width 132 height 29
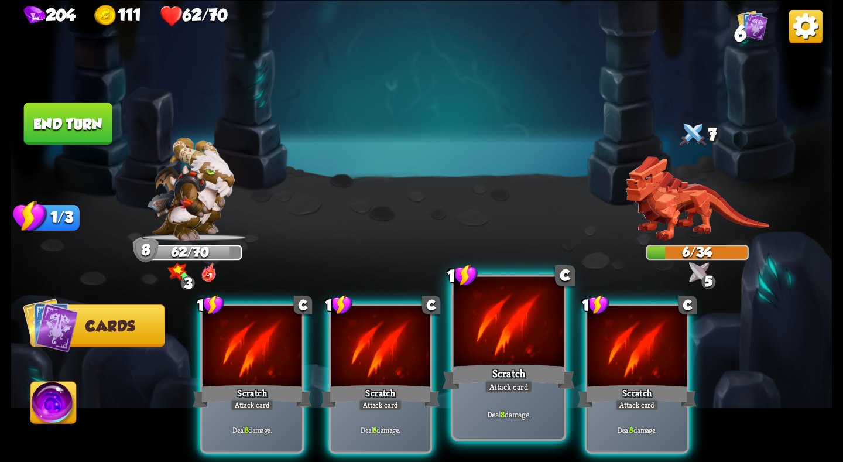
click at [490, 358] on div at bounding box center [509, 322] width 110 height 93
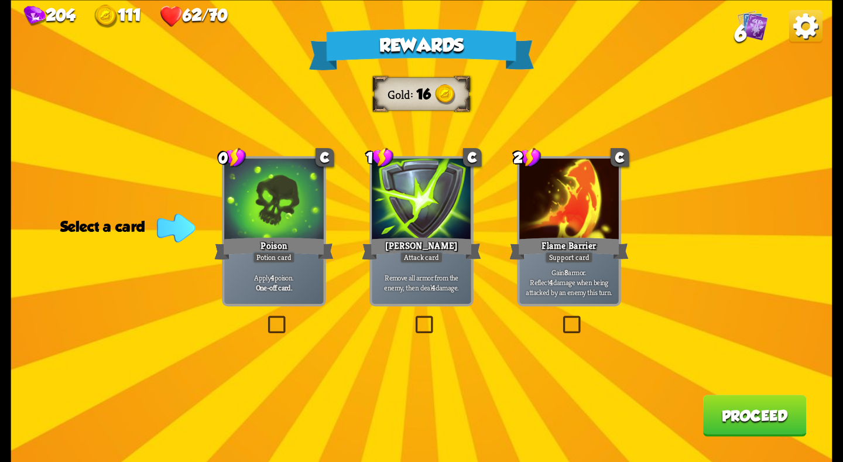
click at [551, 254] on div "Support card" at bounding box center [569, 257] width 49 height 12
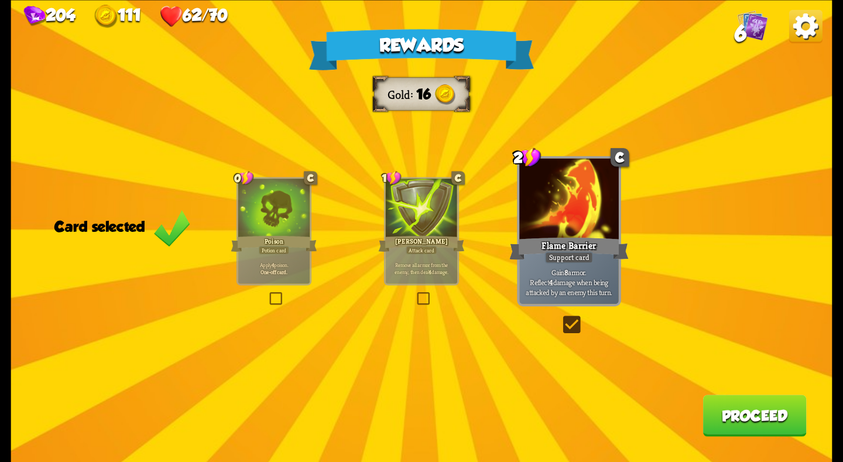
click at [718, 421] on button "Proceed" at bounding box center [755, 415] width 104 height 42
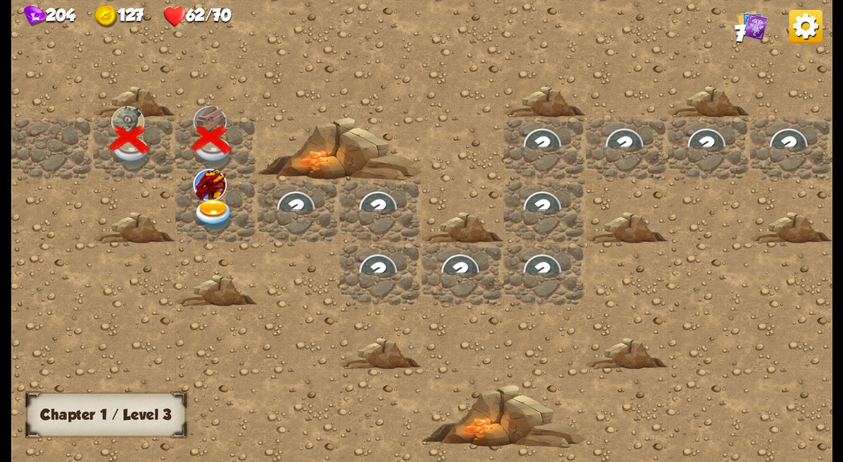
click at [173, 219] on div at bounding box center [134, 227] width 82 height 32
click at [212, 208] on img at bounding box center [213, 215] width 41 height 32
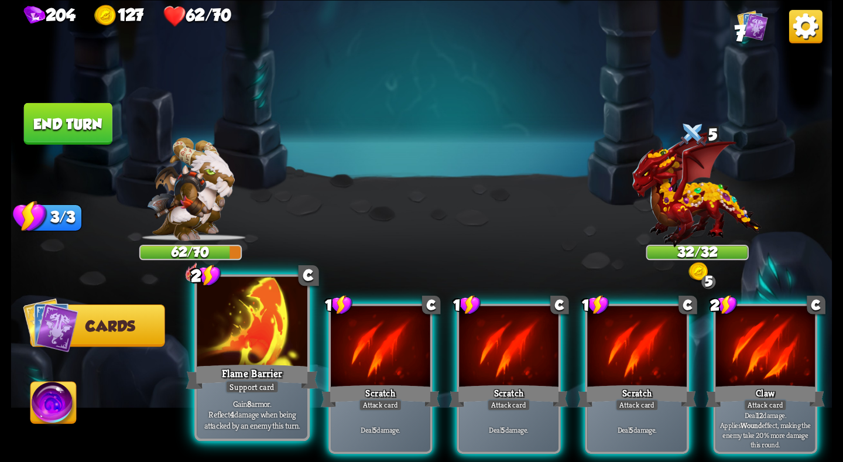
click at [265, 371] on div "Flame Barrier" at bounding box center [252, 376] width 132 height 29
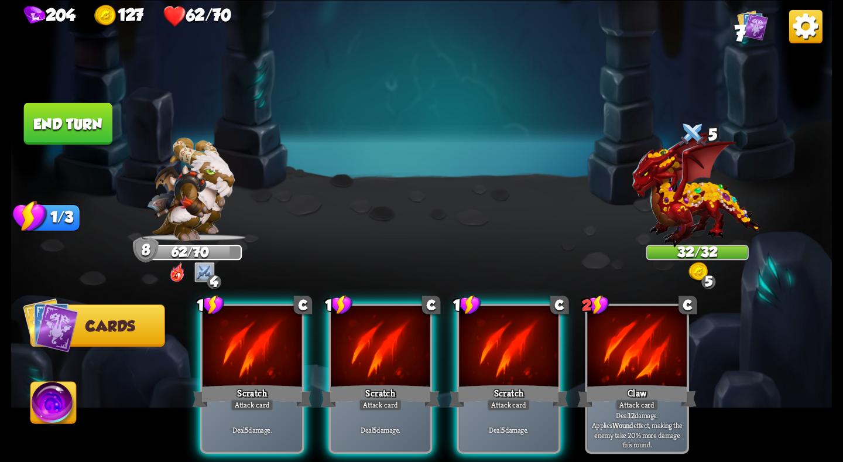
click at [67, 121] on button "End turn" at bounding box center [68, 123] width 88 height 42
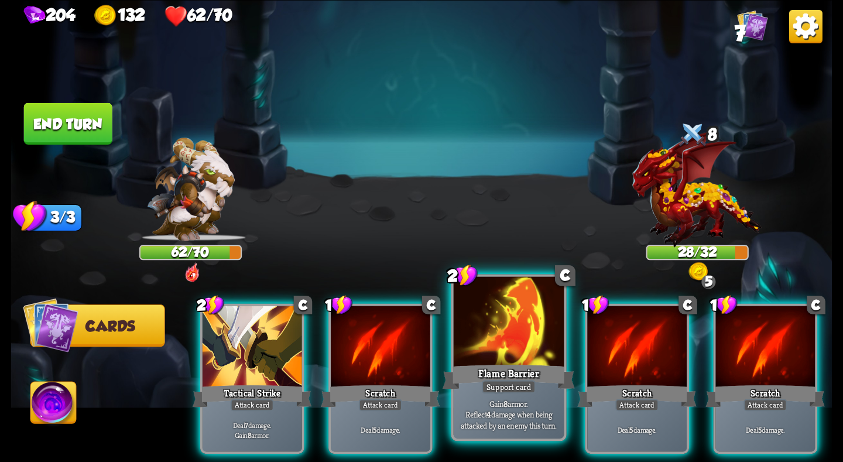
click at [490, 334] on div at bounding box center [509, 322] width 110 height 93
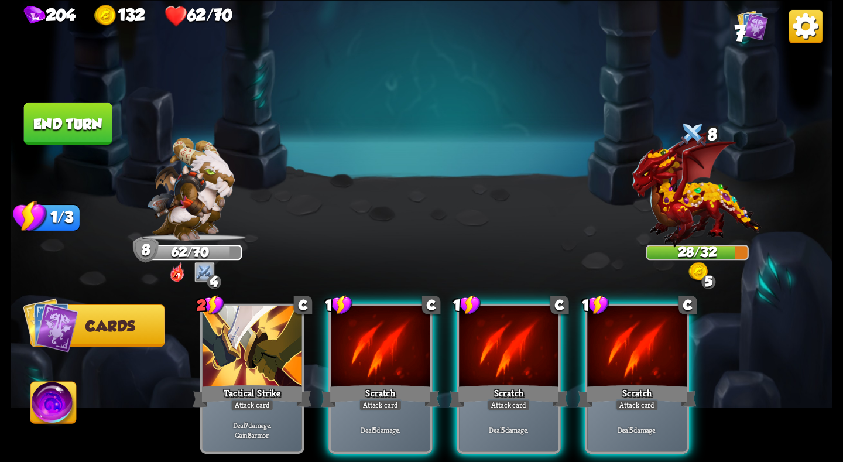
click at [66, 125] on button "End turn" at bounding box center [68, 123] width 88 height 42
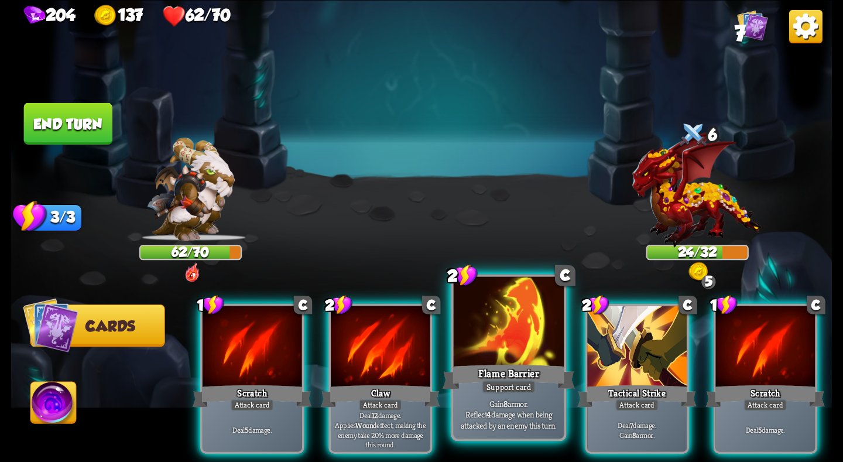
click at [496, 342] on div at bounding box center [509, 322] width 110 height 93
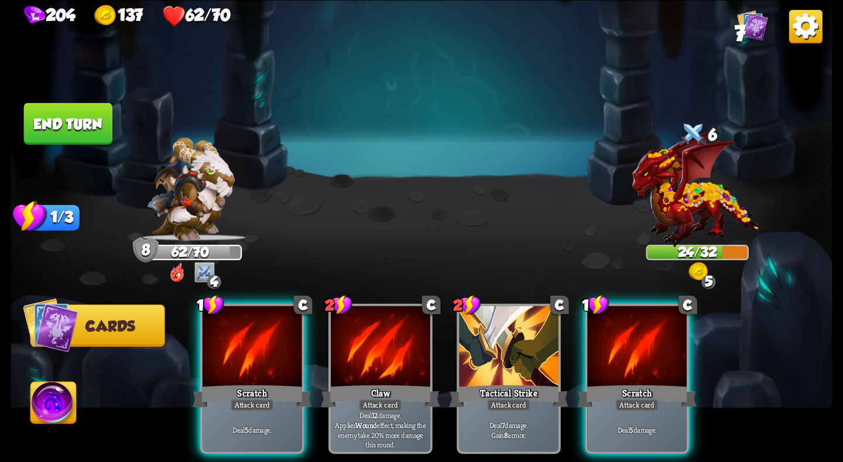
click at [78, 108] on button "End turn" at bounding box center [68, 123] width 88 height 42
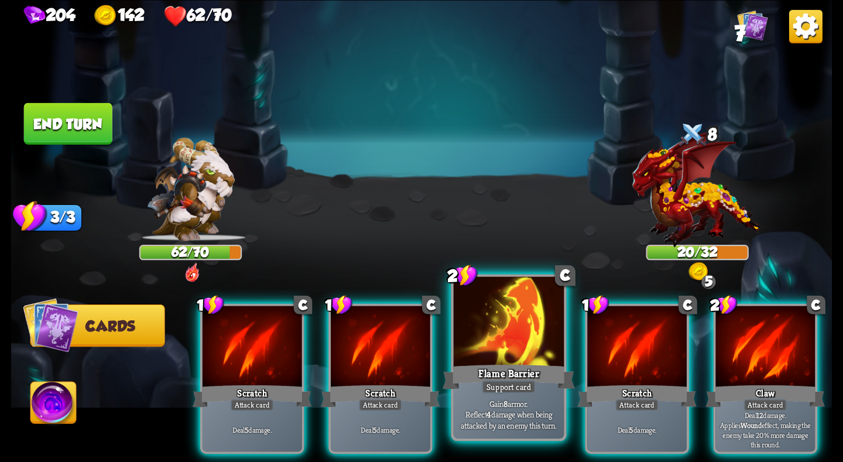
click at [488, 310] on div at bounding box center [509, 322] width 110 height 93
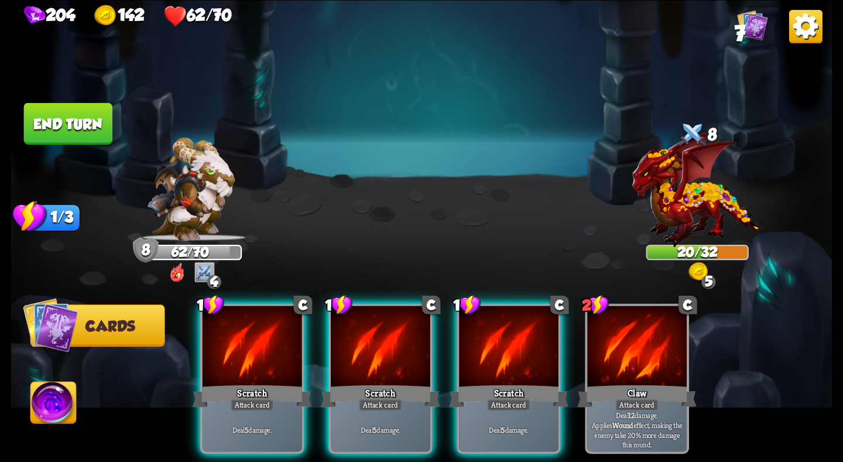
click at [68, 125] on button "End turn" at bounding box center [68, 123] width 88 height 42
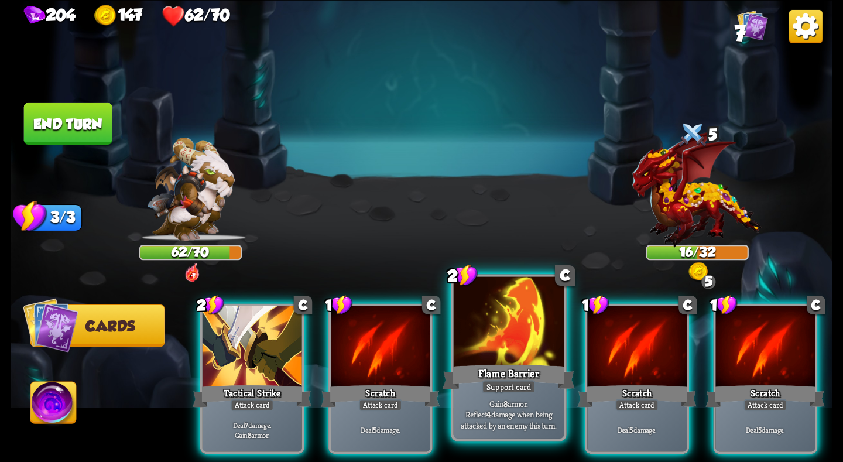
click at [488, 325] on div at bounding box center [509, 322] width 110 height 93
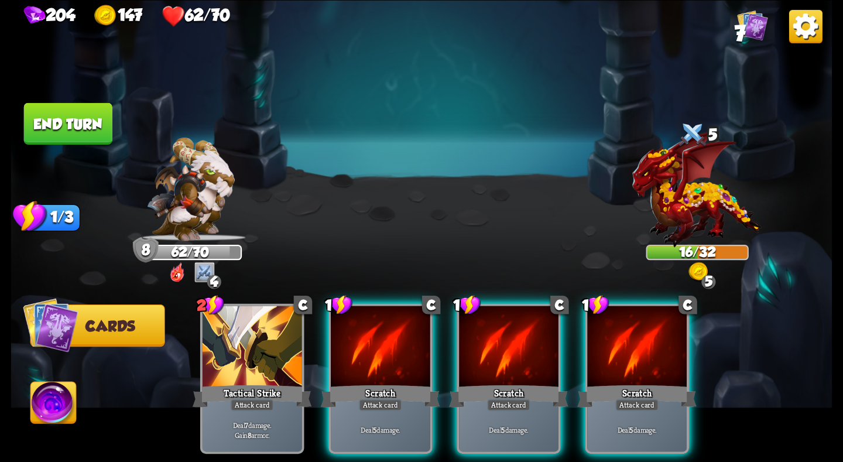
click at [58, 126] on button "End turn" at bounding box center [68, 123] width 88 height 42
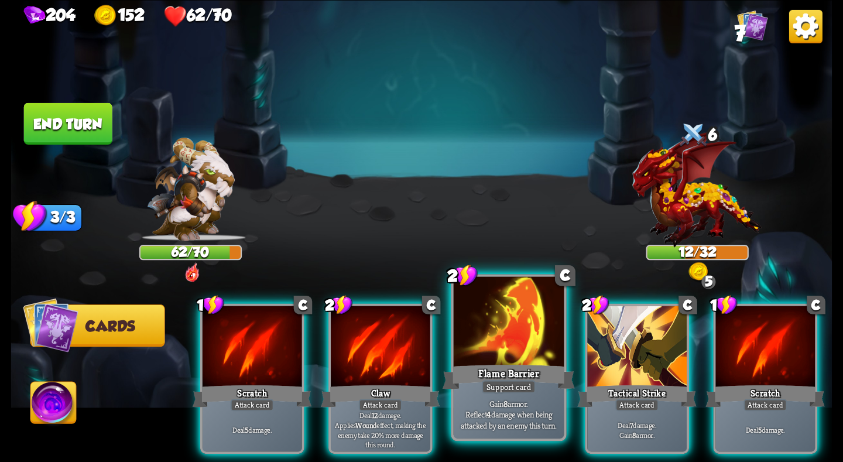
click at [518, 345] on div at bounding box center [509, 322] width 110 height 93
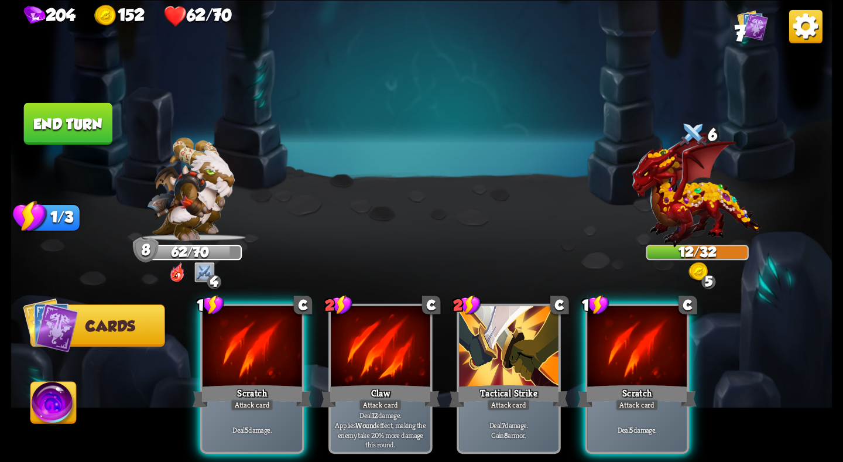
click at [76, 124] on button "End turn" at bounding box center [68, 123] width 88 height 42
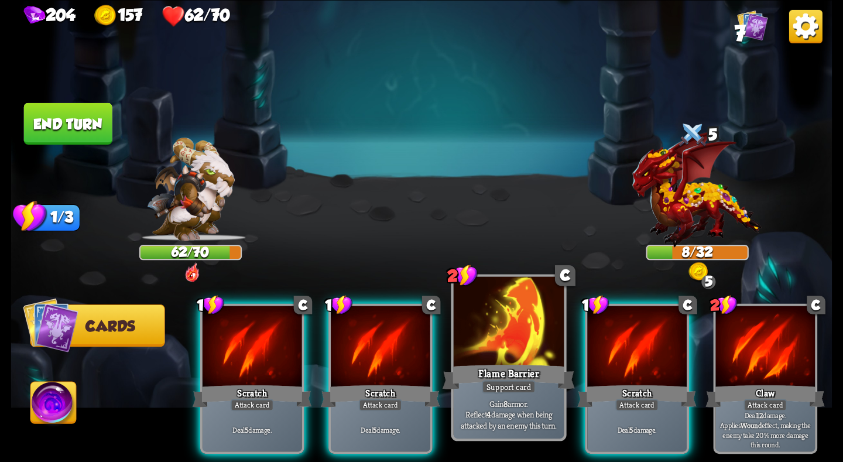
click at [506, 343] on div at bounding box center [509, 322] width 110 height 93
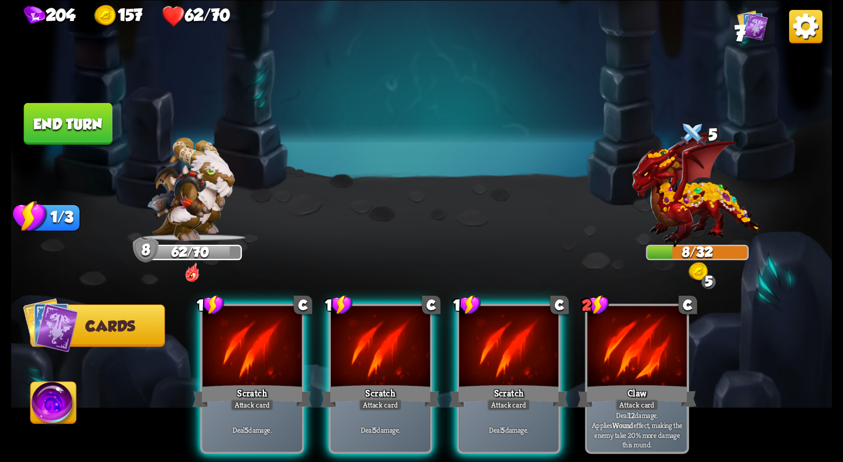
click at [56, 114] on button "End turn" at bounding box center [68, 123] width 88 height 42
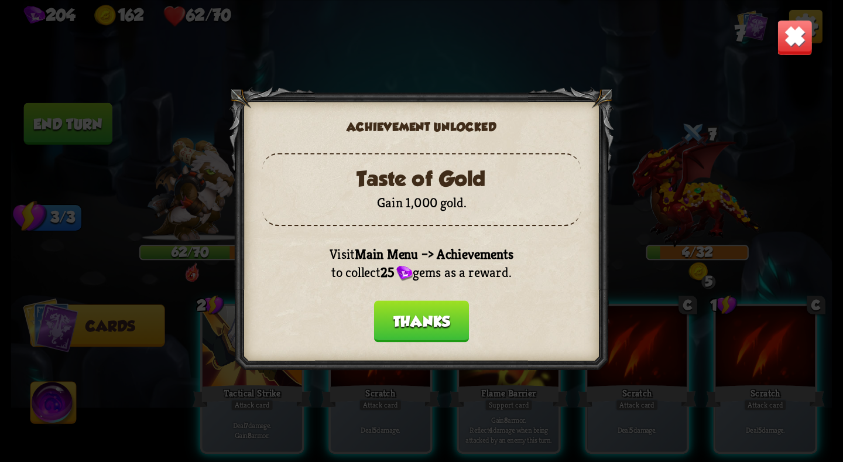
click at [417, 317] on button "Thanks" at bounding box center [421, 321] width 95 height 42
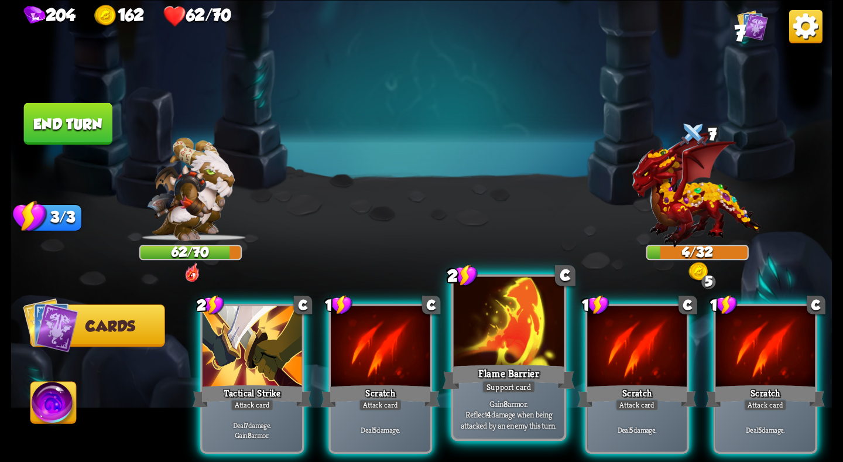
click at [515, 337] on div at bounding box center [509, 322] width 110 height 93
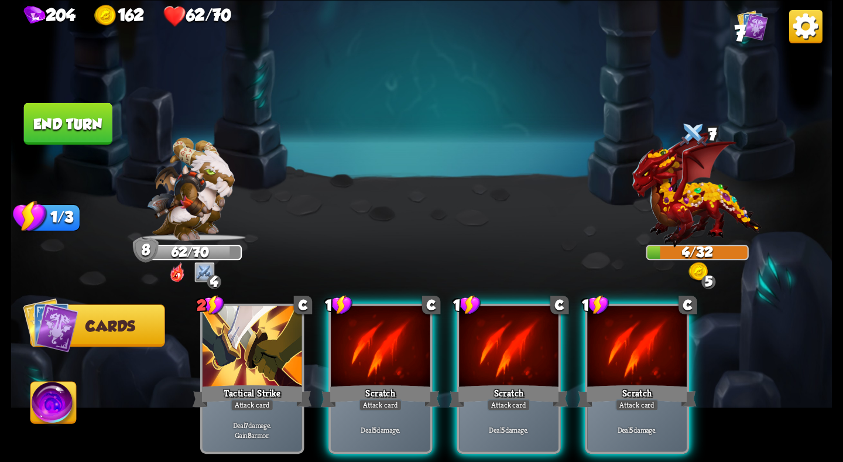
click at [73, 111] on button "End turn" at bounding box center [68, 123] width 88 height 42
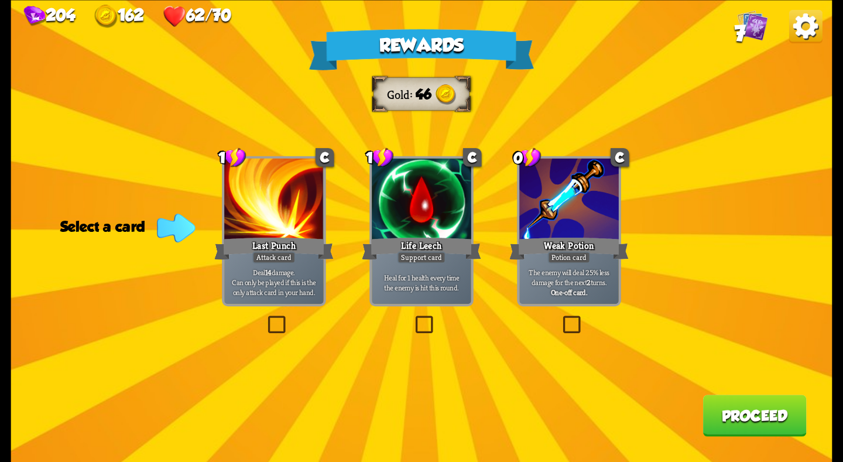
click at [409, 183] on div at bounding box center [421, 200] width 99 height 84
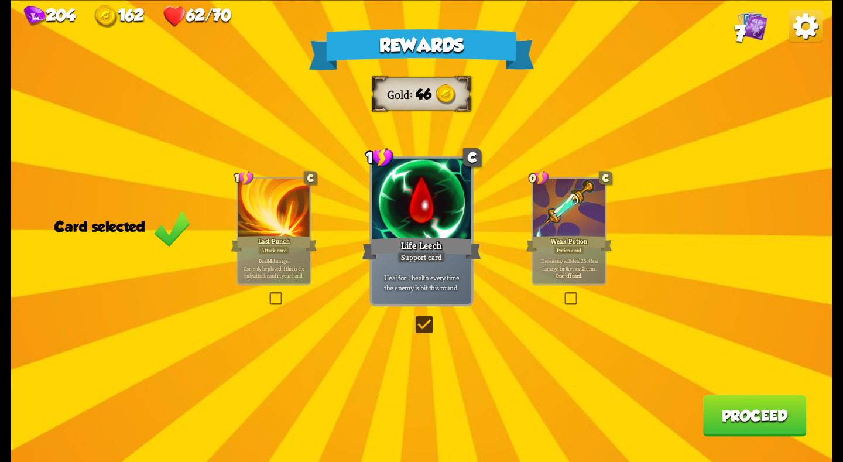
click at [767, 413] on button "Proceed" at bounding box center [755, 415] width 104 height 42
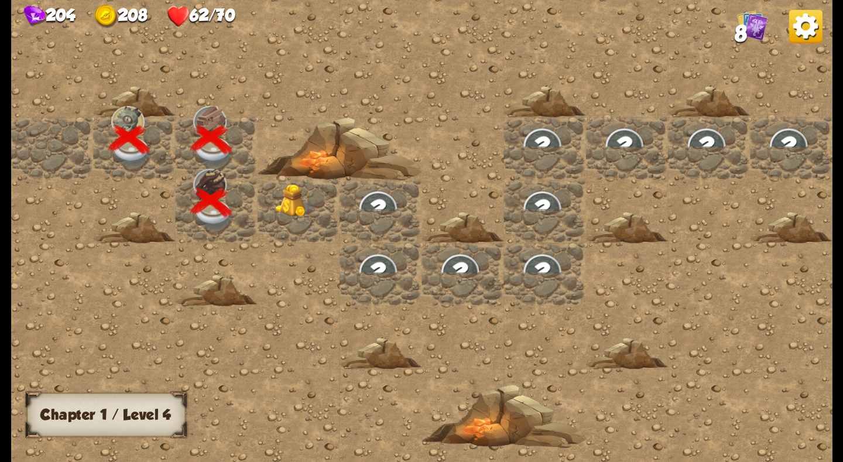
click at [301, 207] on img at bounding box center [295, 200] width 41 height 33
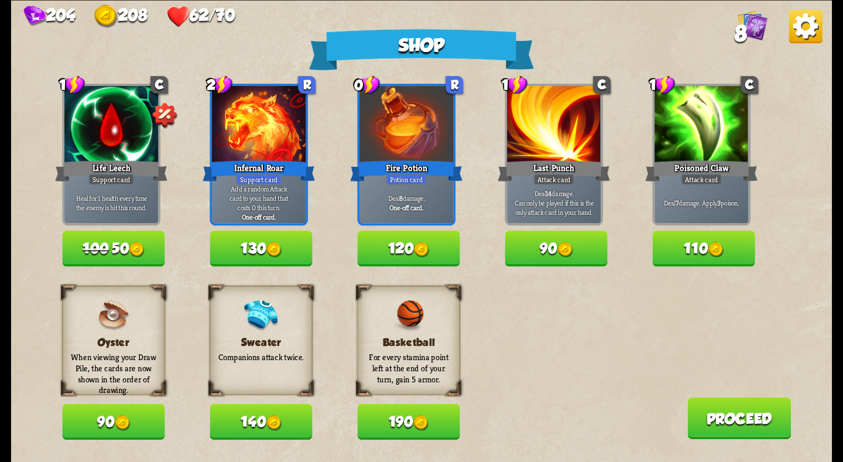
click at [417, 424] on img at bounding box center [420, 422] width 15 height 15
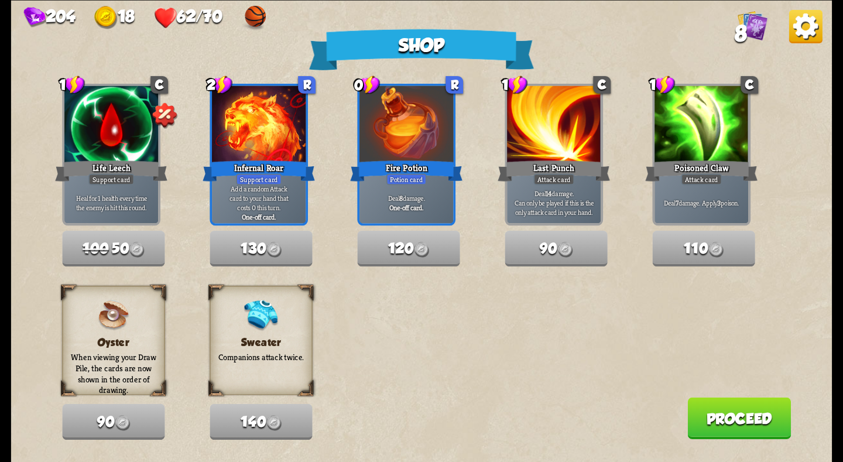
click at [763, 422] on button "Proceed" at bounding box center [739, 418] width 104 height 42
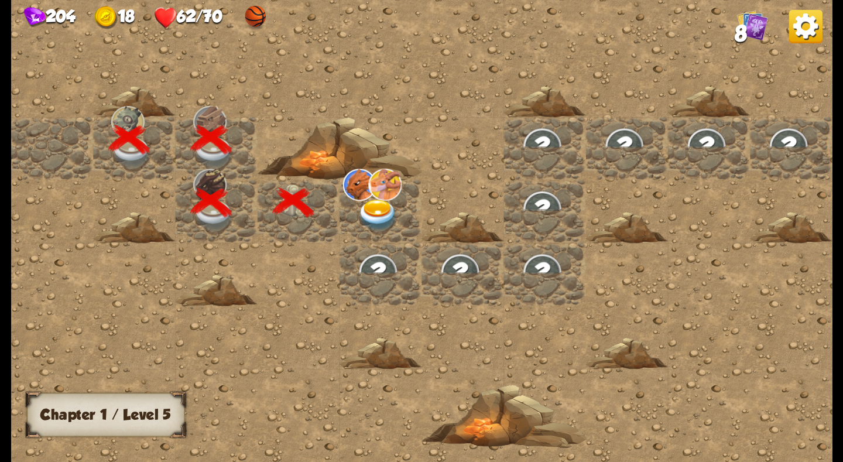
click at [363, 201] on img at bounding box center [377, 215] width 41 height 32
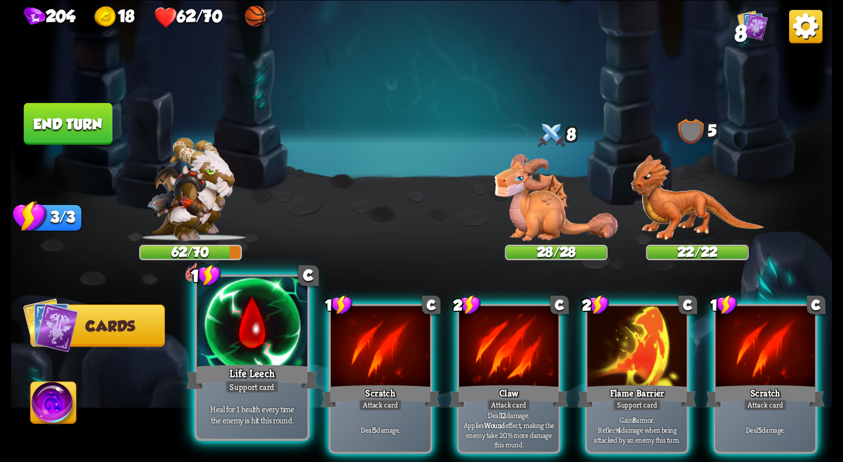
click at [247, 382] on div "Support card" at bounding box center [252, 386] width 54 height 13
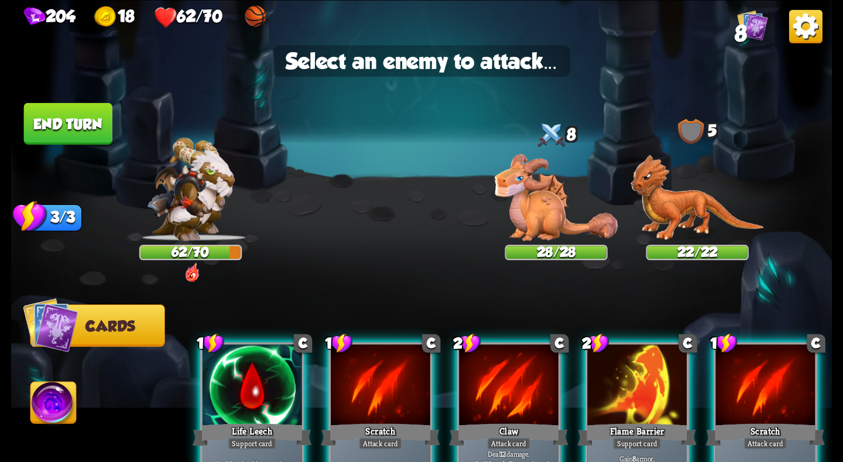
click at [267, 376] on div at bounding box center [251, 386] width 99 height 84
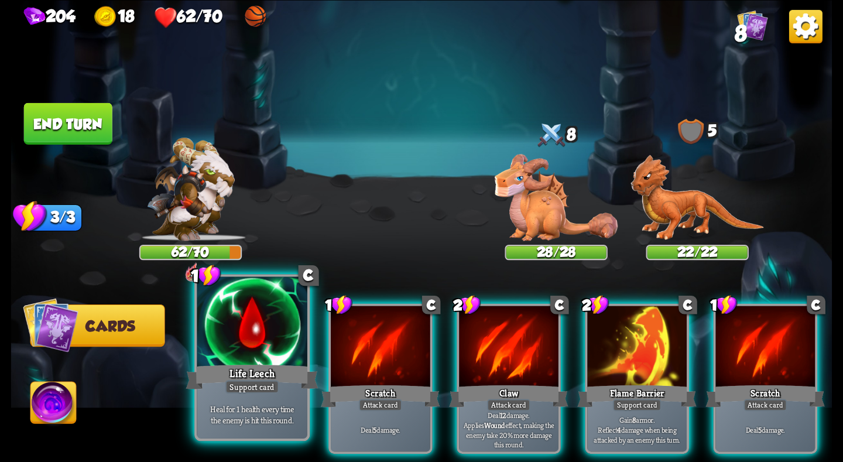
click at [270, 367] on div "Life Leech" at bounding box center [252, 376] width 132 height 29
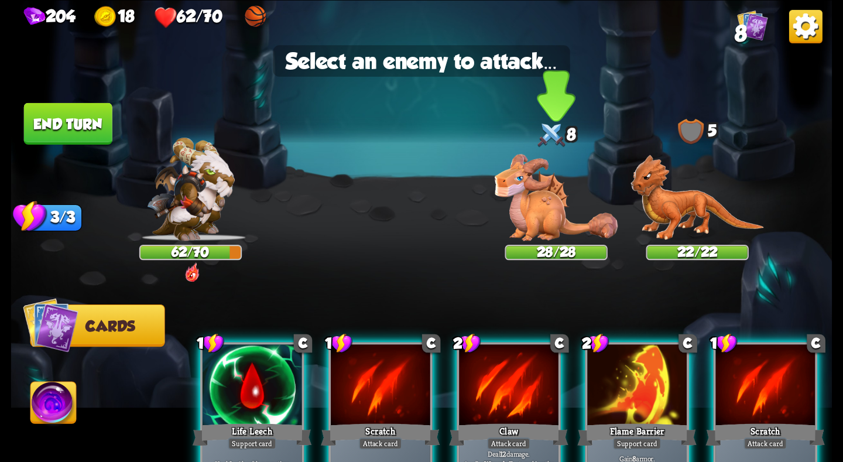
click at [535, 217] on img at bounding box center [556, 197] width 123 height 87
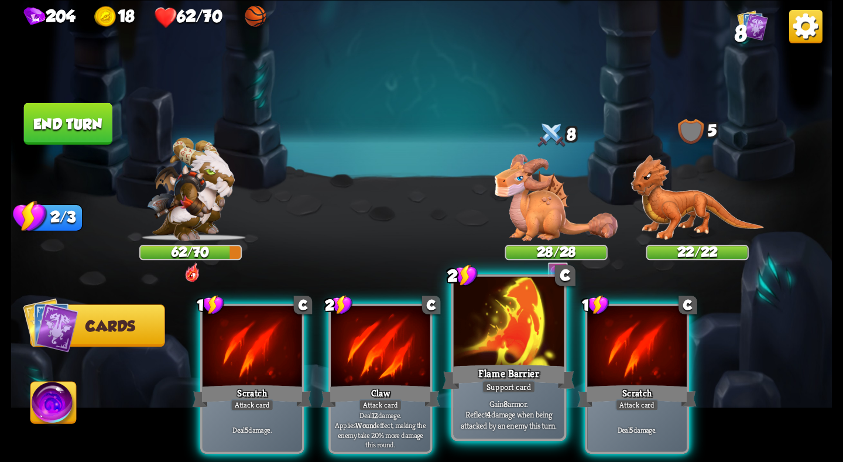
click at [514, 348] on div at bounding box center [509, 322] width 110 height 93
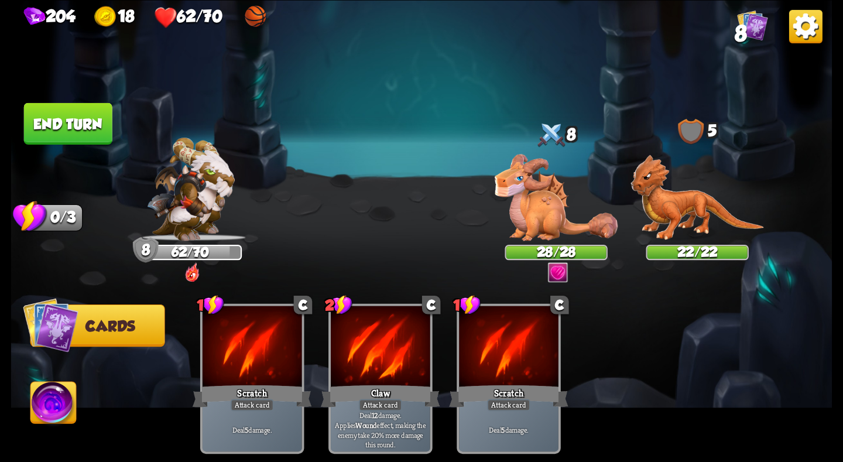
click at [73, 131] on button "End turn" at bounding box center [68, 123] width 88 height 42
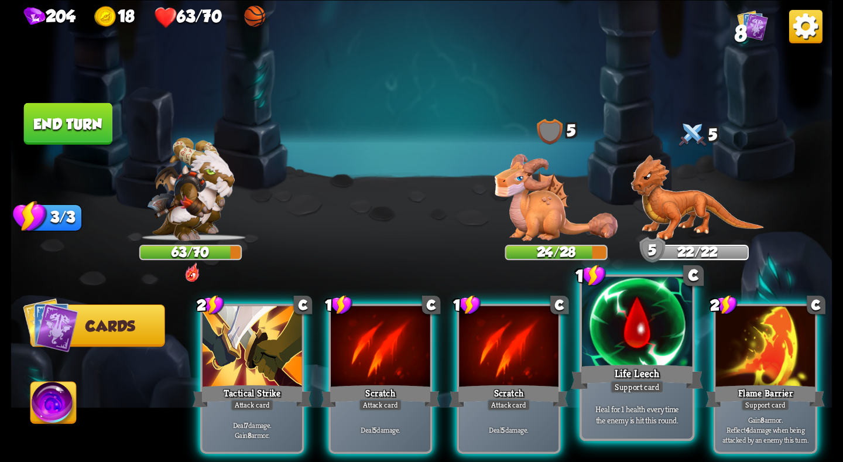
click at [668, 362] on div "Life Leech" at bounding box center [637, 376] width 132 height 29
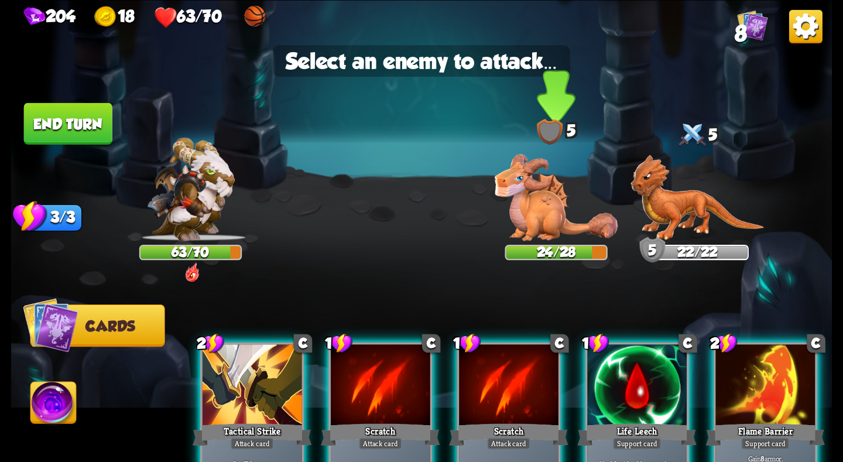
click at [548, 204] on img at bounding box center [556, 197] width 123 height 87
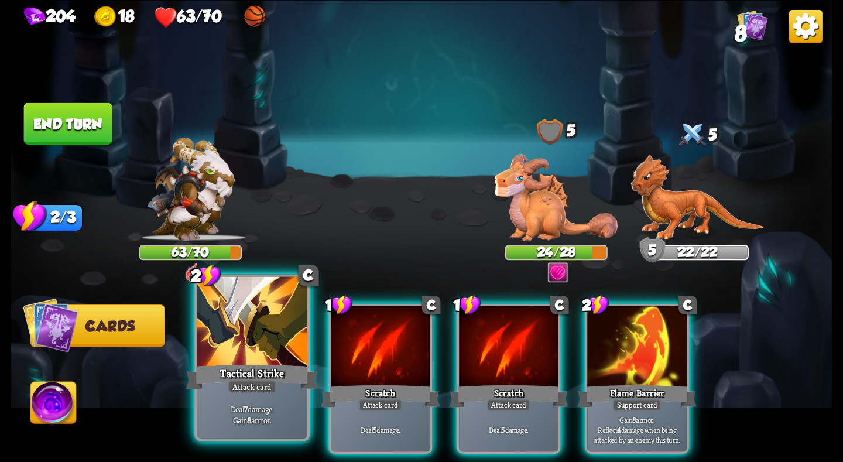
click at [265, 366] on div "Tactical Strike" at bounding box center [252, 376] width 132 height 29
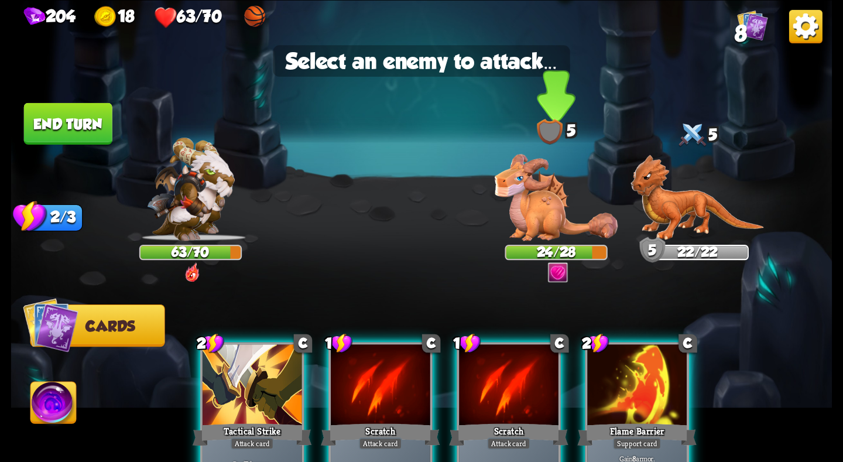
click at [528, 226] on img at bounding box center [556, 197] width 123 height 87
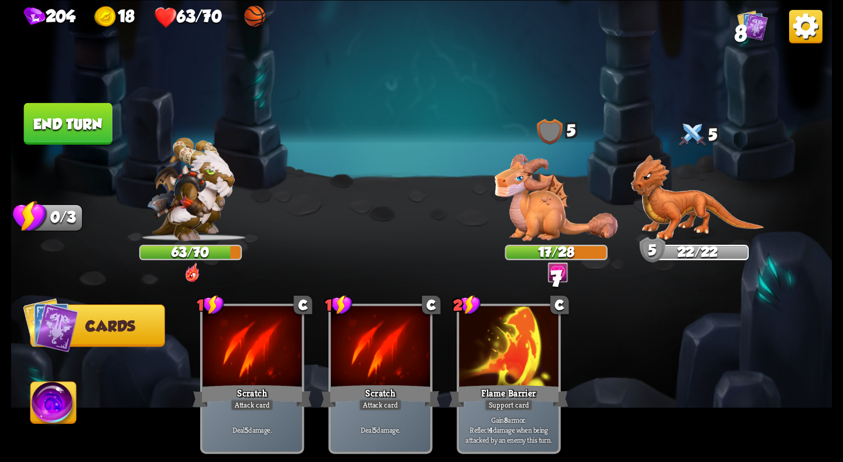
click at [91, 139] on button "End turn" at bounding box center [68, 123] width 88 height 42
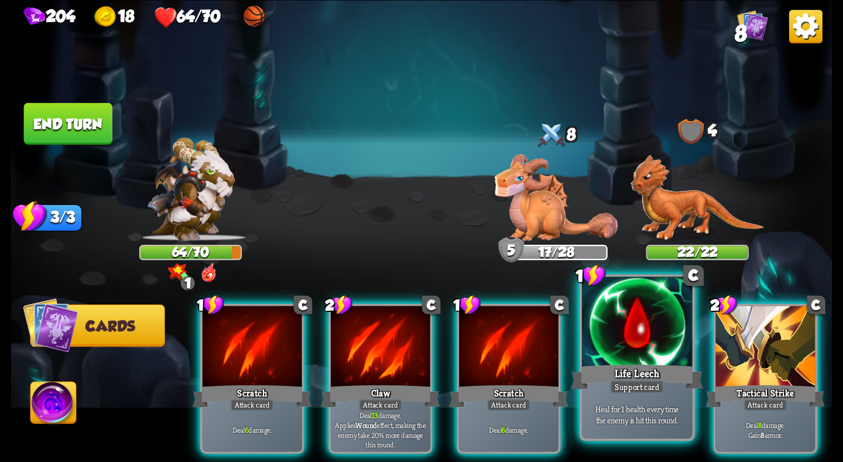
click at [677, 383] on div "Life Leech" at bounding box center [637, 376] width 132 height 29
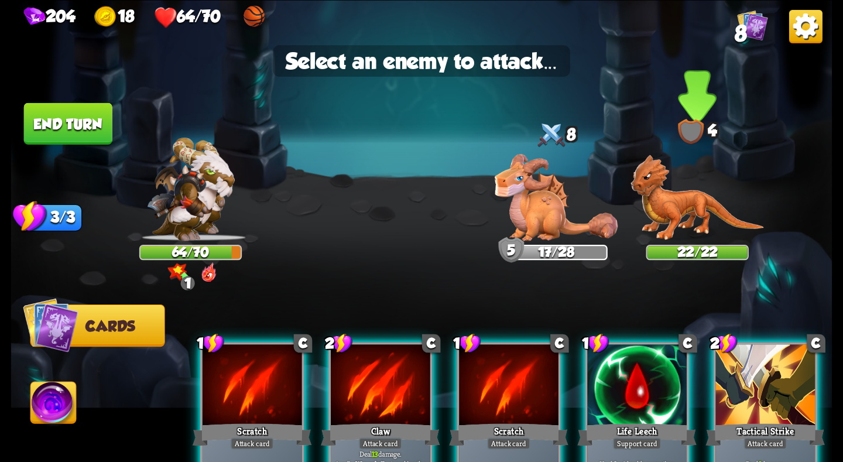
click at [644, 193] on img at bounding box center [696, 198] width 133 height 86
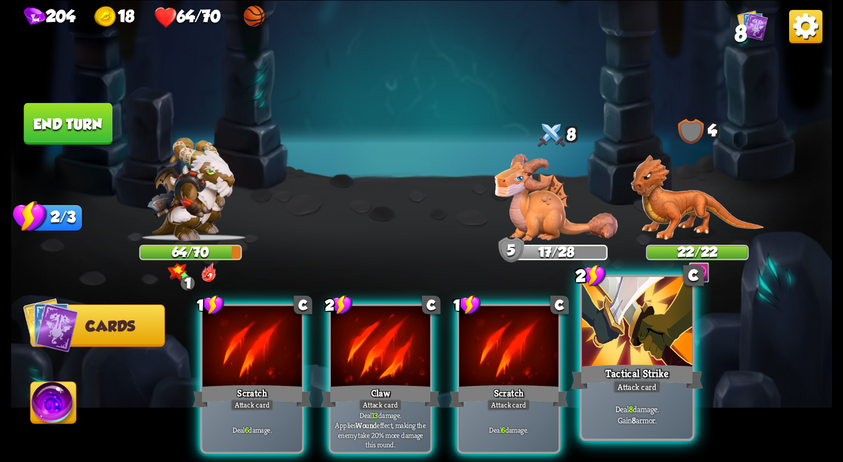
click at [642, 345] on div at bounding box center [637, 322] width 110 height 93
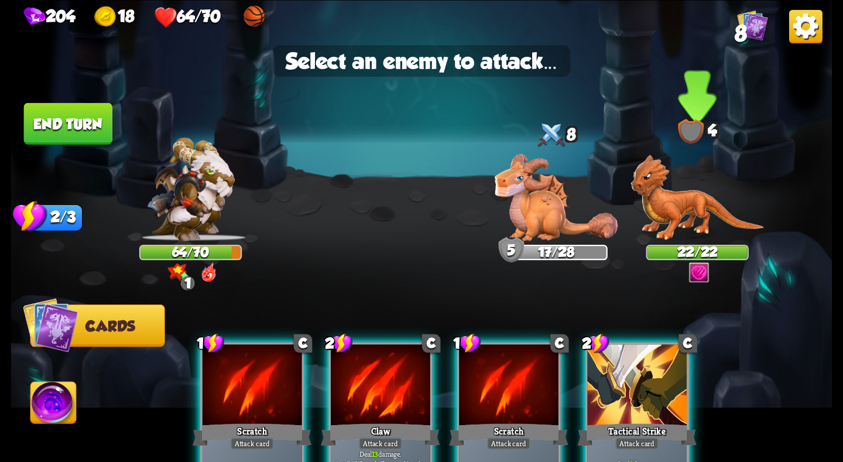
click at [702, 212] on img at bounding box center [696, 198] width 133 height 86
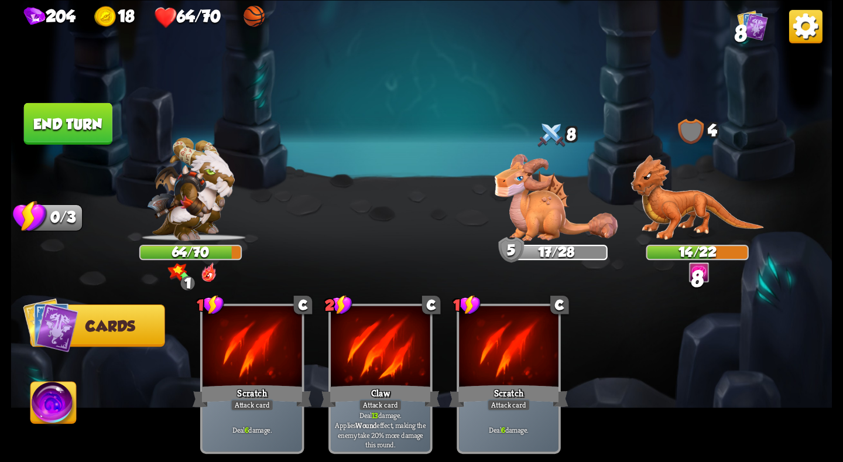
click at [35, 134] on button "End turn" at bounding box center [68, 123] width 88 height 42
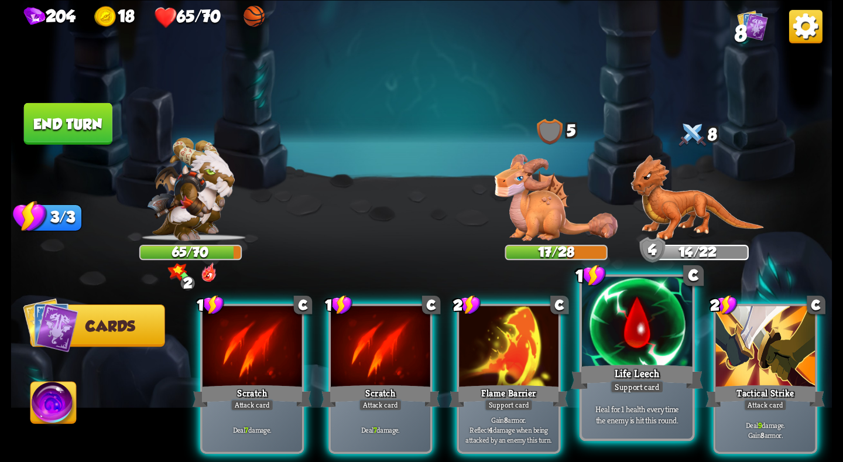
click at [615, 370] on div "Life Leech" at bounding box center [637, 376] width 132 height 29
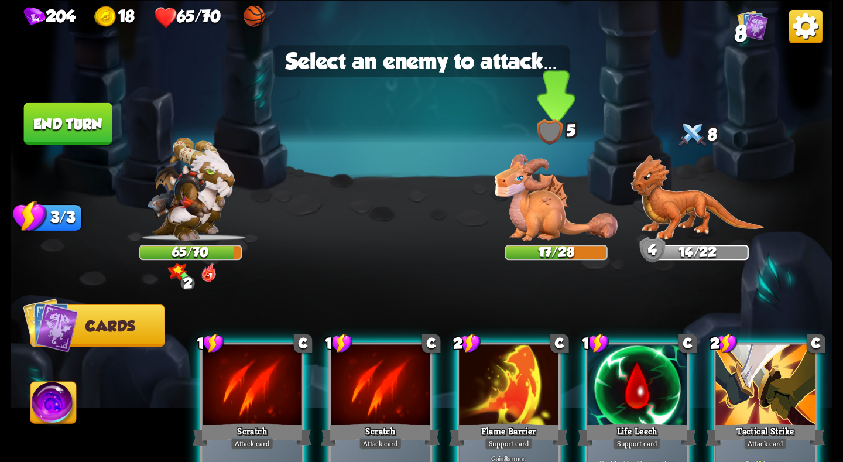
click at [552, 222] on img at bounding box center [556, 197] width 123 height 87
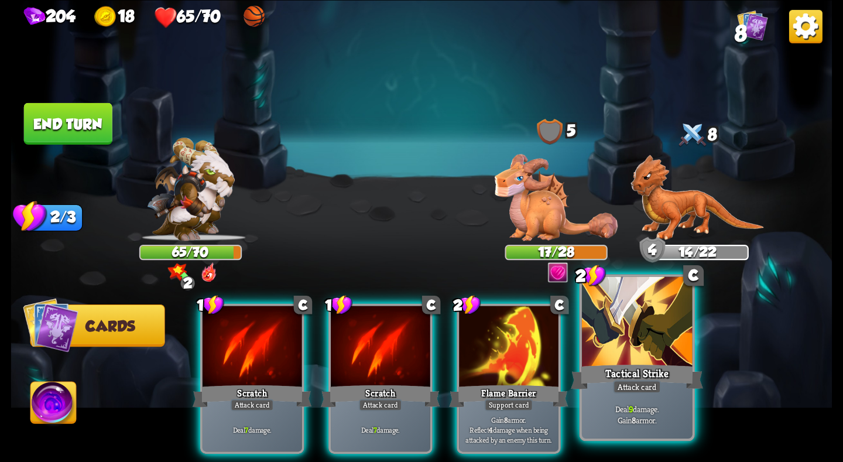
click at [618, 353] on div at bounding box center [637, 322] width 110 height 93
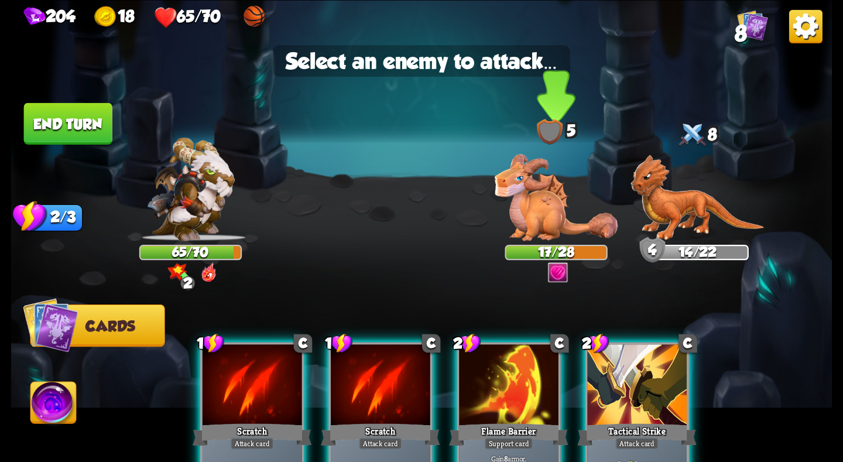
click at [538, 215] on img at bounding box center [556, 197] width 123 height 87
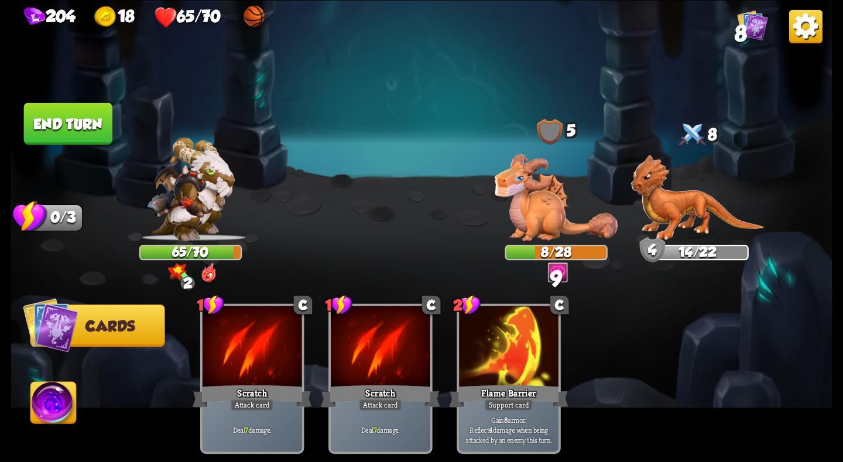
click at [95, 129] on button "End turn" at bounding box center [68, 123] width 88 height 42
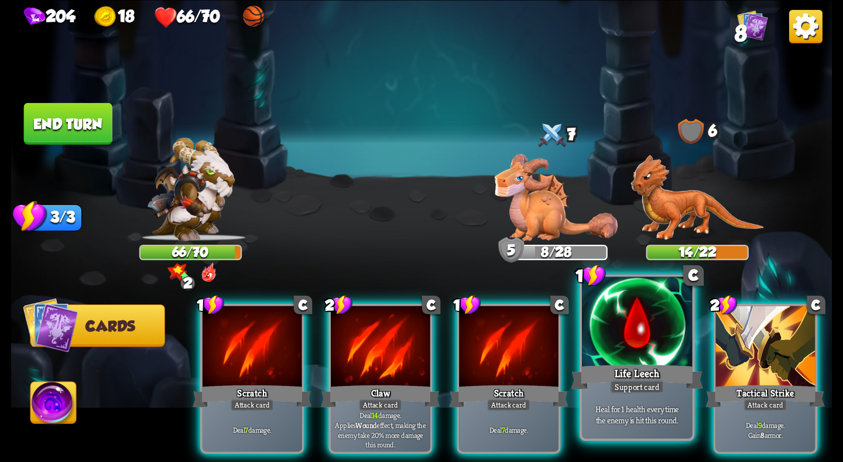
click at [640, 355] on div at bounding box center [637, 322] width 110 height 93
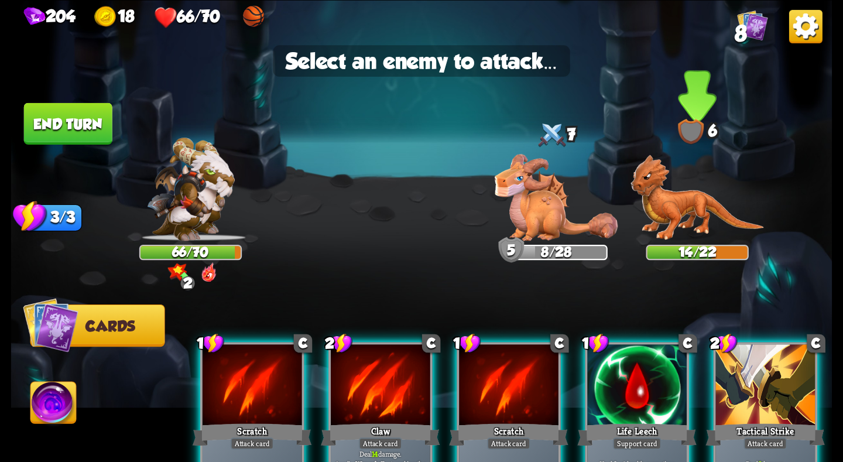
click at [705, 196] on img at bounding box center [696, 198] width 133 height 86
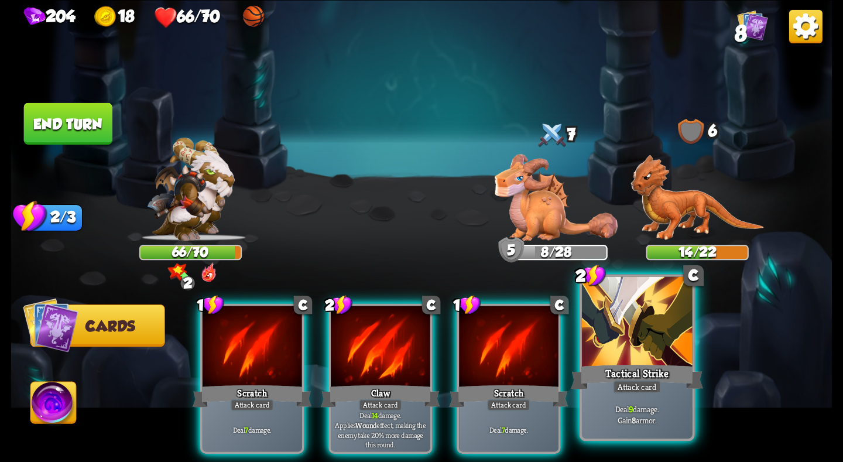
click at [641, 356] on div at bounding box center [637, 322] width 110 height 93
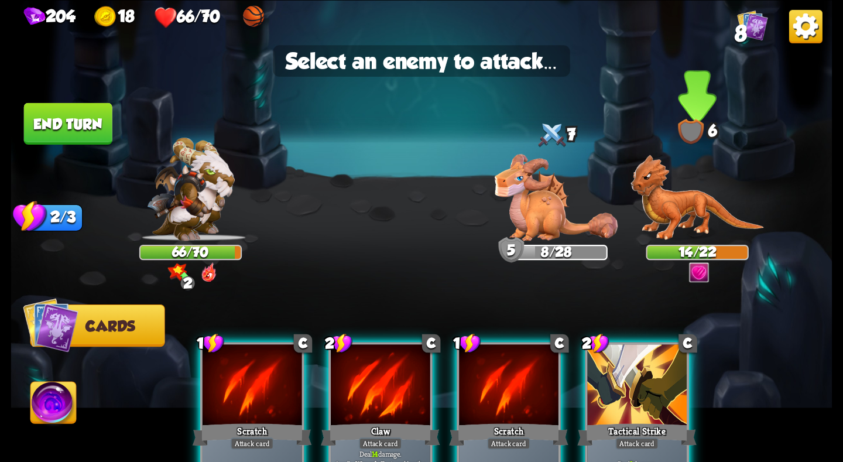
click at [688, 219] on img at bounding box center [696, 198] width 133 height 86
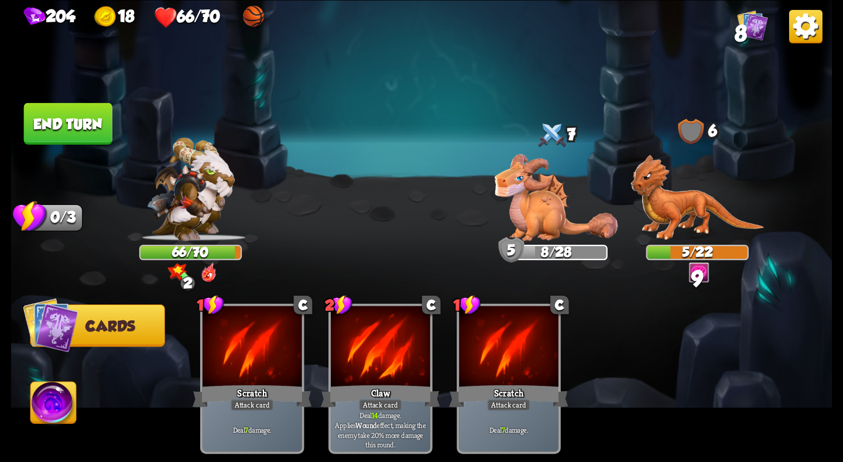
click at [65, 114] on button "End turn" at bounding box center [68, 123] width 88 height 42
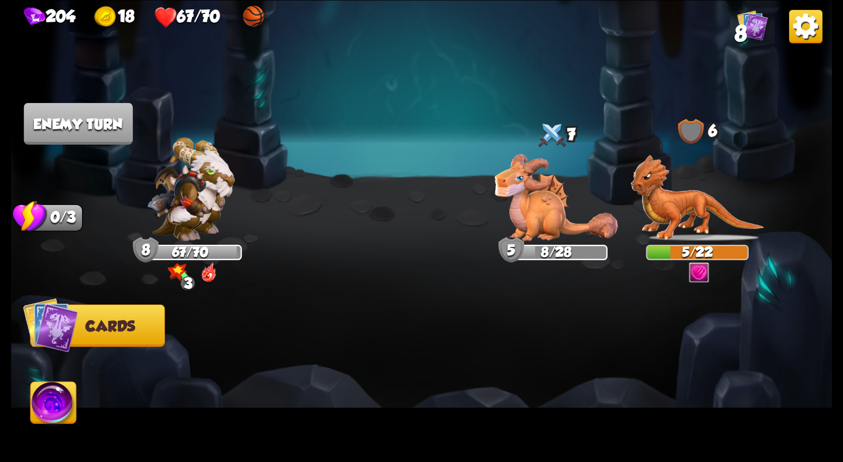
click at [171, 266] on img at bounding box center [178, 272] width 20 height 18
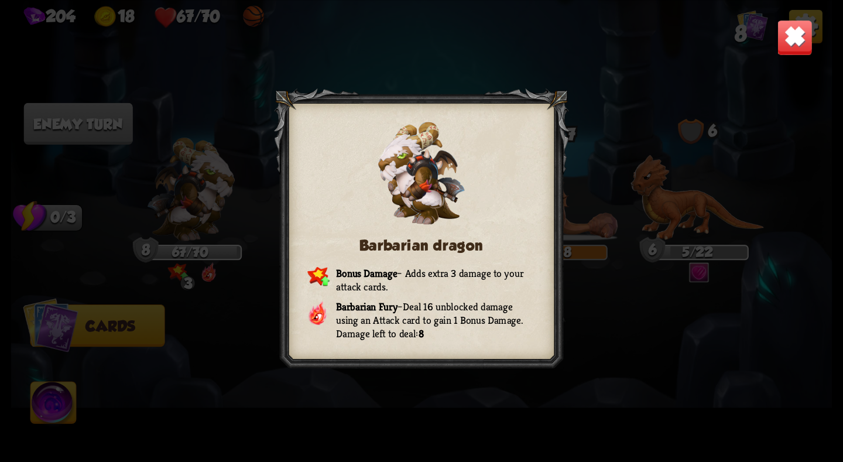
click at [787, 41] on img at bounding box center [795, 37] width 36 height 36
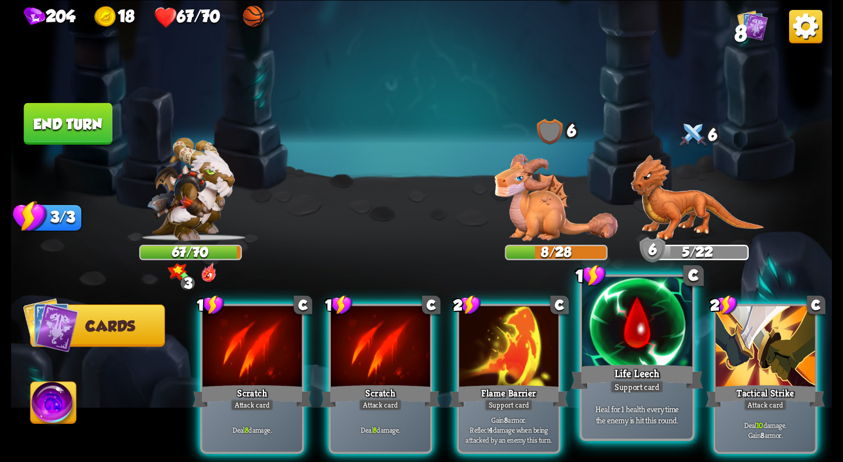
click at [624, 376] on div "Life Leech" at bounding box center [637, 376] width 132 height 29
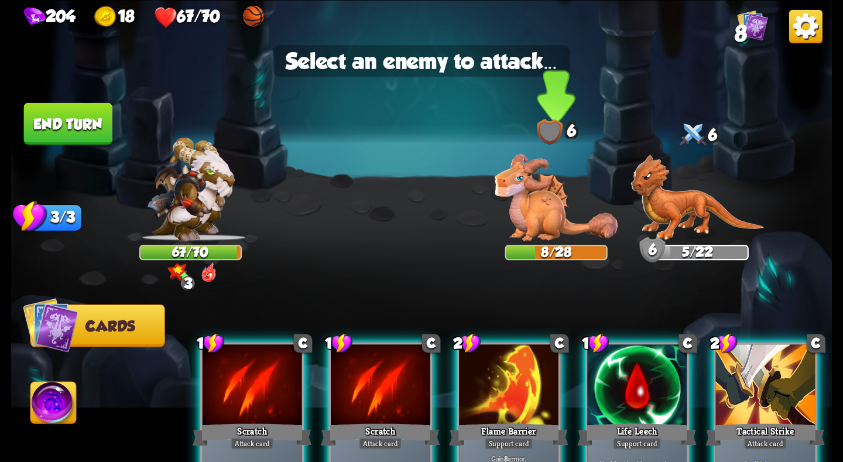
click at [526, 211] on img at bounding box center [556, 197] width 123 height 87
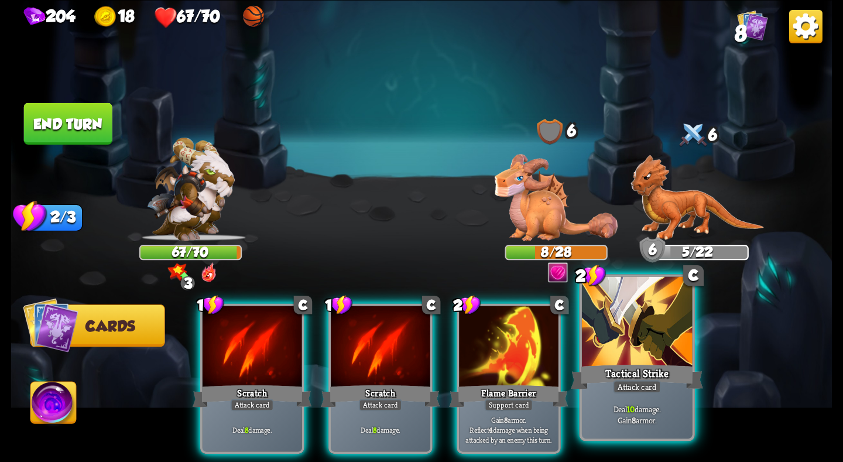
click at [644, 326] on div at bounding box center [637, 322] width 110 height 93
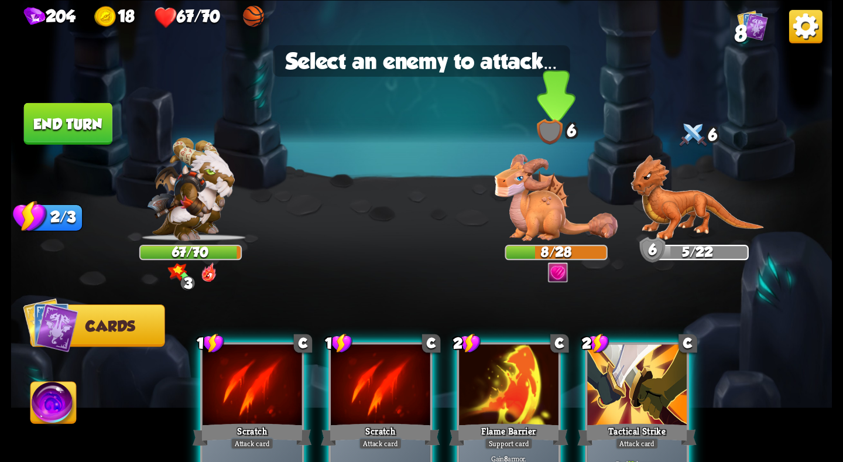
click at [554, 177] on img at bounding box center [556, 197] width 123 height 87
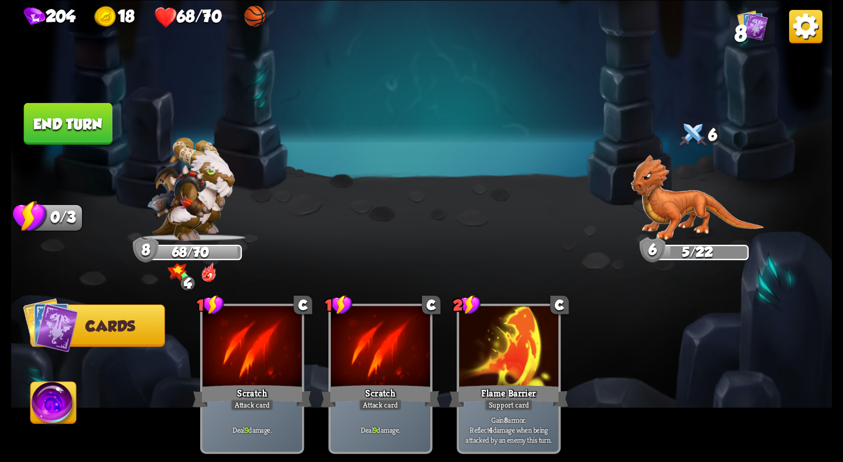
click at [69, 123] on button "End turn" at bounding box center [68, 123] width 88 height 42
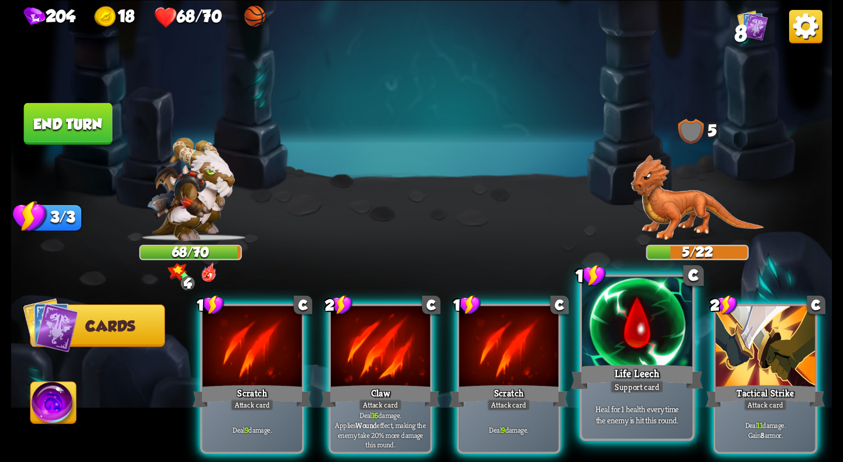
click at [648, 349] on div at bounding box center [637, 322] width 110 height 93
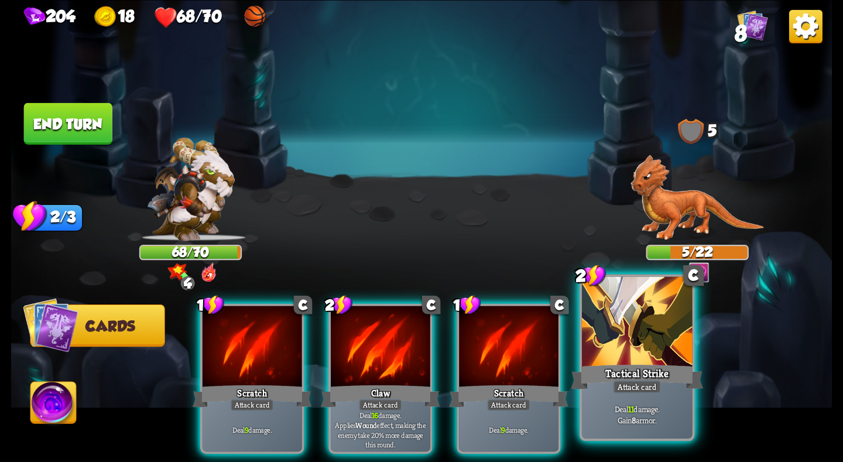
click at [639, 343] on div at bounding box center [637, 322] width 110 height 93
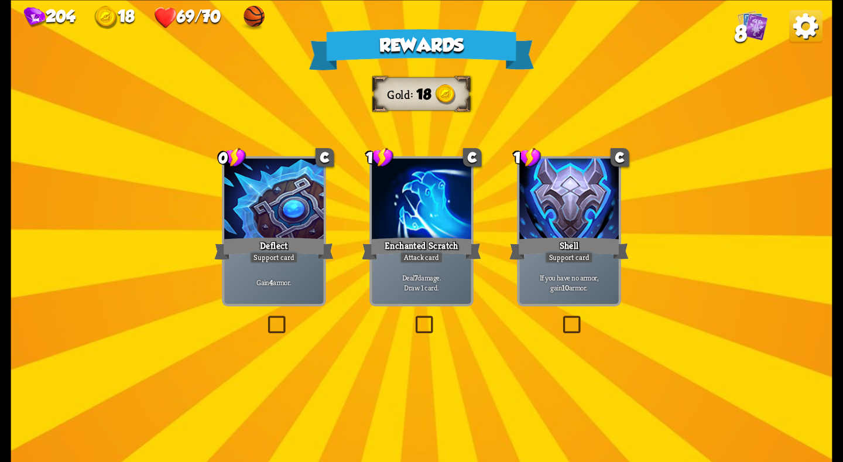
click at [278, 233] on div at bounding box center [273, 200] width 99 height 84
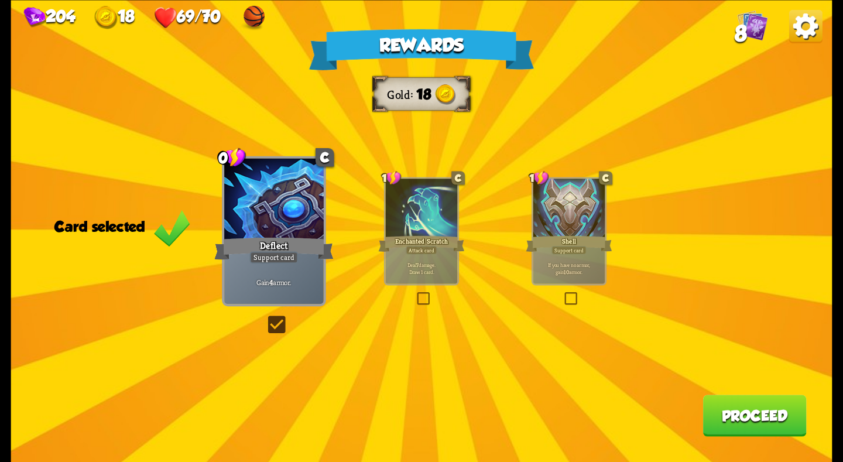
click at [568, 201] on div at bounding box center [569, 209] width 72 height 60
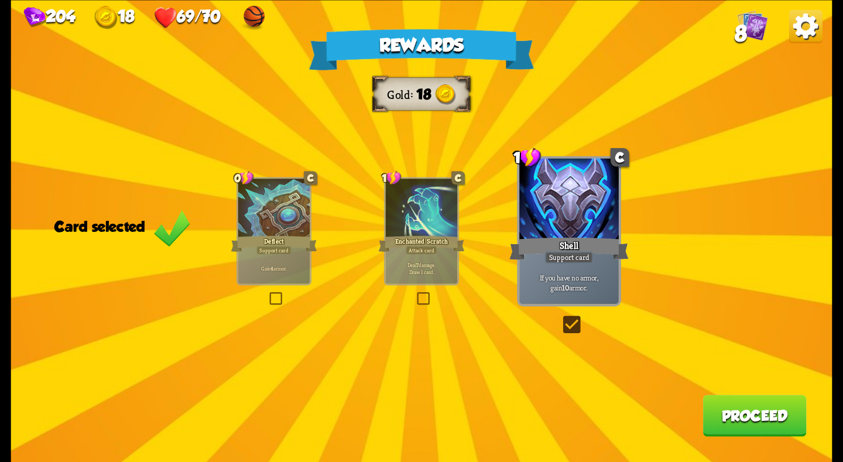
click at [741, 405] on button "Proceed" at bounding box center [755, 415] width 104 height 42
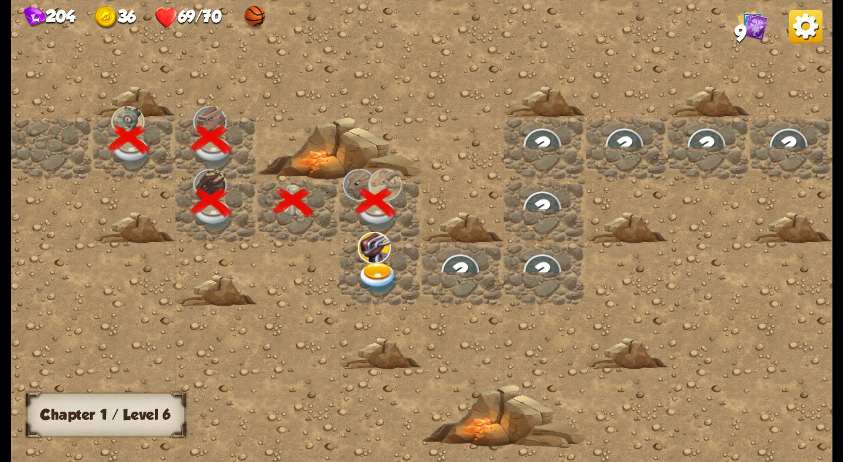
click at [378, 267] on img at bounding box center [377, 278] width 41 height 32
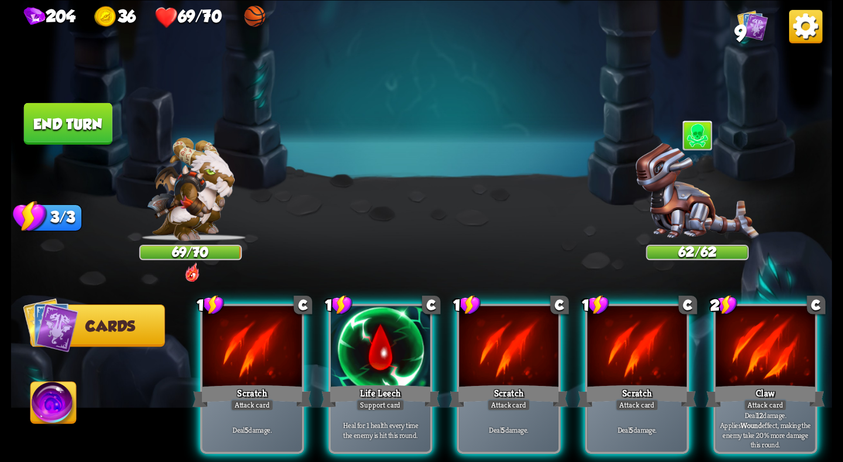
click at [85, 125] on button "End turn" at bounding box center [68, 123] width 88 height 42
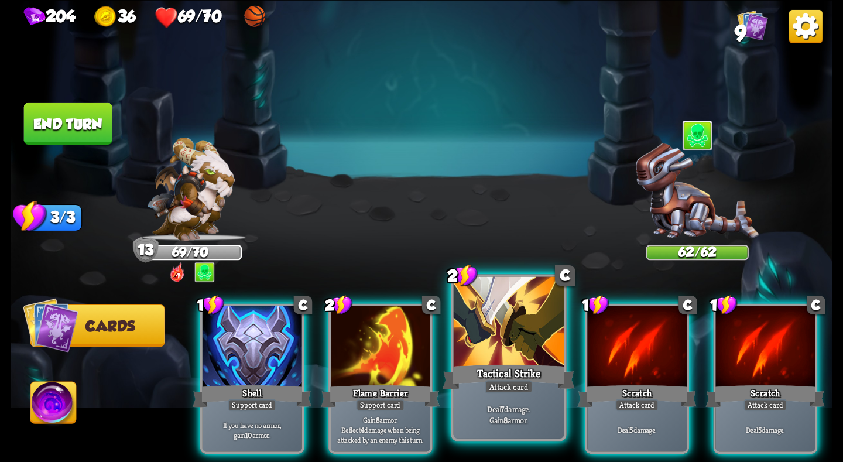
click at [499, 348] on div at bounding box center [509, 322] width 110 height 93
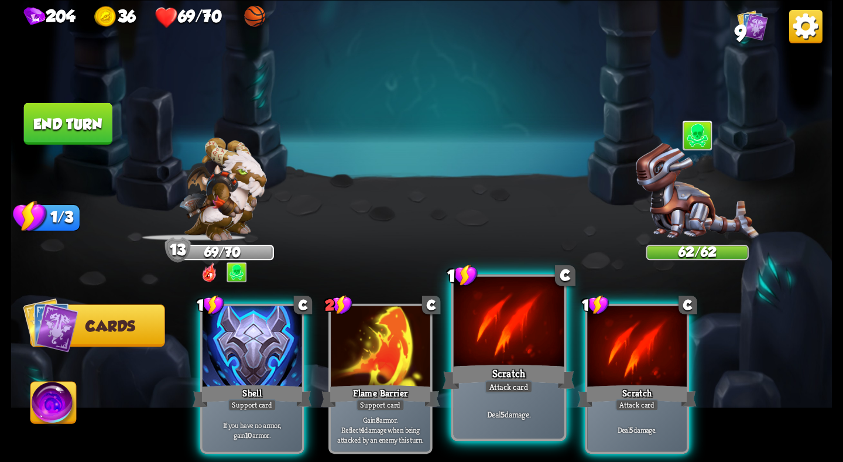
click at [509, 349] on div at bounding box center [509, 322] width 110 height 93
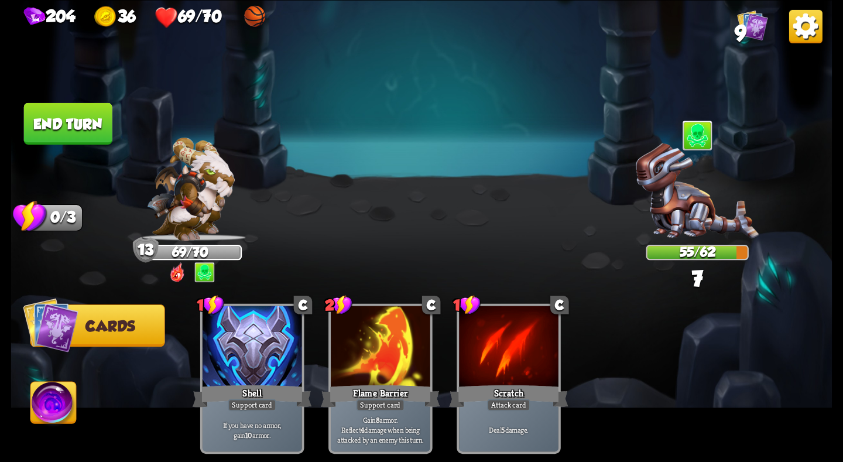
click at [77, 115] on button "End turn" at bounding box center [68, 123] width 88 height 42
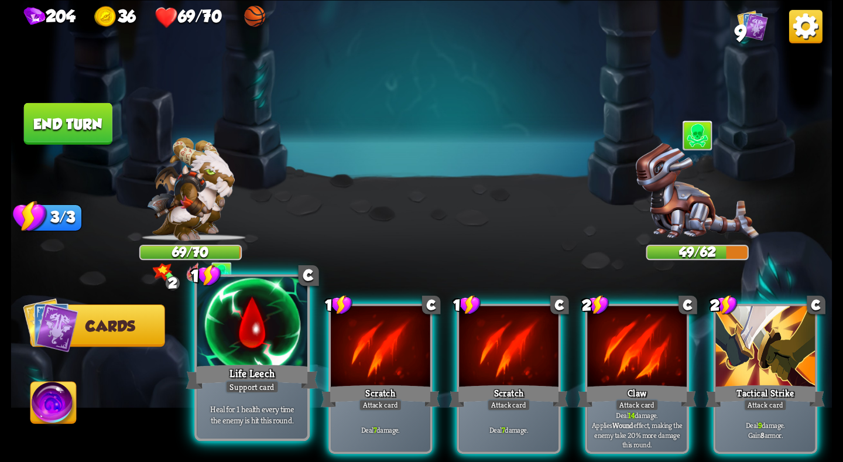
click at [266, 347] on div at bounding box center [252, 322] width 110 height 93
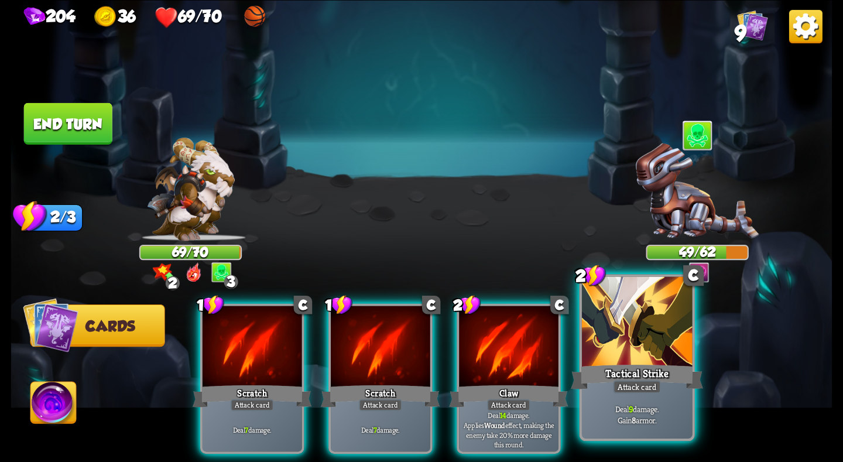
click at [655, 350] on div at bounding box center [637, 322] width 110 height 93
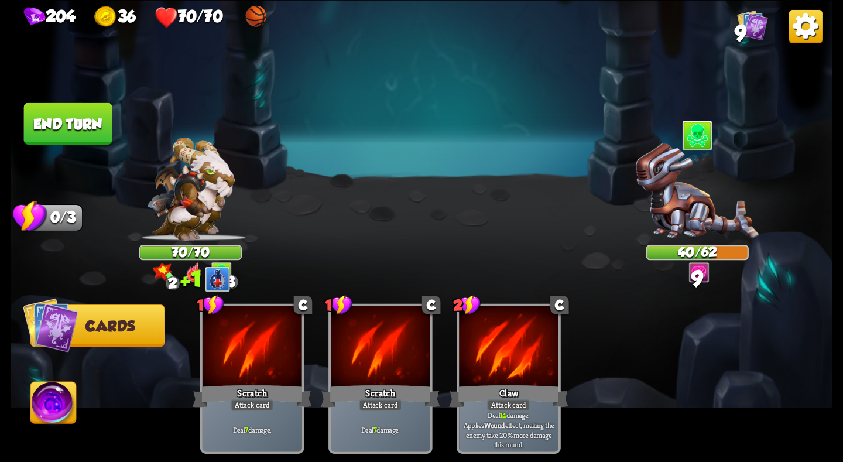
click at [69, 116] on button "End turn" at bounding box center [68, 123] width 88 height 42
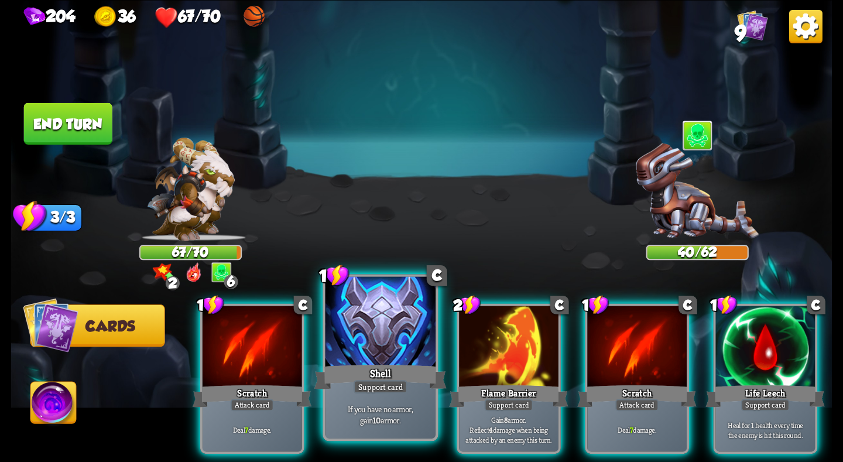
click at [395, 332] on div at bounding box center [380, 322] width 110 height 93
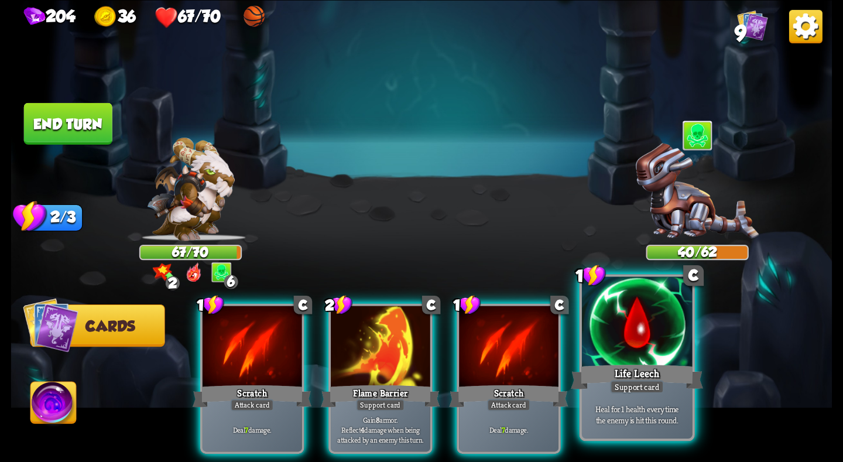
click at [647, 357] on div at bounding box center [637, 322] width 110 height 93
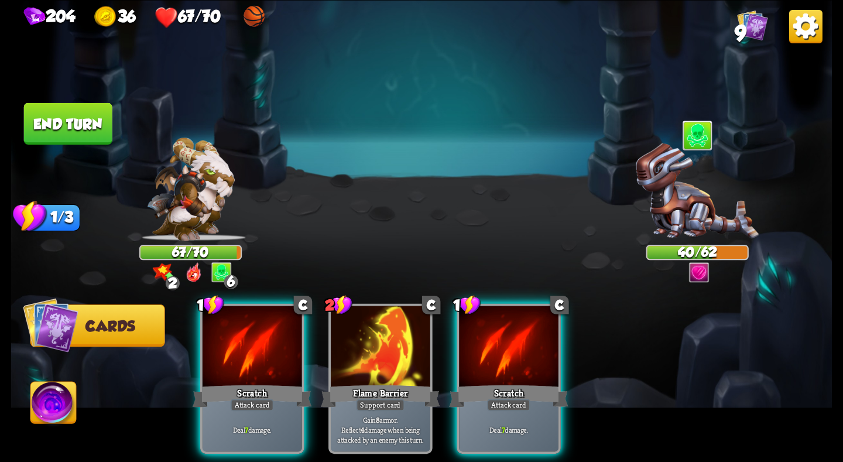
click at [52, 116] on button "End turn" at bounding box center [68, 123] width 88 height 42
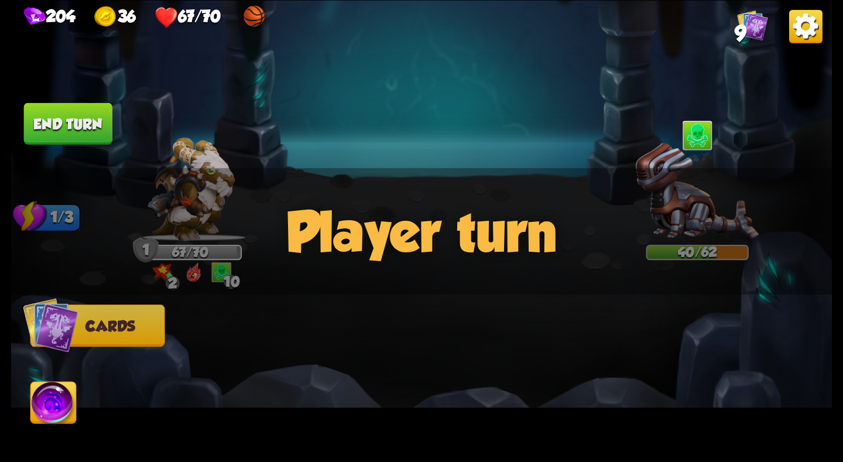
click at [223, 276] on div "Player turn" at bounding box center [421, 231] width 821 height 126
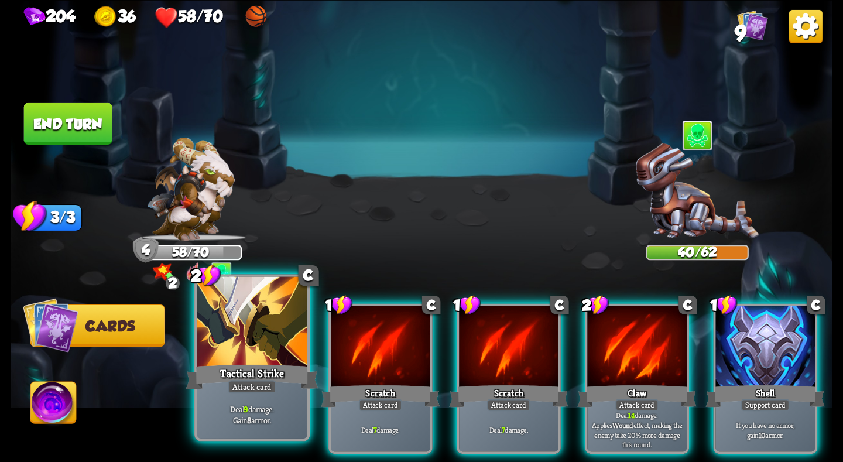
click at [272, 362] on div "Tactical Strike" at bounding box center [252, 376] width 132 height 29
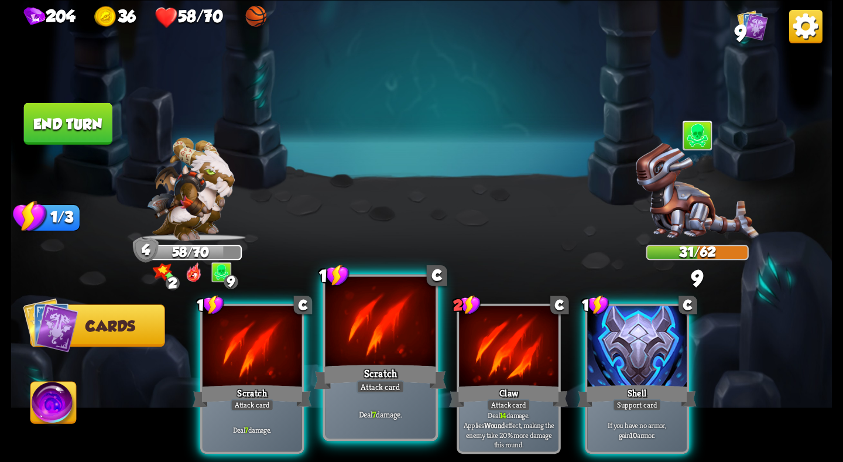
click at [394, 359] on div at bounding box center [380, 322] width 110 height 93
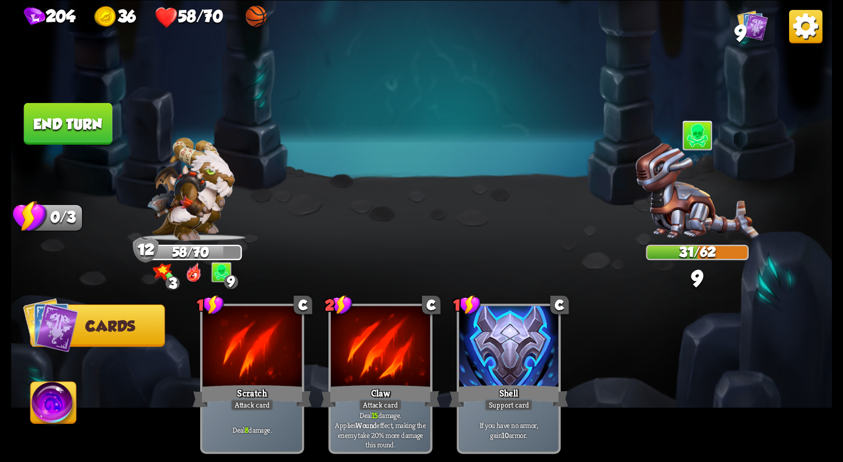
click at [67, 122] on button "End turn" at bounding box center [68, 123] width 88 height 42
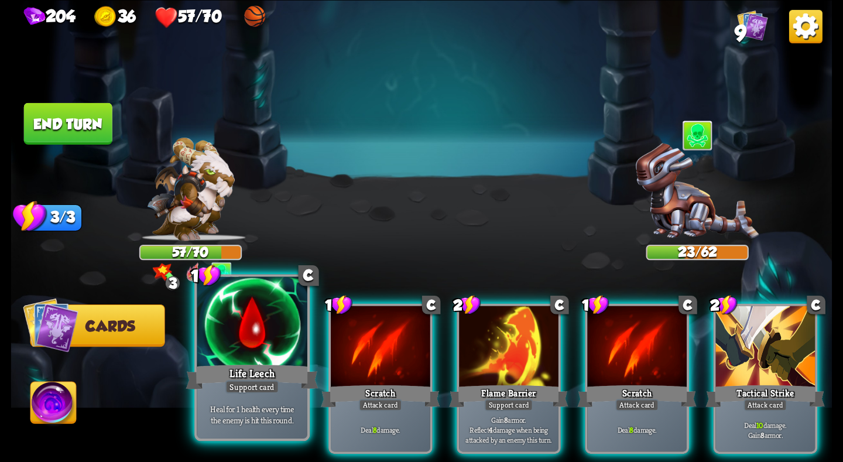
click at [270, 363] on div "Life Leech" at bounding box center [252, 376] width 132 height 29
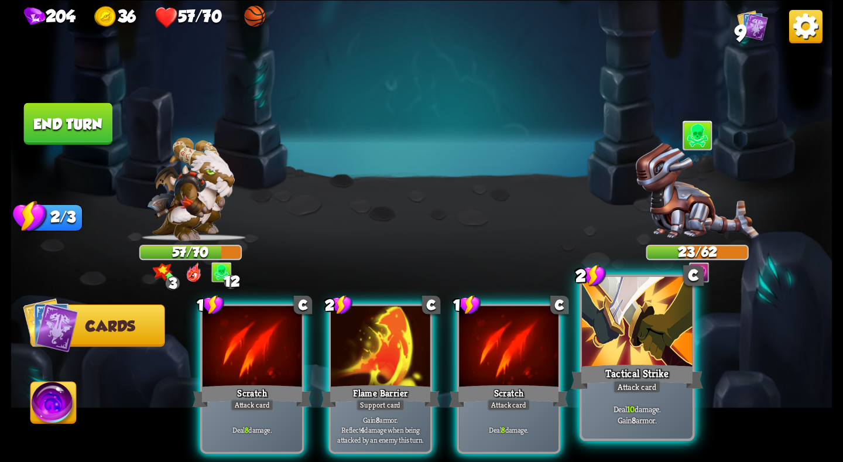
click at [620, 360] on div at bounding box center [637, 322] width 110 height 93
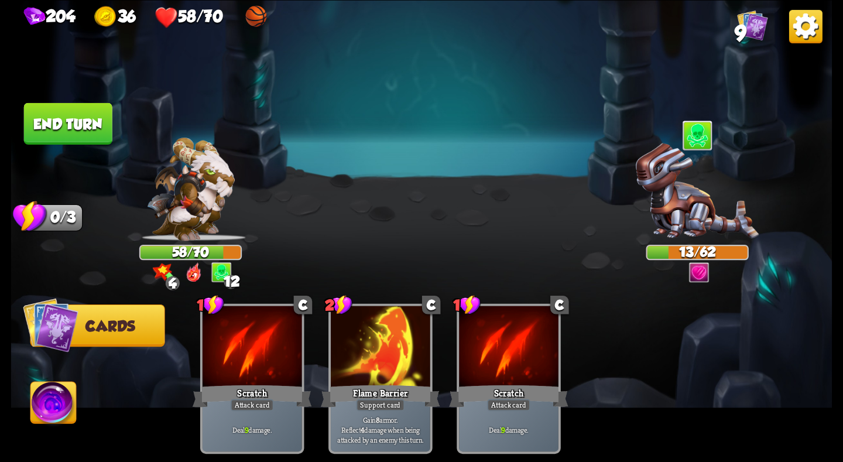
click at [56, 116] on button "End turn" at bounding box center [68, 123] width 88 height 42
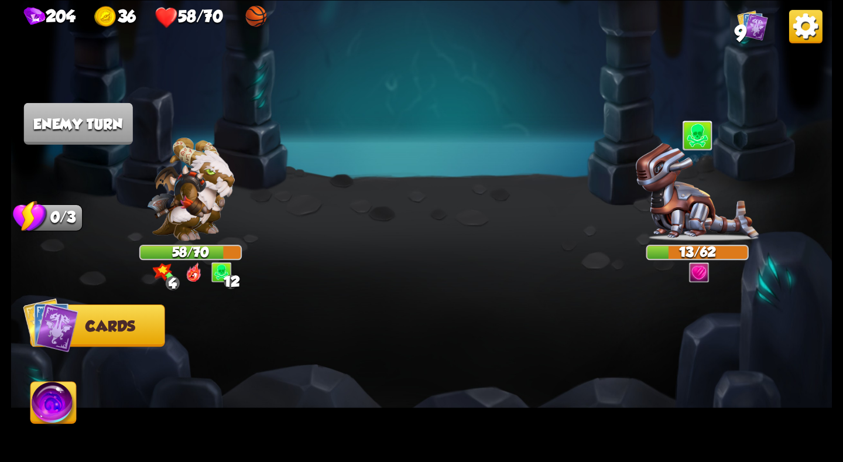
click at [217, 217] on img at bounding box center [191, 189] width 88 height 103
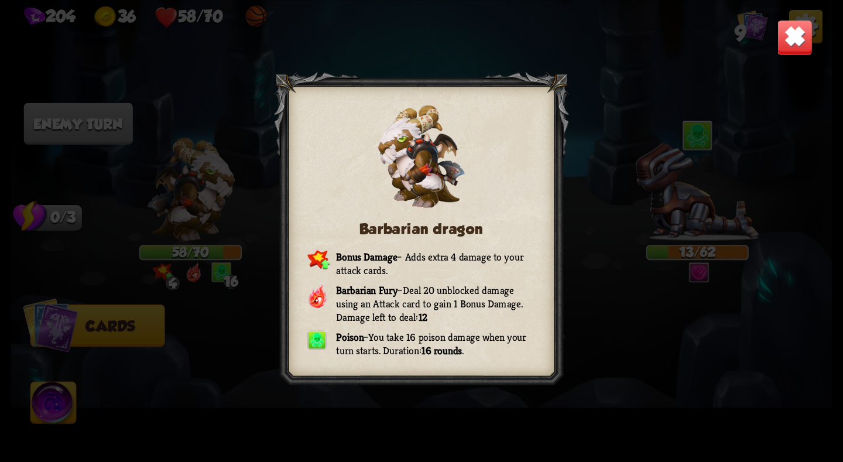
click at [791, 33] on img at bounding box center [795, 37] width 36 height 36
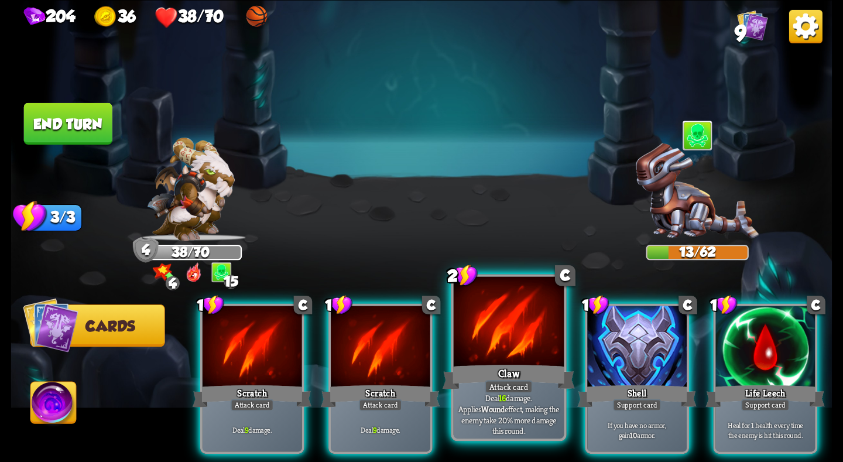
click at [499, 361] on div at bounding box center [509, 322] width 110 height 93
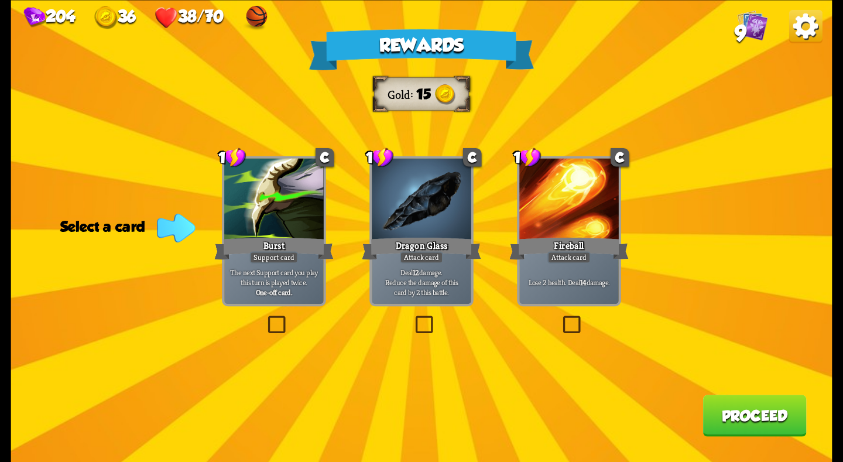
click at [575, 195] on div at bounding box center [568, 200] width 99 height 84
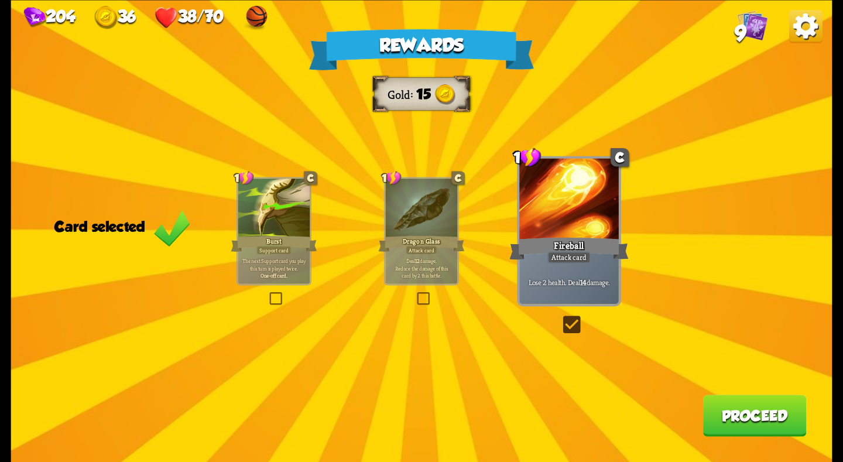
click at [727, 415] on button "Proceed" at bounding box center [755, 415] width 104 height 42
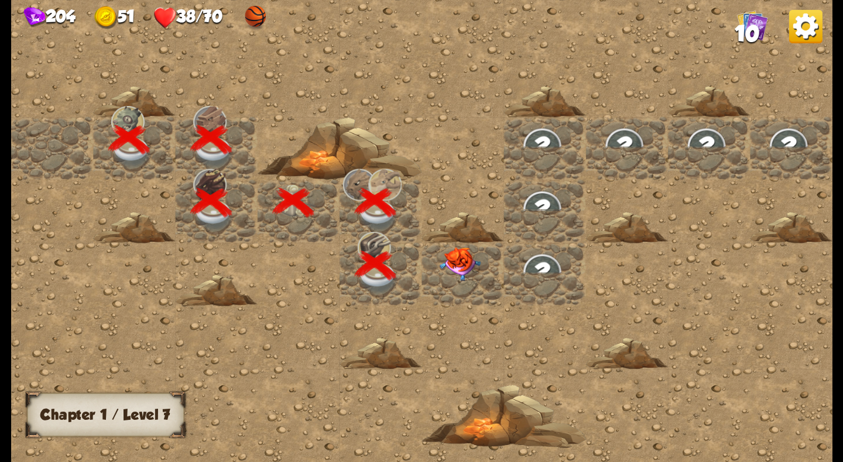
click at [466, 261] on img at bounding box center [460, 263] width 41 height 34
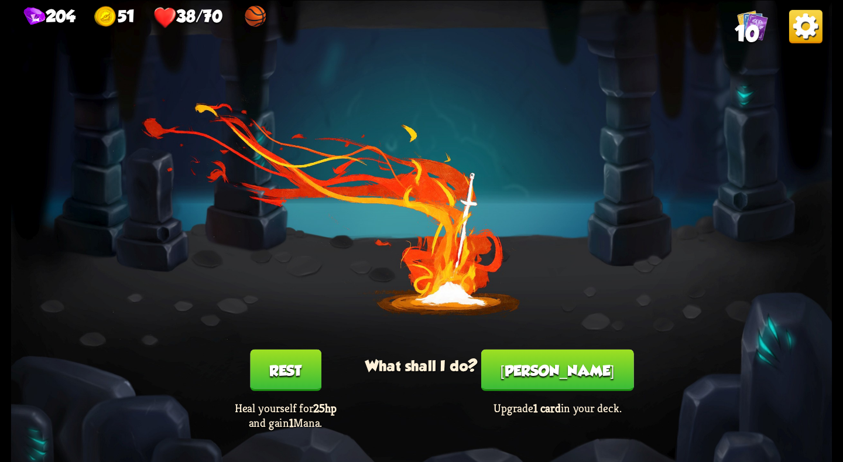
click at [520, 353] on button "[PERSON_NAME]" at bounding box center [557, 370] width 153 height 42
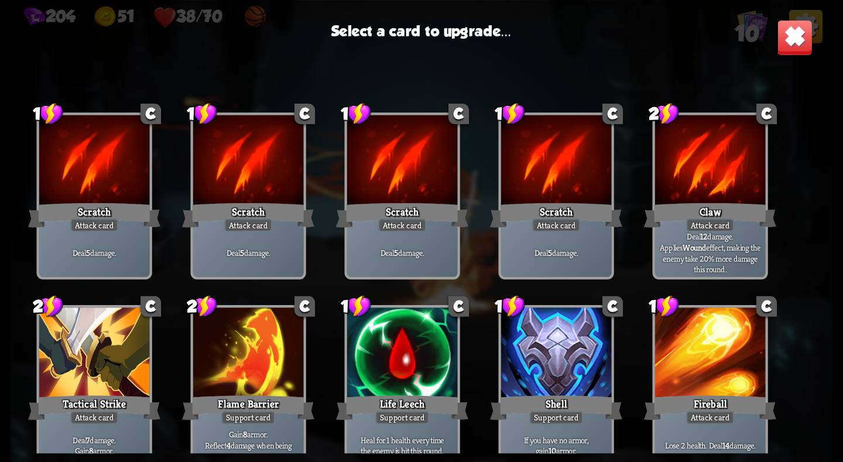
scroll to position [17, 0]
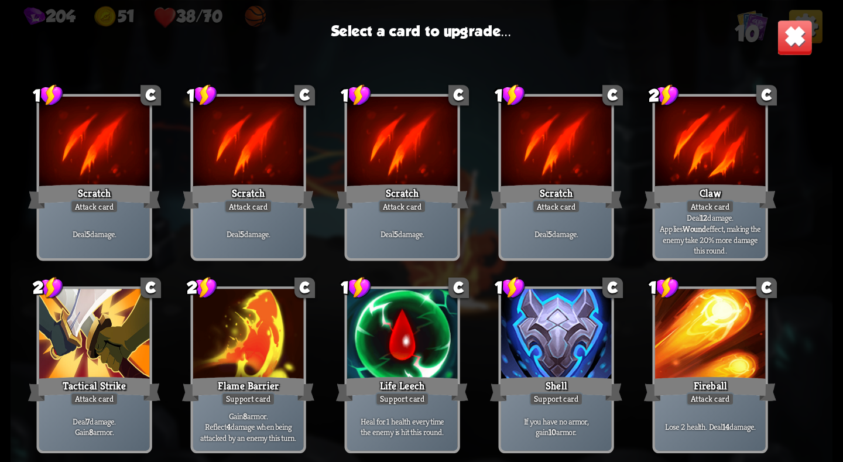
click at [399, 307] on div at bounding box center [402, 335] width 110 height 93
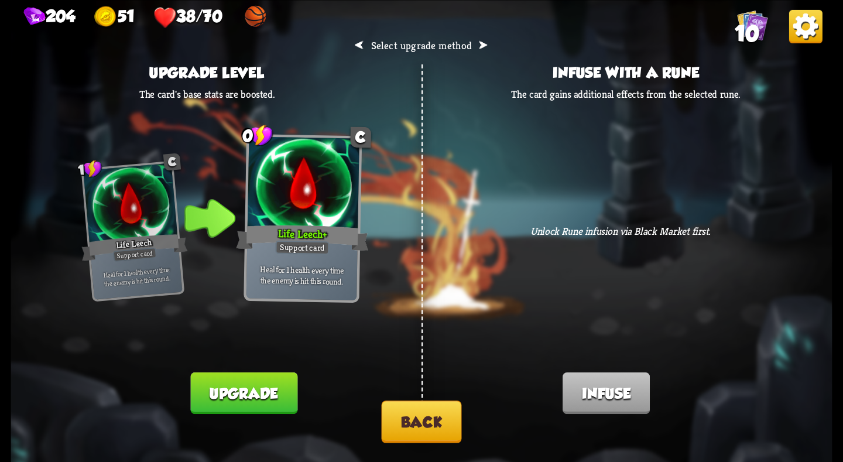
click at [273, 394] on button "Upgrade" at bounding box center [244, 393] width 107 height 42
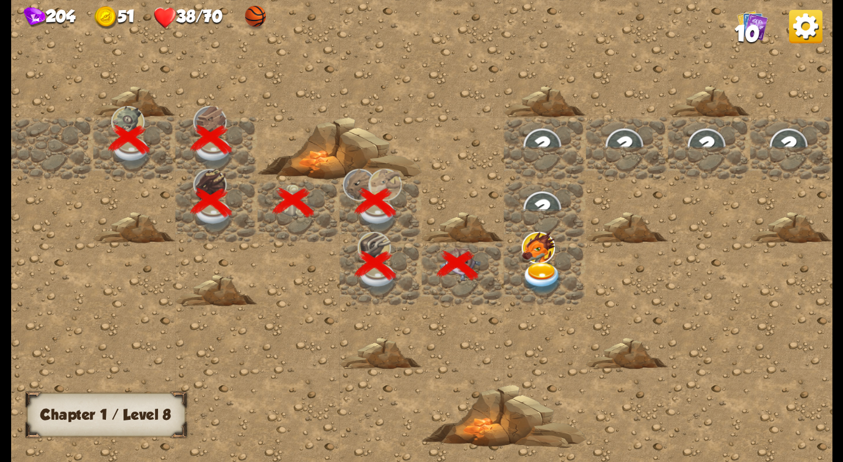
click at [535, 254] on img at bounding box center [537, 247] width 33 height 32
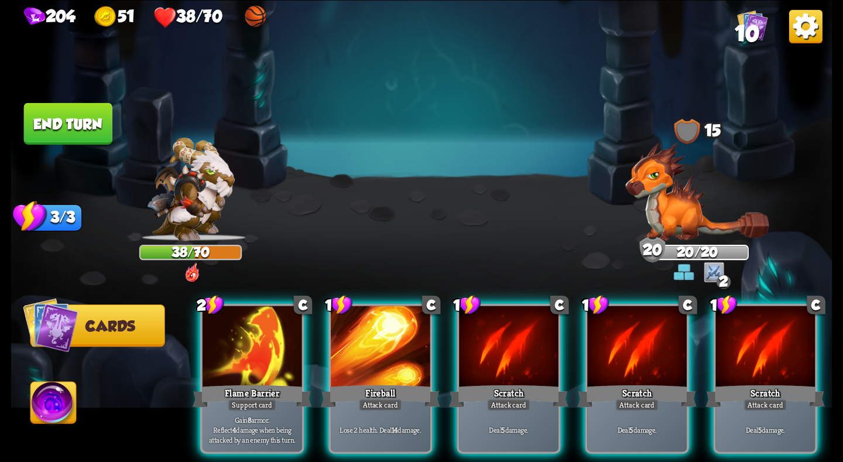
click at [79, 104] on button "End turn" at bounding box center [68, 123] width 88 height 42
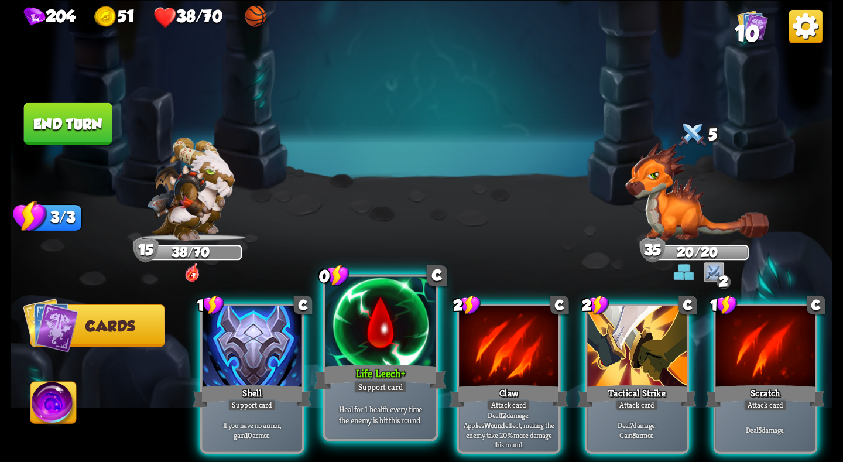
click at [390, 351] on div at bounding box center [380, 322] width 110 height 93
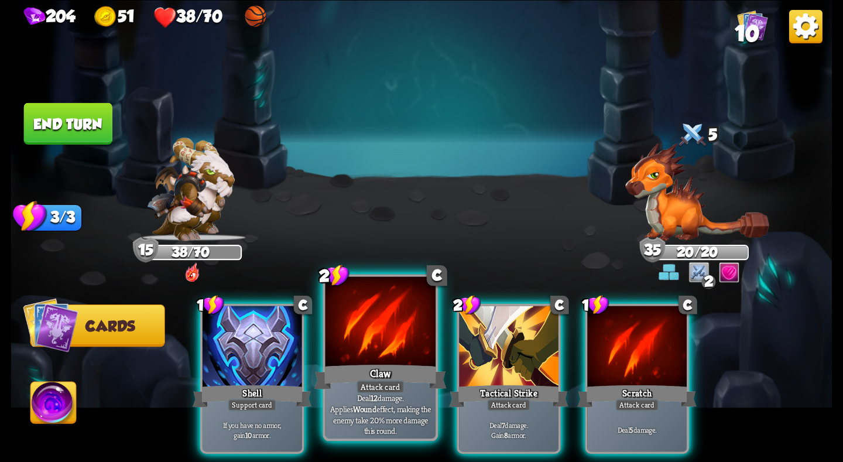
click at [393, 324] on div at bounding box center [380, 322] width 110 height 93
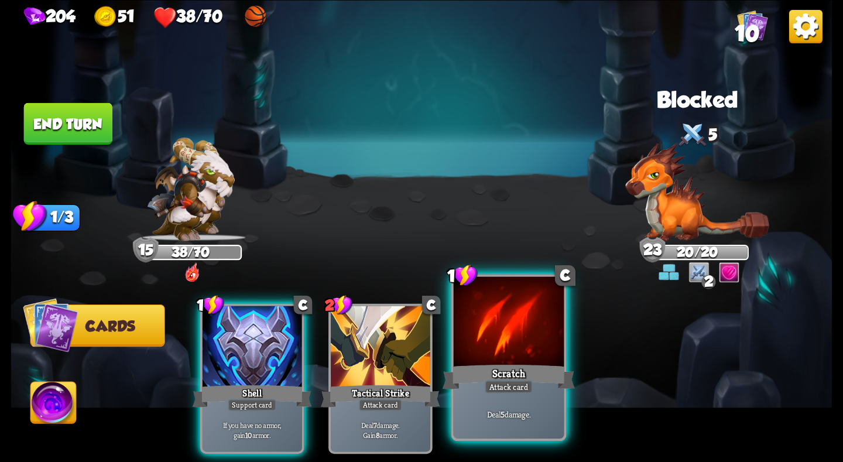
click at [500, 344] on div at bounding box center [509, 322] width 110 height 93
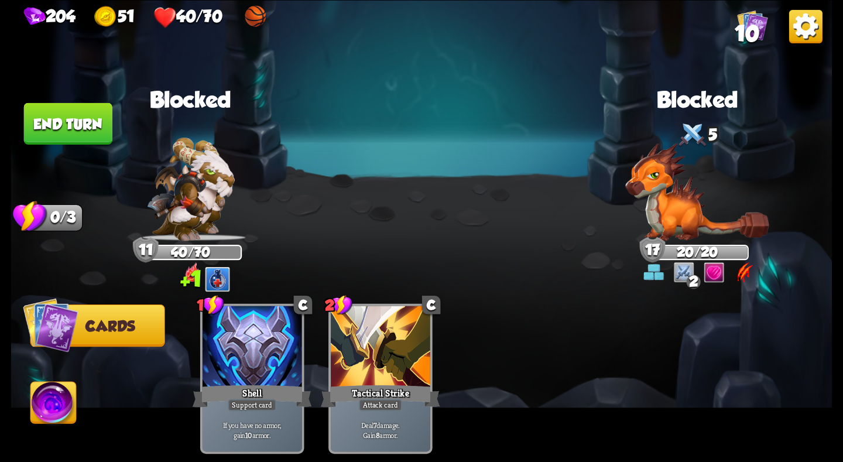
click at [61, 115] on button "End turn" at bounding box center [68, 123] width 88 height 42
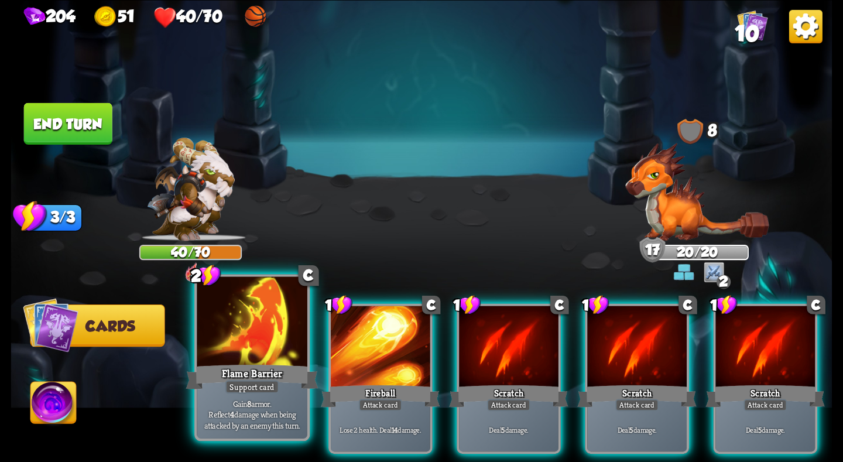
click at [284, 345] on div at bounding box center [252, 322] width 110 height 93
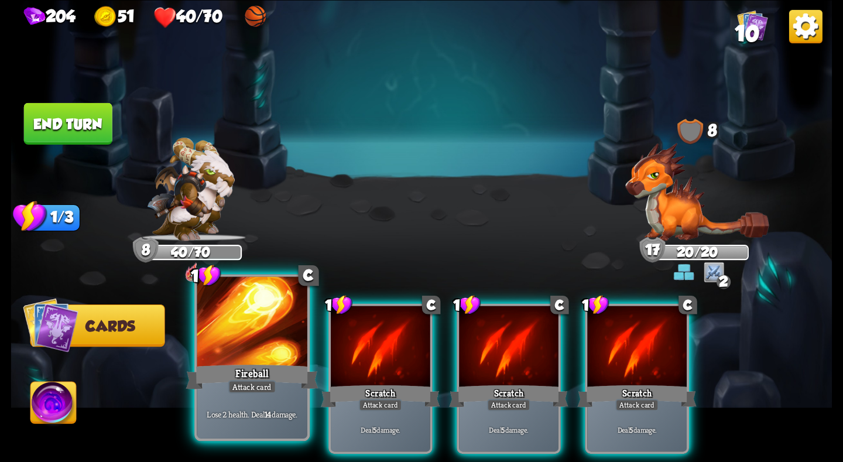
click at [286, 344] on div at bounding box center [252, 322] width 110 height 93
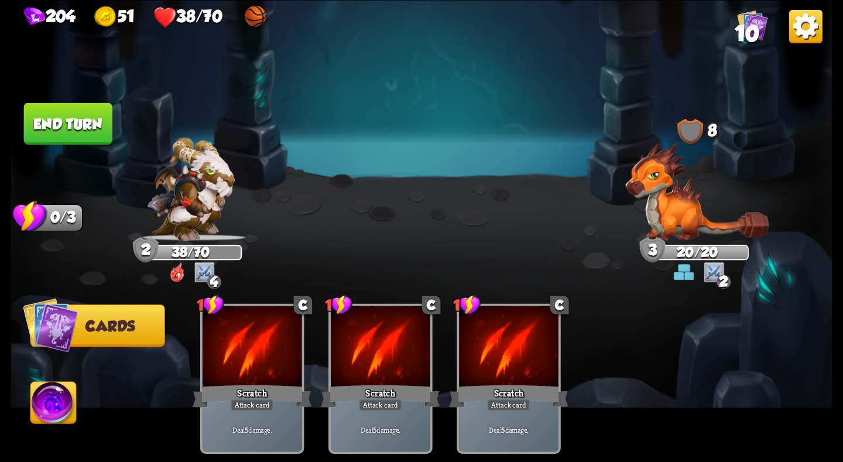
click at [94, 112] on button "End turn" at bounding box center [68, 123] width 88 height 42
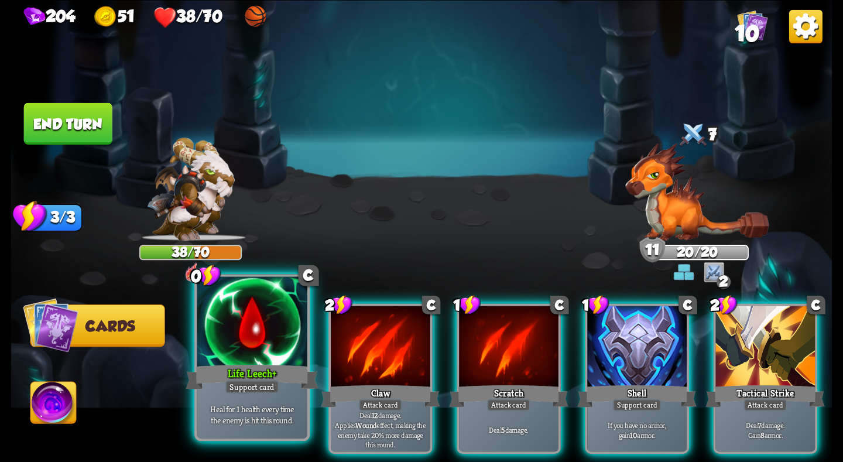
click at [243, 307] on div at bounding box center [252, 322] width 110 height 93
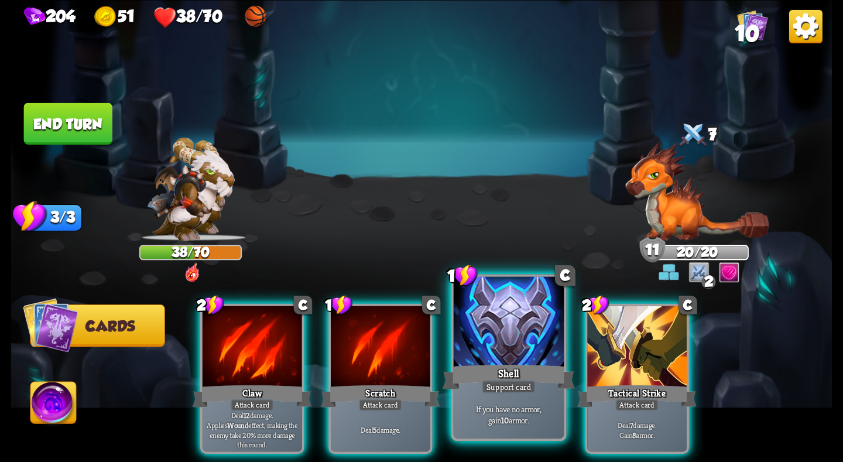
click at [496, 339] on div at bounding box center [509, 322] width 110 height 93
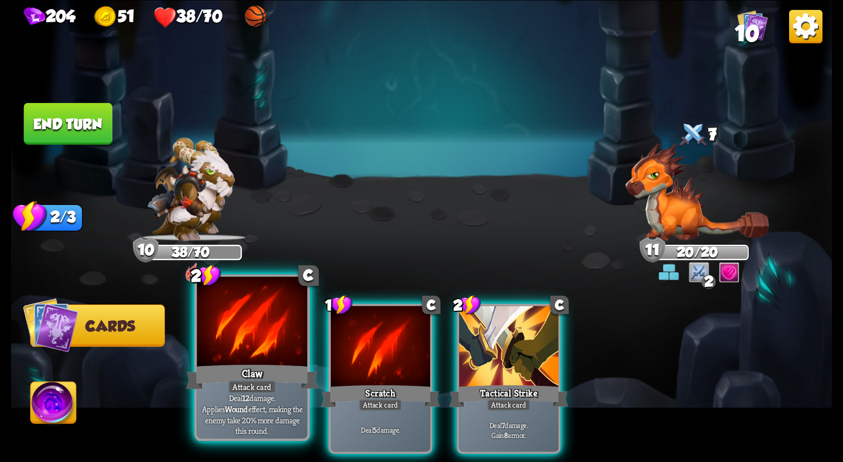
click at [284, 345] on div at bounding box center [252, 322] width 110 height 93
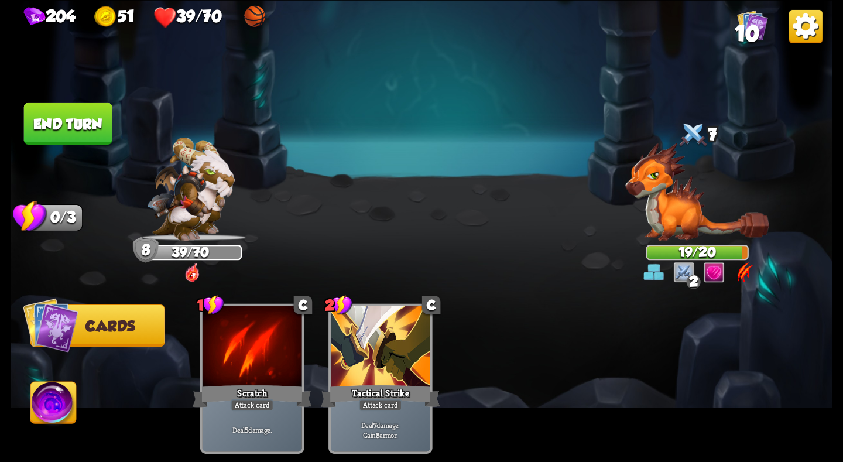
click at [50, 119] on button "End turn" at bounding box center [68, 123] width 88 height 42
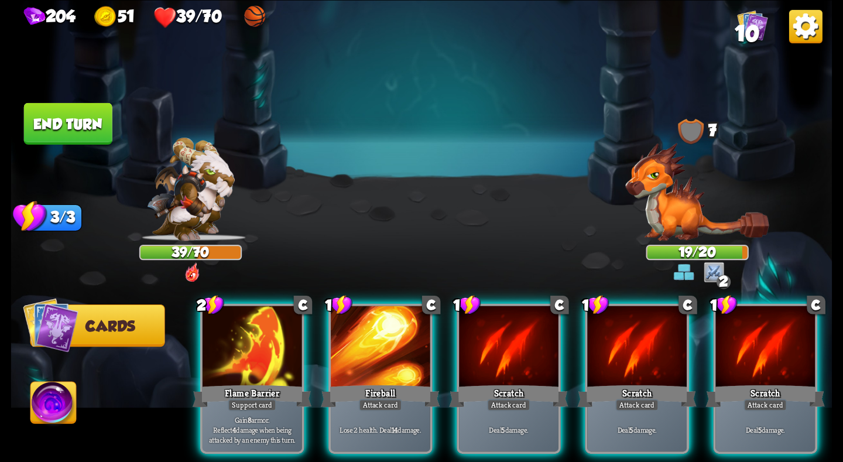
drag, startPoint x: 225, startPoint y: 349, endPoint x: 118, endPoint y: 167, distance: 211.2
click at [221, 342] on div at bounding box center [251, 348] width 99 height 84
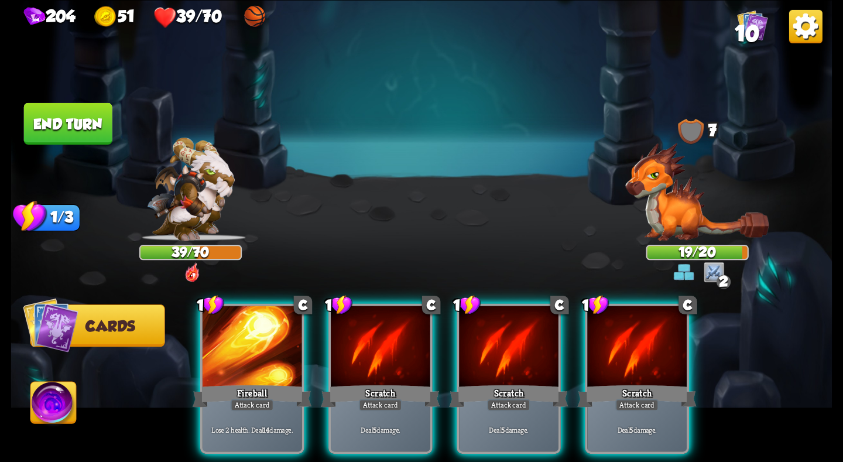
click at [87, 139] on button "End turn" at bounding box center [68, 123] width 88 height 42
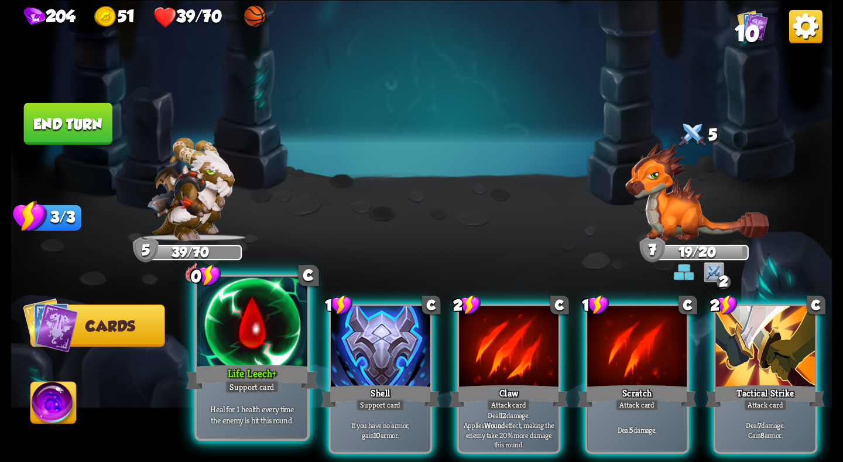
click at [259, 345] on div at bounding box center [252, 322] width 110 height 93
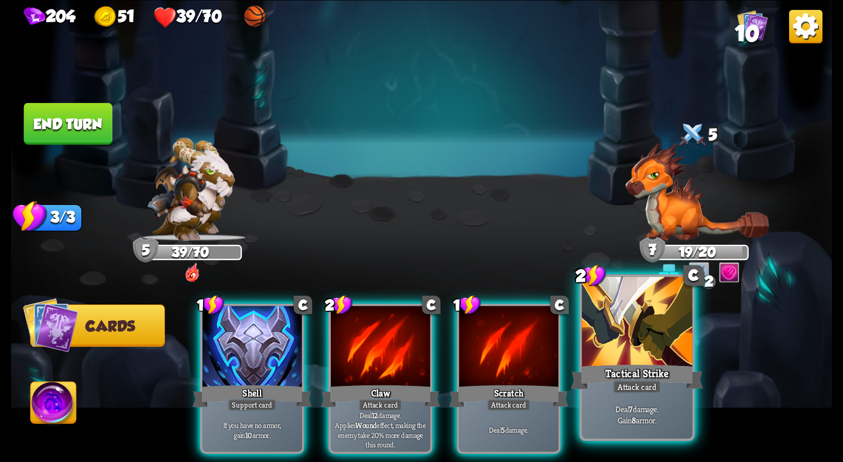
click at [621, 346] on div at bounding box center [637, 322] width 110 height 93
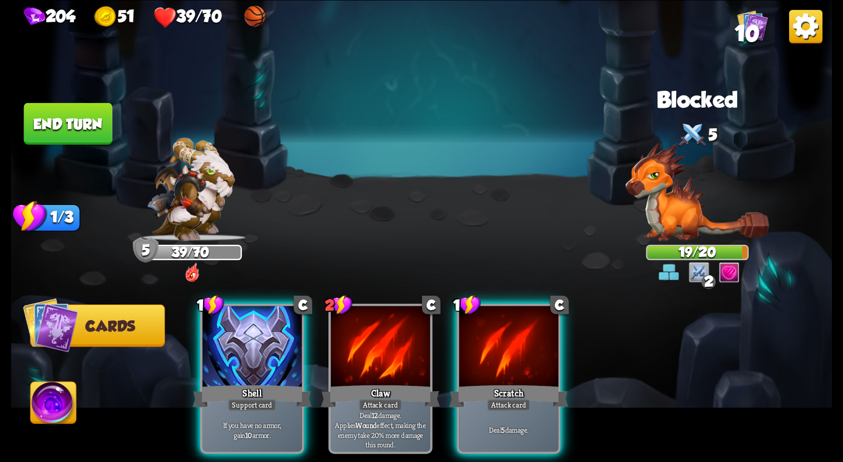
click at [61, 122] on button "End turn" at bounding box center [68, 123] width 88 height 42
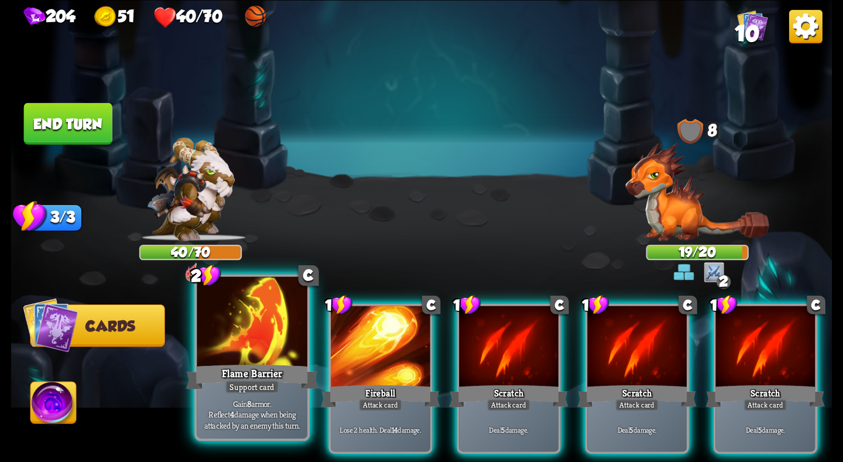
click at [236, 330] on div at bounding box center [252, 322] width 110 height 93
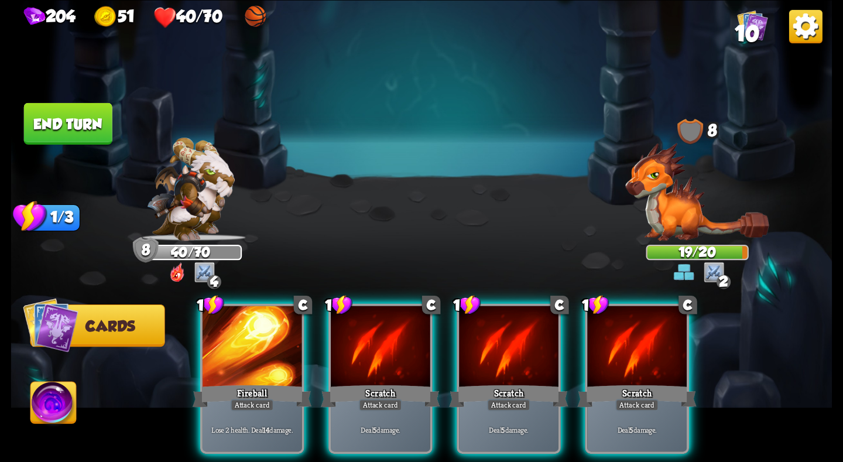
click at [63, 124] on button "End turn" at bounding box center [68, 123] width 88 height 42
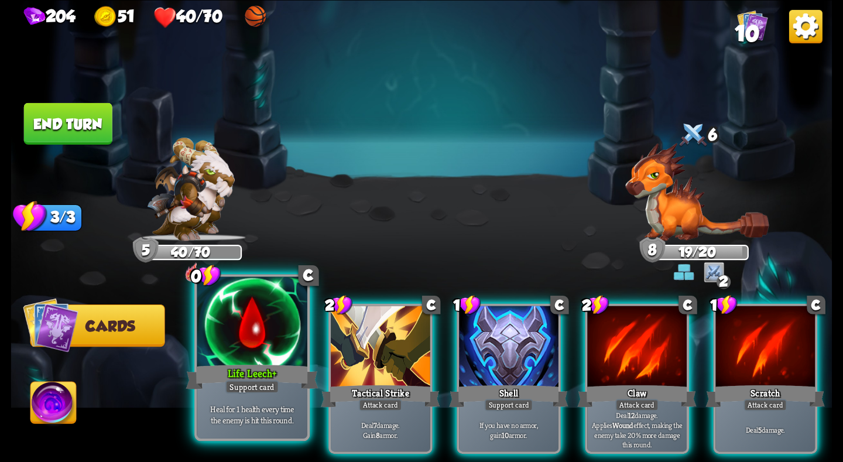
click at [269, 347] on div at bounding box center [252, 322] width 110 height 93
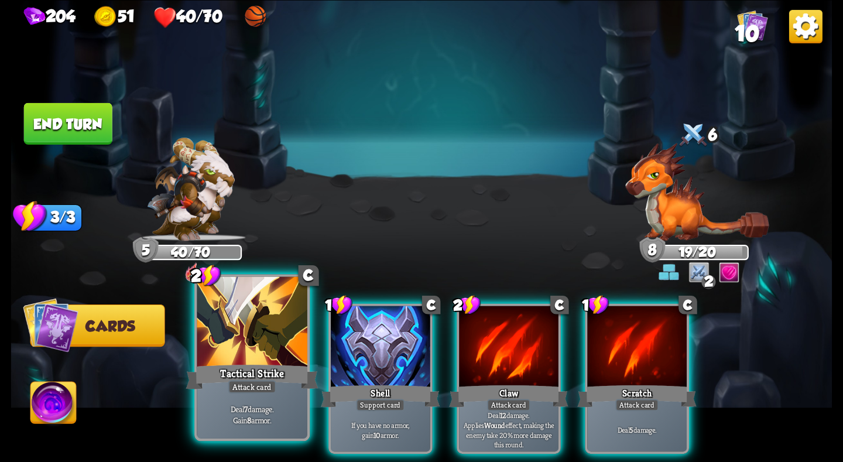
click at [270, 334] on div at bounding box center [252, 322] width 110 height 93
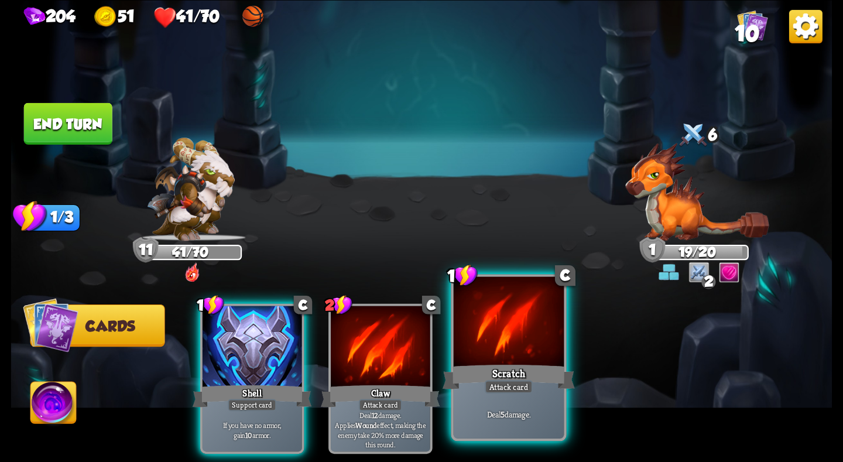
click at [484, 351] on div at bounding box center [509, 322] width 110 height 93
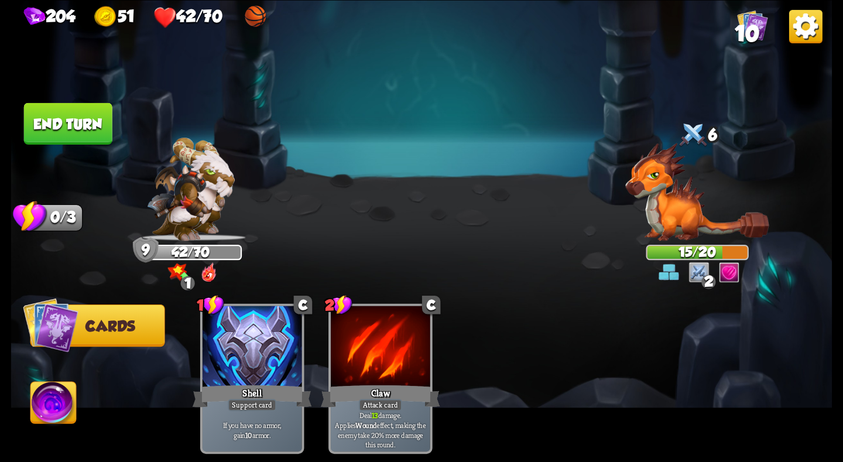
click at [49, 124] on button "End turn" at bounding box center [68, 123] width 88 height 42
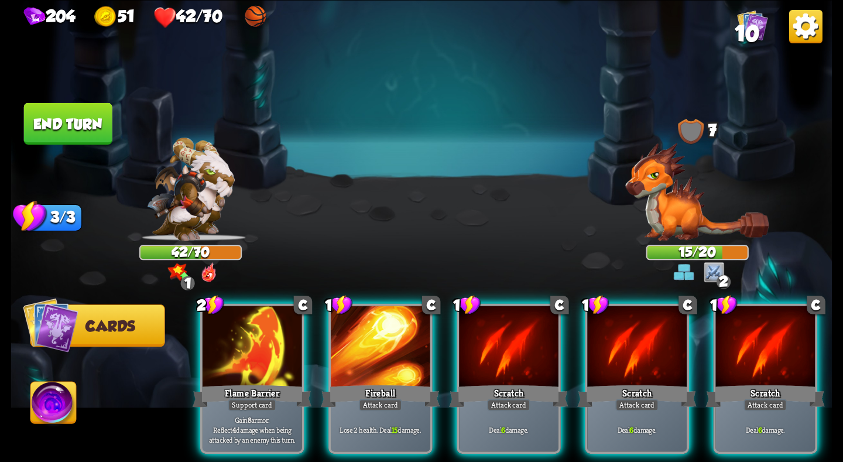
click at [80, 128] on button "End turn" at bounding box center [68, 123] width 88 height 42
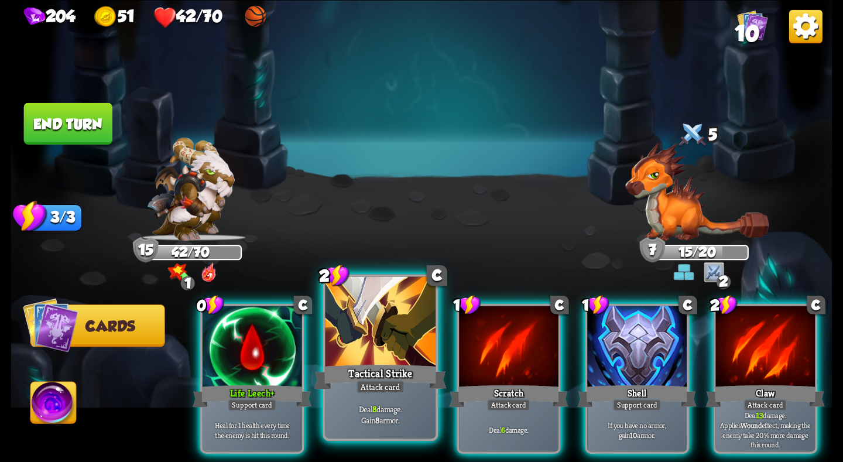
click at [369, 345] on div at bounding box center [380, 322] width 110 height 93
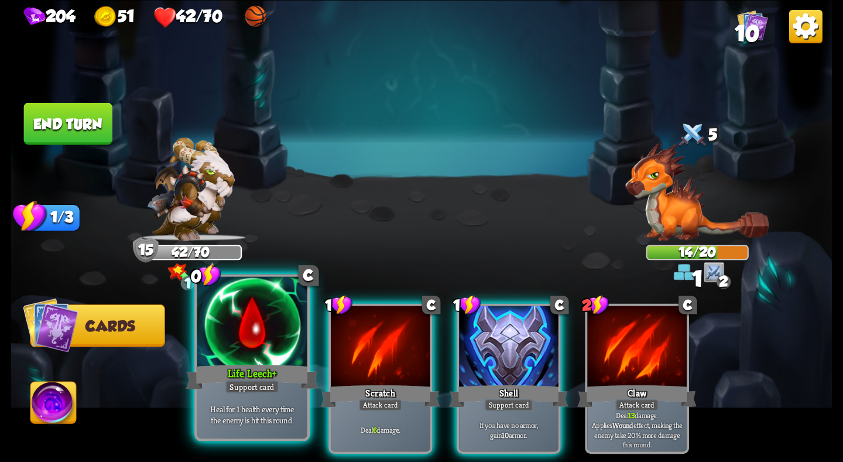
click at [242, 342] on div at bounding box center [252, 322] width 110 height 93
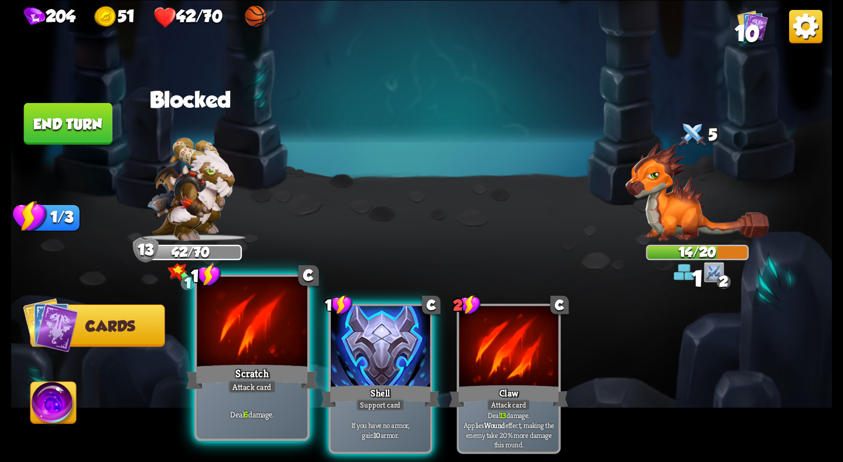
click at [252, 311] on div at bounding box center [252, 322] width 110 height 93
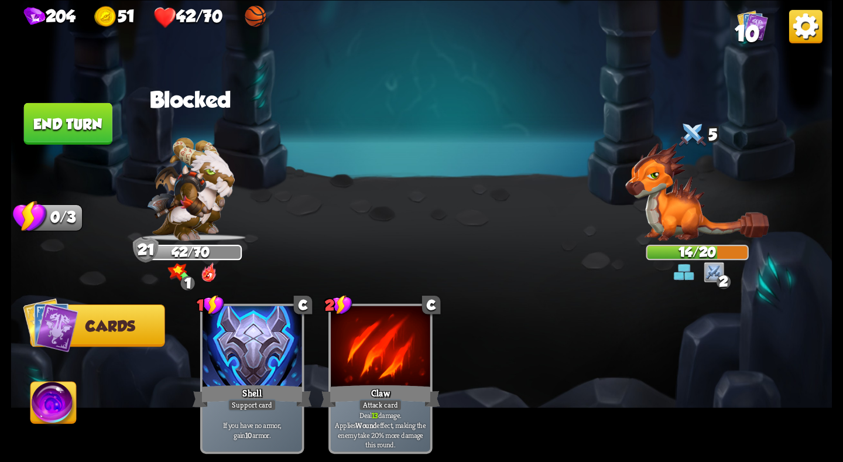
click at [81, 132] on button "End turn" at bounding box center [68, 123] width 88 height 42
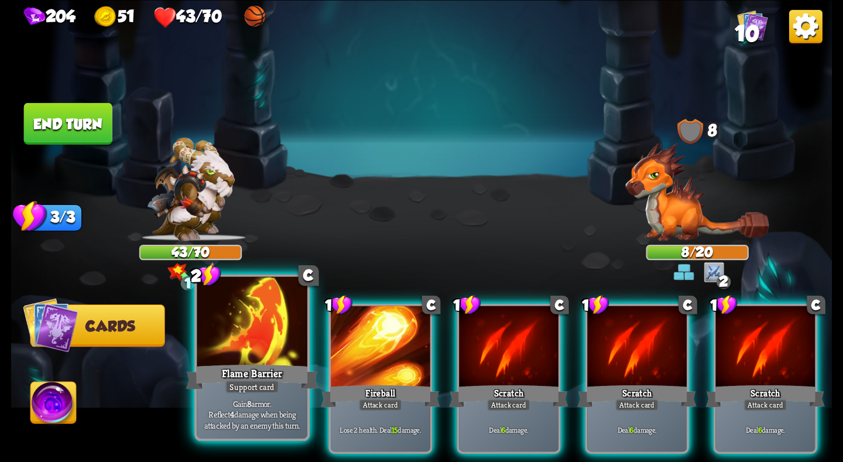
click at [260, 351] on div at bounding box center [252, 322] width 110 height 93
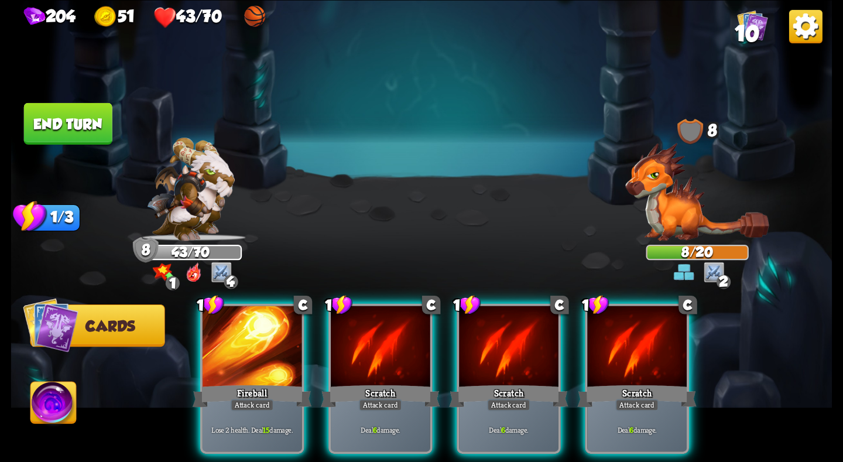
click at [74, 122] on button "End turn" at bounding box center [68, 123] width 88 height 42
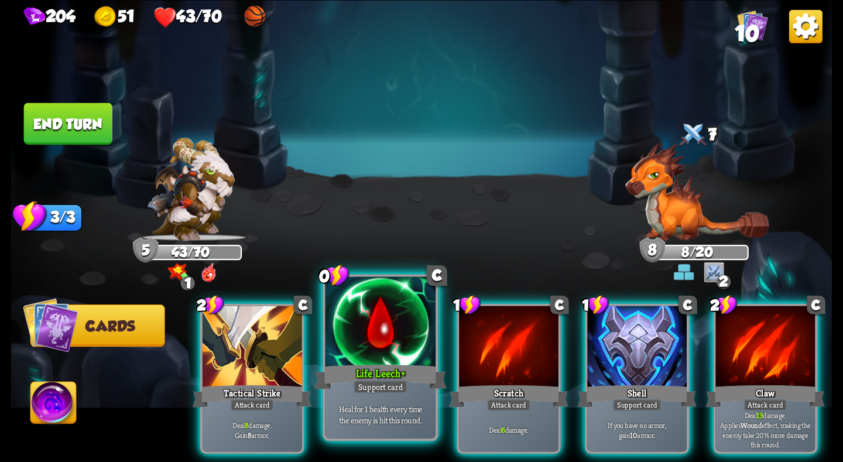
click at [345, 346] on div at bounding box center [380, 322] width 110 height 93
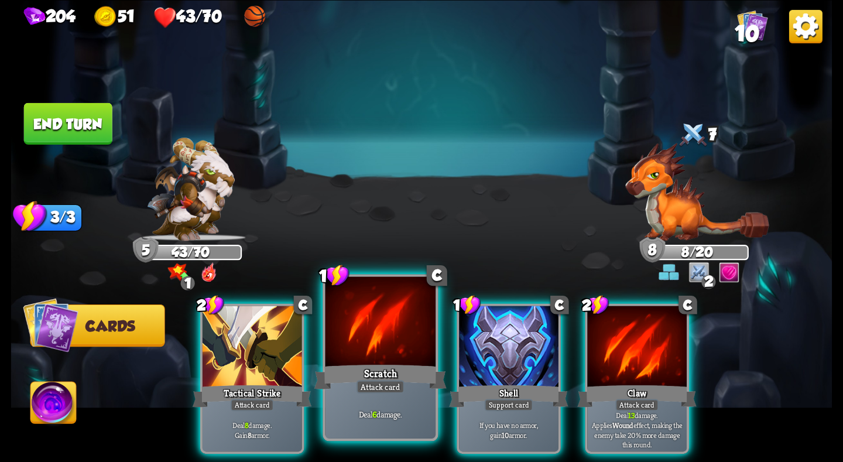
click at [399, 338] on div at bounding box center [380, 322] width 110 height 93
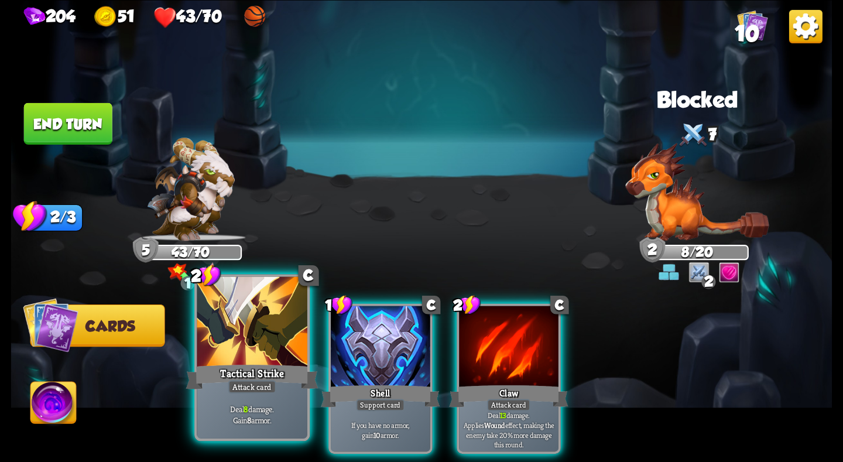
click at [235, 352] on div at bounding box center [252, 322] width 110 height 93
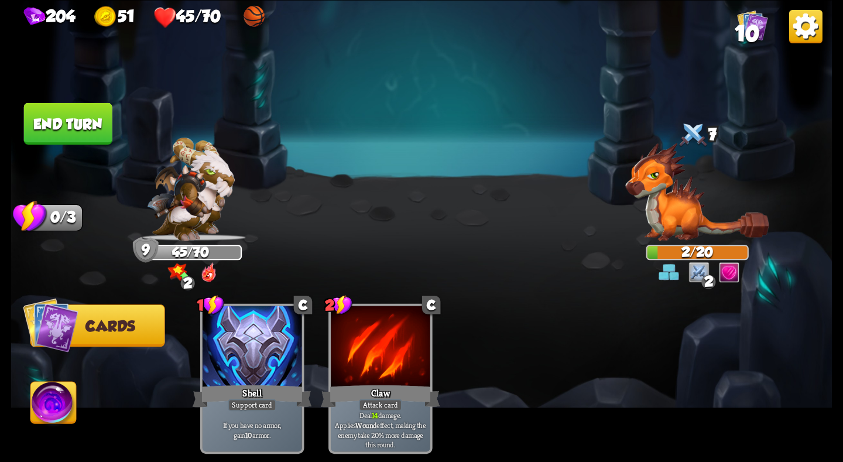
click at [85, 126] on button "End turn" at bounding box center [68, 123] width 88 height 42
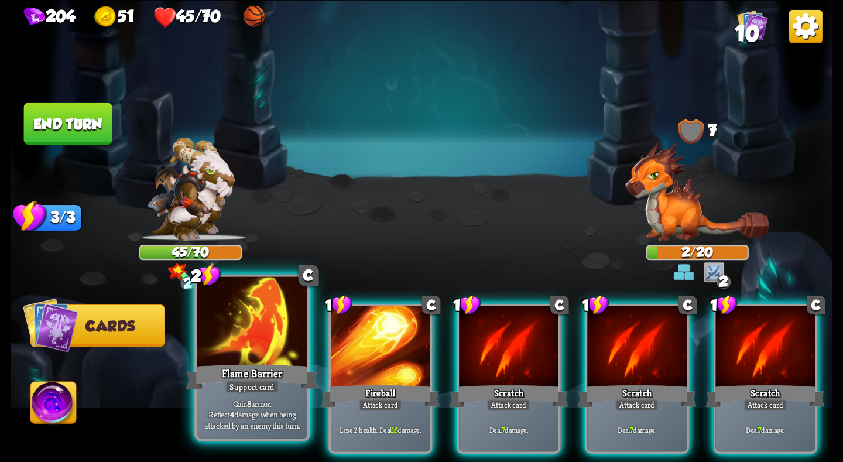
click at [242, 350] on div at bounding box center [252, 322] width 110 height 93
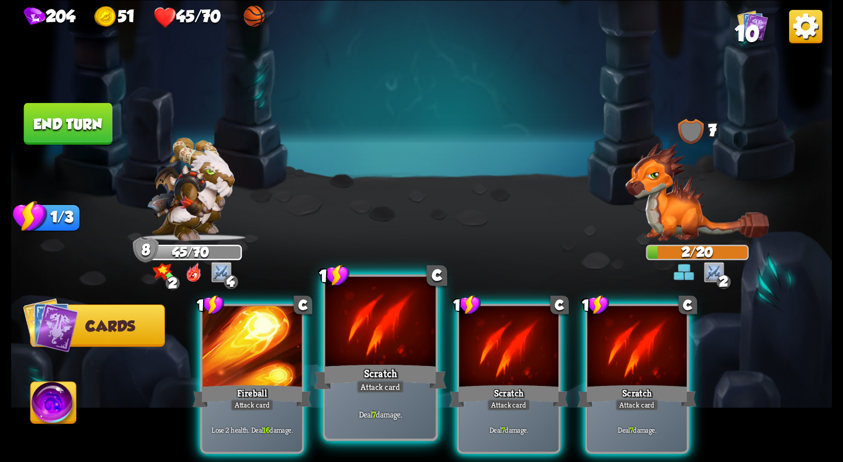
click at [396, 324] on div at bounding box center [380, 322] width 110 height 93
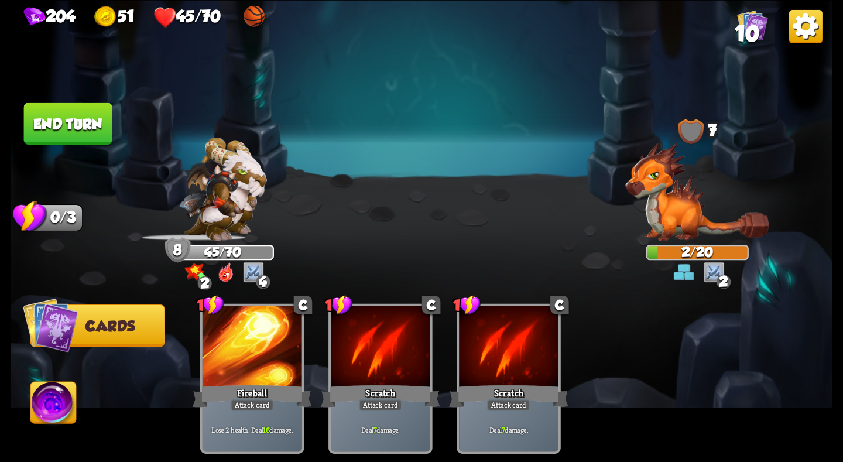
click at [80, 127] on div "Select an enemy to attack... You don't have enough stamina to play that card...…" at bounding box center [421, 231] width 821 height 462
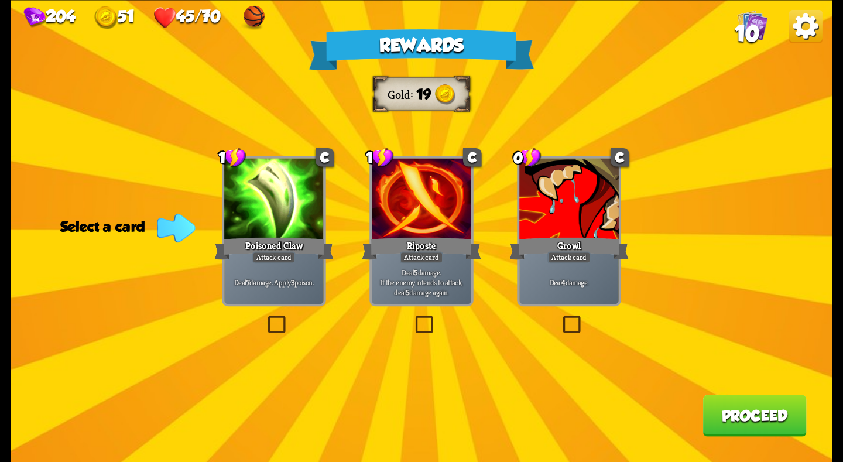
click at [409, 236] on div "Riposte" at bounding box center [421, 248] width 119 height 26
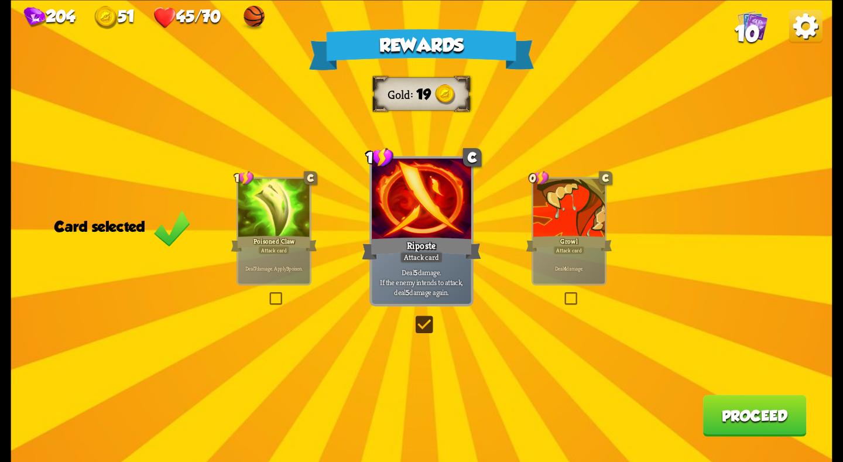
click at [756, 401] on button "Proceed" at bounding box center [755, 415] width 104 height 42
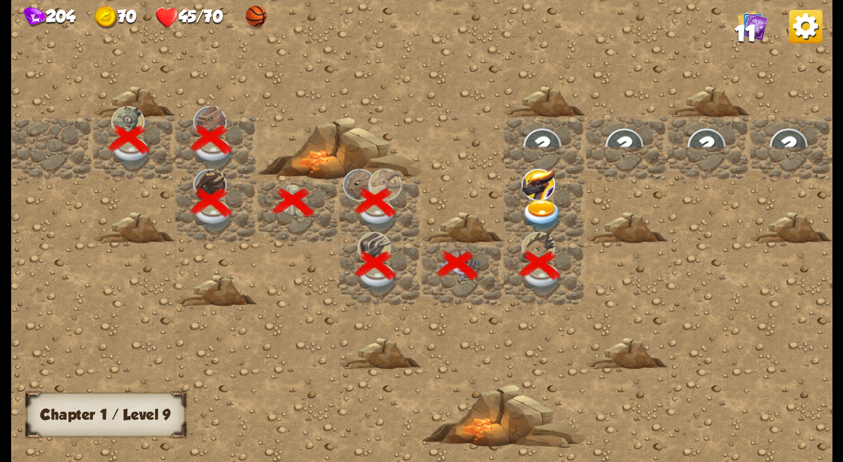
click at [555, 210] on img at bounding box center [541, 215] width 41 height 32
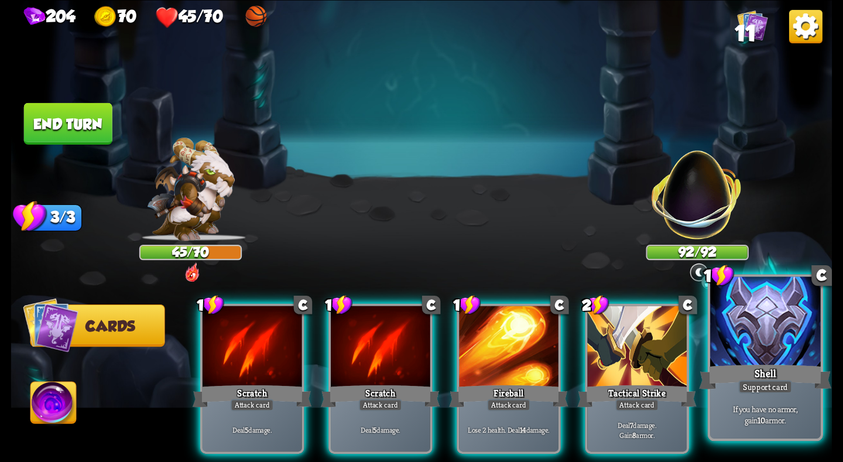
click at [788, 372] on div "Shell" at bounding box center [765, 376] width 132 height 29
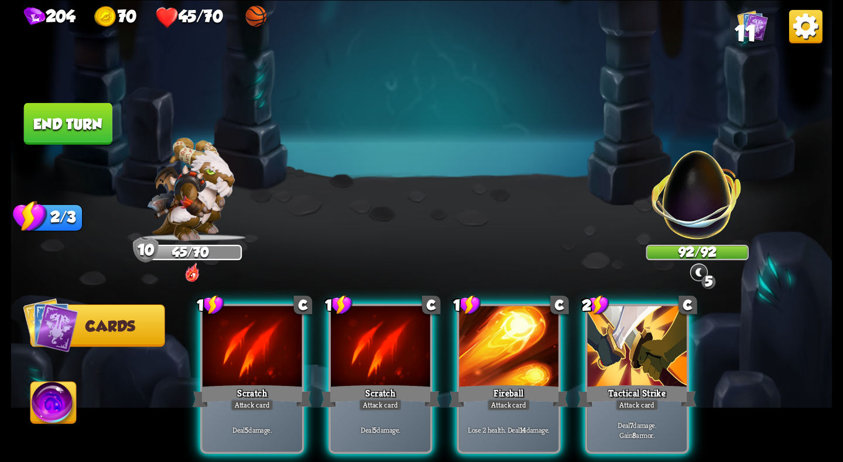
click at [811, 33] on img at bounding box center [805, 25] width 33 height 33
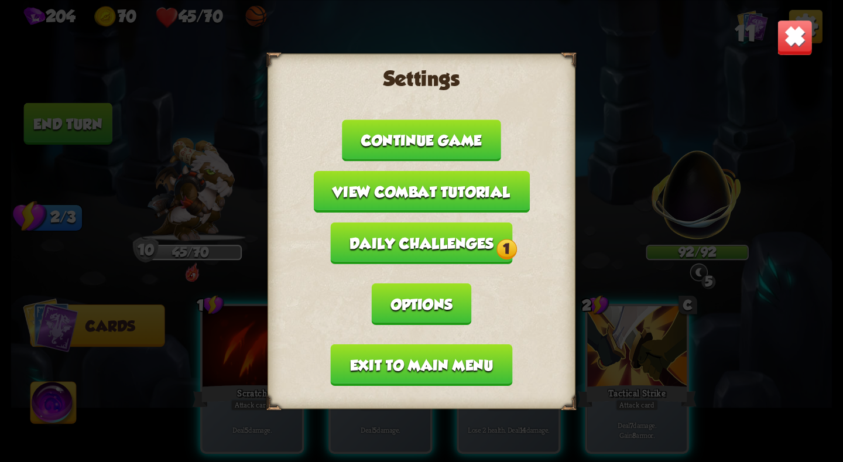
click at [453, 242] on button "Daily challenges 1" at bounding box center [421, 243] width 182 height 42
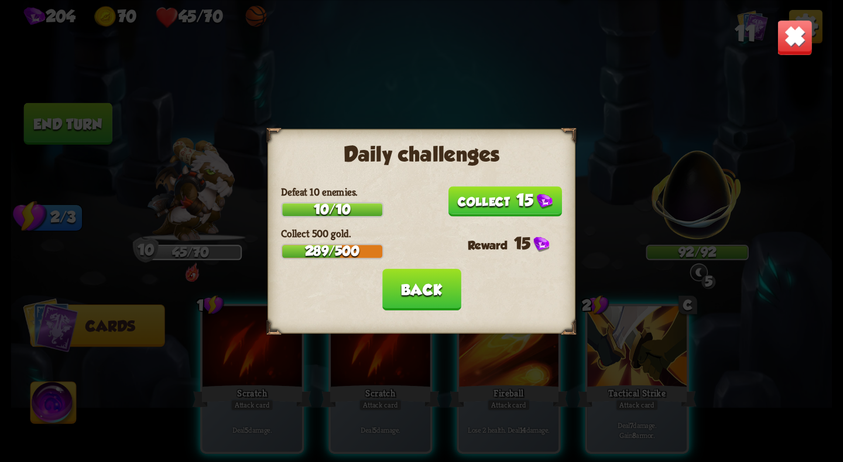
click at [488, 200] on button "15" at bounding box center [505, 201] width 114 height 30
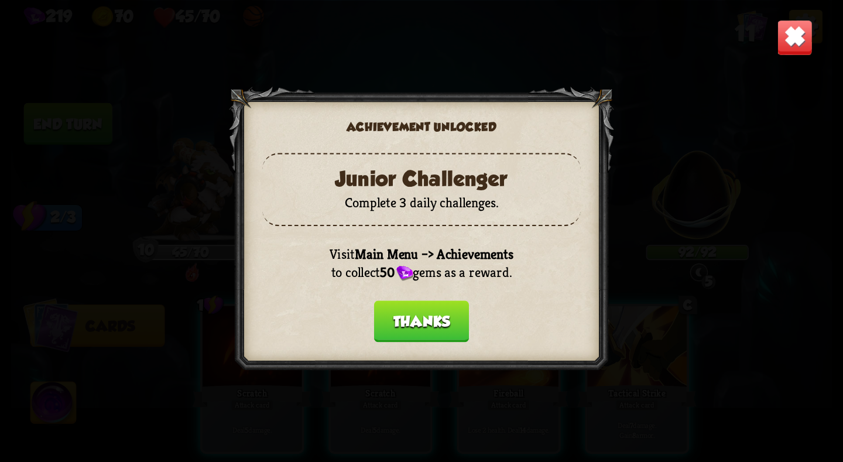
click at [436, 310] on button "Thanks" at bounding box center [421, 321] width 95 height 42
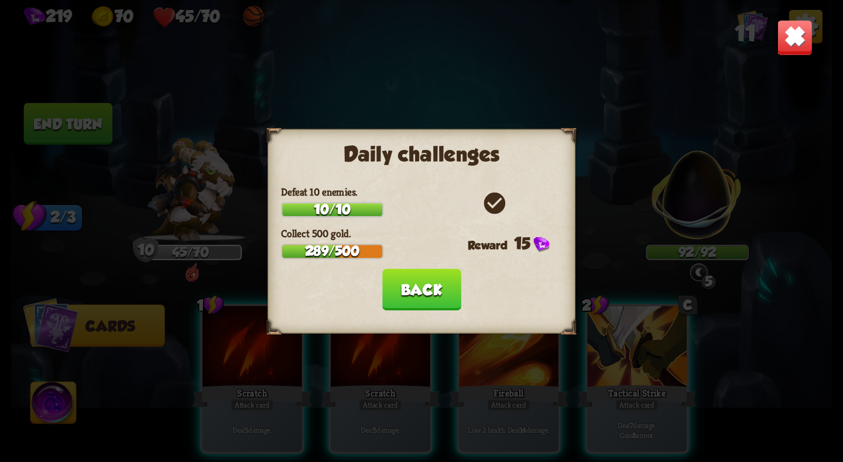
click at [426, 297] on button "Back" at bounding box center [421, 290] width 79 height 42
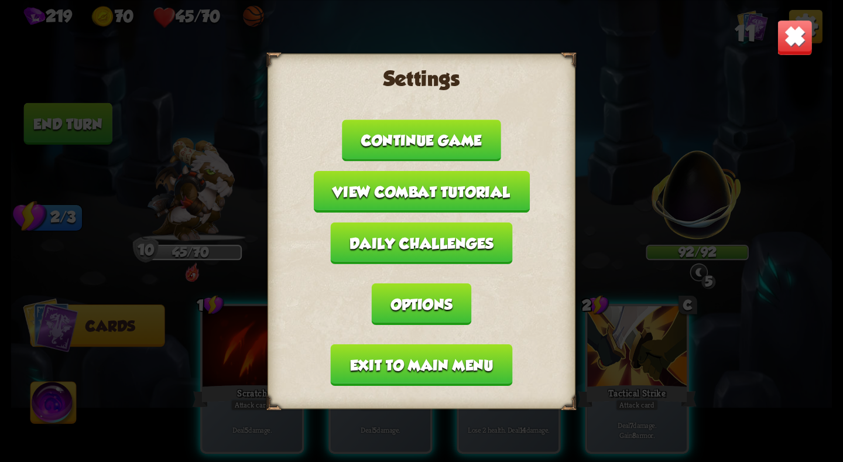
click at [435, 351] on button "Exit to main menu" at bounding box center [422, 365] width 182 height 42
